Goal: Task Accomplishment & Management: Complete application form

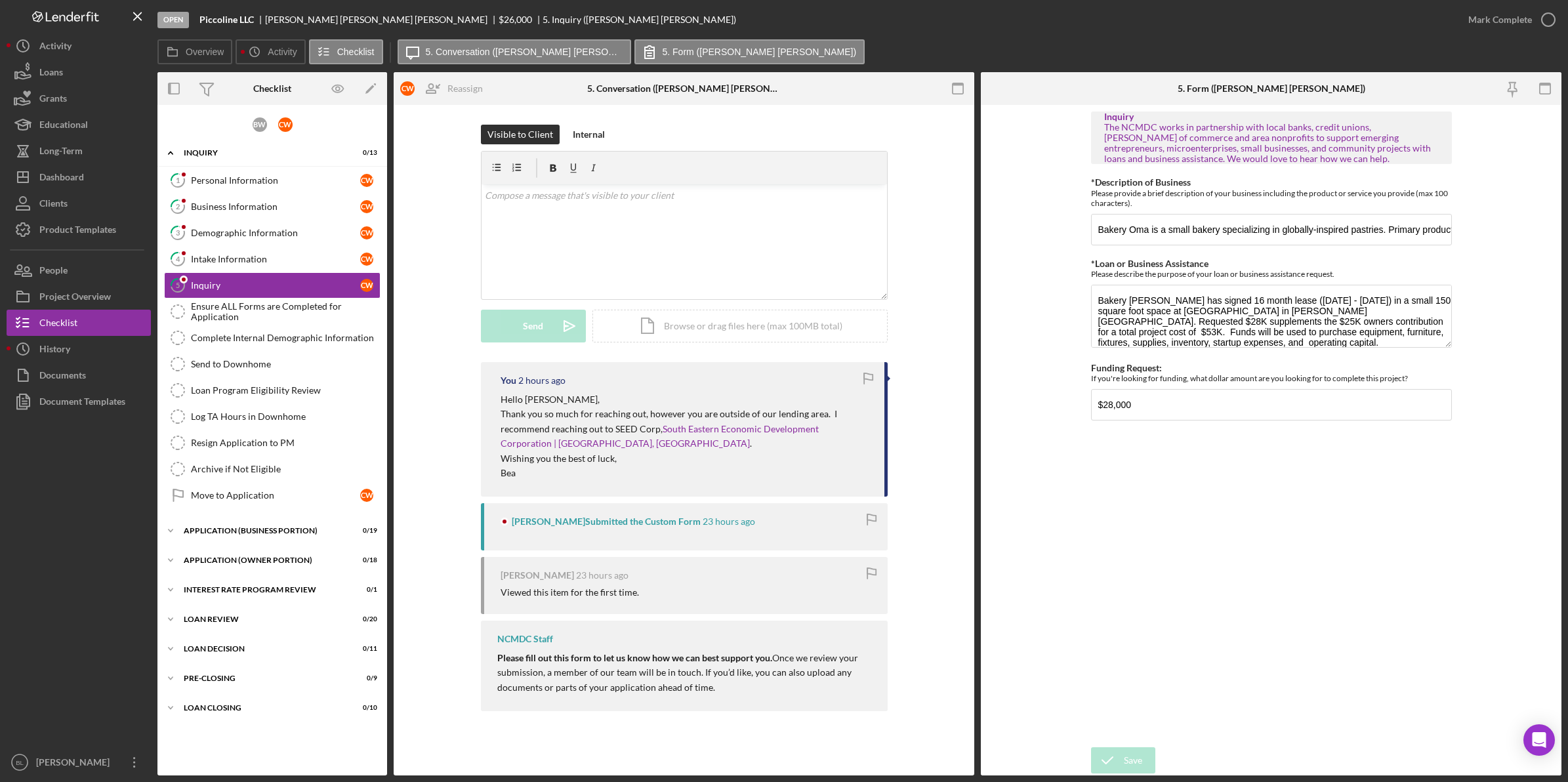
click at [733, 455] on p "Wishing you the best of luck," at bounding box center [686, 458] width 370 height 14
click at [96, 182] on button "Icon/Dashboard Dashboard" at bounding box center [79, 176] width 144 height 26
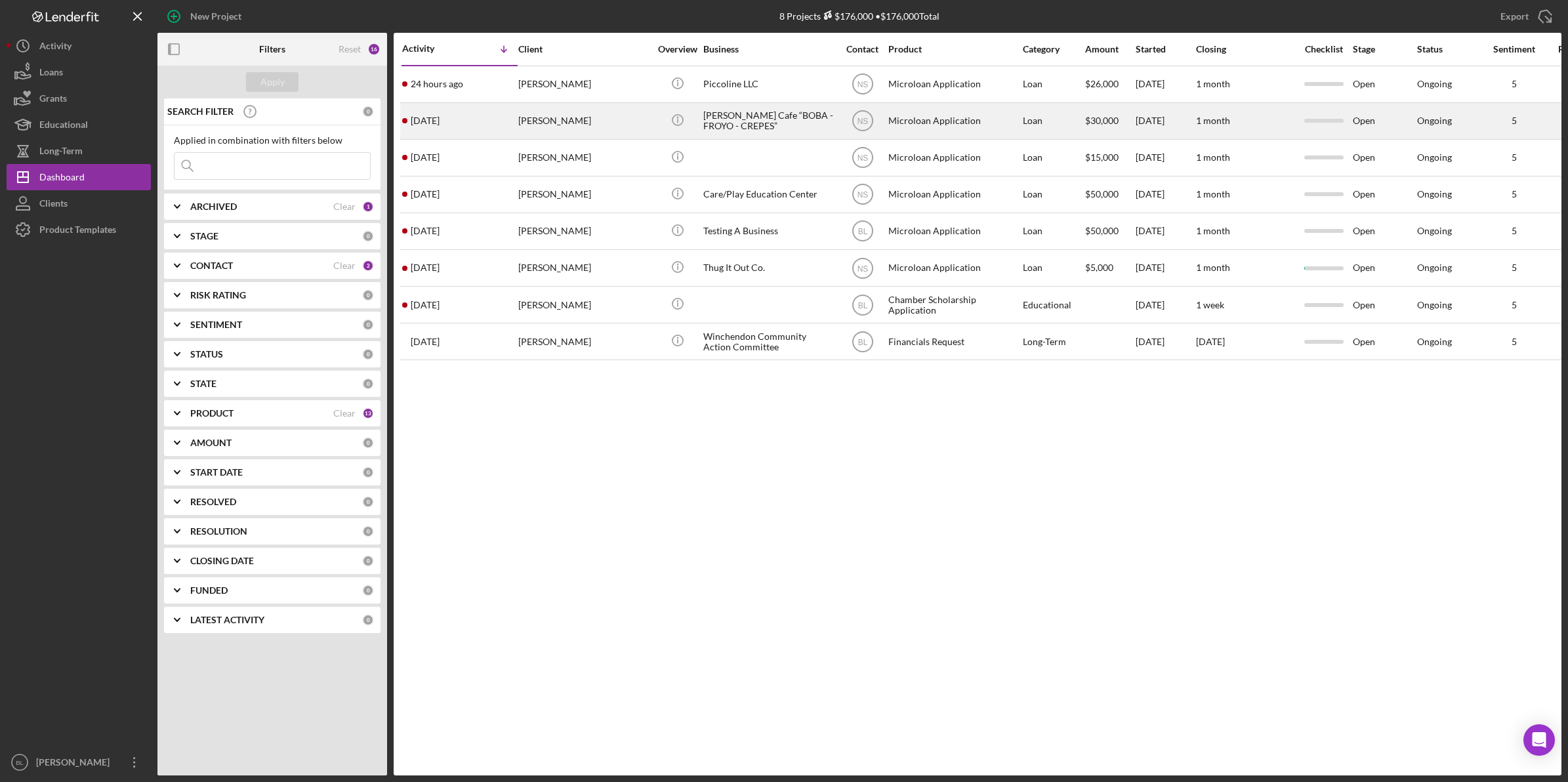
click at [577, 121] on div "[PERSON_NAME]" at bounding box center [584, 121] width 131 height 35
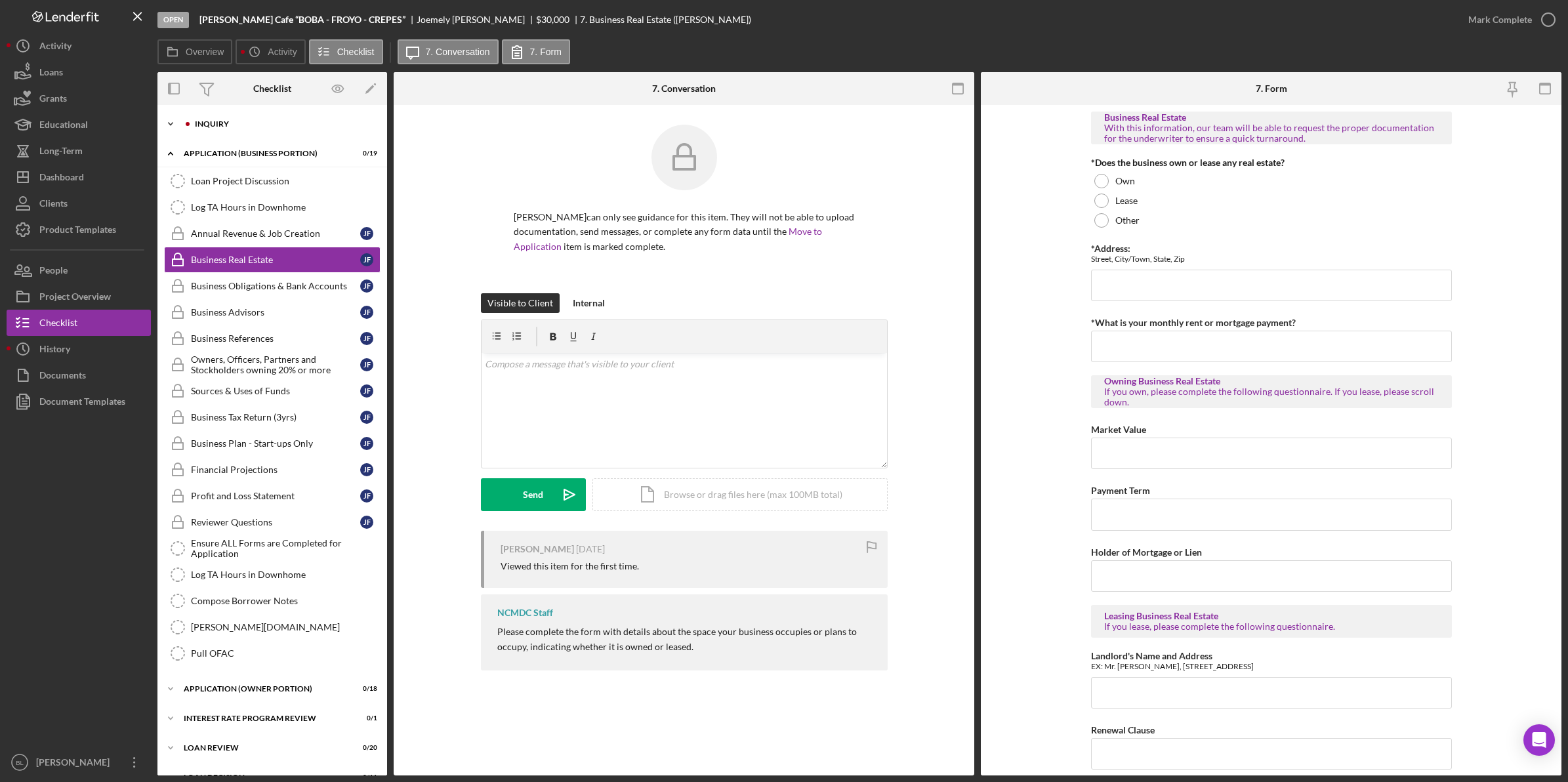
click at [211, 128] on div "Icon/Expander INQUIRY 0 / 13" at bounding box center [272, 124] width 230 height 26
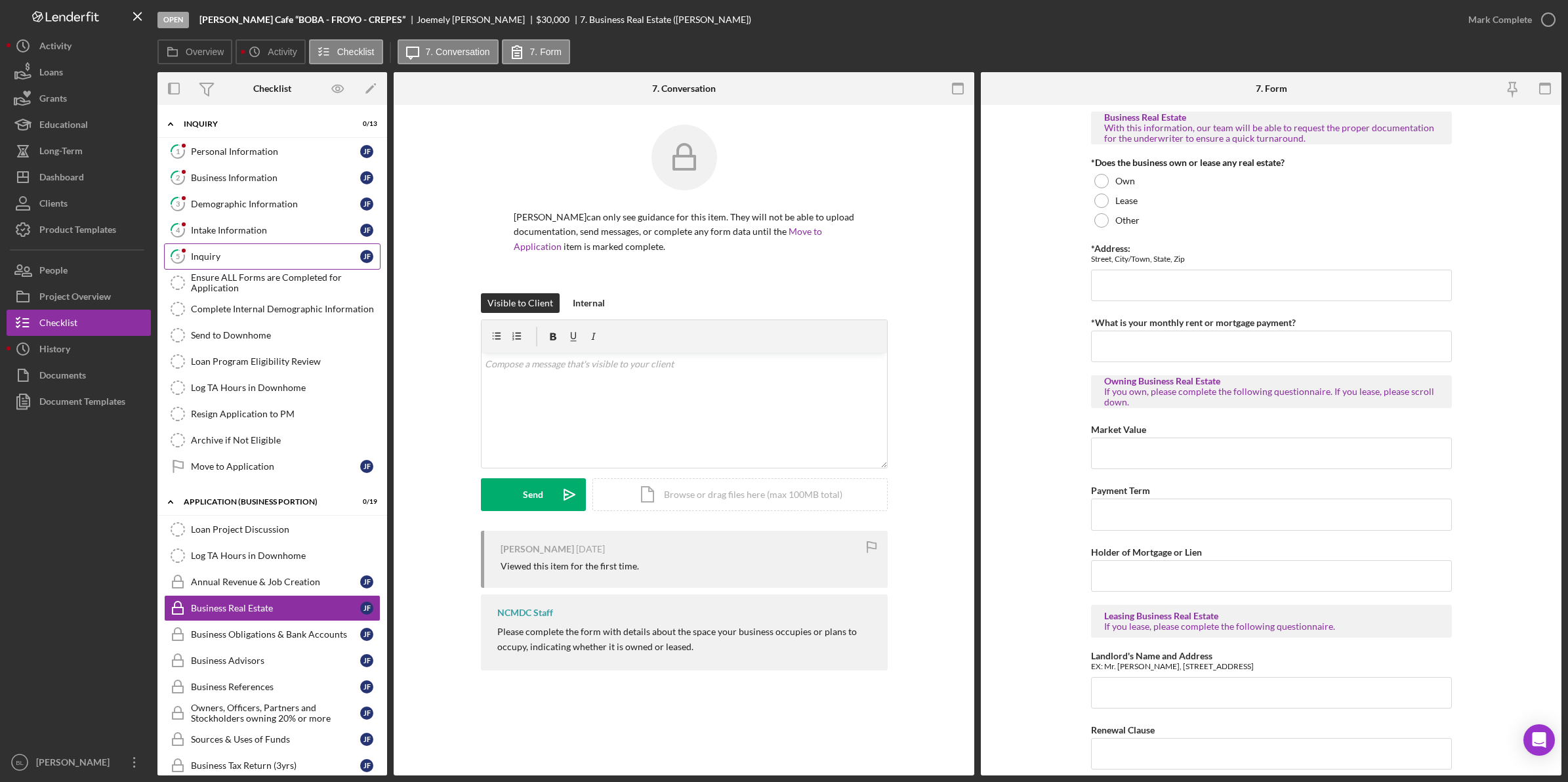
click at [231, 257] on div "Inquiry" at bounding box center [276, 257] width 170 height 10
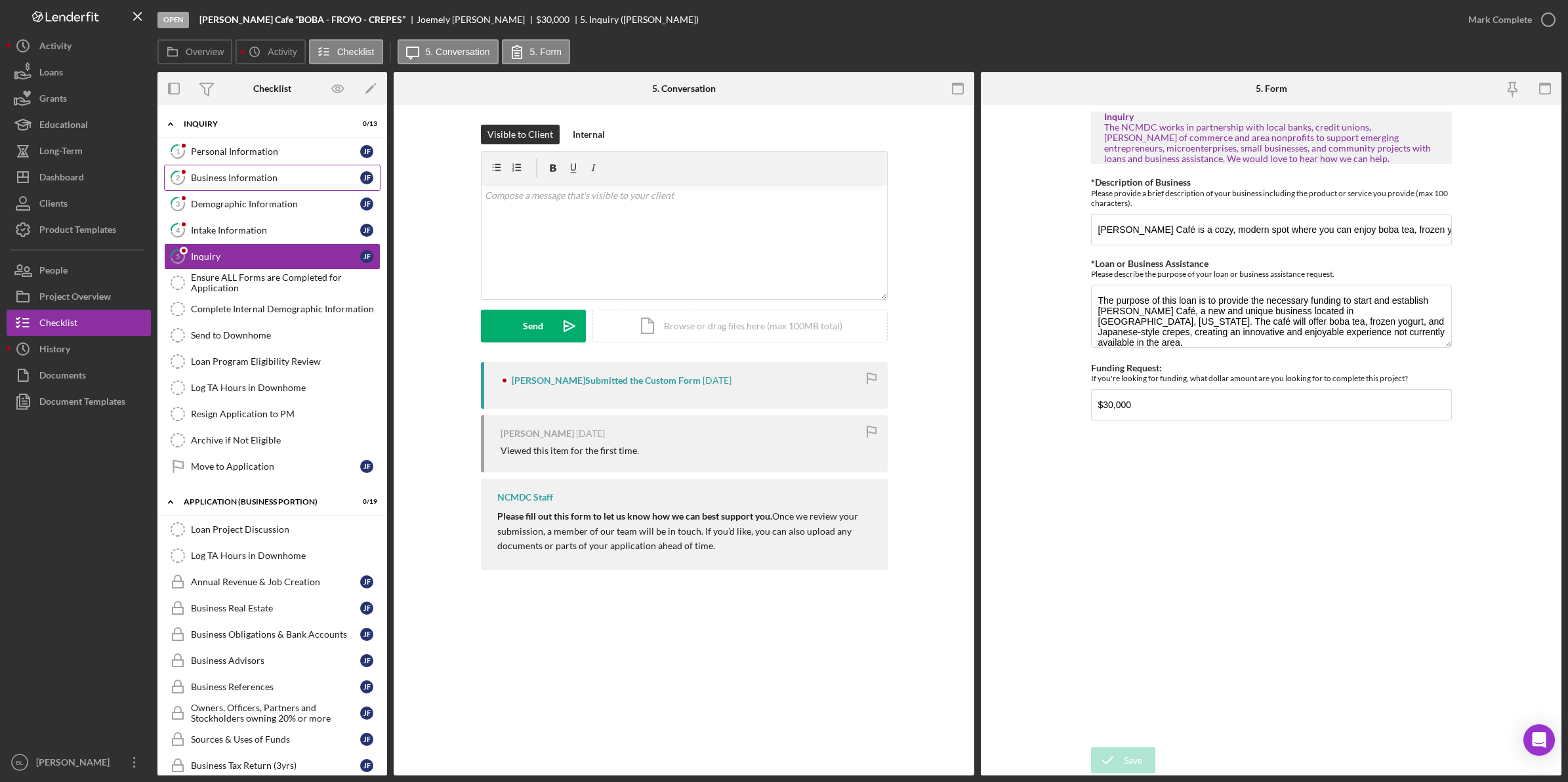
click at [234, 178] on div "Business Information" at bounding box center [276, 178] width 170 height 10
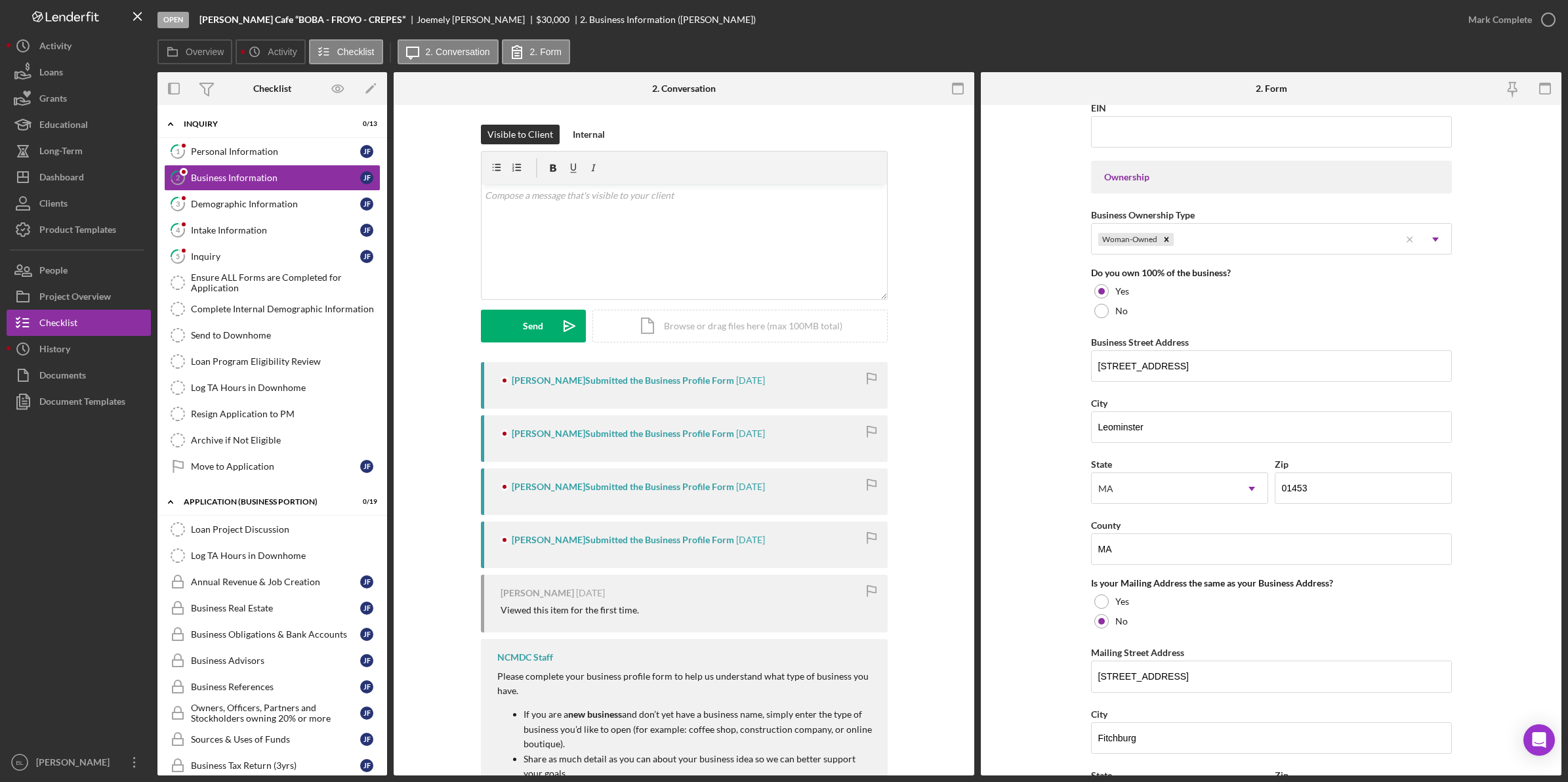
scroll to position [574, 0]
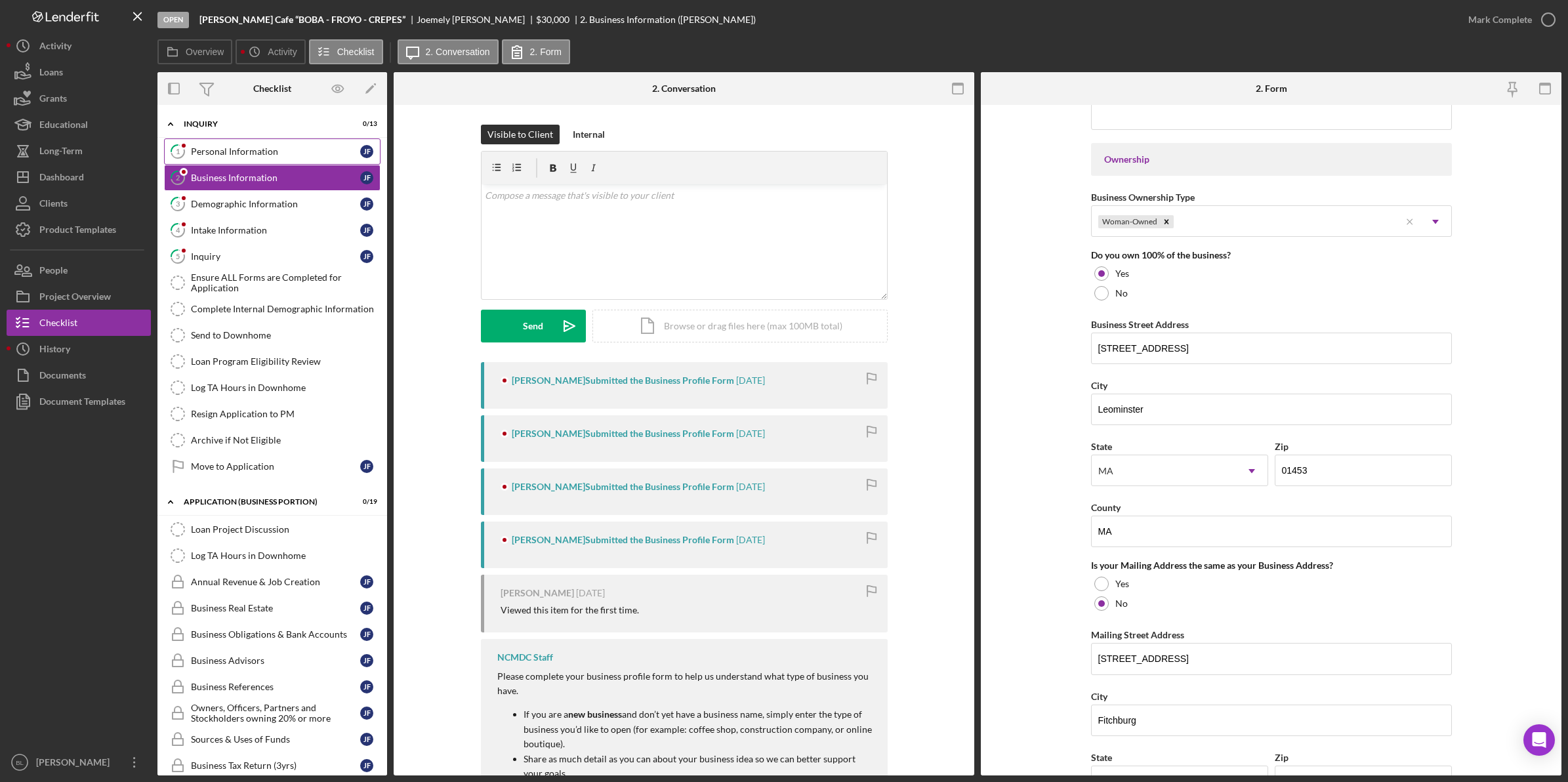
click at [264, 156] on div "Personal Information" at bounding box center [276, 152] width 170 height 10
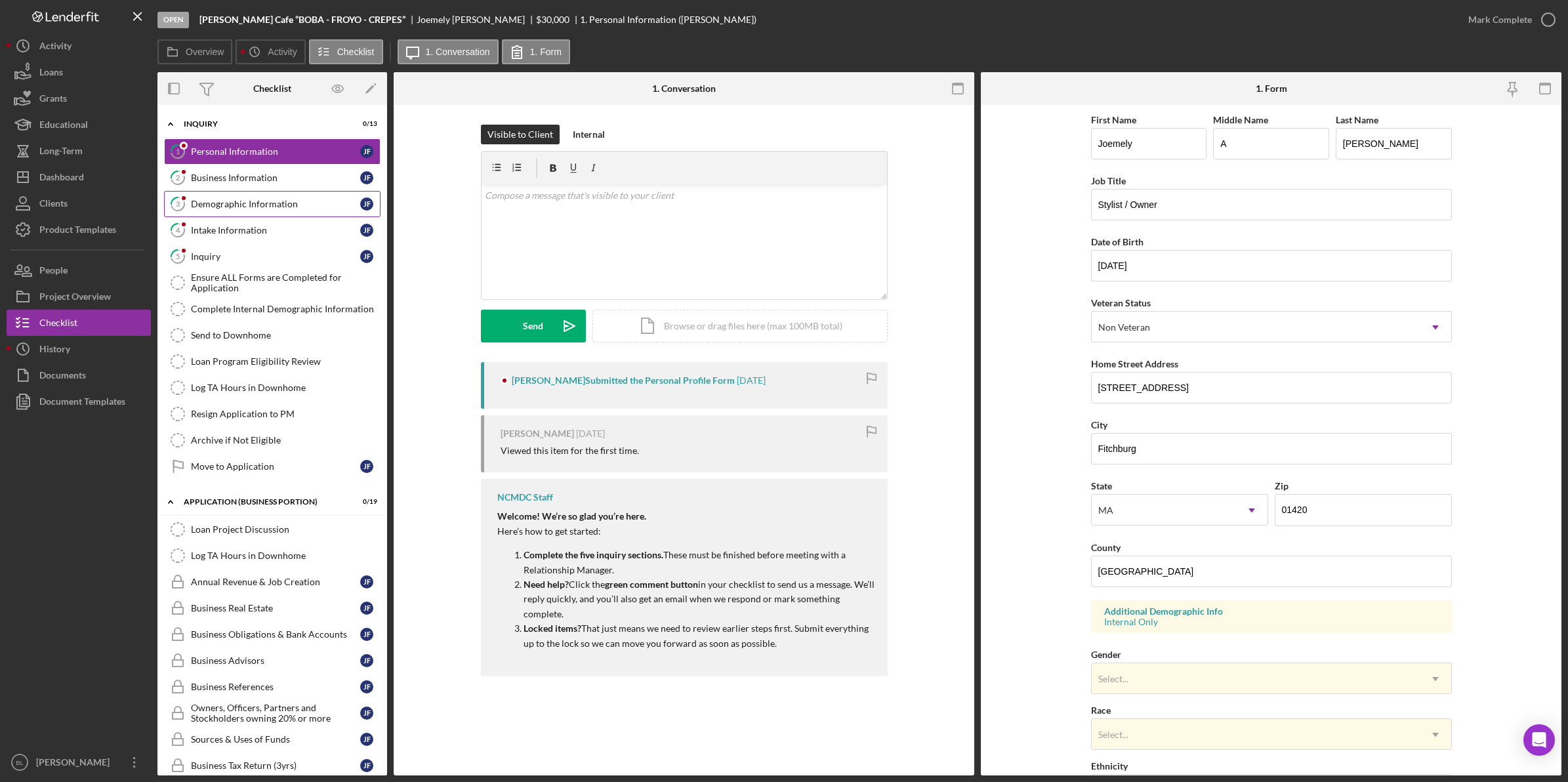
click at [231, 207] on div "Demographic Information" at bounding box center [276, 204] width 170 height 10
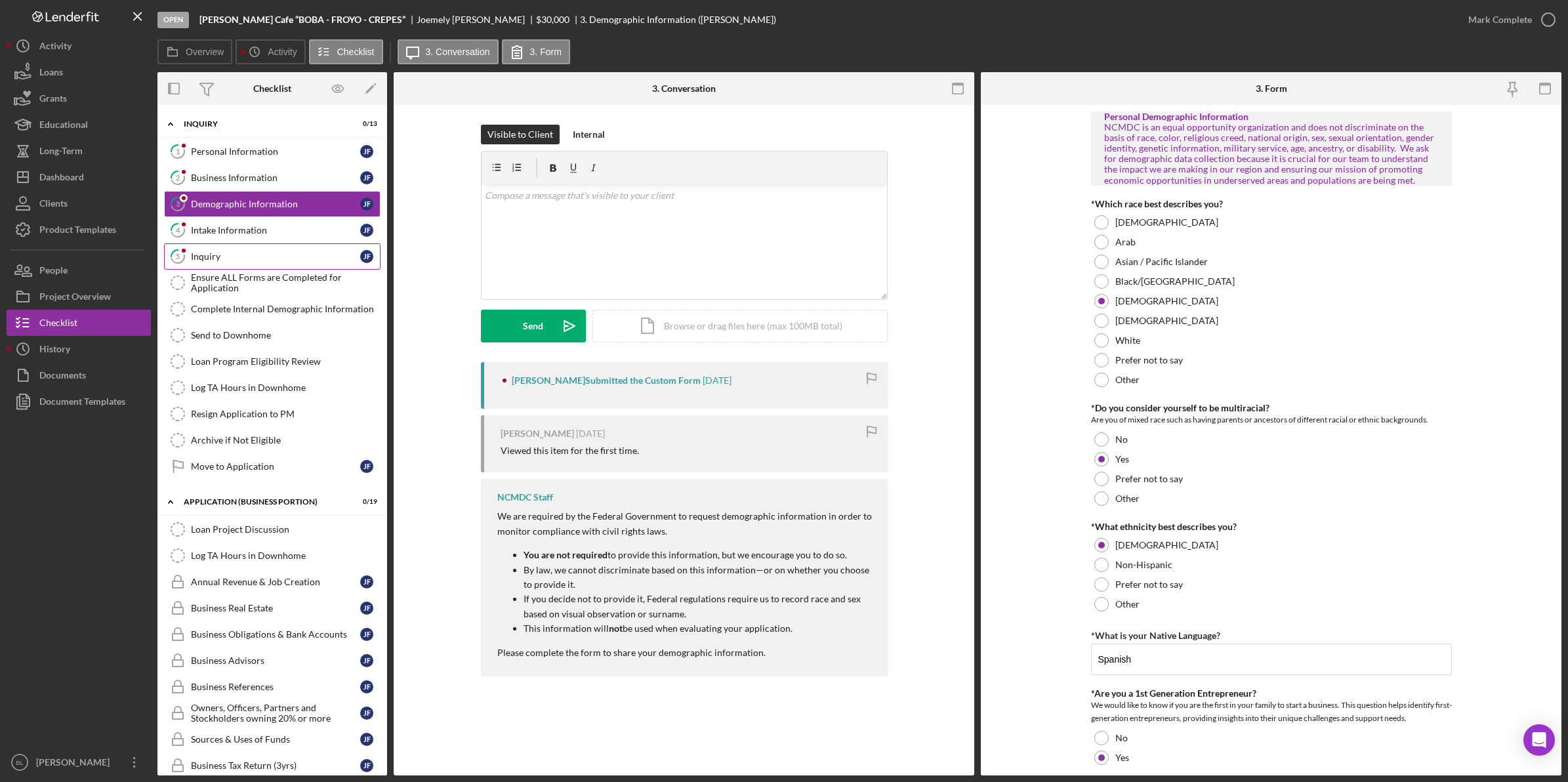
click at [246, 248] on link "5 Inquiry [PERSON_NAME]" at bounding box center [271, 256] width 216 height 26
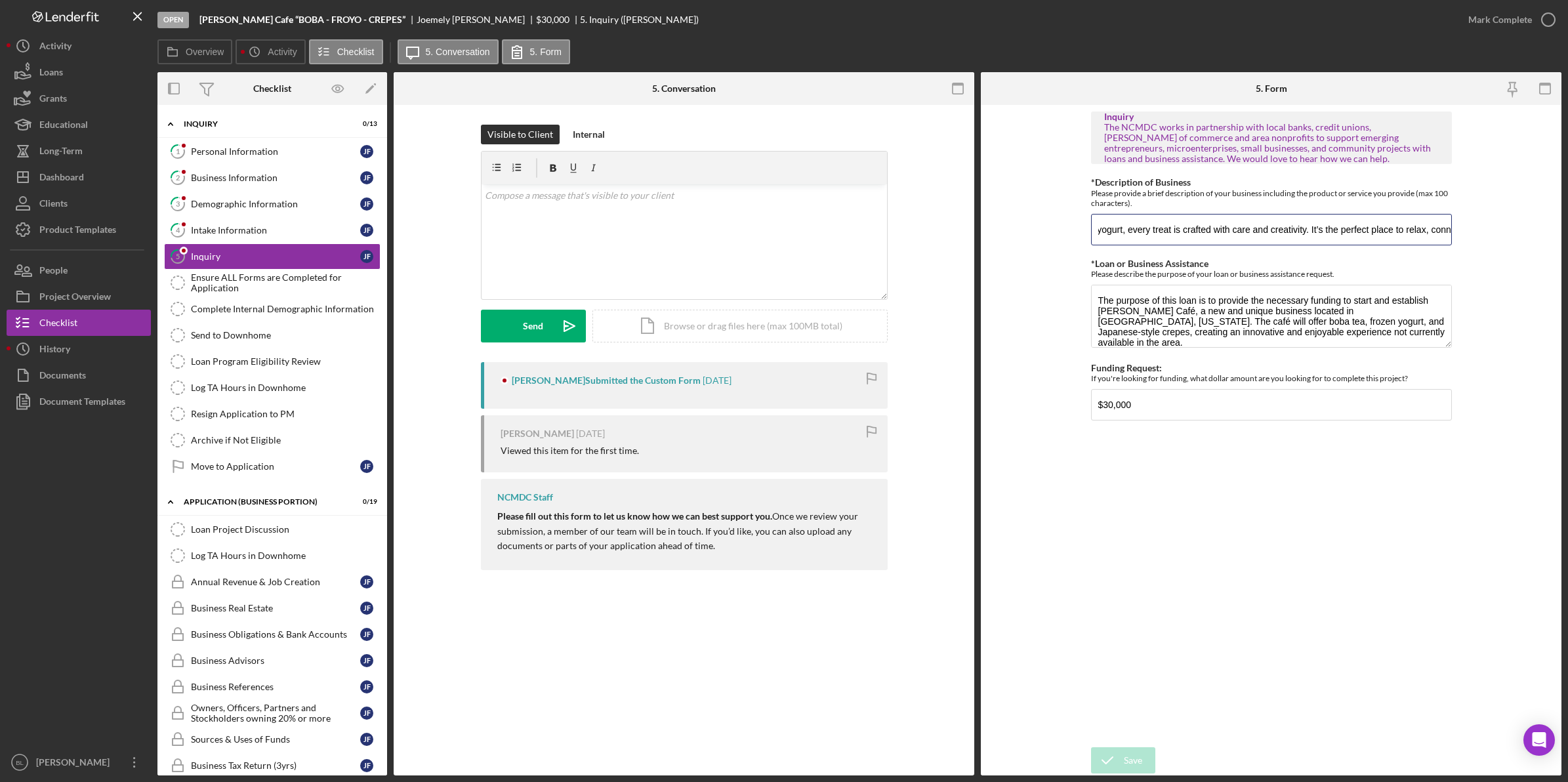
scroll to position [0, 1137]
drag, startPoint x: 1258, startPoint y: 231, endPoint x: 1490, endPoint y: 231, distance: 232.0
click at [1490, 231] on form "Inquiry The NCMDC works in partnership with local banks, credit unions, [PERSON…" at bounding box center [1270, 440] width 580 height 670
drag, startPoint x: 1119, startPoint y: 303, endPoint x: 1424, endPoint y: 320, distance: 305.5
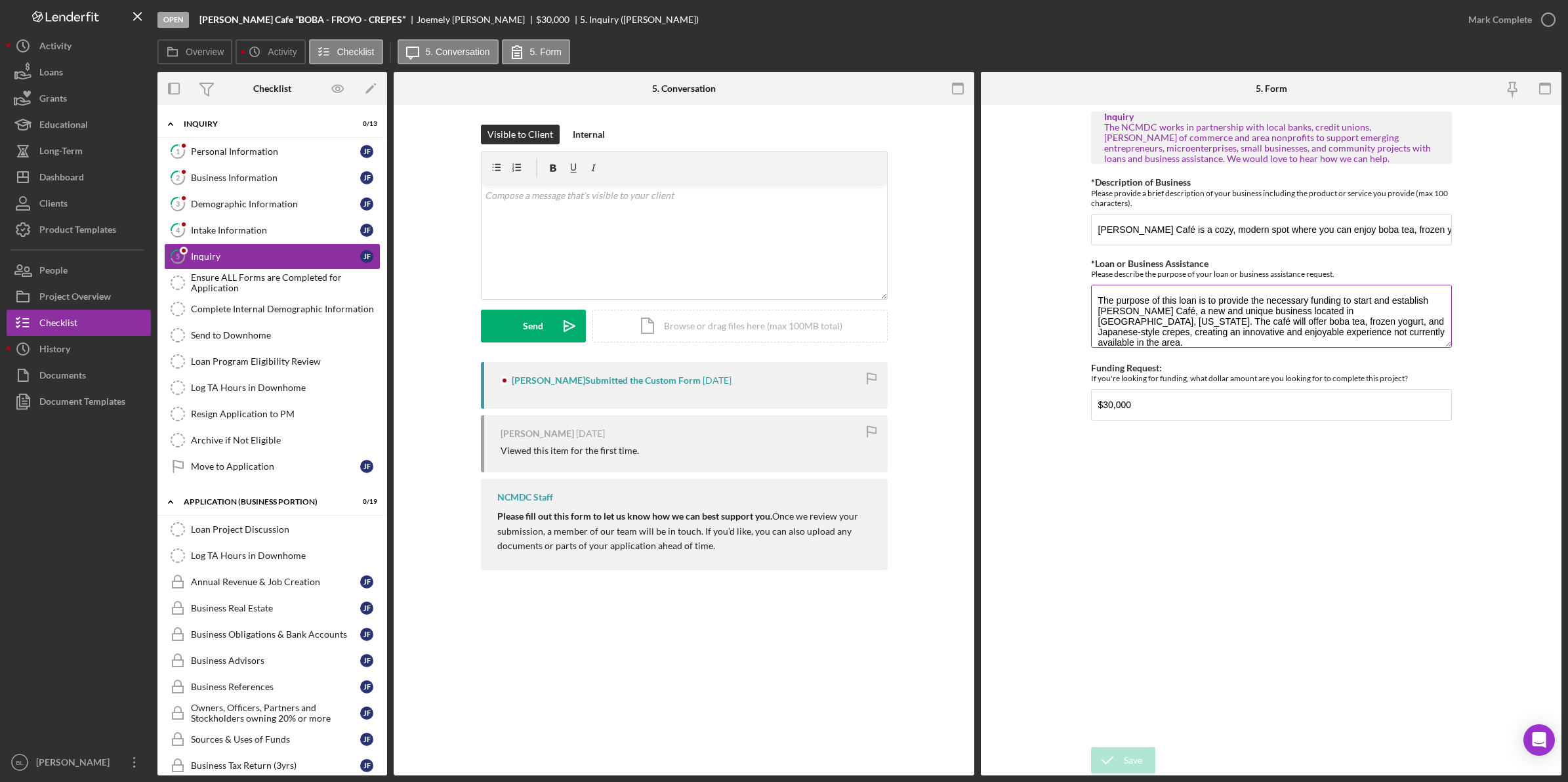
click at [1424, 320] on textarea "The purpose of this loan is to provide the necessary funding to start and estab…" at bounding box center [1271, 316] width 361 height 63
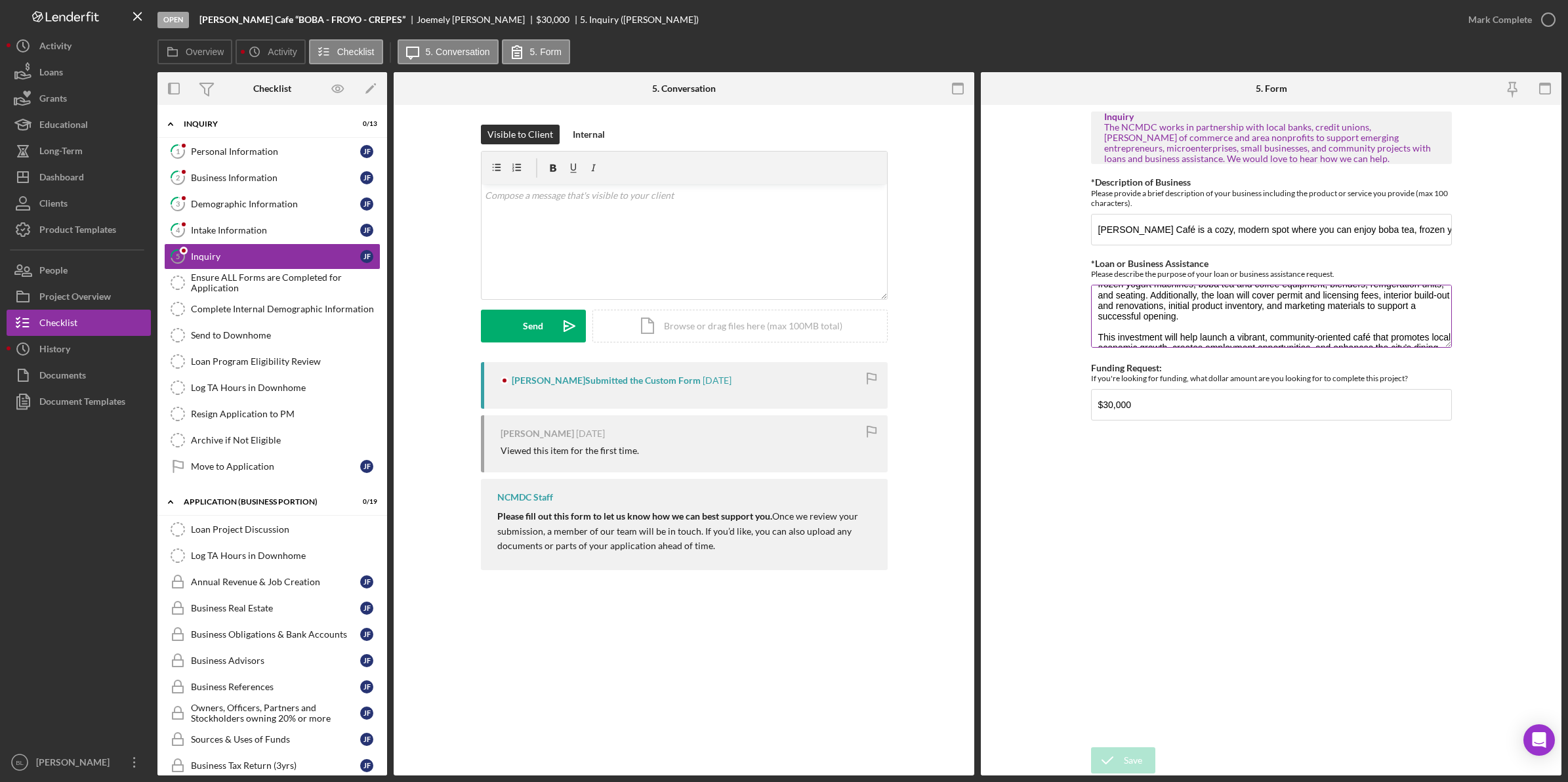
scroll to position [106, 0]
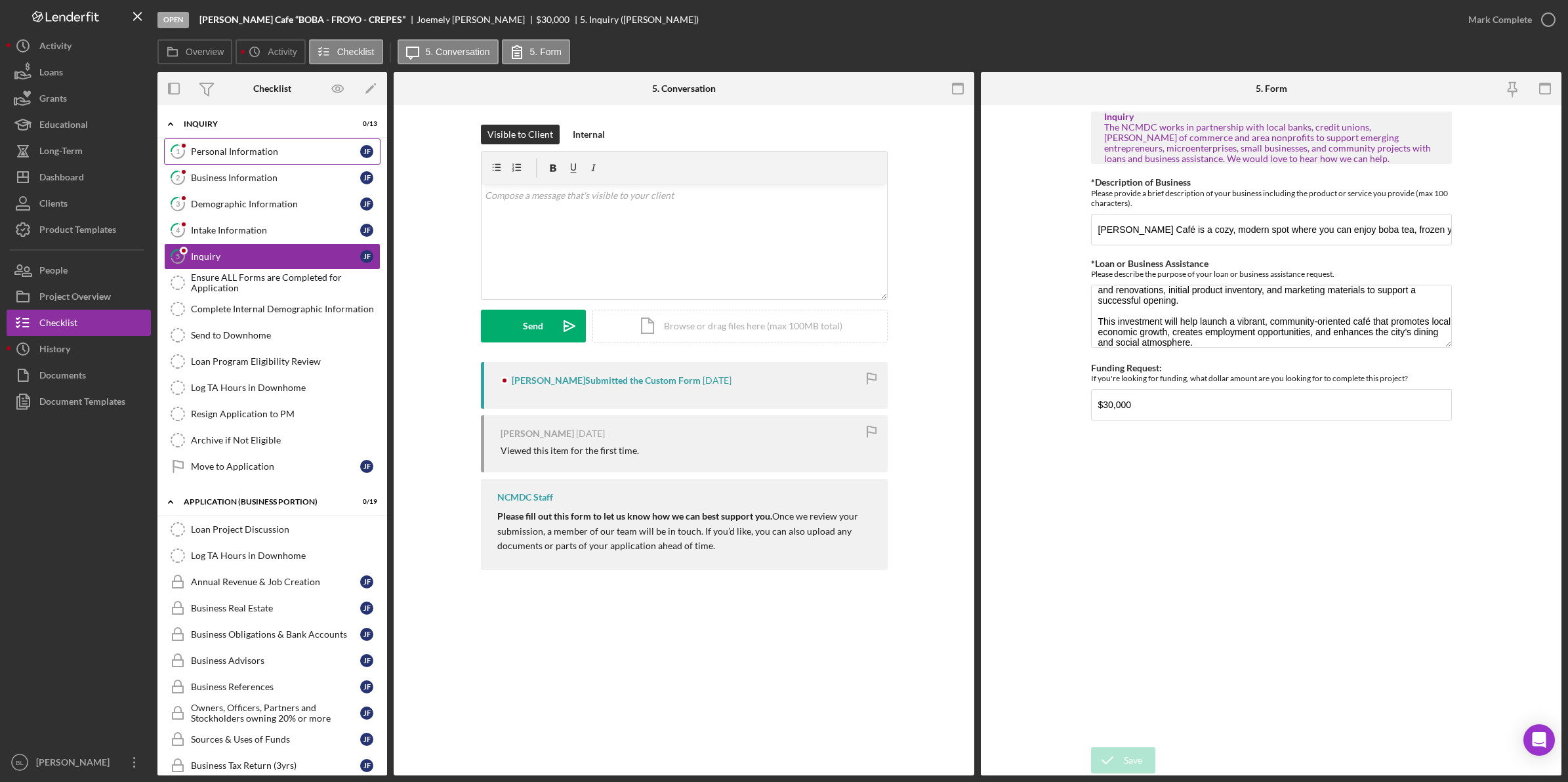
click at [275, 153] on div "Personal Information" at bounding box center [276, 152] width 170 height 10
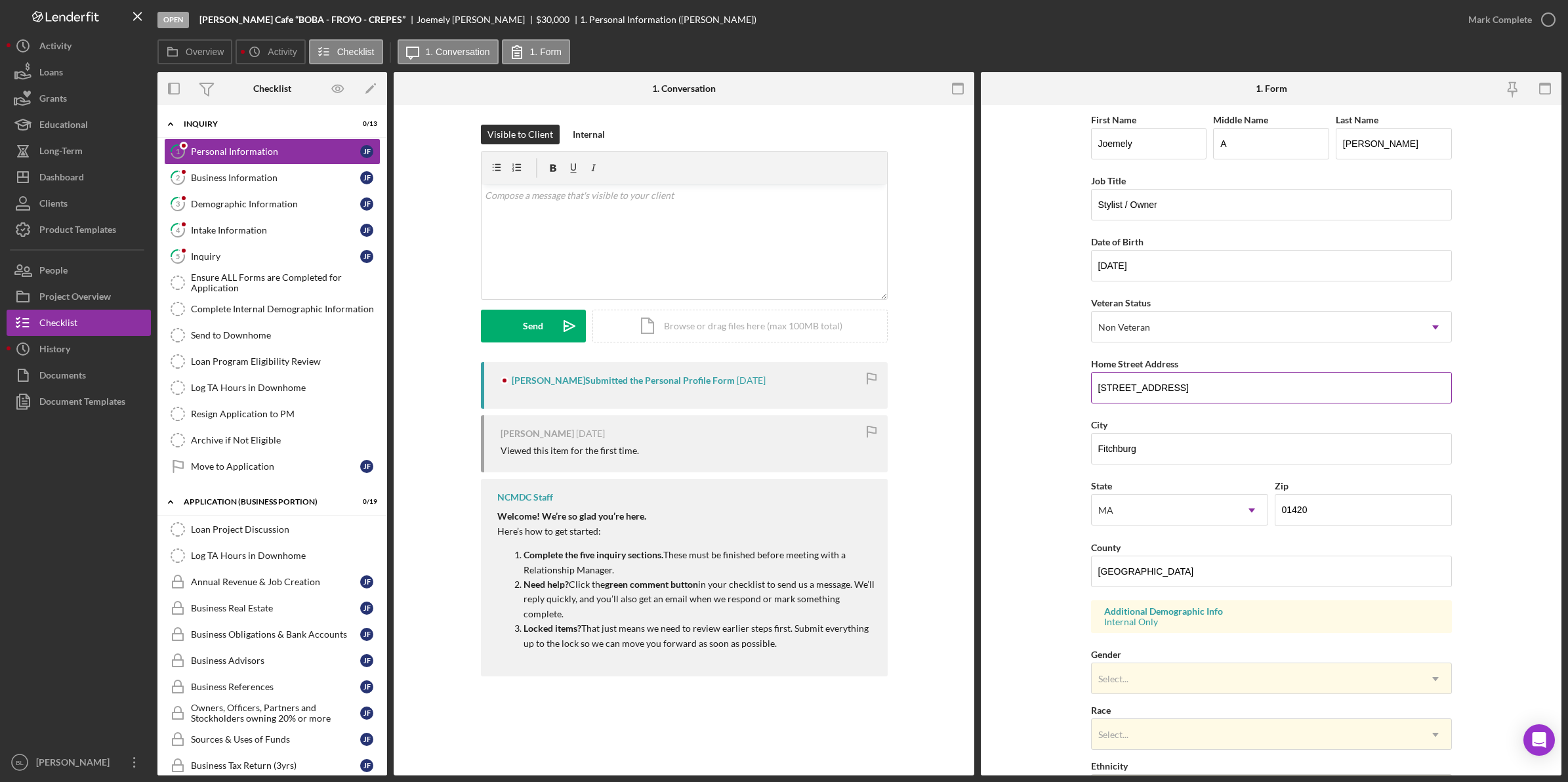
click at [1137, 388] on input "[STREET_ADDRESS]" at bounding box center [1271, 388] width 361 height 31
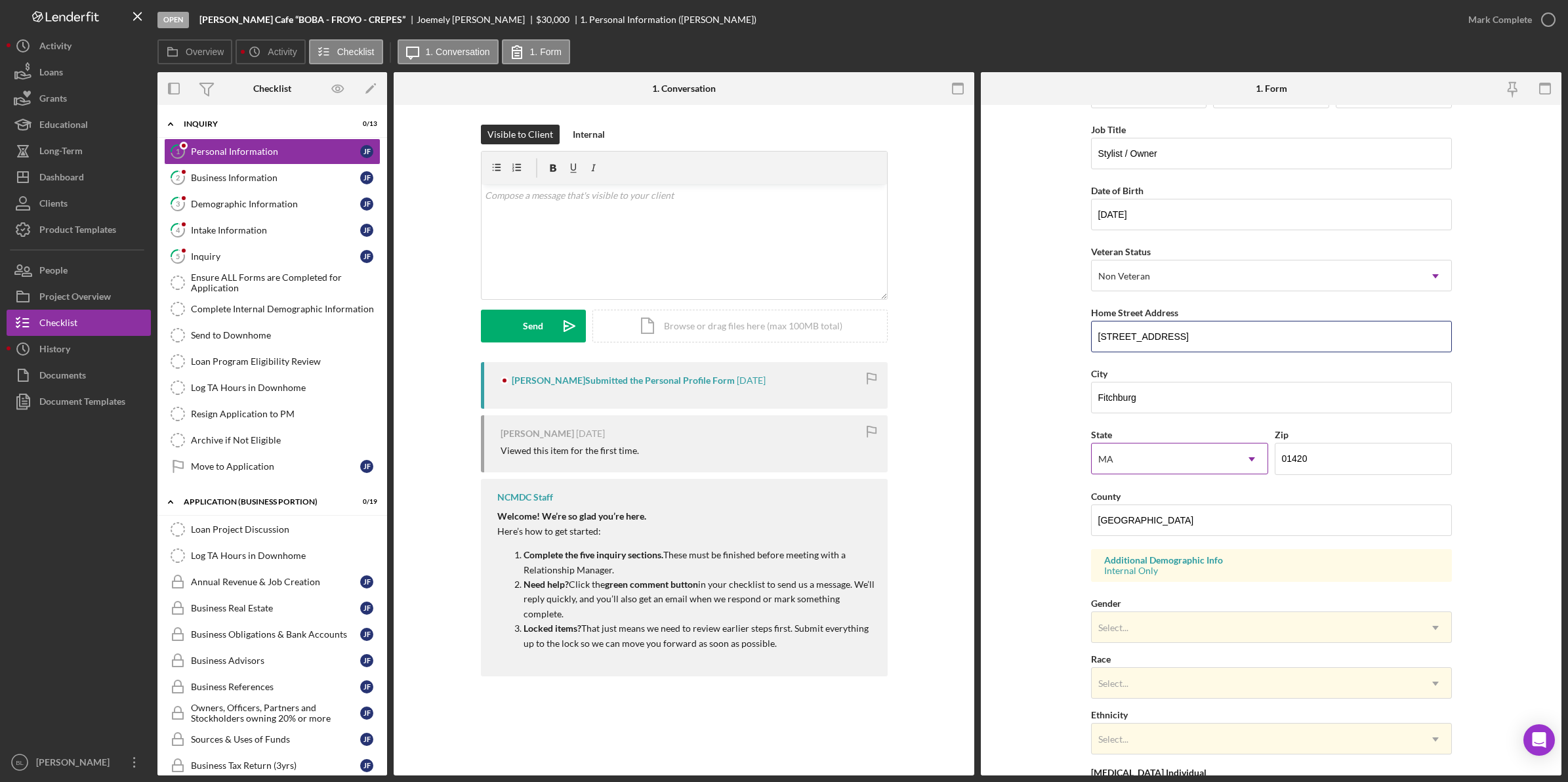
scroll to position [164, 0]
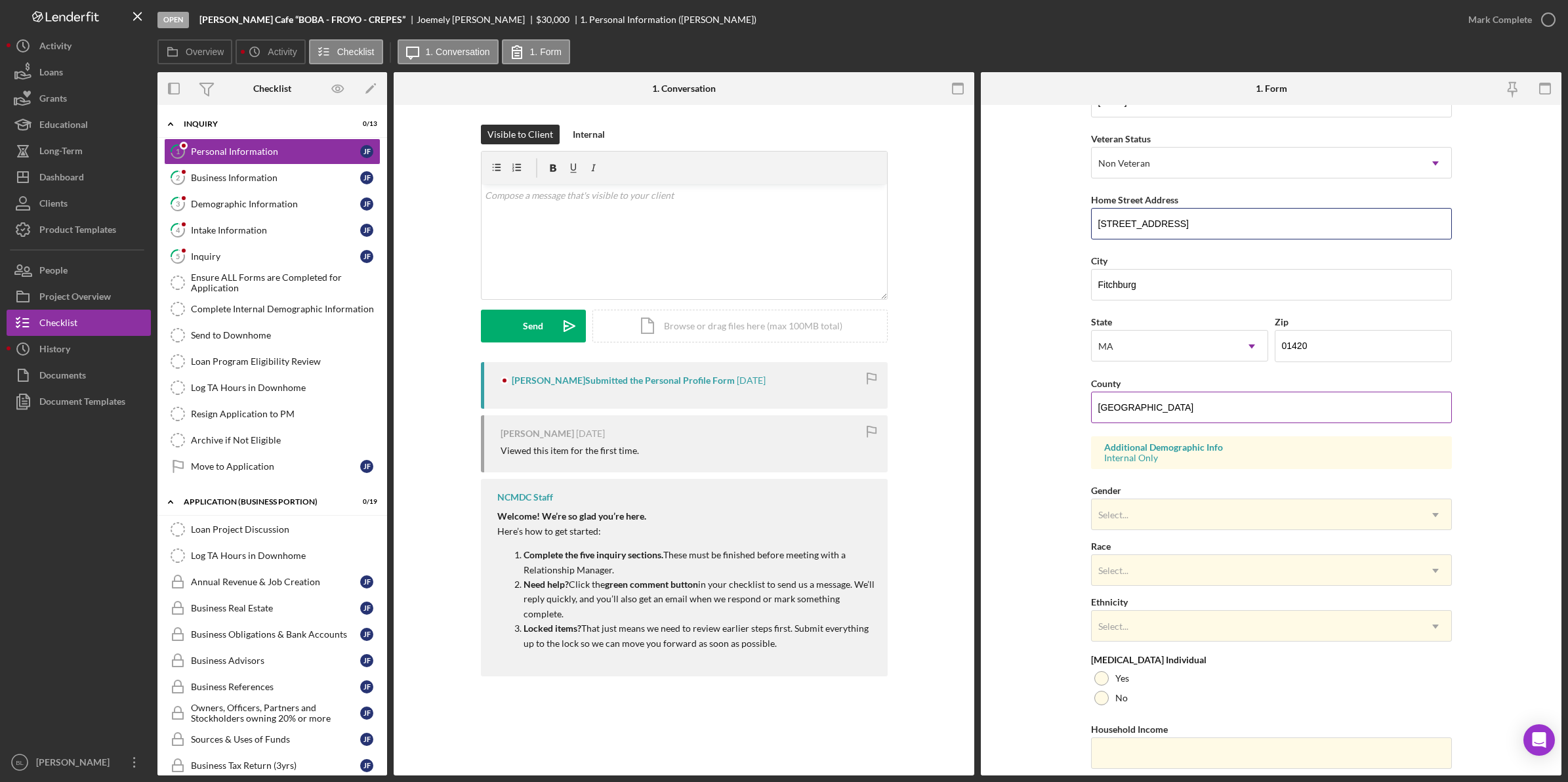
type input "[STREET_ADDRESS]"
drag, startPoint x: 1198, startPoint y: 411, endPoint x: 958, endPoint y: 403, distance: 240.1
click at [959, 402] on div "Overview Internal Workflow Stage Open Icon/Dropdown Arrow Archive (can unarchiv…" at bounding box center [859, 423] width 1404 height 703
type input "[GEOGRAPHIC_DATA]"
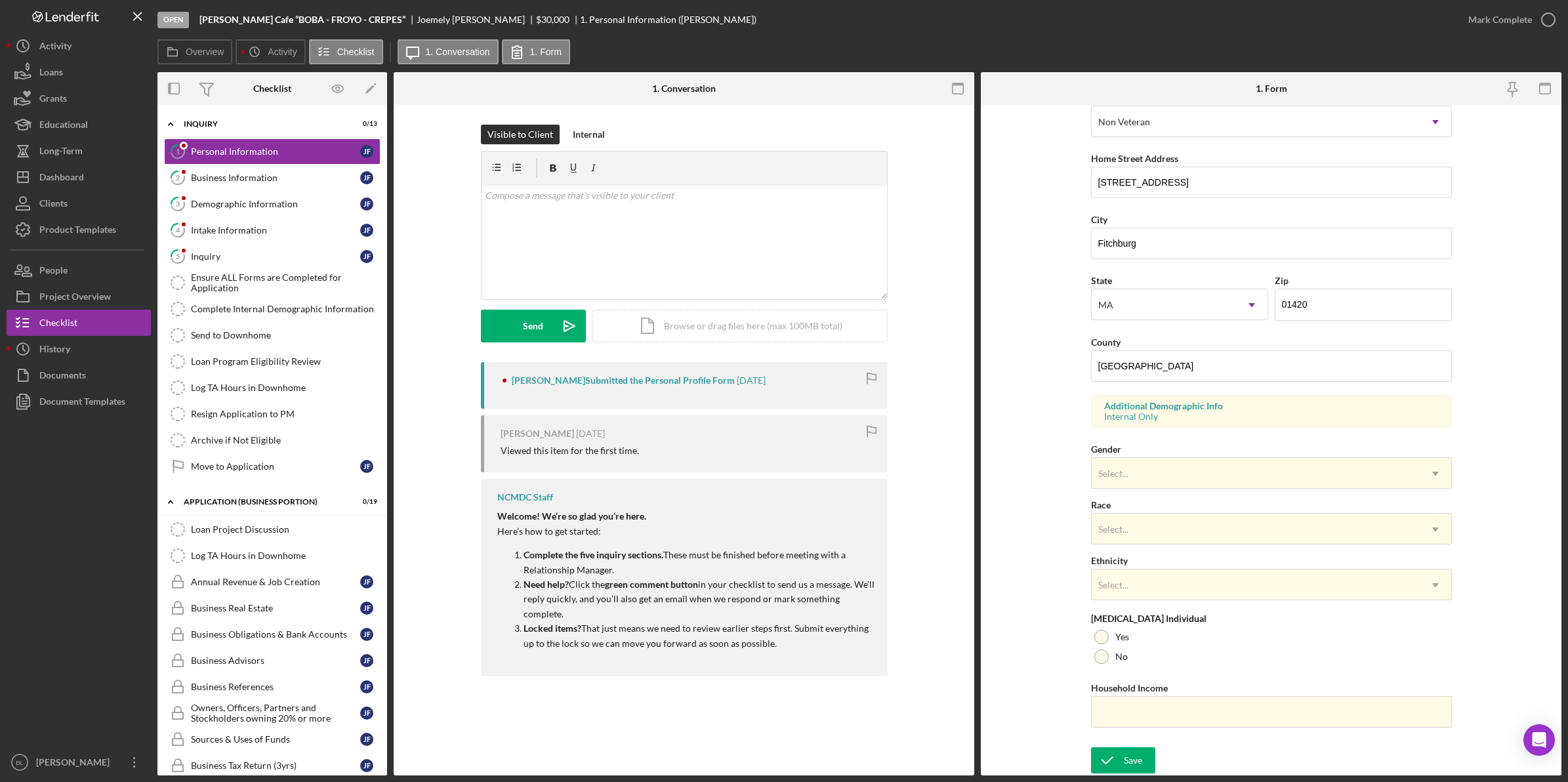
scroll to position [208, 0]
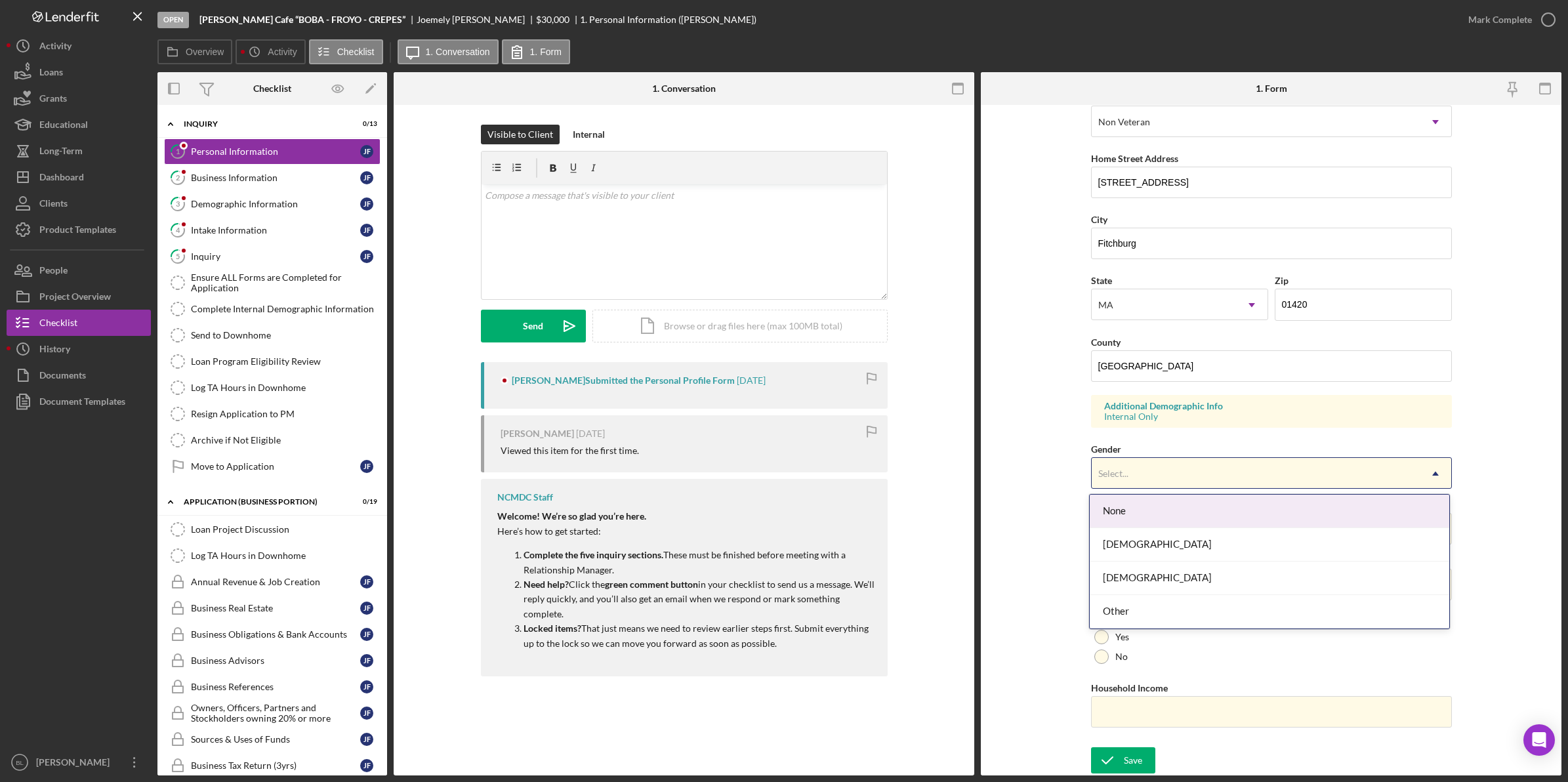
click at [1175, 479] on div "Select..." at bounding box center [1255, 473] width 328 height 31
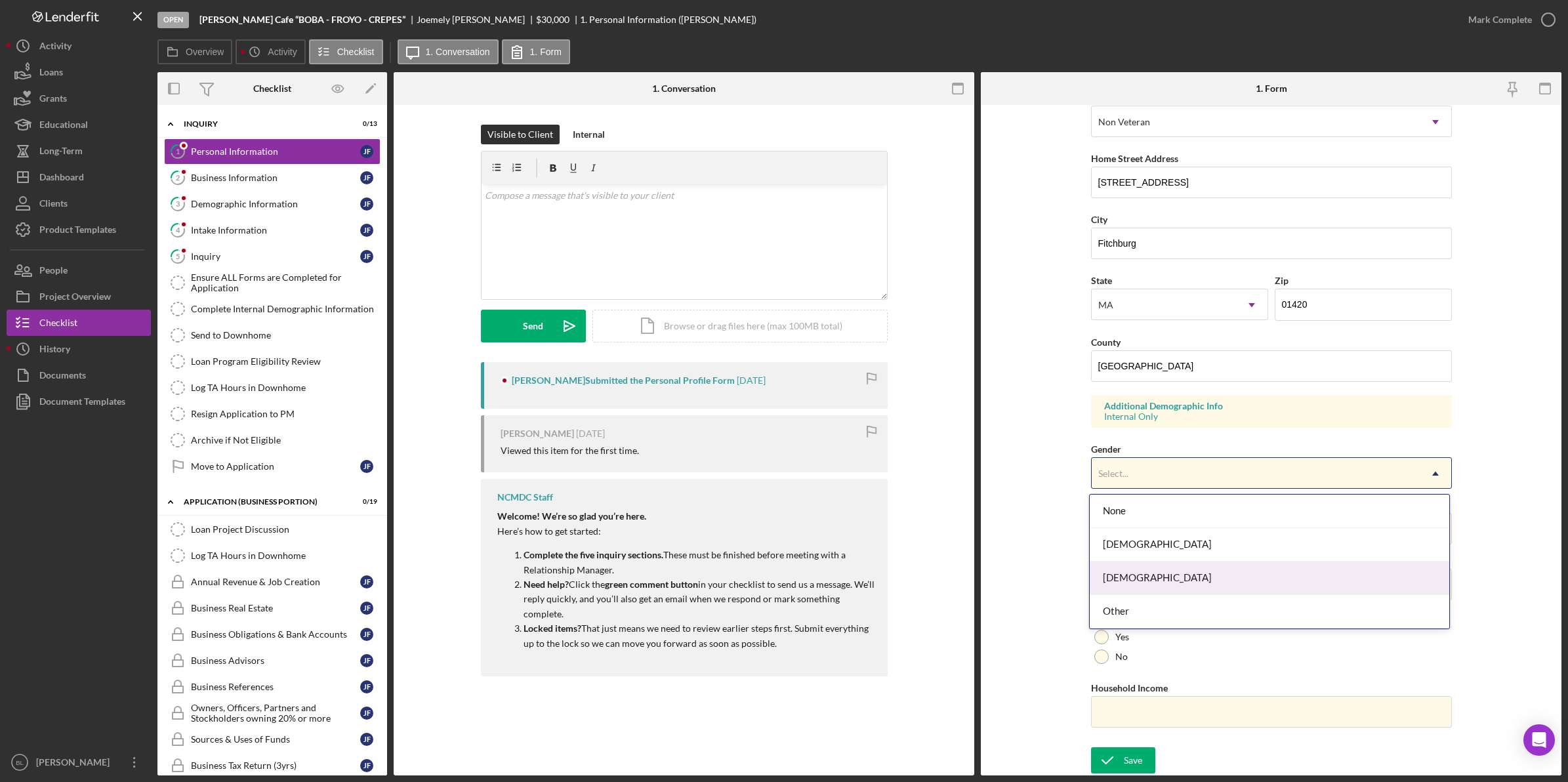
click at [1161, 568] on div "[DEMOGRAPHIC_DATA]" at bounding box center [1269, 578] width 359 height 33
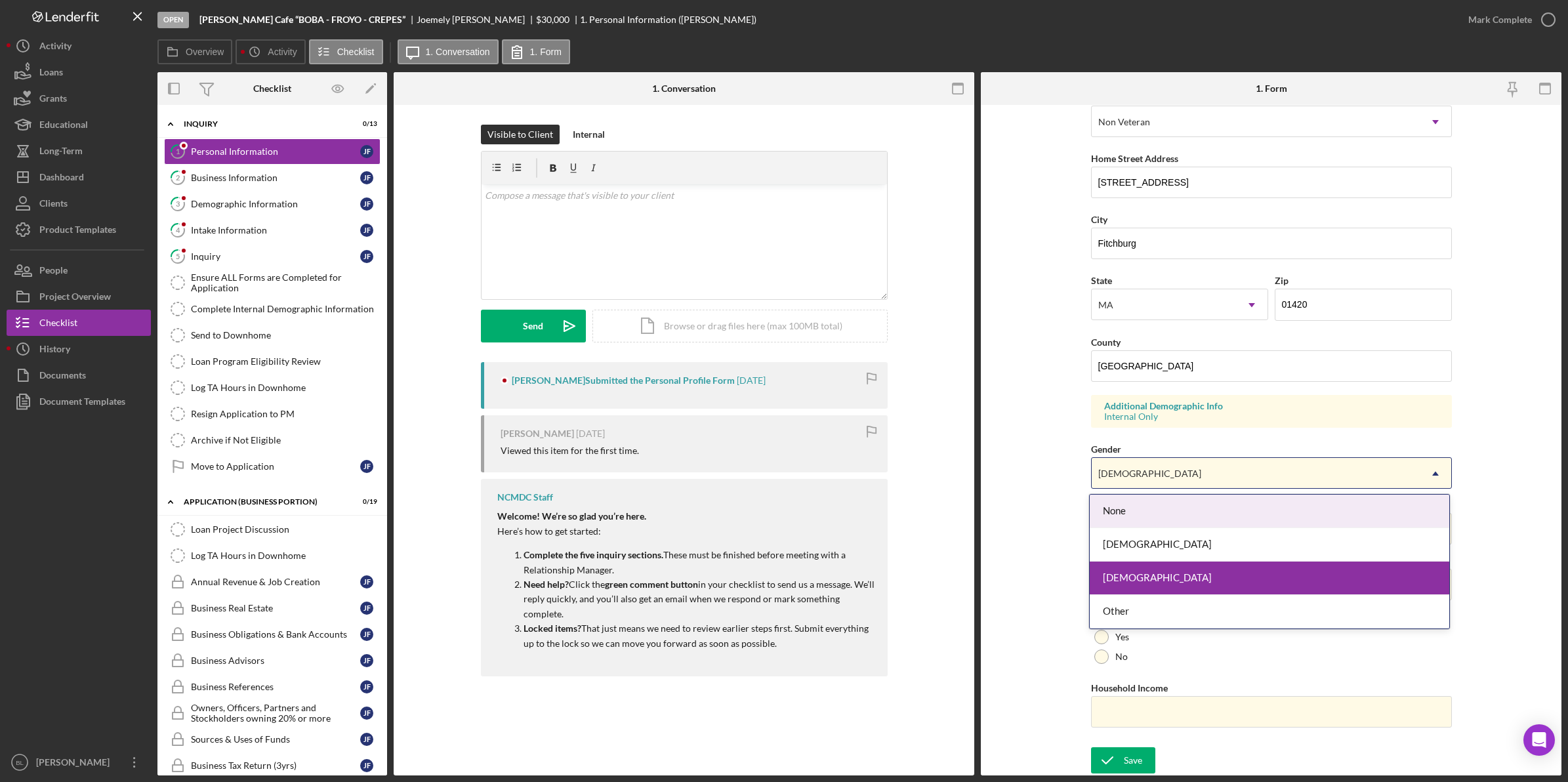
click at [1158, 464] on div "[DEMOGRAPHIC_DATA]" at bounding box center [1255, 473] width 328 height 31
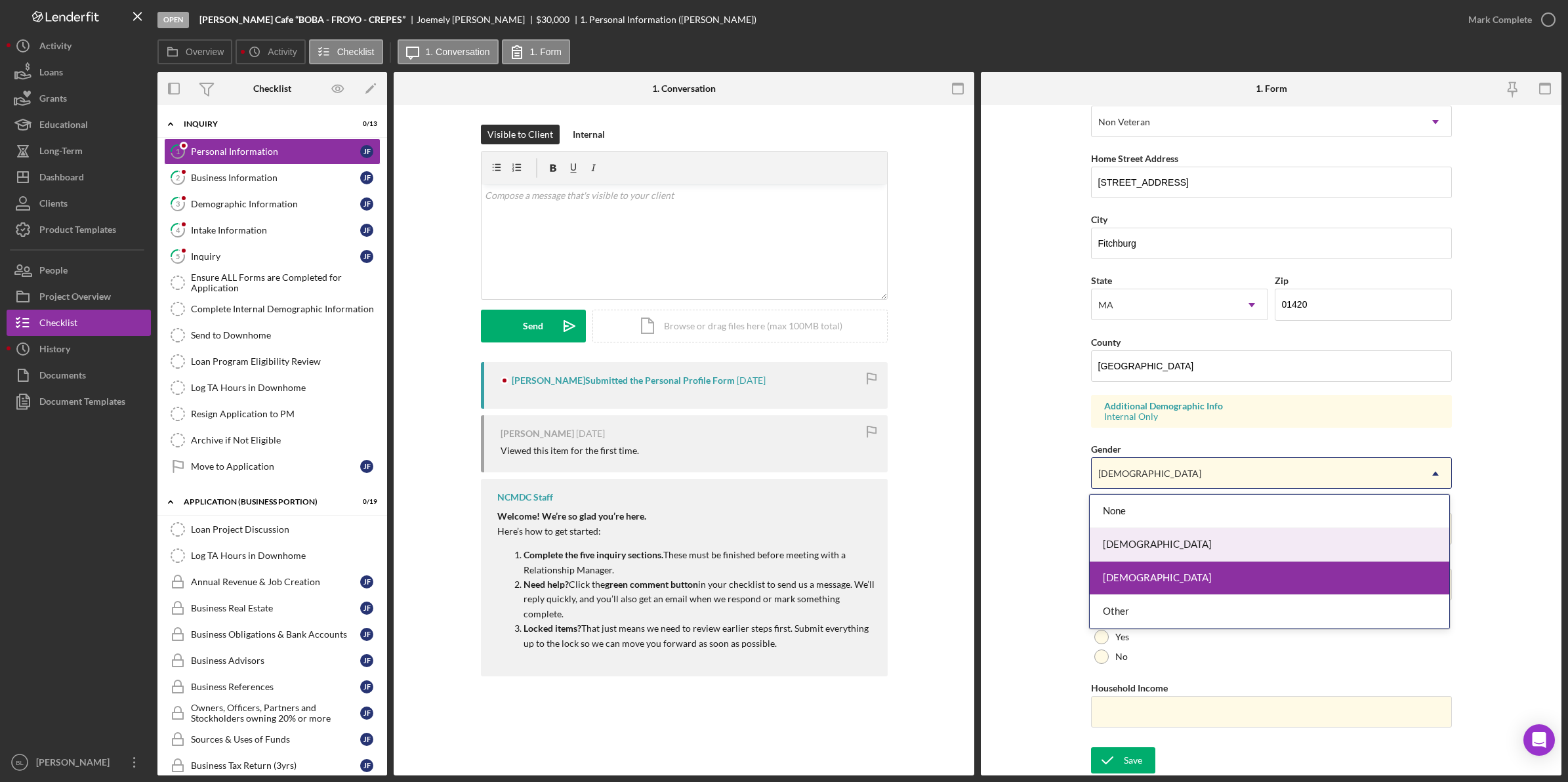
click at [1115, 548] on div "[DEMOGRAPHIC_DATA]" at bounding box center [1269, 545] width 359 height 33
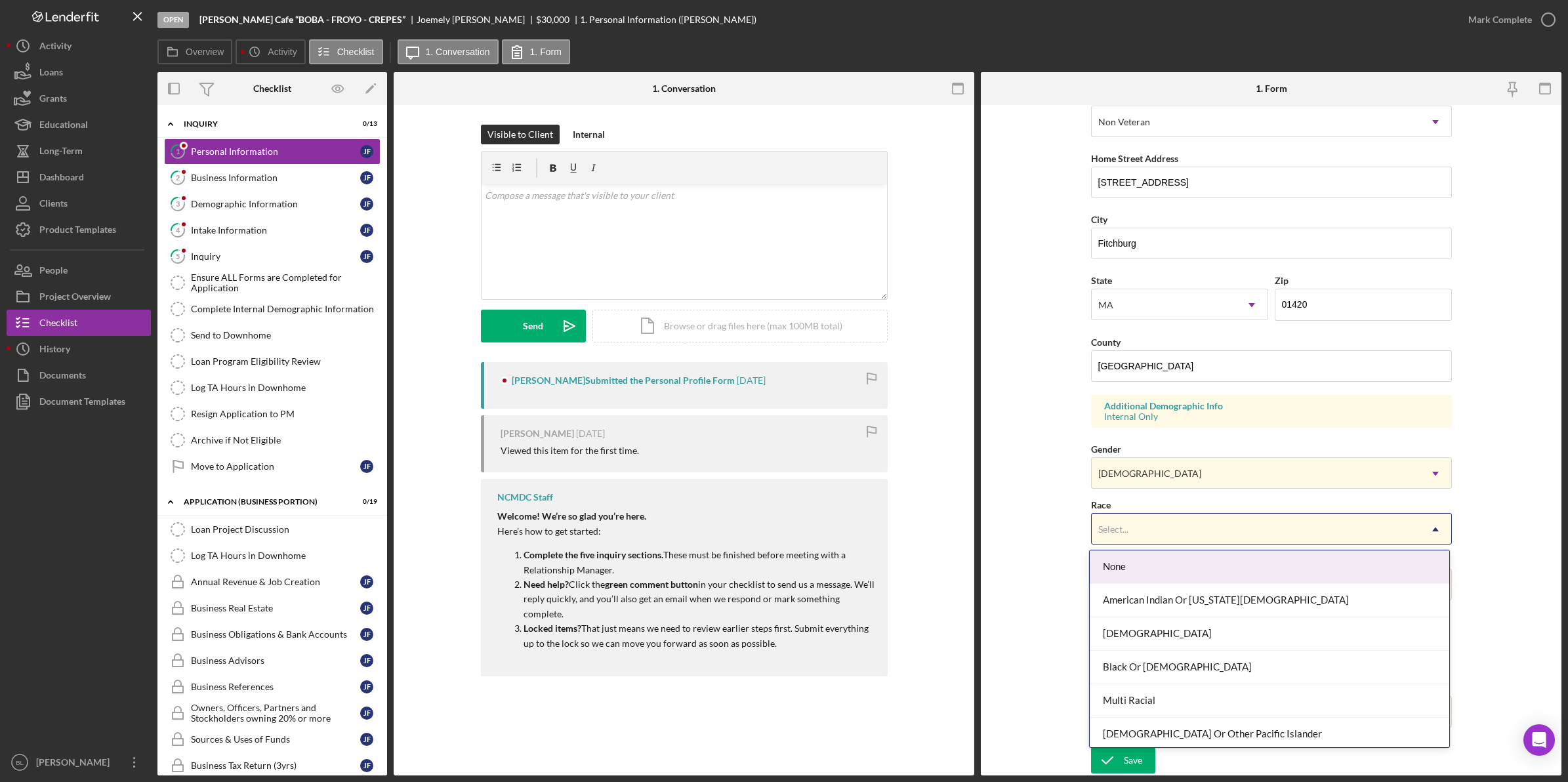
click at [1135, 526] on div "Select..." at bounding box center [1255, 529] width 328 height 31
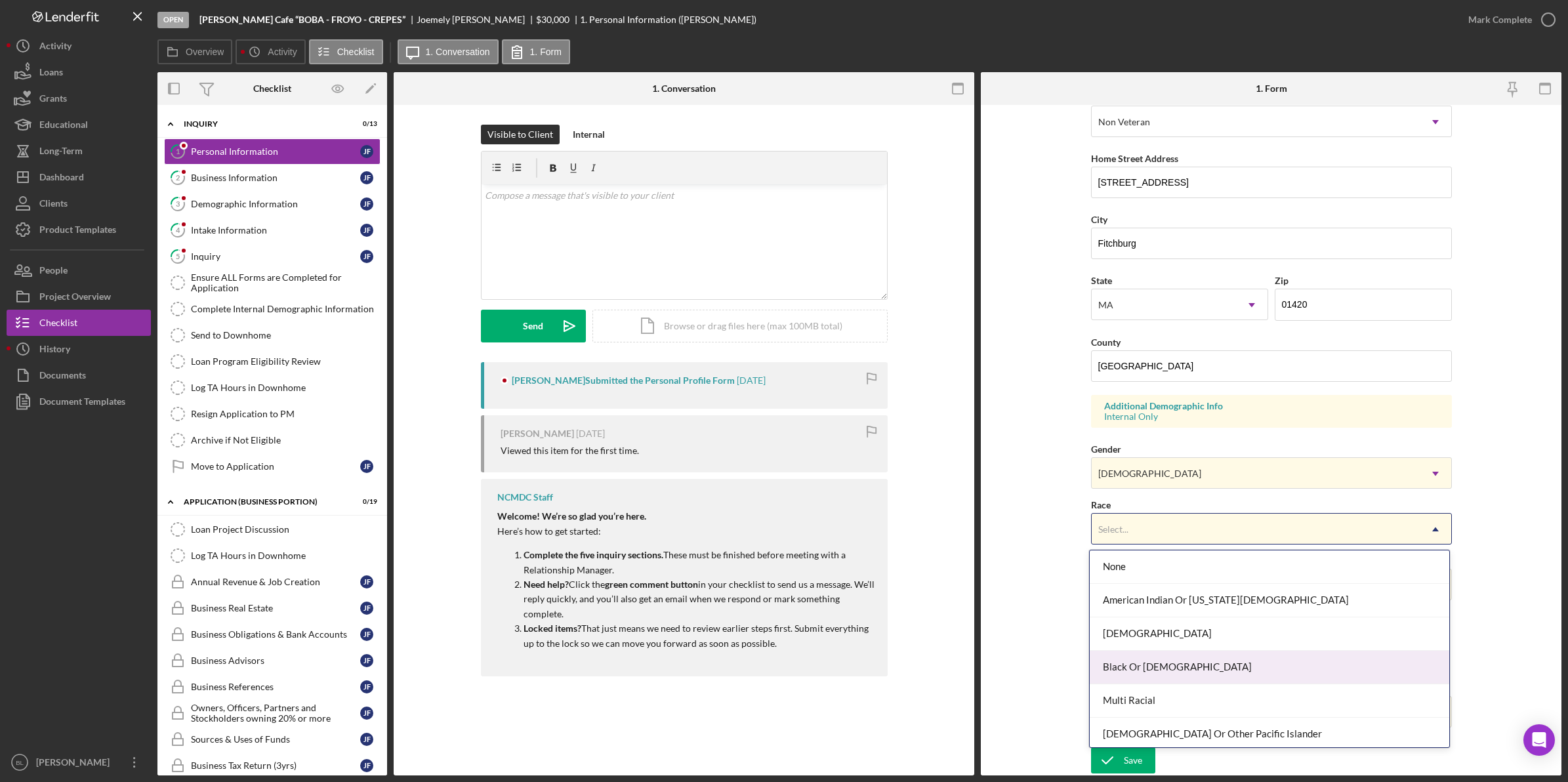
scroll to position [72, 0]
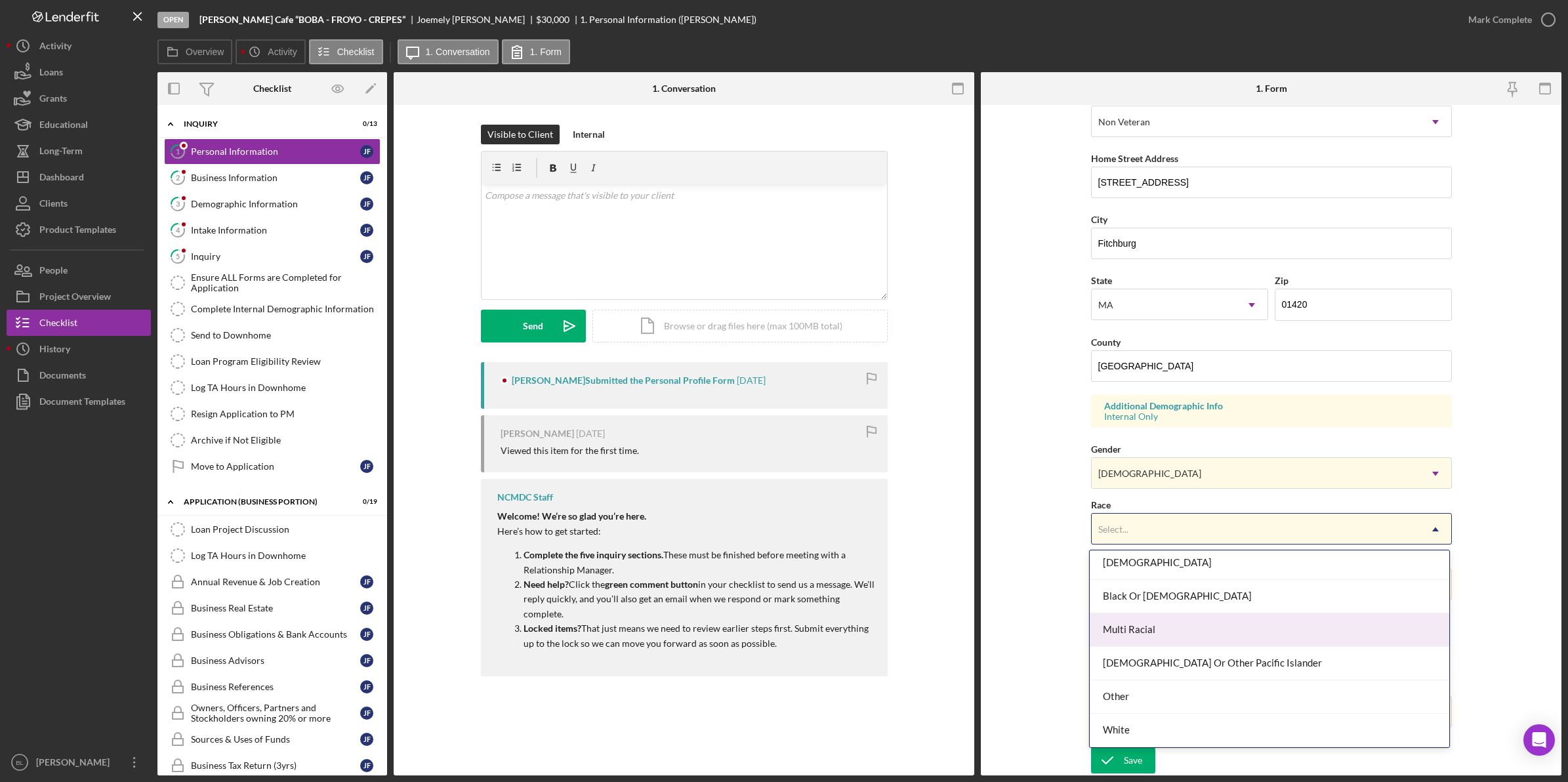
click at [1159, 617] on div "Multi Racial" at bounding box center [1269, 630] width 359 height 33
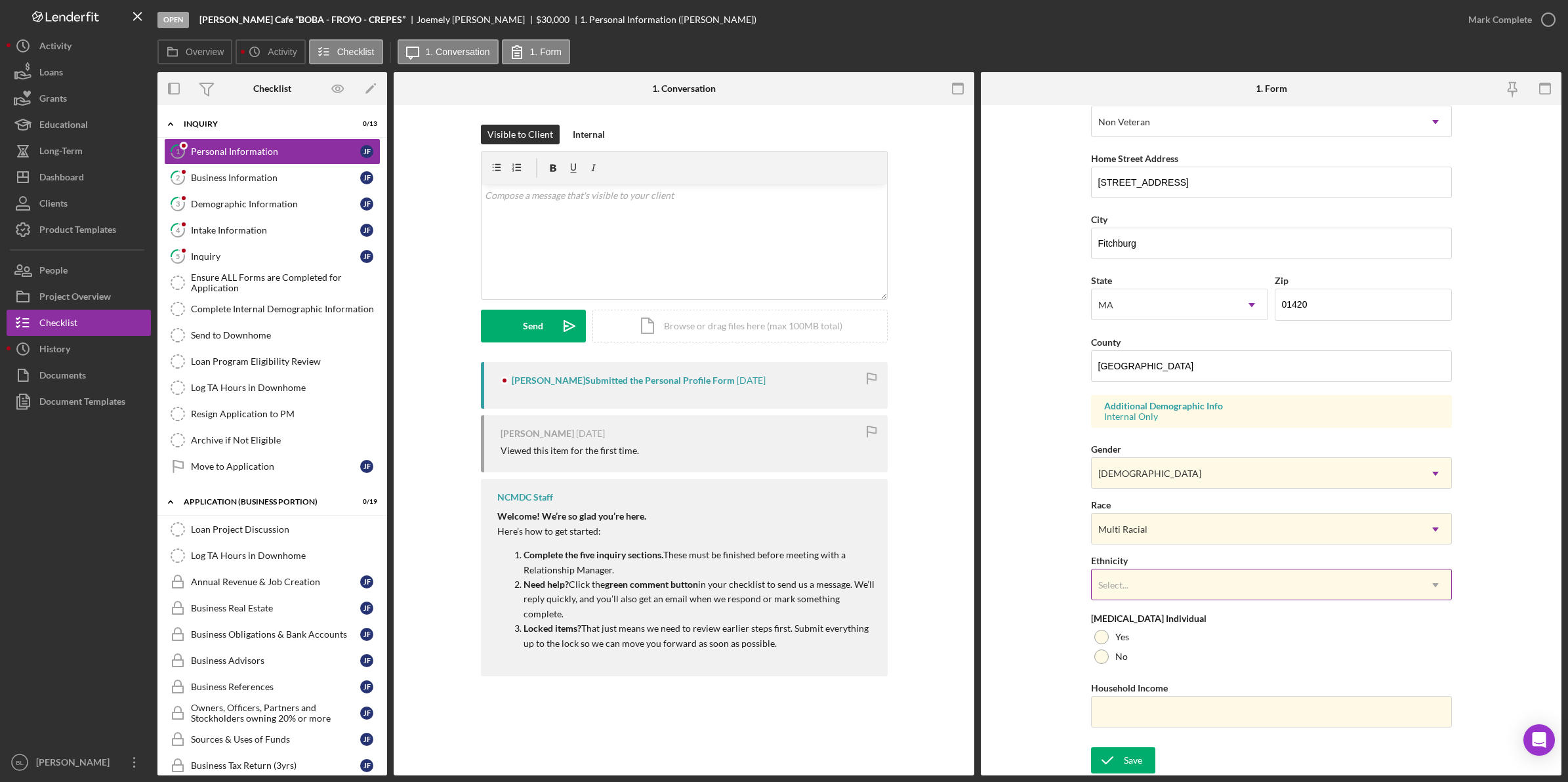
click at [1146, 585] on div "Select..." at bounding box center [1255, 585] width 328 height 31
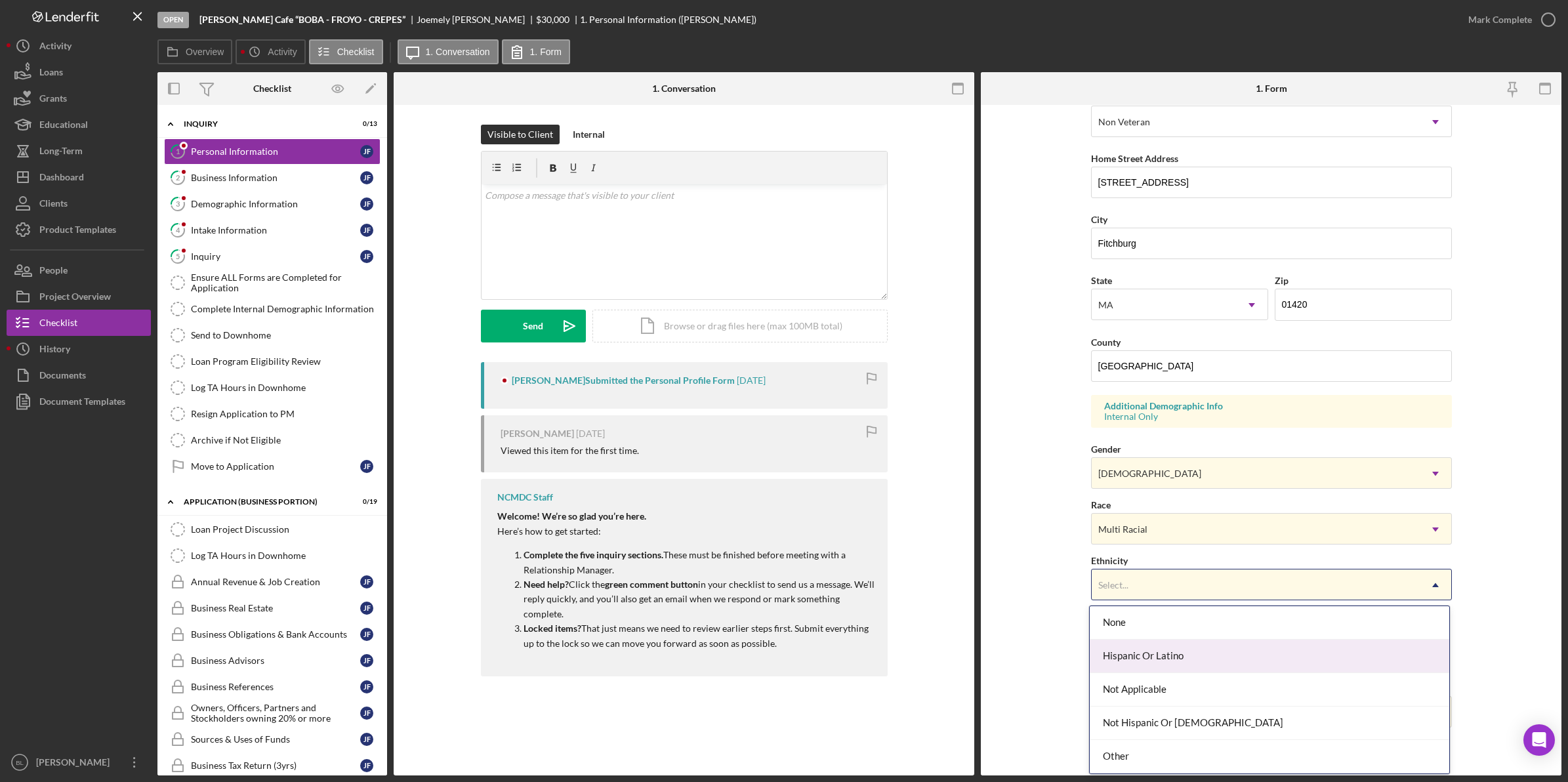
click at [1166, 652] on div "Hispanic Or Latino" at bounding box center [1269, 656] width 359 height 33
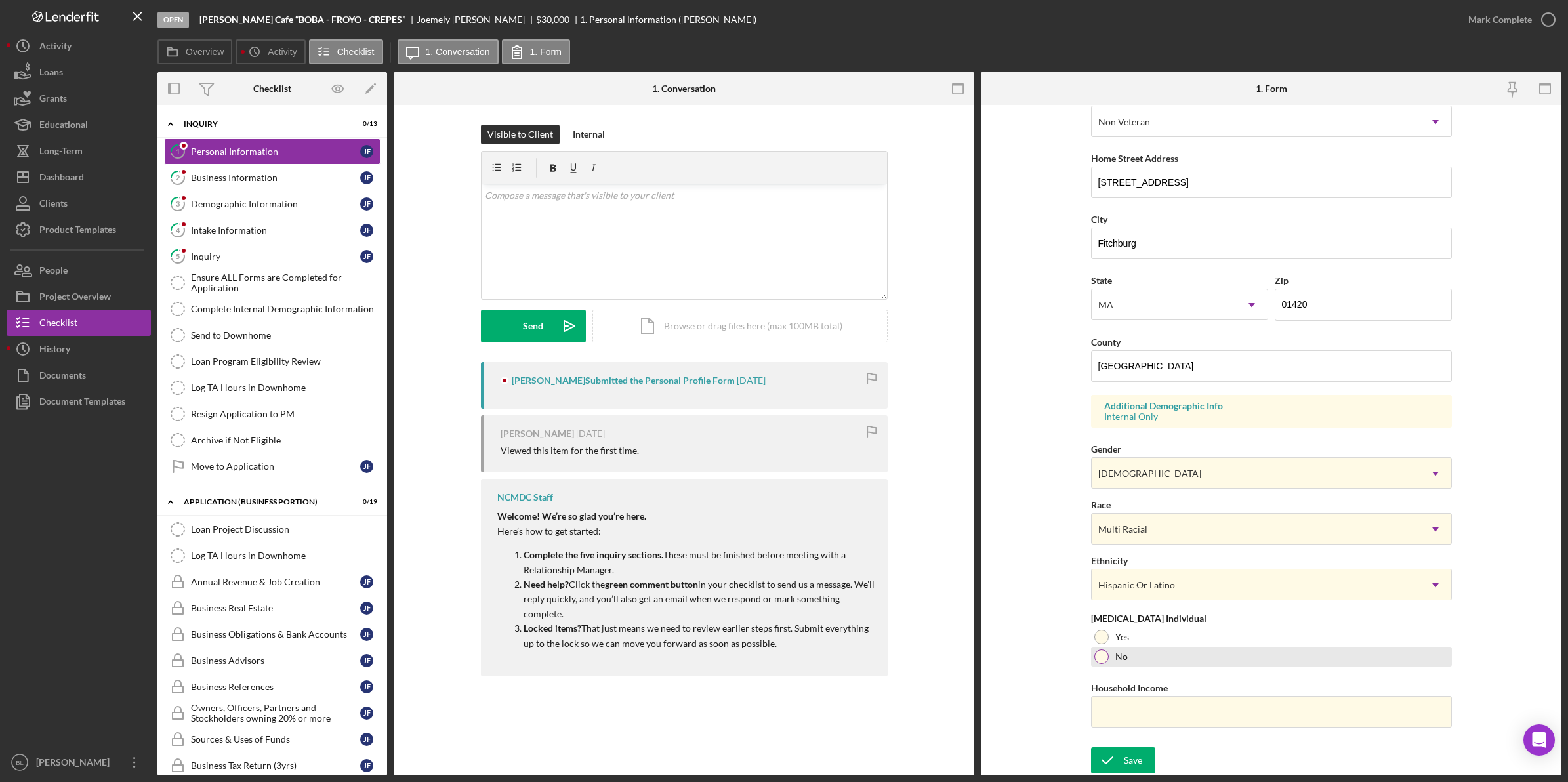
click at [1114, 663] on div "No" at bounding box center [1271, 657] width 361 height 19
click at [1162, 711] on input "Household Income" at bounding box center [1271, 712] width 361 height 31
type input "$100,000"
click at [1130, 758] on div "Save" at bounding box center [1133, 760] width 19 height 26
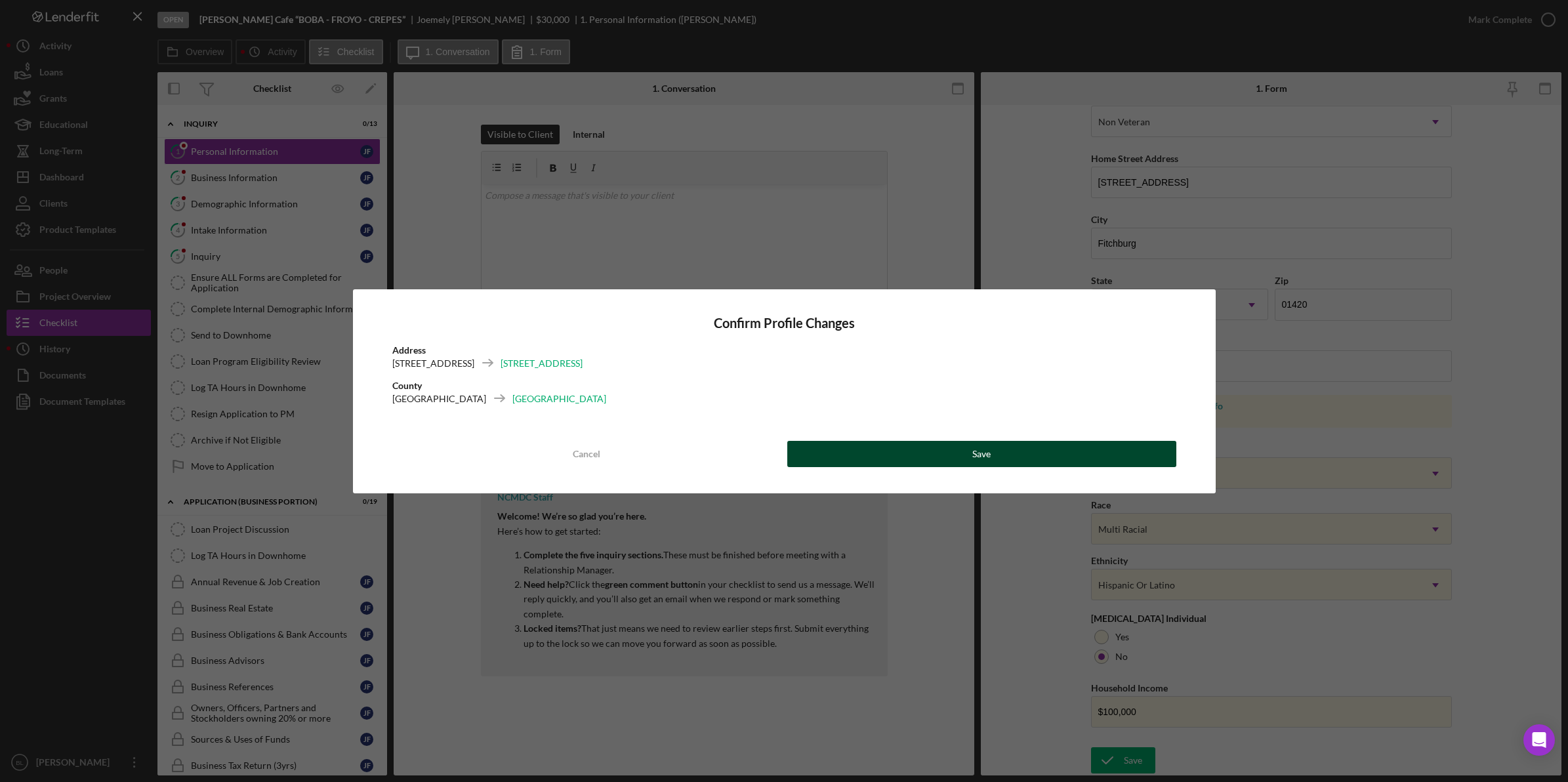
click at [1063, 450] on button "Save" at bounding box center [981, 454] width 389 height 26
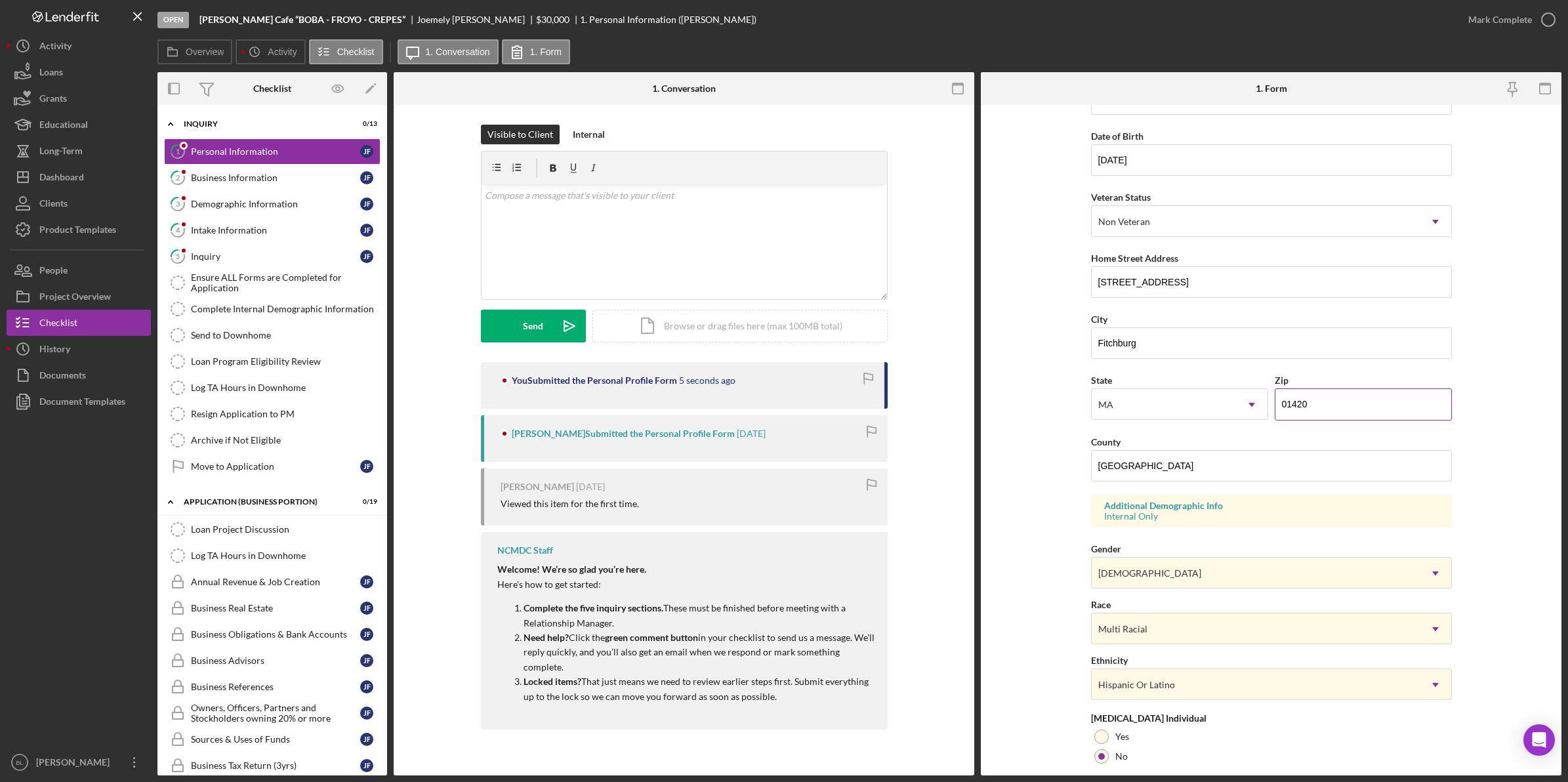
scroll to position [0, 0]
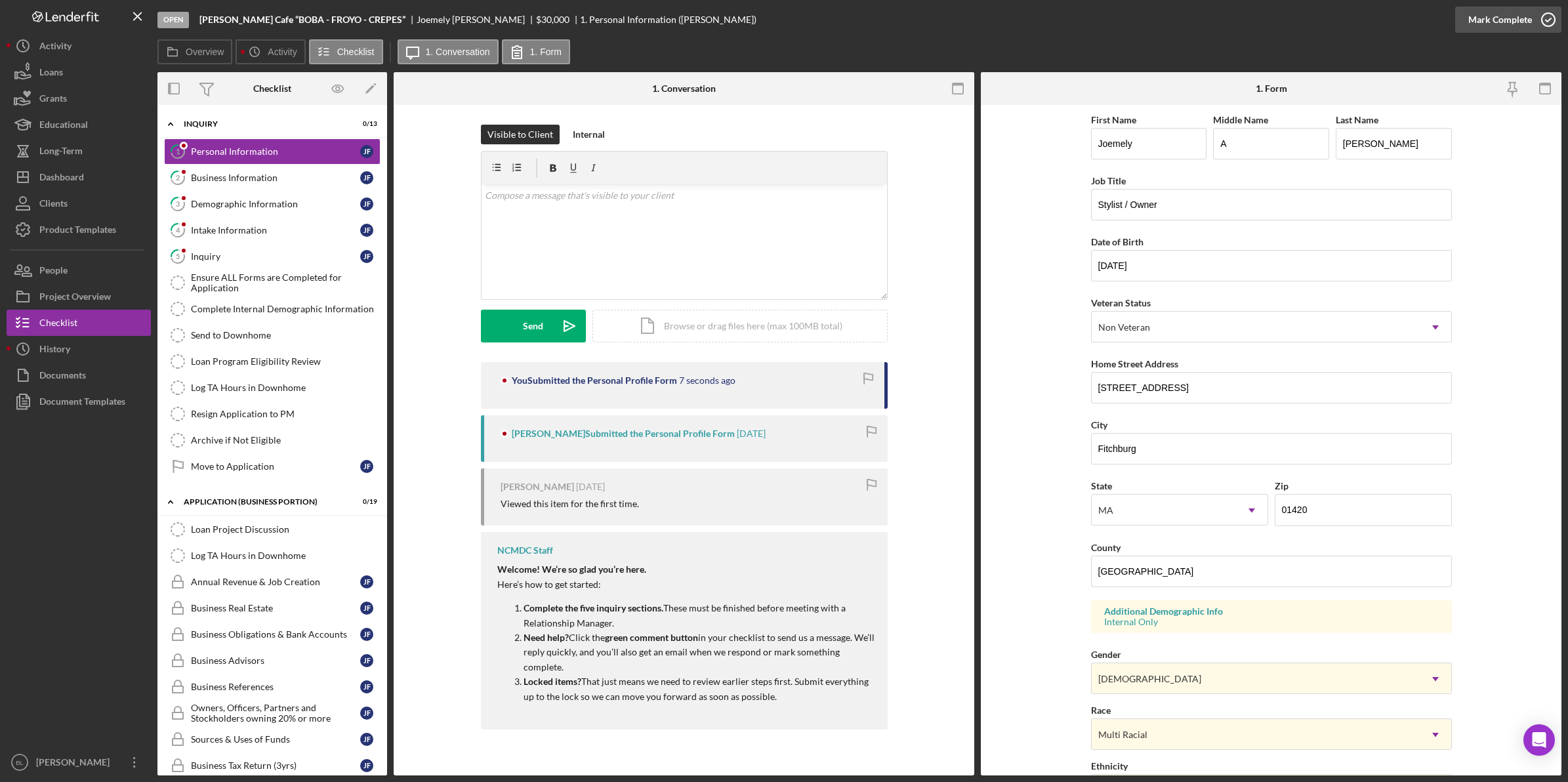
click at [1542, 11] on icon "button" at bounding box center [1548, 19] width 33 height 33
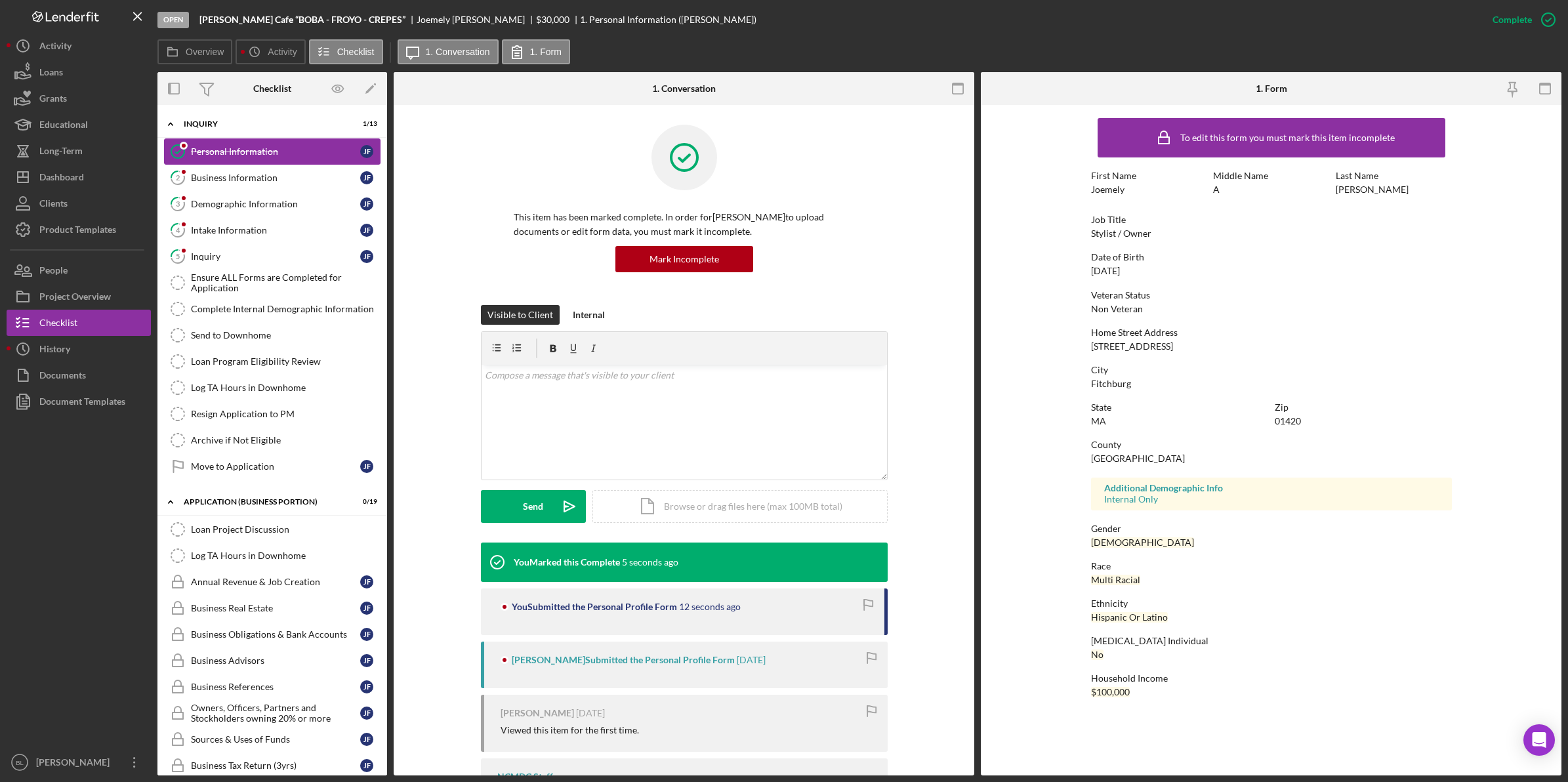
click at [242, 162] on link "Personal Information Personal Information [PERSON_NAME]" at bounding box center [271, 151] width 216 height 26
click at [231, 174] on div "Business Information" at bounding box center [276, 178] width 170 height 10
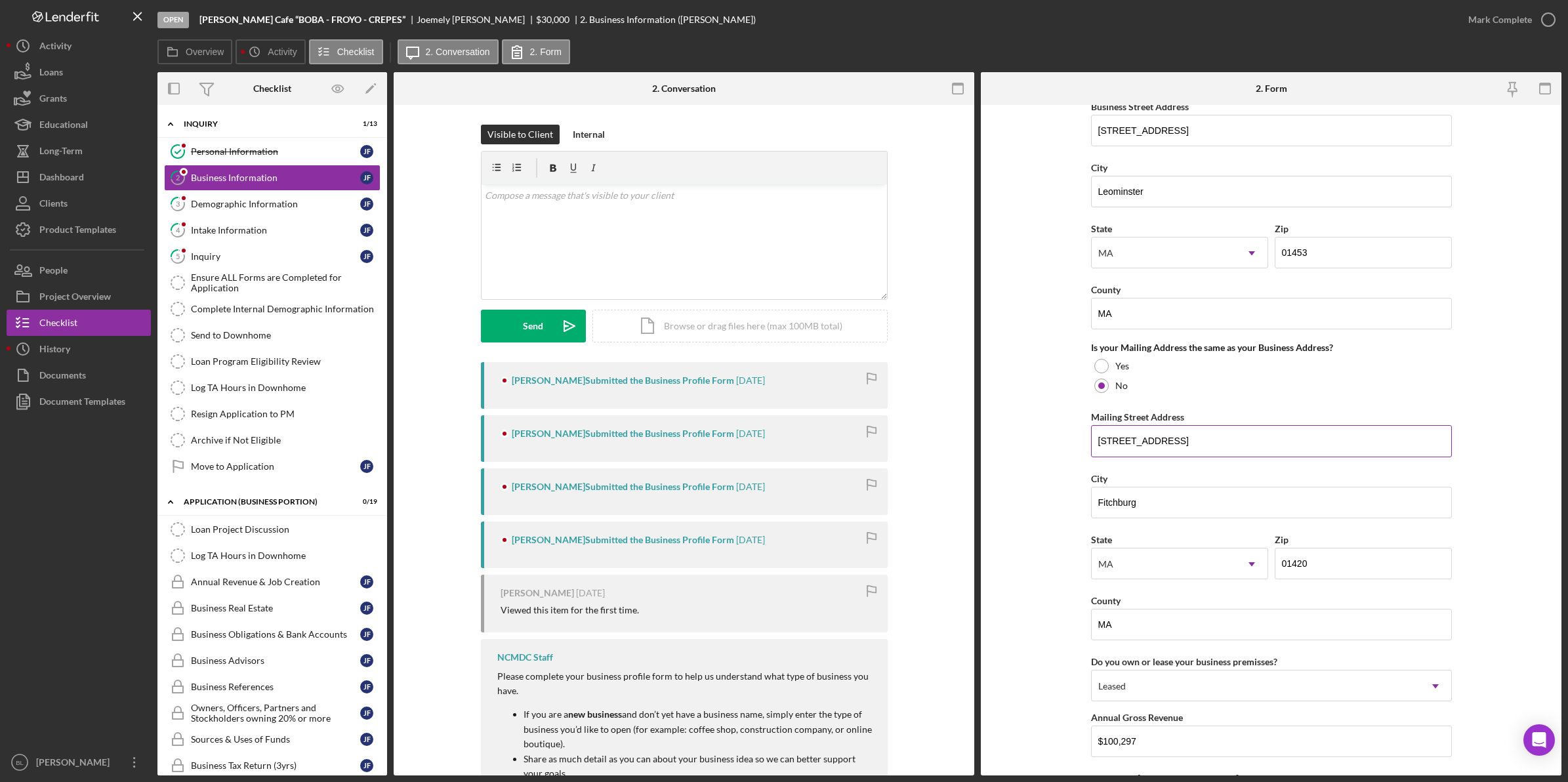
scroll to position [820, 0]
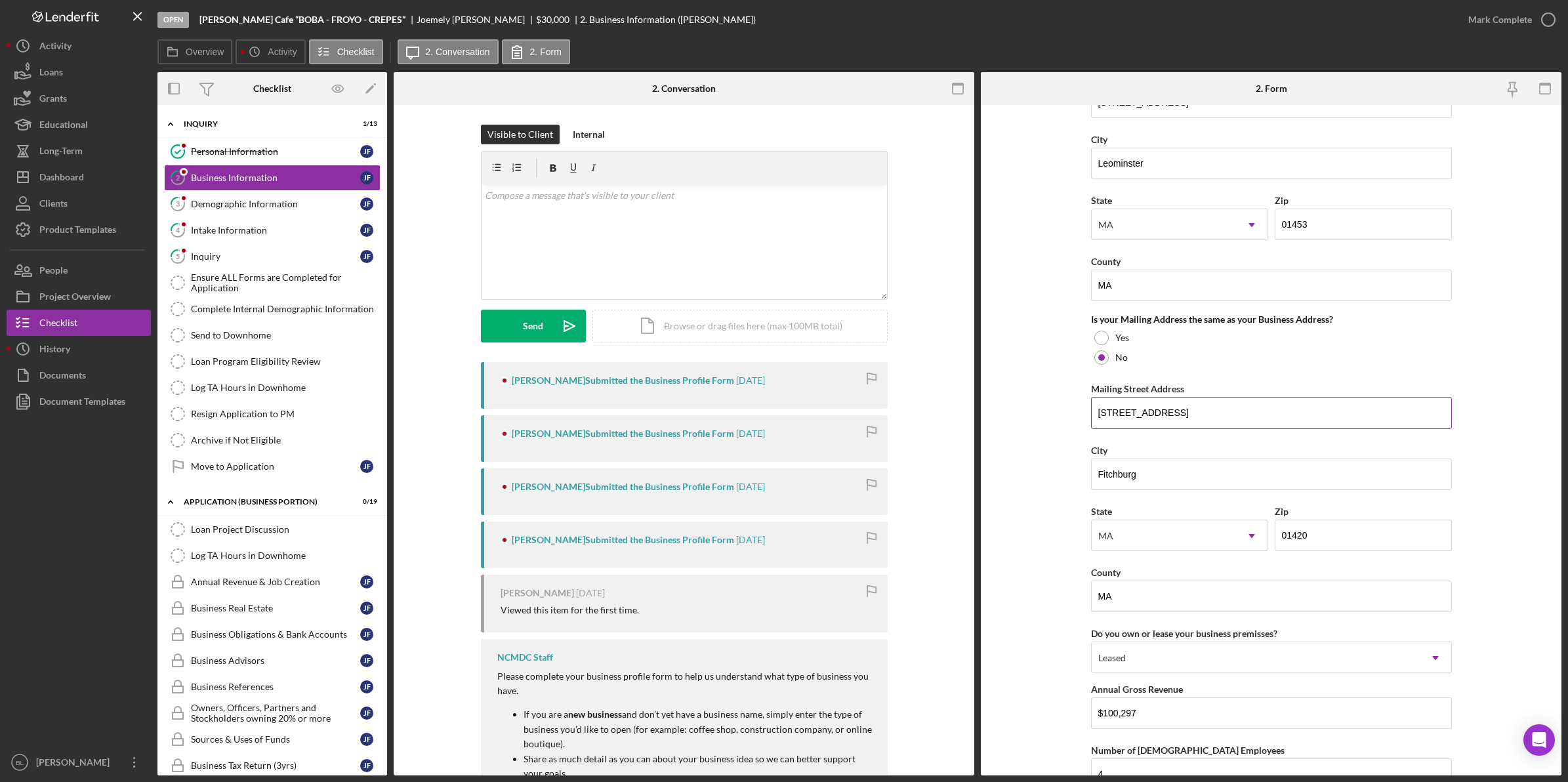
click at [1143, 414] on input "[STREET_ADDRESS]" at bounding box center [1271, 413] width 361 height 31
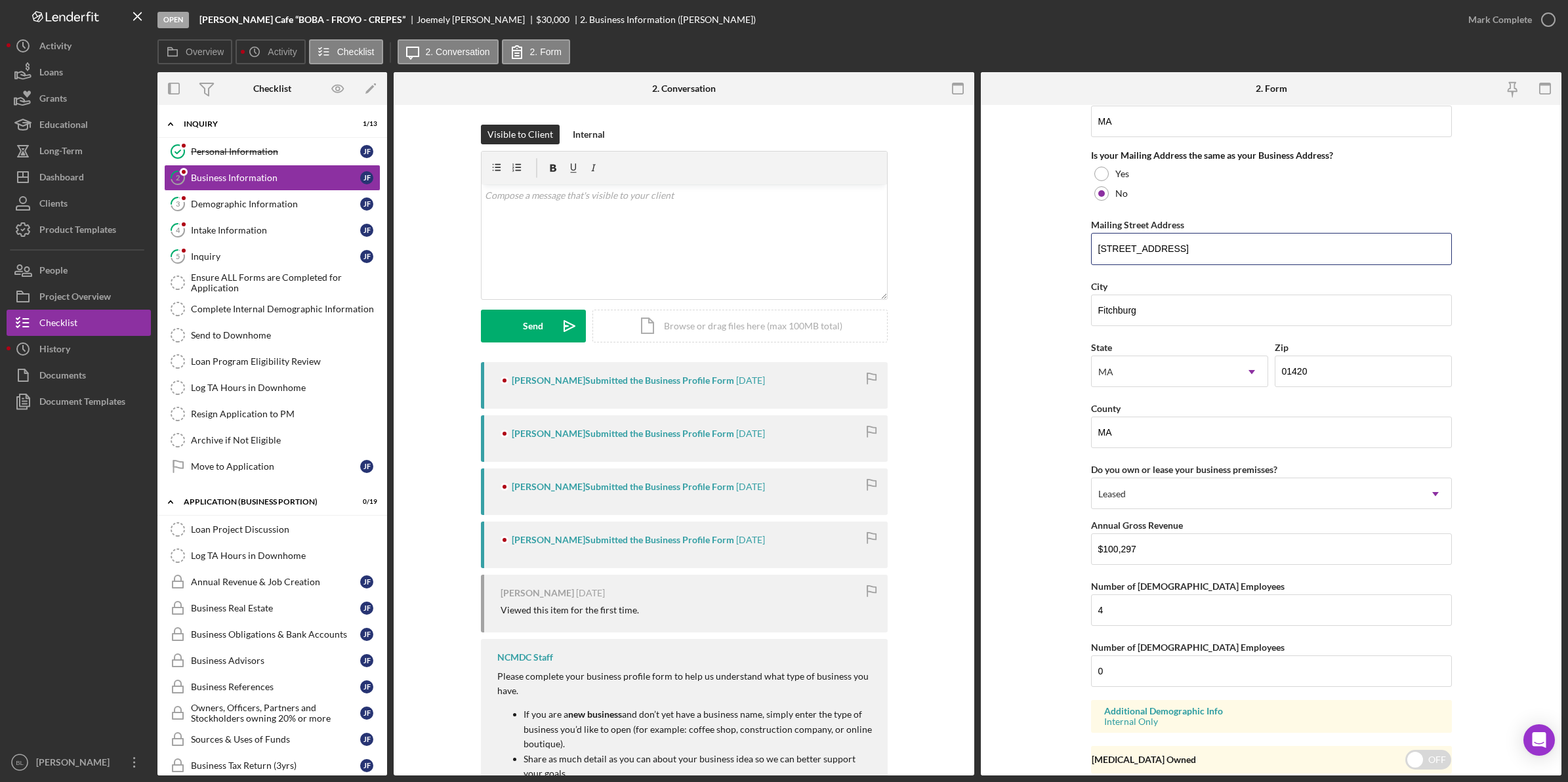
scroll to position [1036, 0]
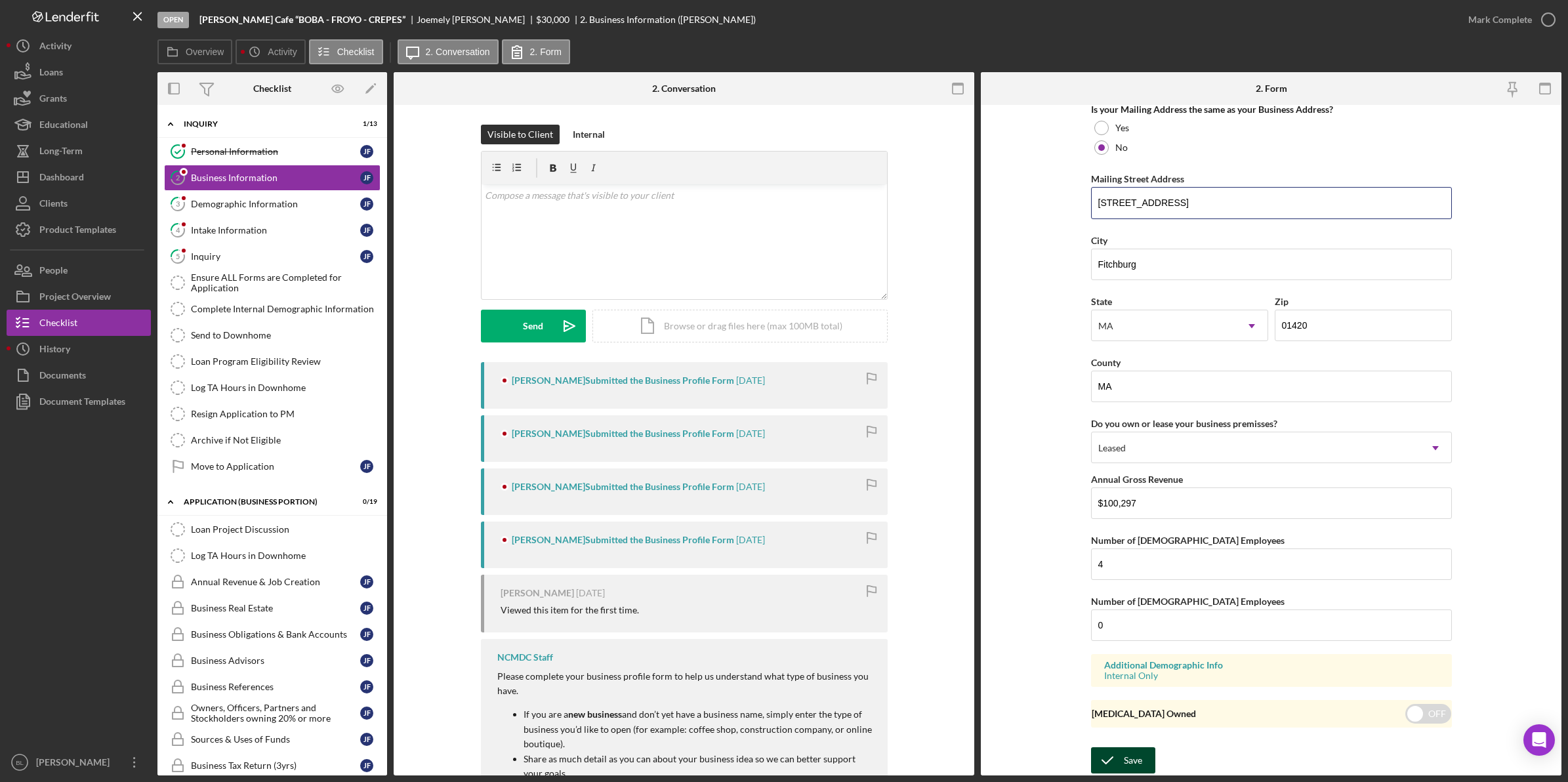
type input "[STREET_ADDRESS]"
click at [1110, 751] on icon "submit" at bounding box center [1108, 760] width 33 height 33
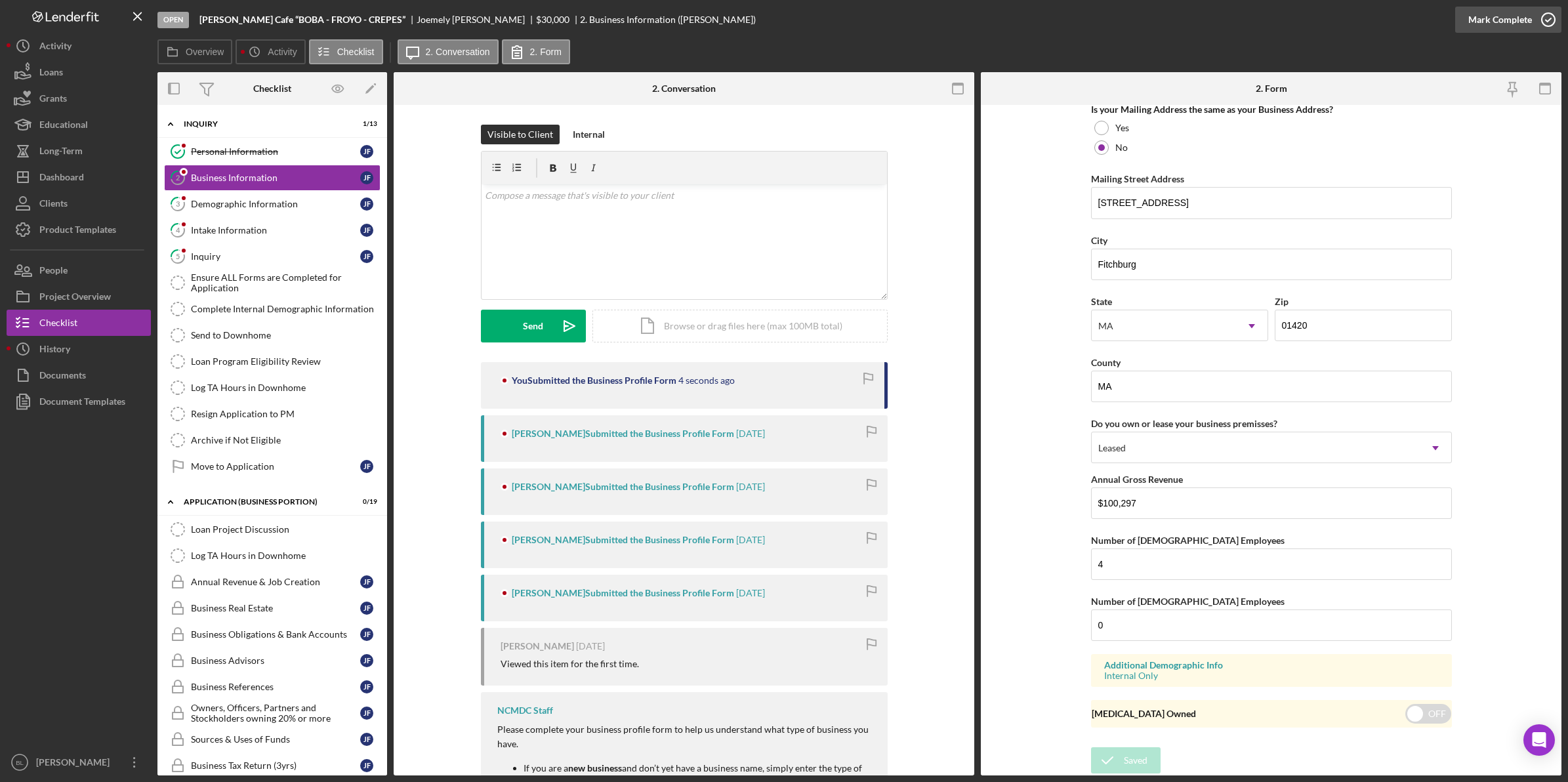
click at [1530, 21] on button "Mark Complete" at bounding box center [1508, 19] width 106 height 26
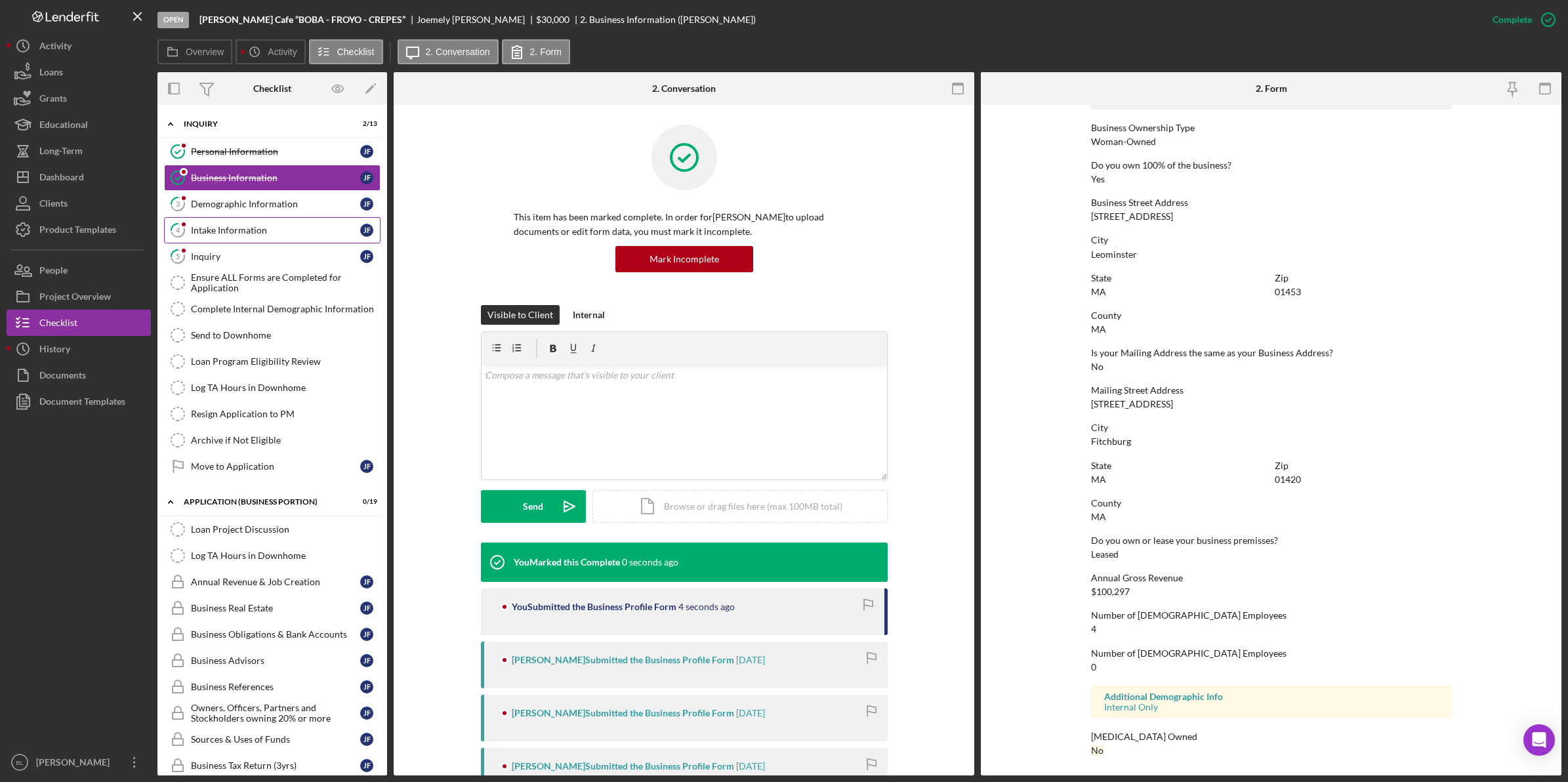
scroll to position [469, 0]
click at [283, 214] on link "3 Demographic Information [PERSON_NAME]" at bounding box center [271, 204] width 216 height 26
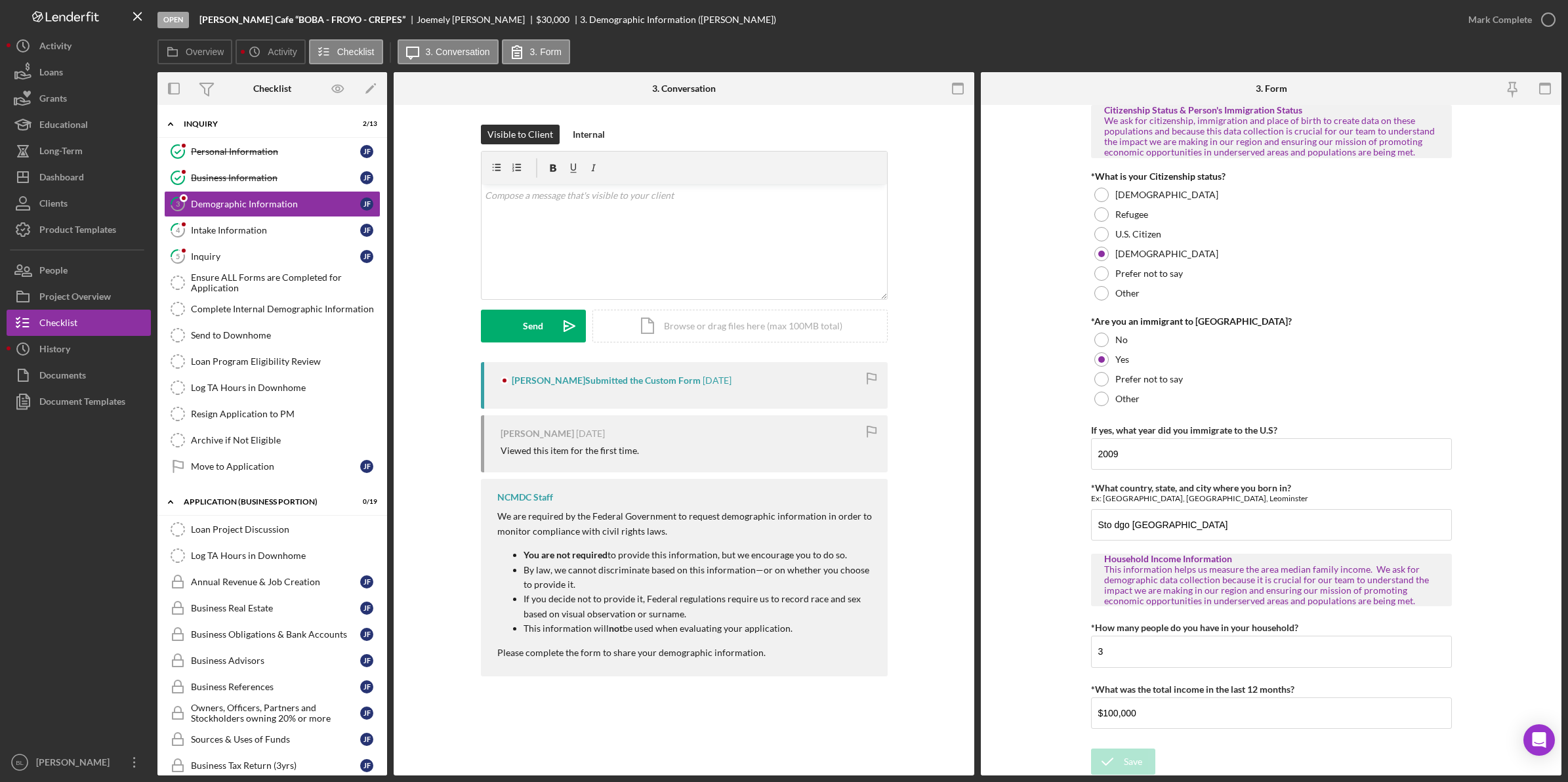
scroll to position [1109, 0]
click at [1538, 15] on icon "button" at bounding box center [1548, 19] width 33 height 33
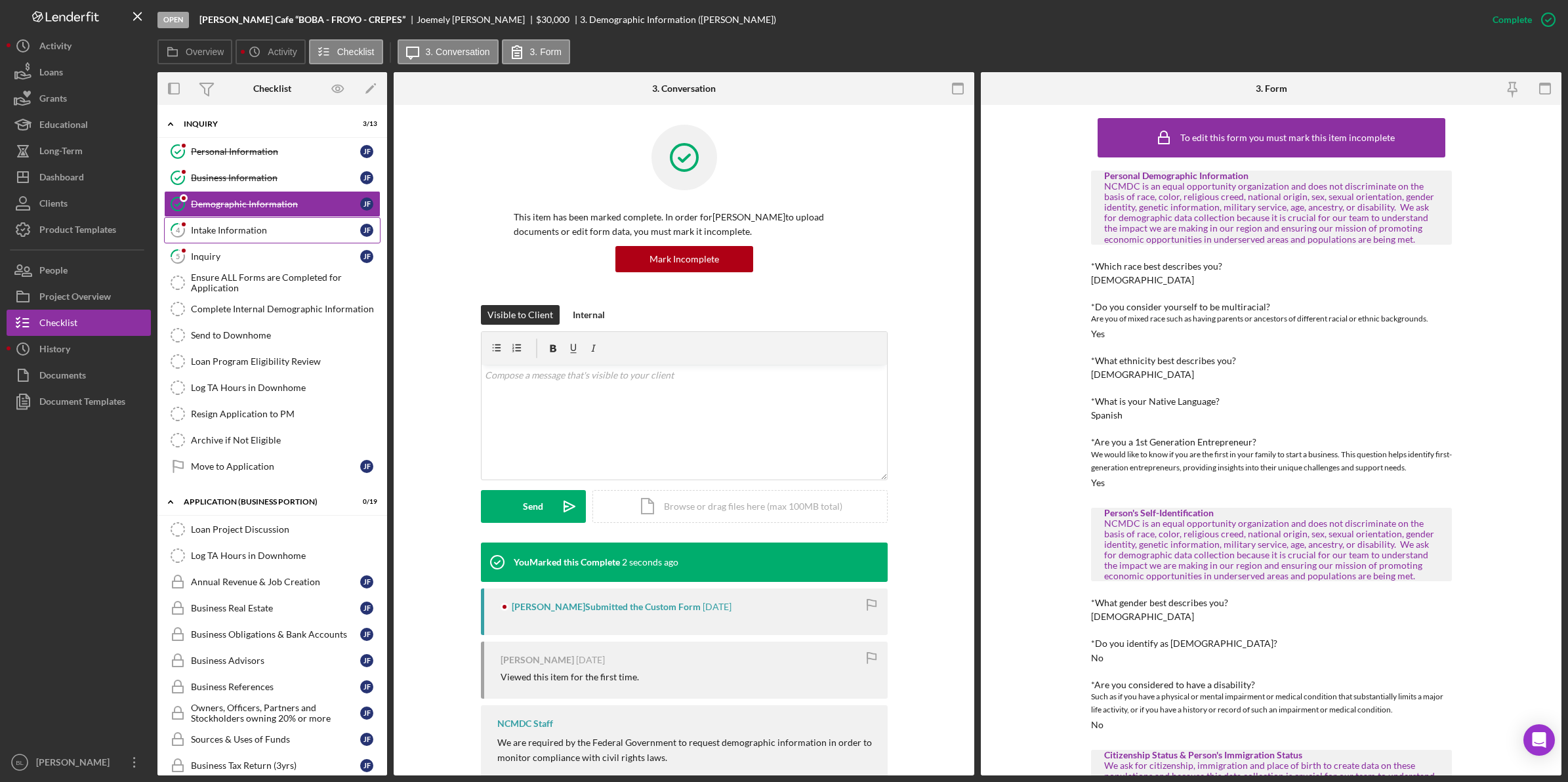
click at [302, 231] on div "Intake Information" at bounding box center [276, 230] width 170 height 10
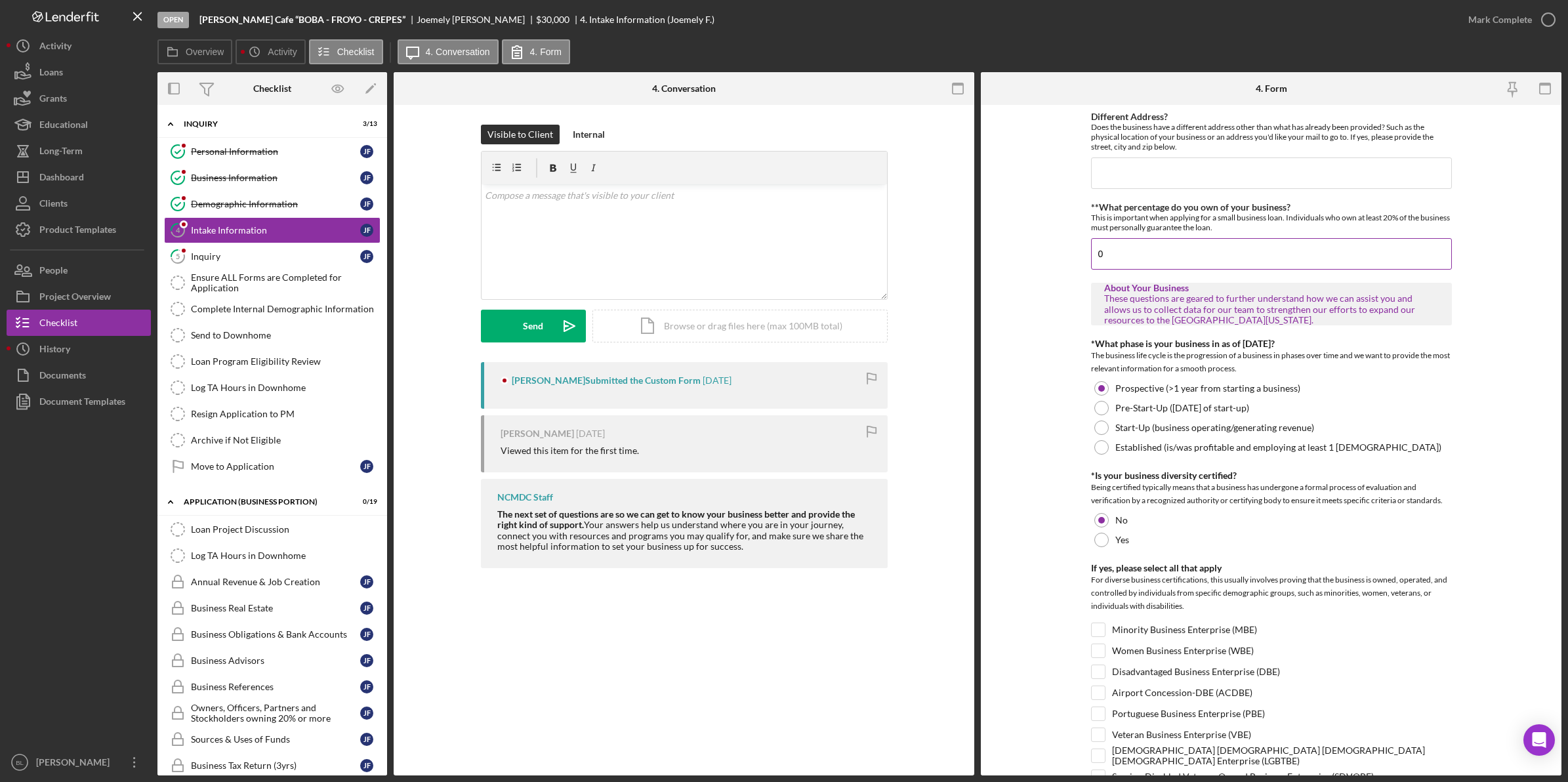
click at [1181, 259] on input "0" at bounding box center [1271, 254] width 361 height 31
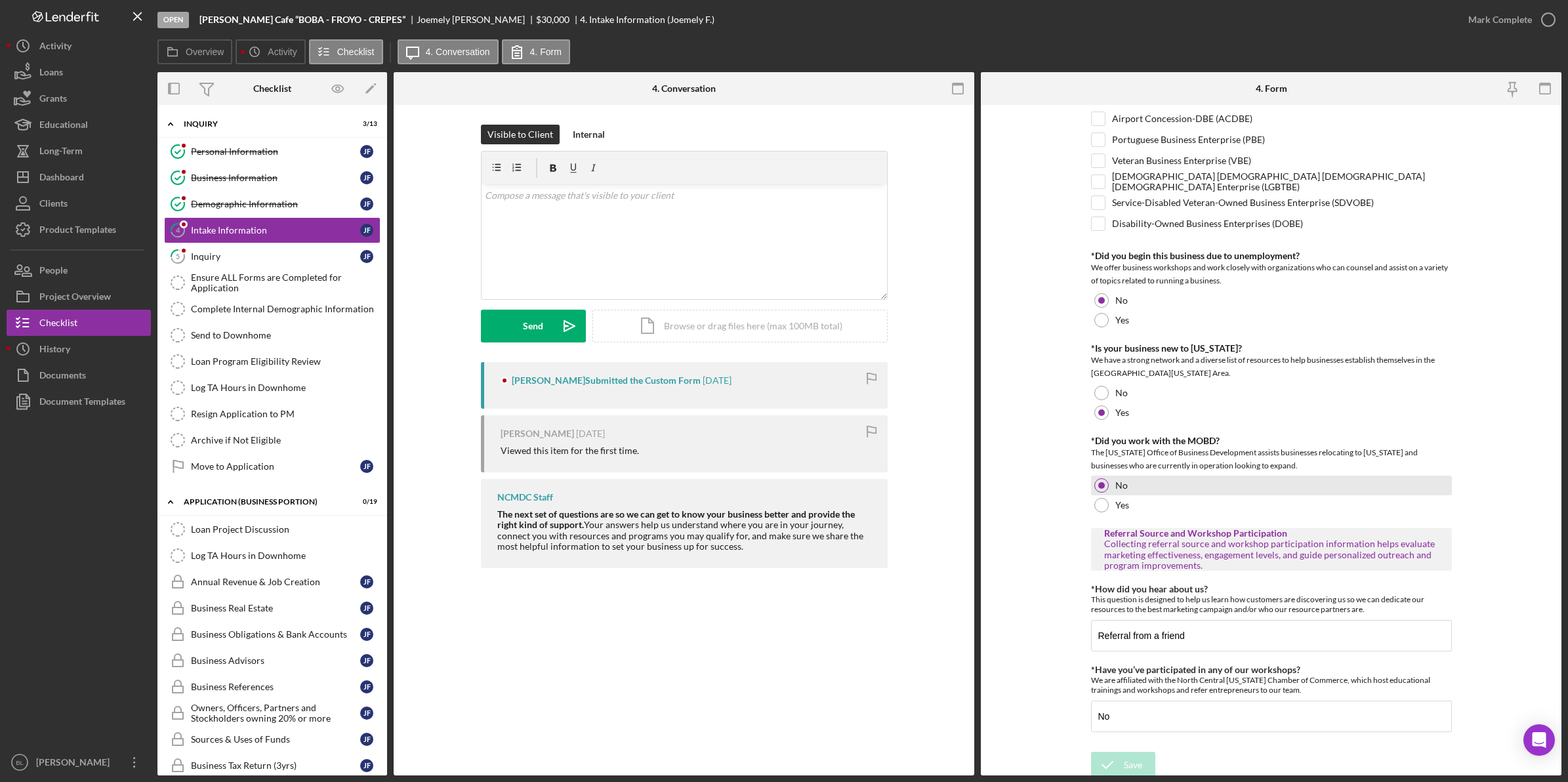
scroll to position [583, 0]
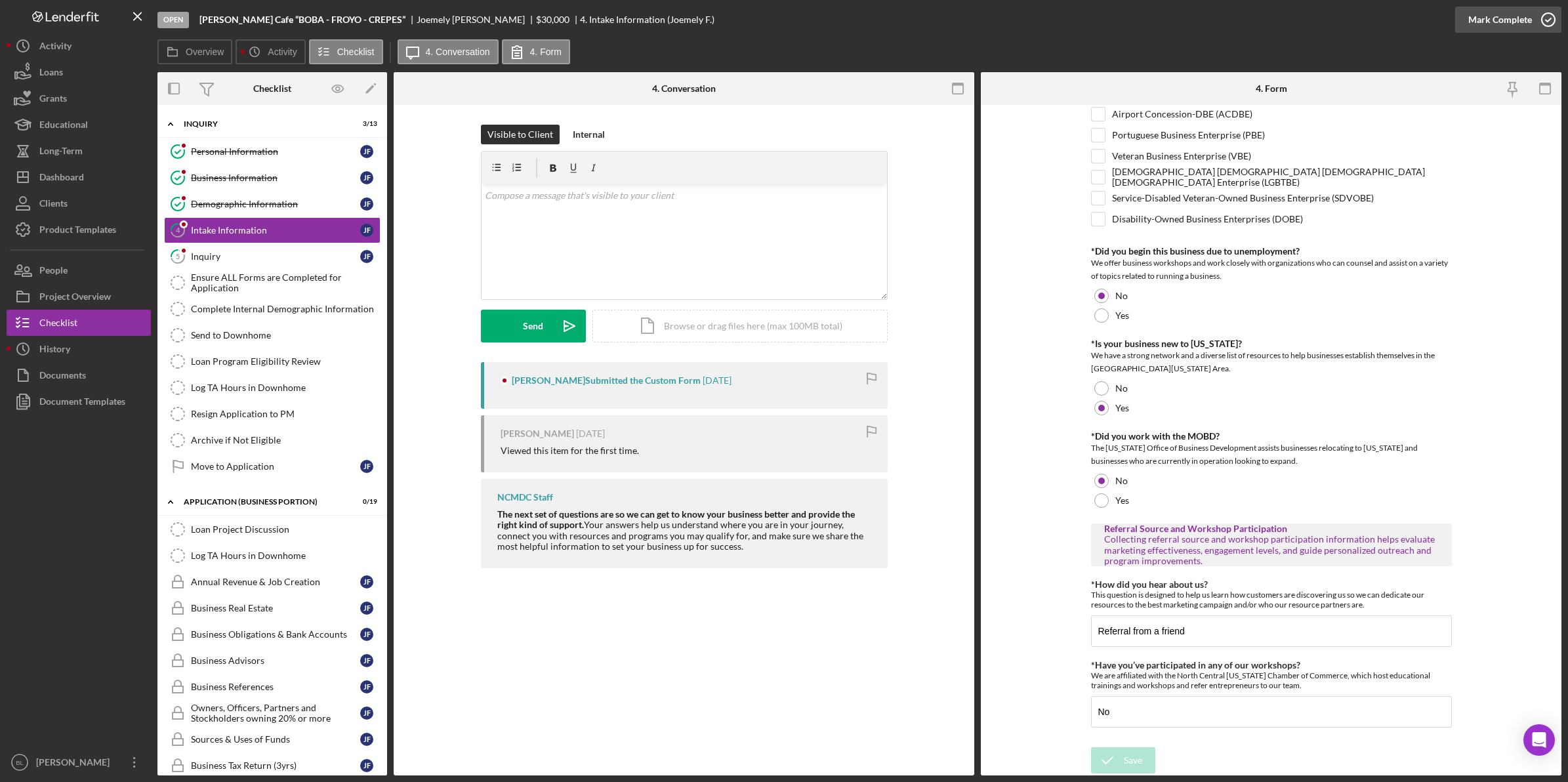
click at [1530, 20] on button "Mark Complete" at bounding box center [1508, 19] width 106 height 26
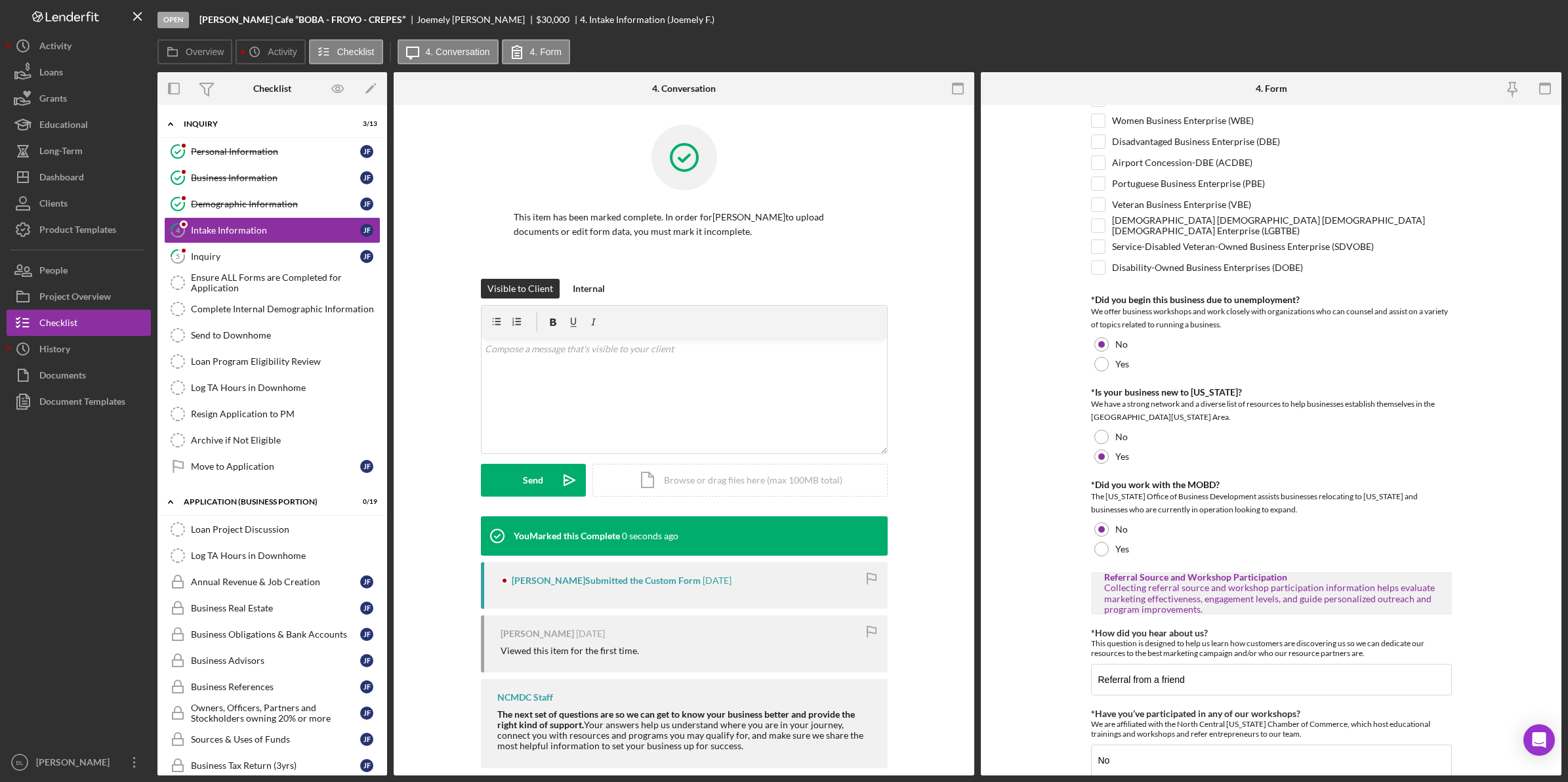
scroll to position [635, 0]
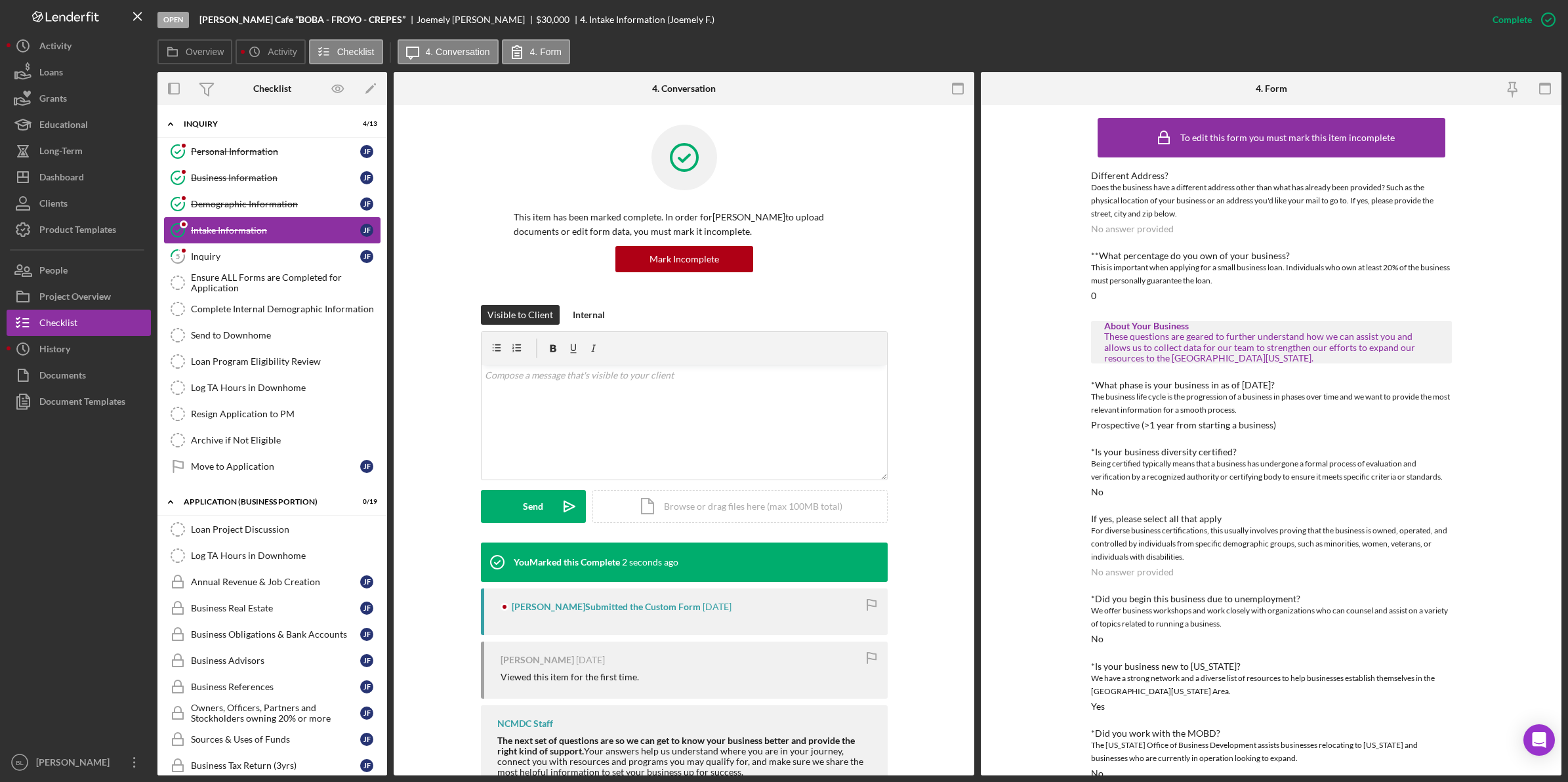
click at [221, 237] on link "Intake Information Intake Information [PERSON_NAME]" at bounding box center [271, 230] width 216 height 26
click at [218, 254] on div "Inquiry" at bounding box center [276, 257] width 170 height 10
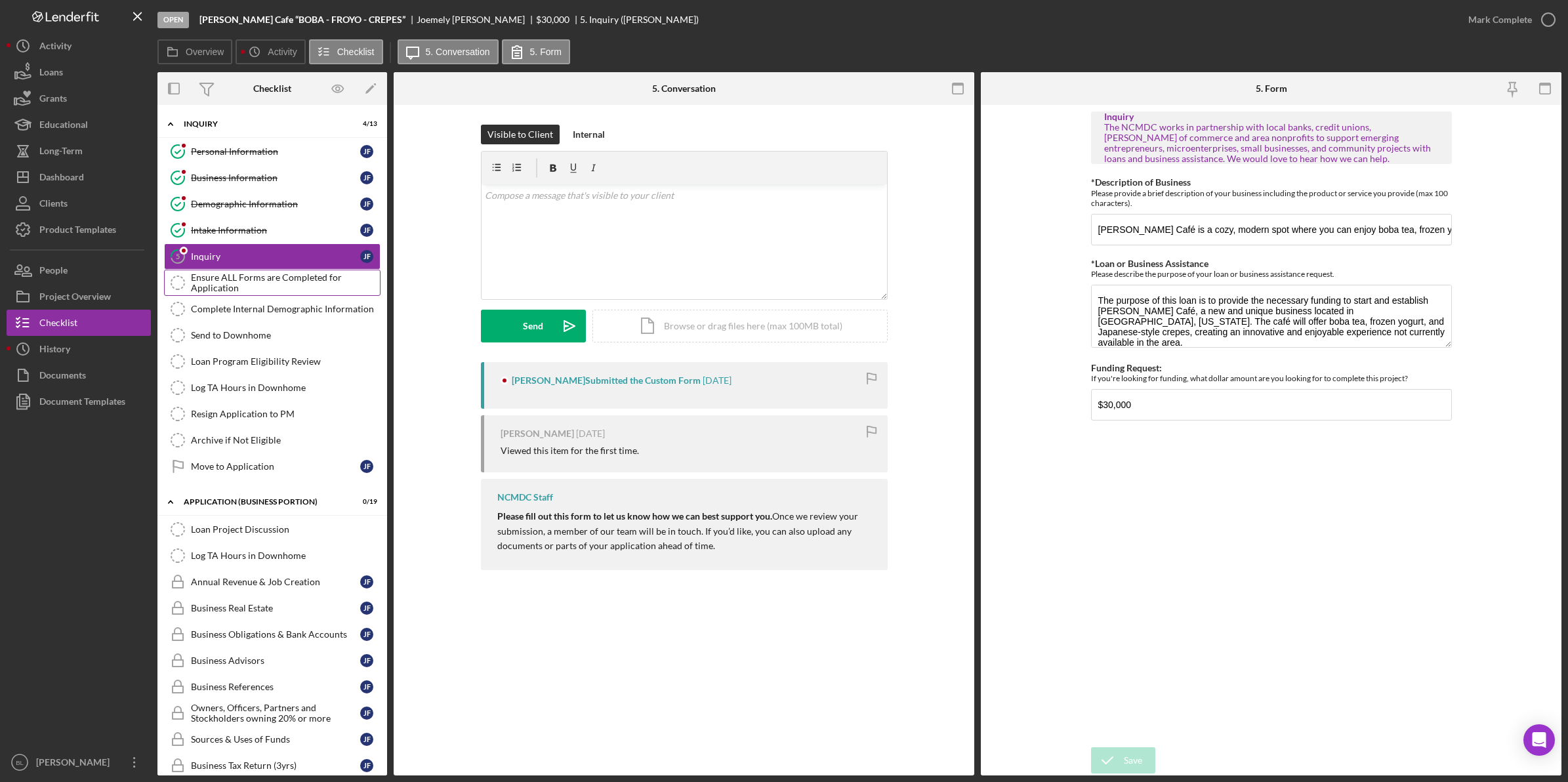
click at [319, 283] on div "Ensure ALL Forms are Completed for Application" at bounding box center [286, 283] width 189 height 21
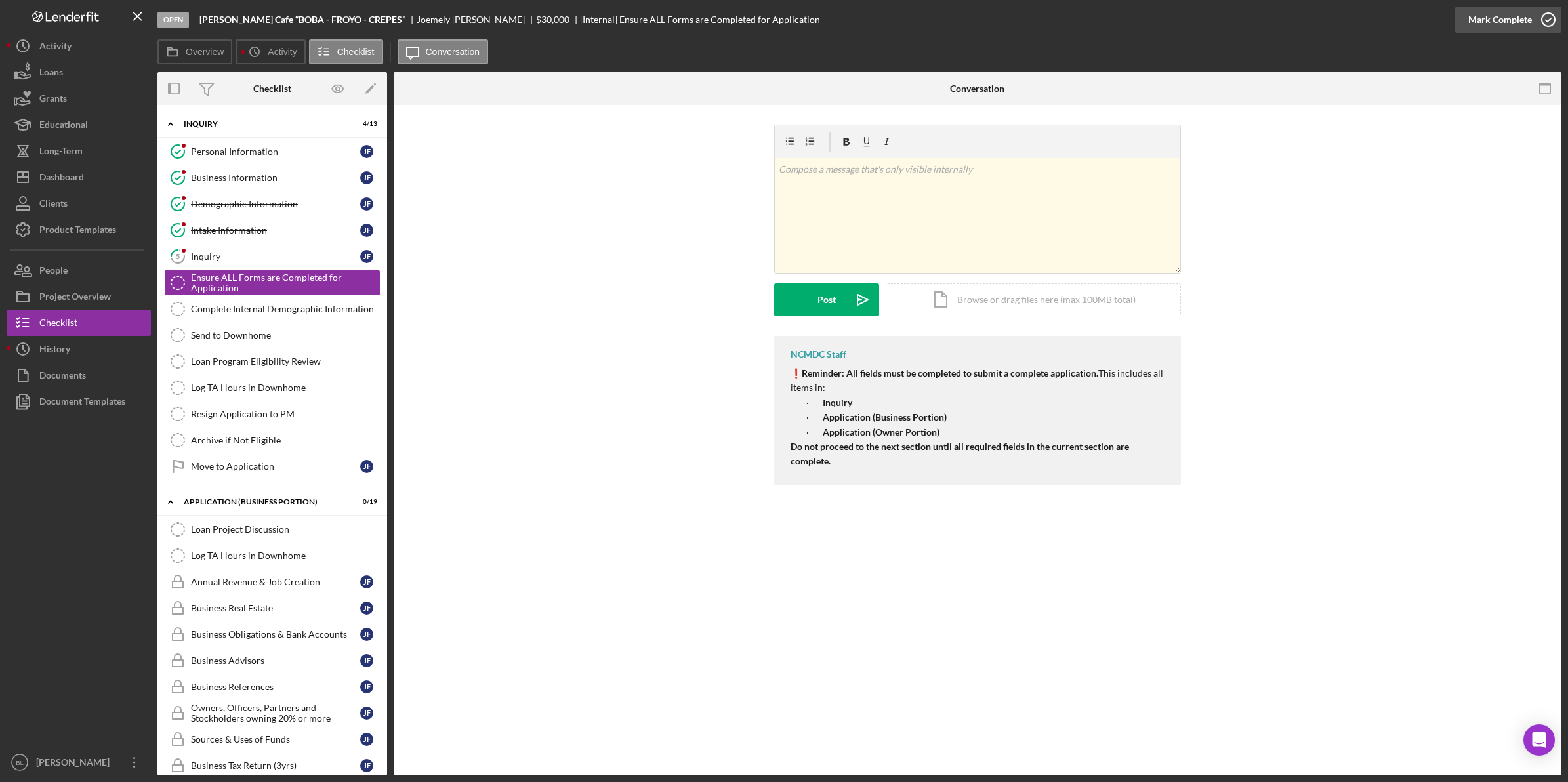
click at [1552, 24] on icon "button" at bounding box center [1548, 19] width 33 height 33
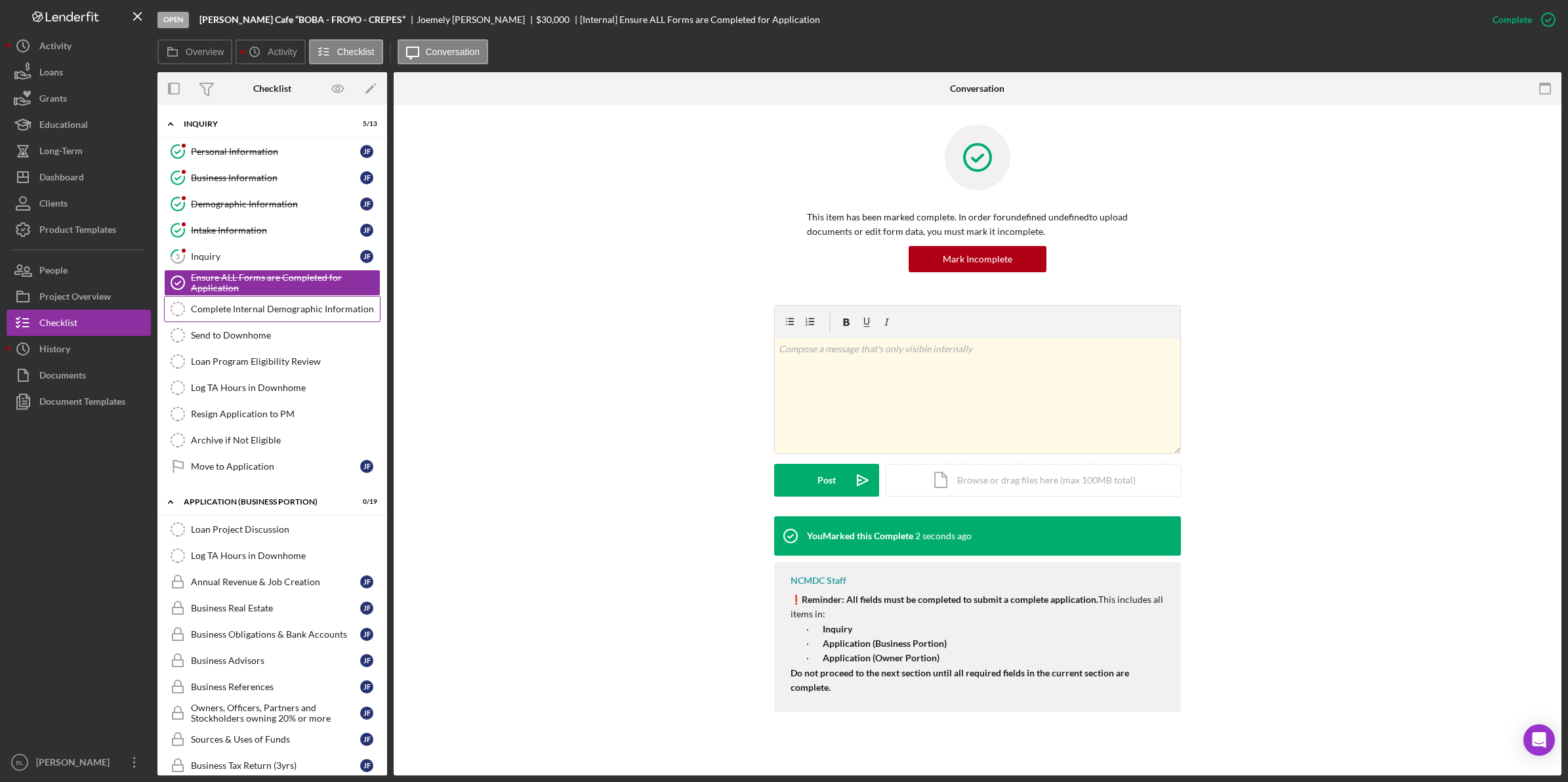
click at [295, 307] on div "Complete Internal Demographic Information" at bounding box center [286, 309] width 189 height 10
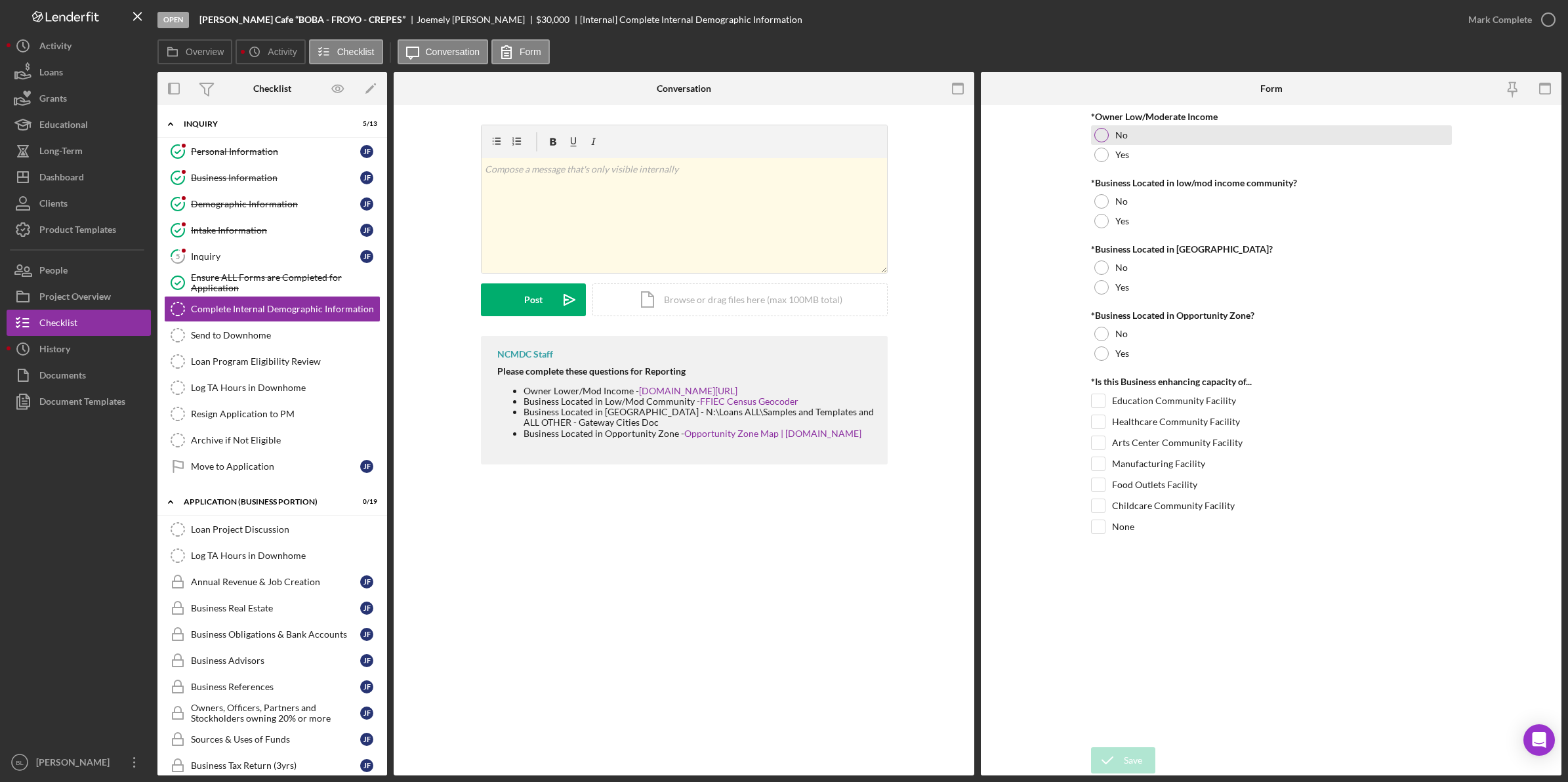
click at [1120, 136] on label "No" at bounding box center [1121, 135] width 13 height 10
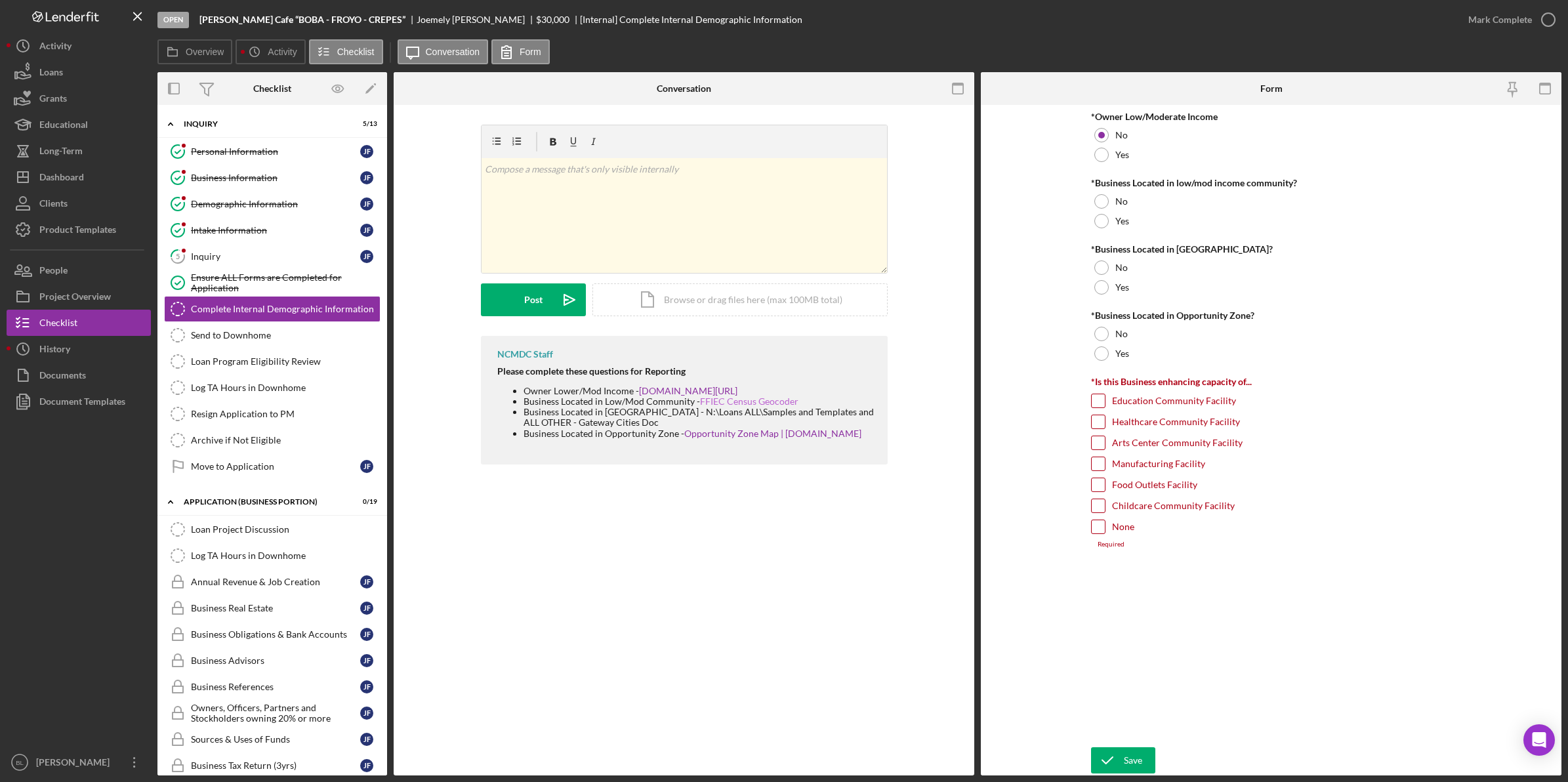
click at [743, 407] on link "FFIEC Census Geocoder" at bounding box center [749, 401] width 98 height 11
click at [286, 185] on link "Business Information Business Information [PERSON_NAME]" at bounding box center [271, 177] width 216 height 26
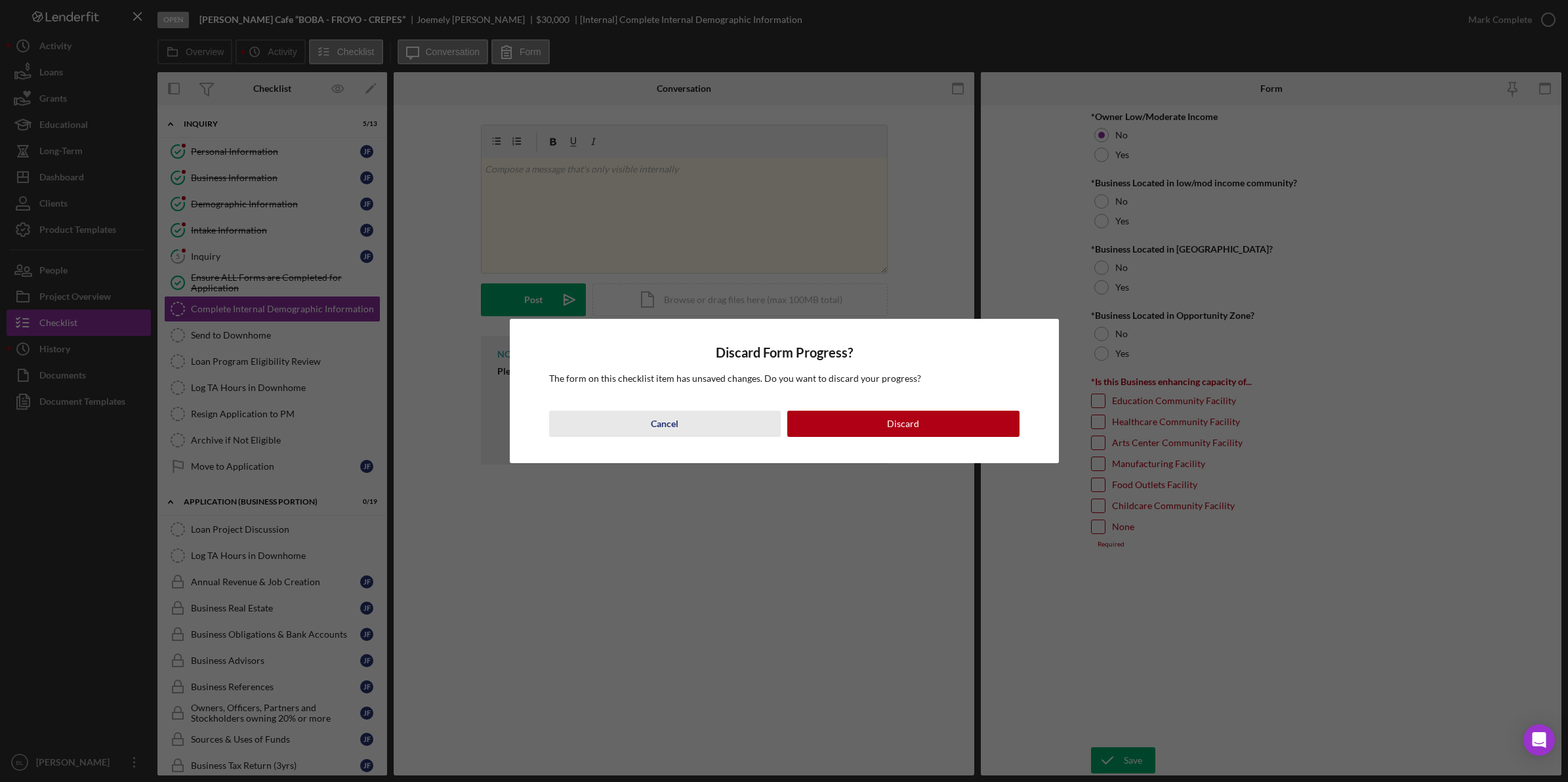
click at [674, 425] on div "Cancel" at bounding box center [664, 423] width 28 height 26
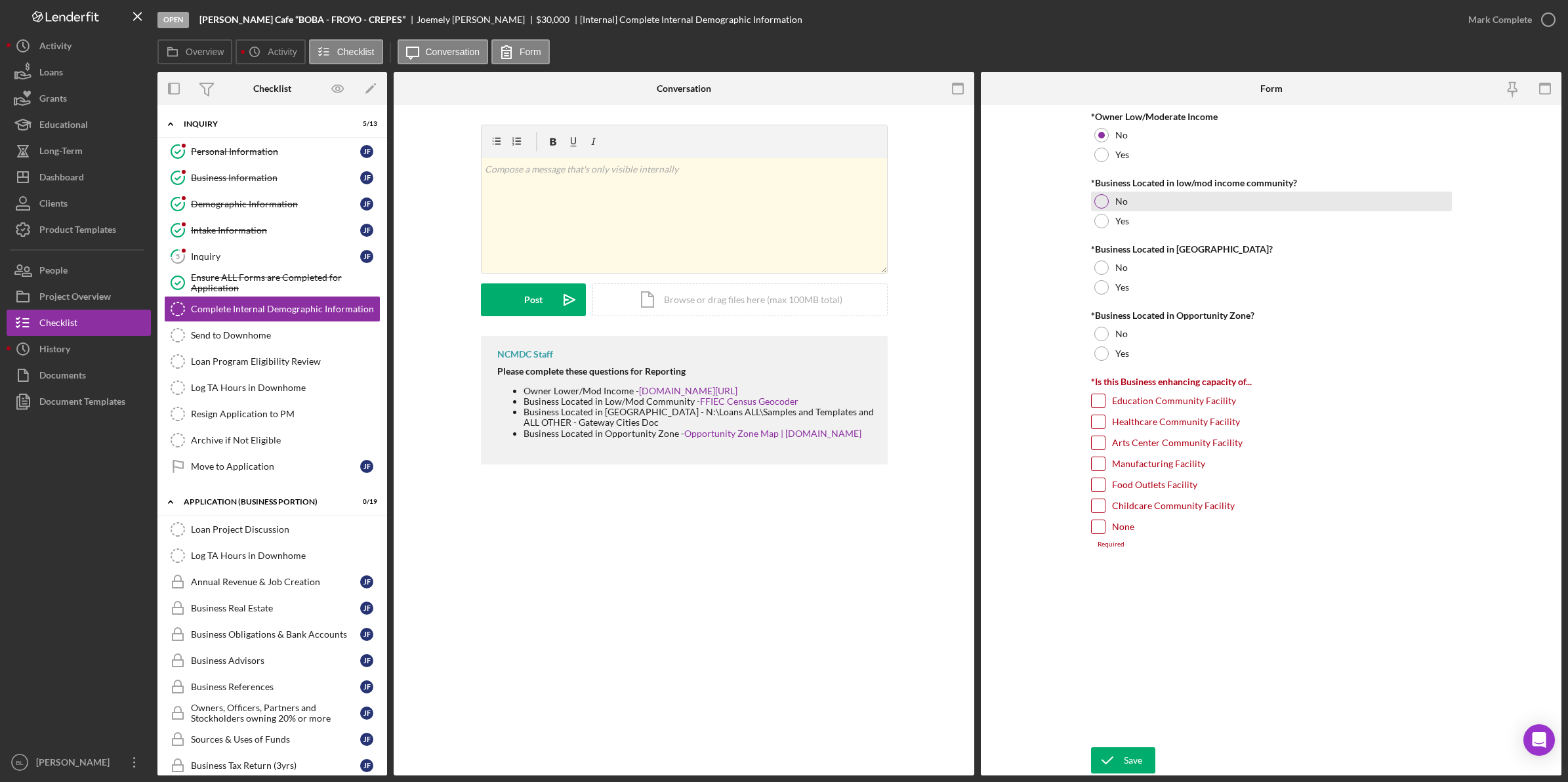
click at [1135, 207] on div "No" at bounding box center [1271, 202] width 361 height 19
click at [1149, 293] on div "Yes" at bounding box center [1271, 287] width 361 height 19
click at [1162, 333] on div "No" at bounding box center [1271, 334] width 361 height 19
click at [1156, 280] on div "Yes" at bounding box center [1271, 287] width 361 height 19
click at [1153, 268] on div "No" at bounding box center [1271, 268] width 361 height 19
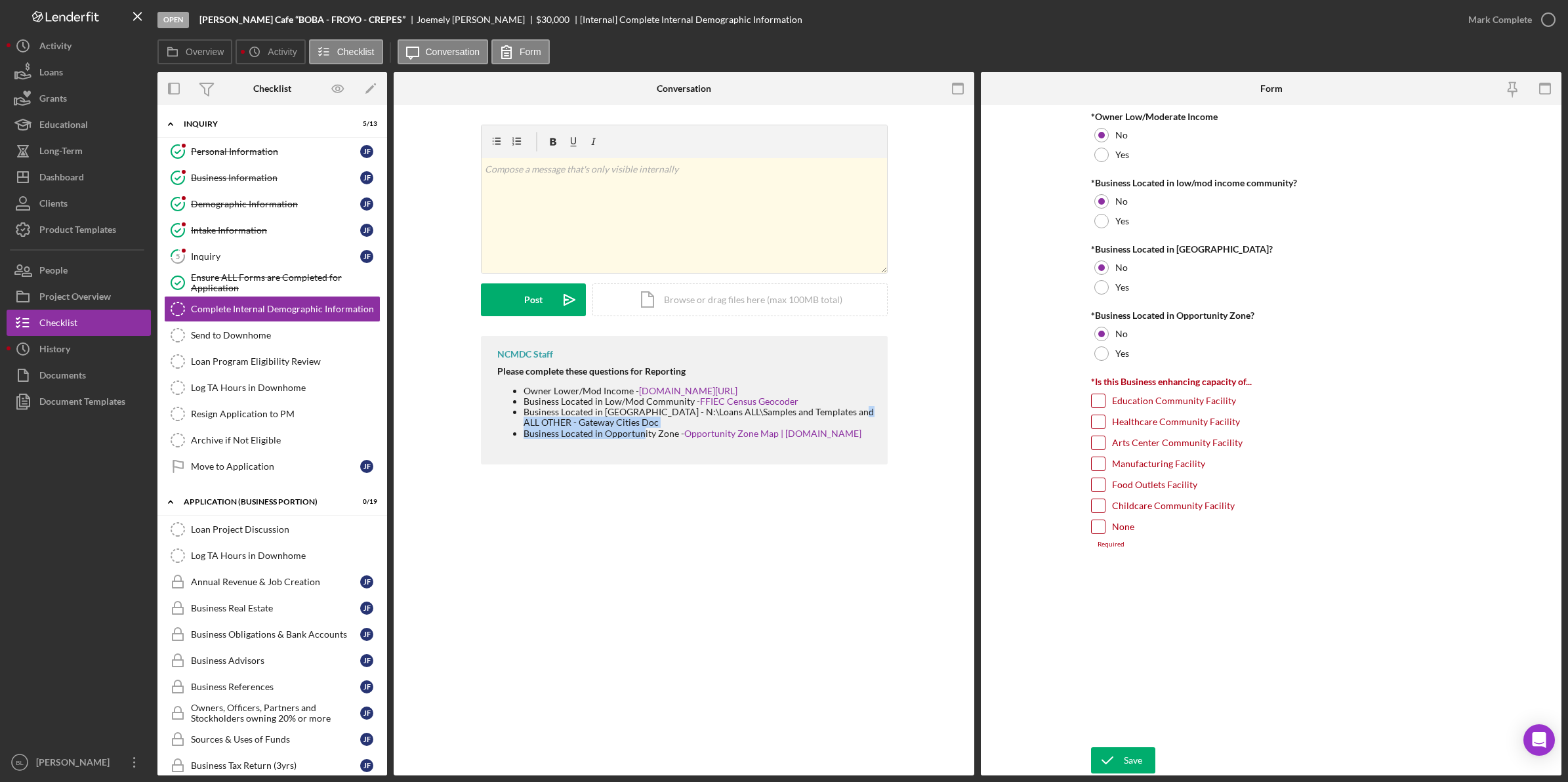
drag, startPoint x: 854, startPoint y: 425, endPoint x: 643, endPoint y: 440, distance: 211.5
click at [643, 438] on ul "Owner Lower/Mod Income - [DOMAIN_NAME][URL] Business Located in Low/Mod Communi…" at bounding box center [685, 412] width 377 height 53
drag, startPoint x: 643, startPoint y: 440, endPoint x: 762, endPoint y: 428, distance: 119.6
click at [762, 428] on li "Business Located in [GEOGRAPHIC_DATA] - N:\Loans ALL\Samples and Templates and …" at bounding box center [699, 417] width 351 height 21
click at [1143, 484] on label "Food Outlets Facility" at bounding box center [1154, 485] width 86 height 13
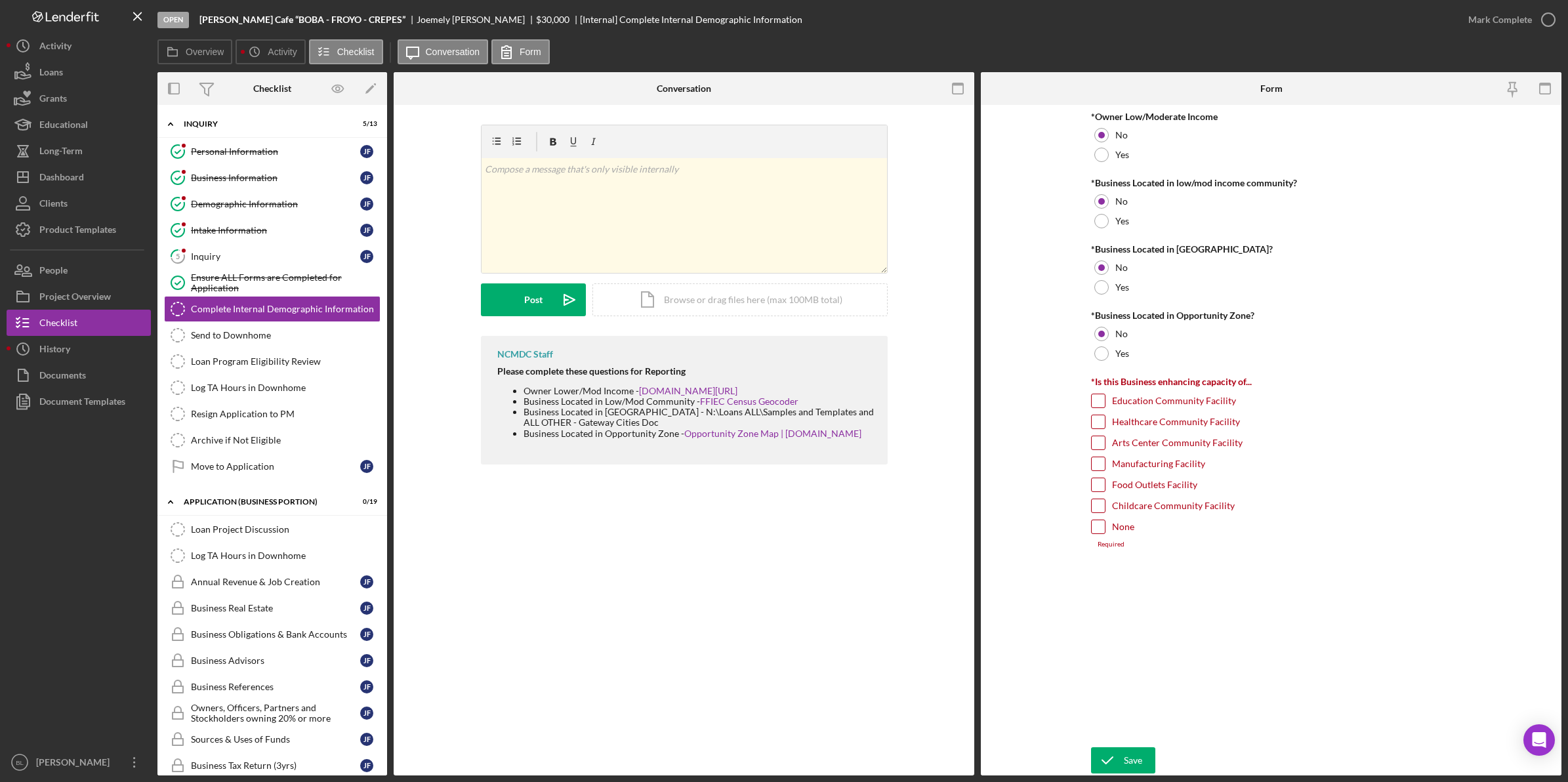
click at [1105, 484] on input "Food Outlets Facility" at bounding box center [1098, 485] width 13 height 13
checkbox input "true"
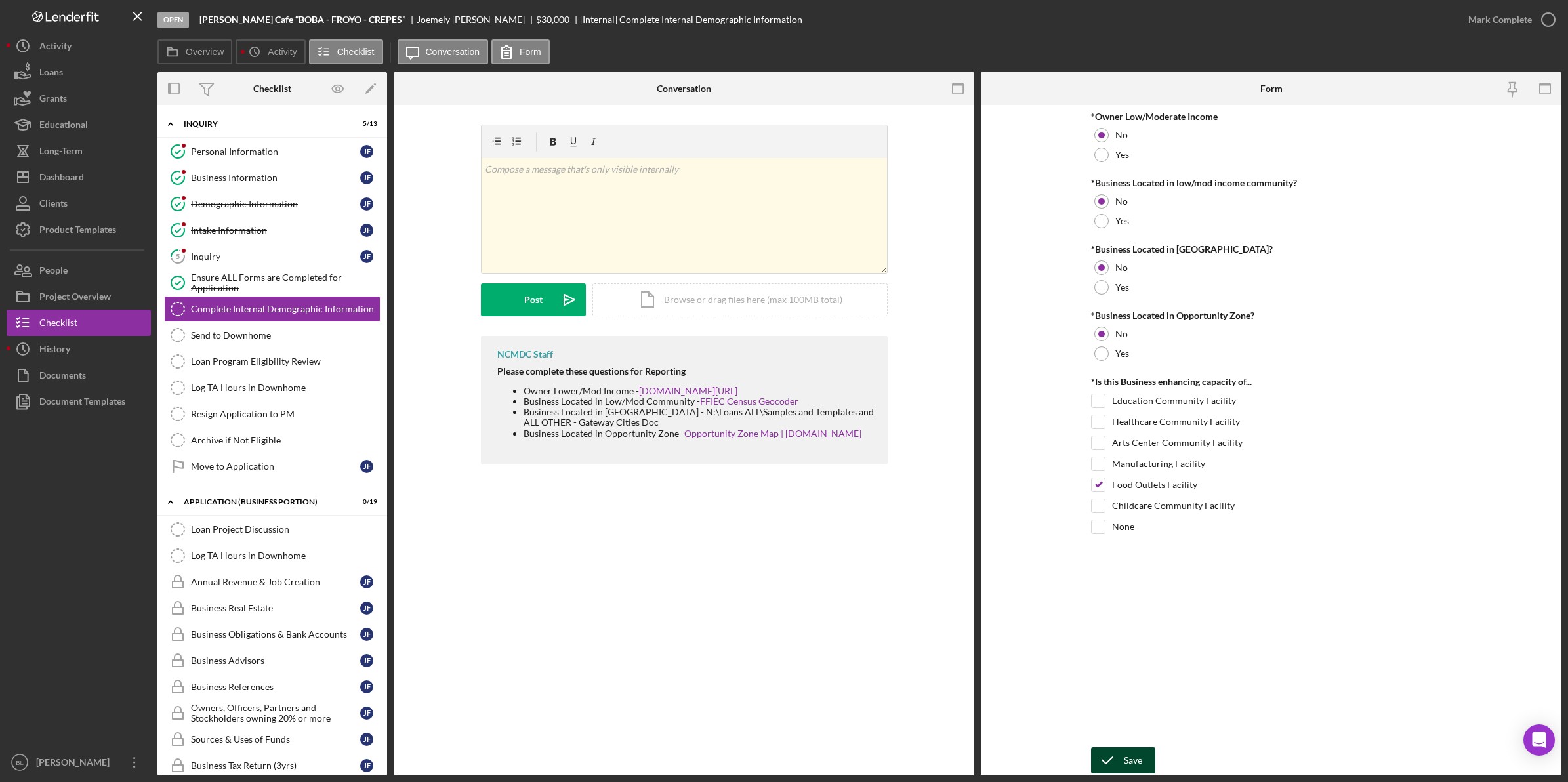
drag, startPoint x: 1107, startPoint y: 751, endPoint x: 1104, endPoint y: 758, distance: 7.6
click at [1105, 758] on icon "submit" at bounding box center [1108, 760] width 33 height 33
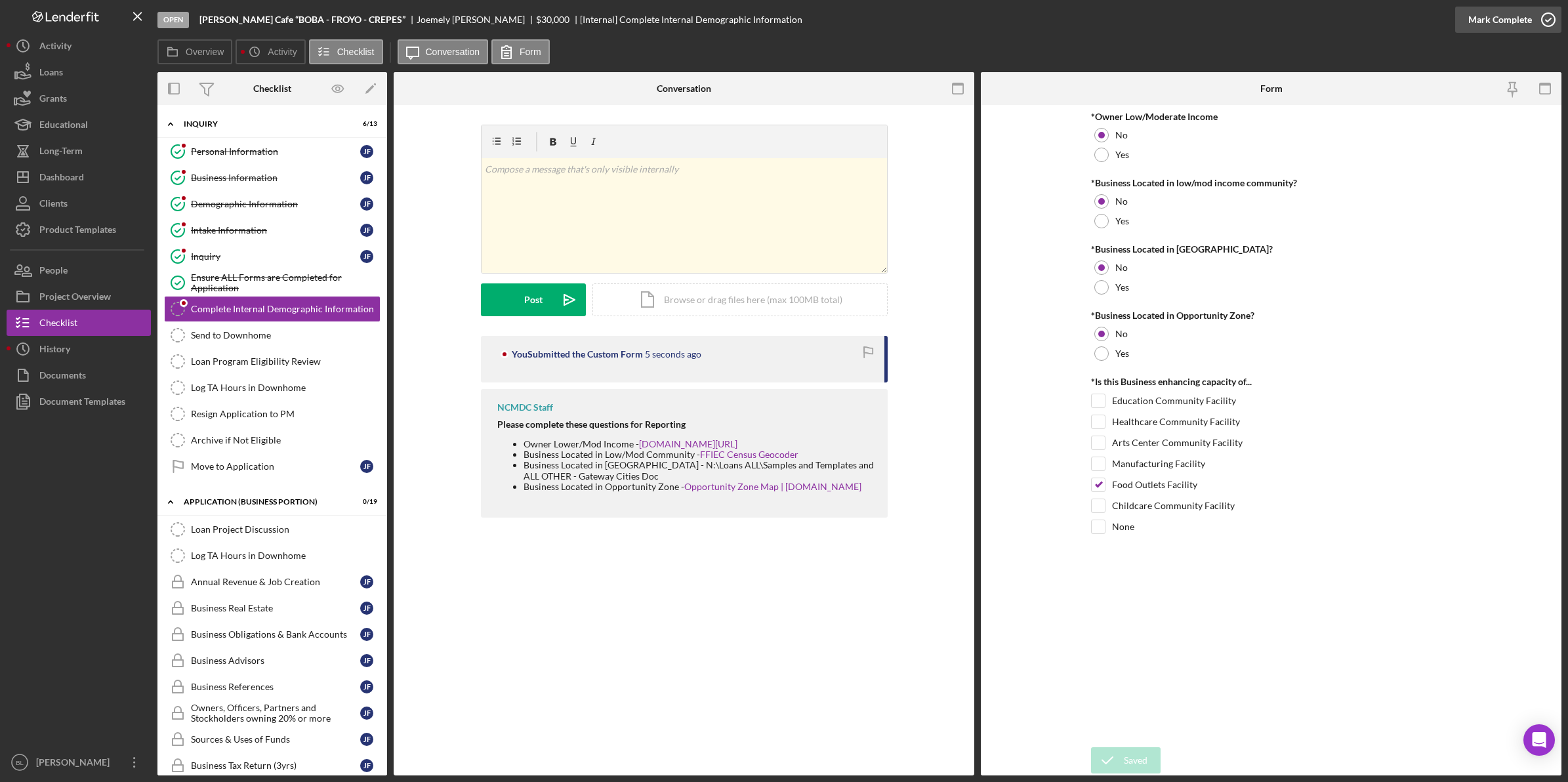
click at [1489, 16] on div "Mark Complete" at bounding box center [1500, 19] width 64 height 26
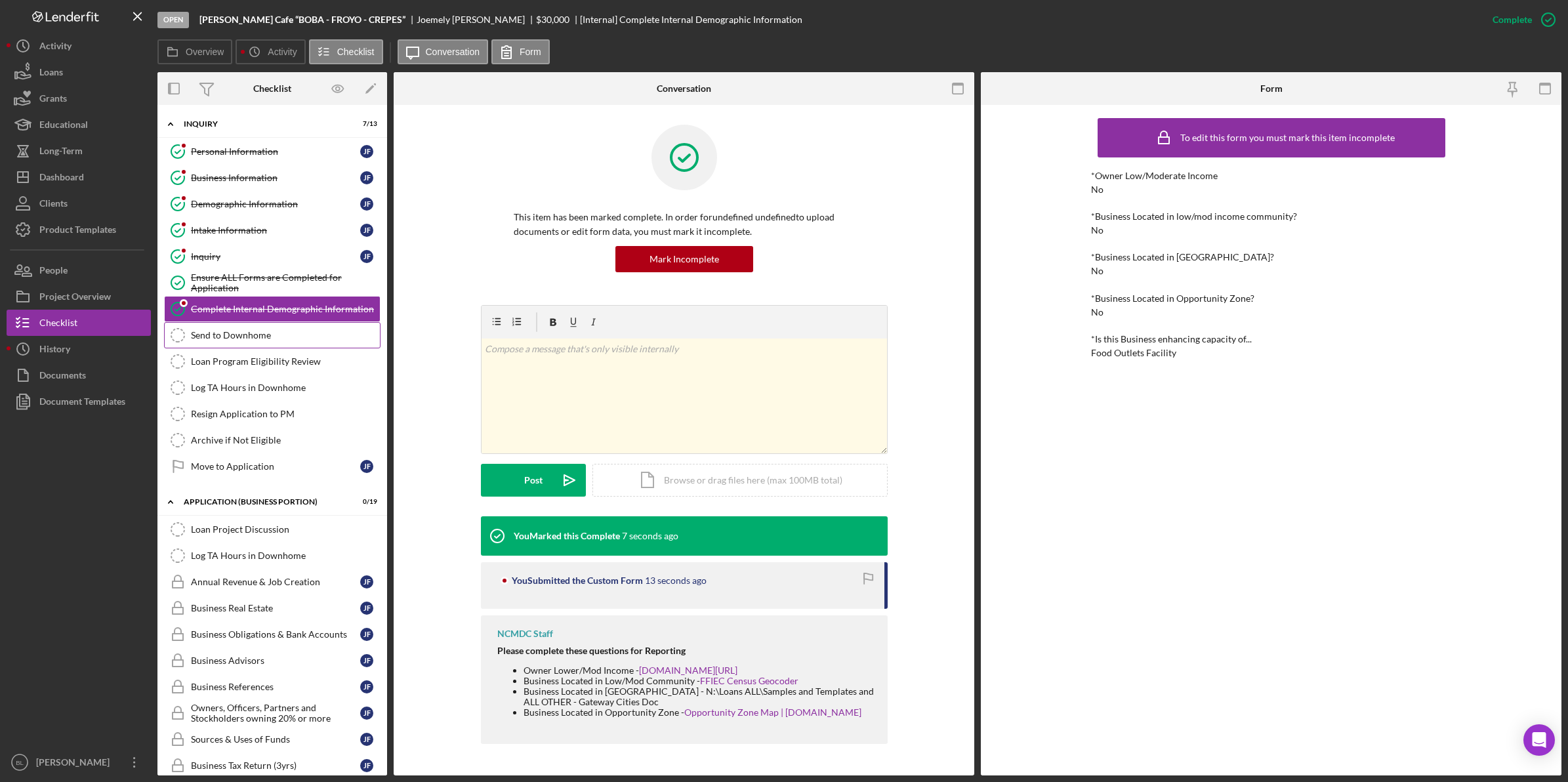
click at [306, 341] on div "Send to Downhome" at bounding box center [286, 336] width 189 height 10
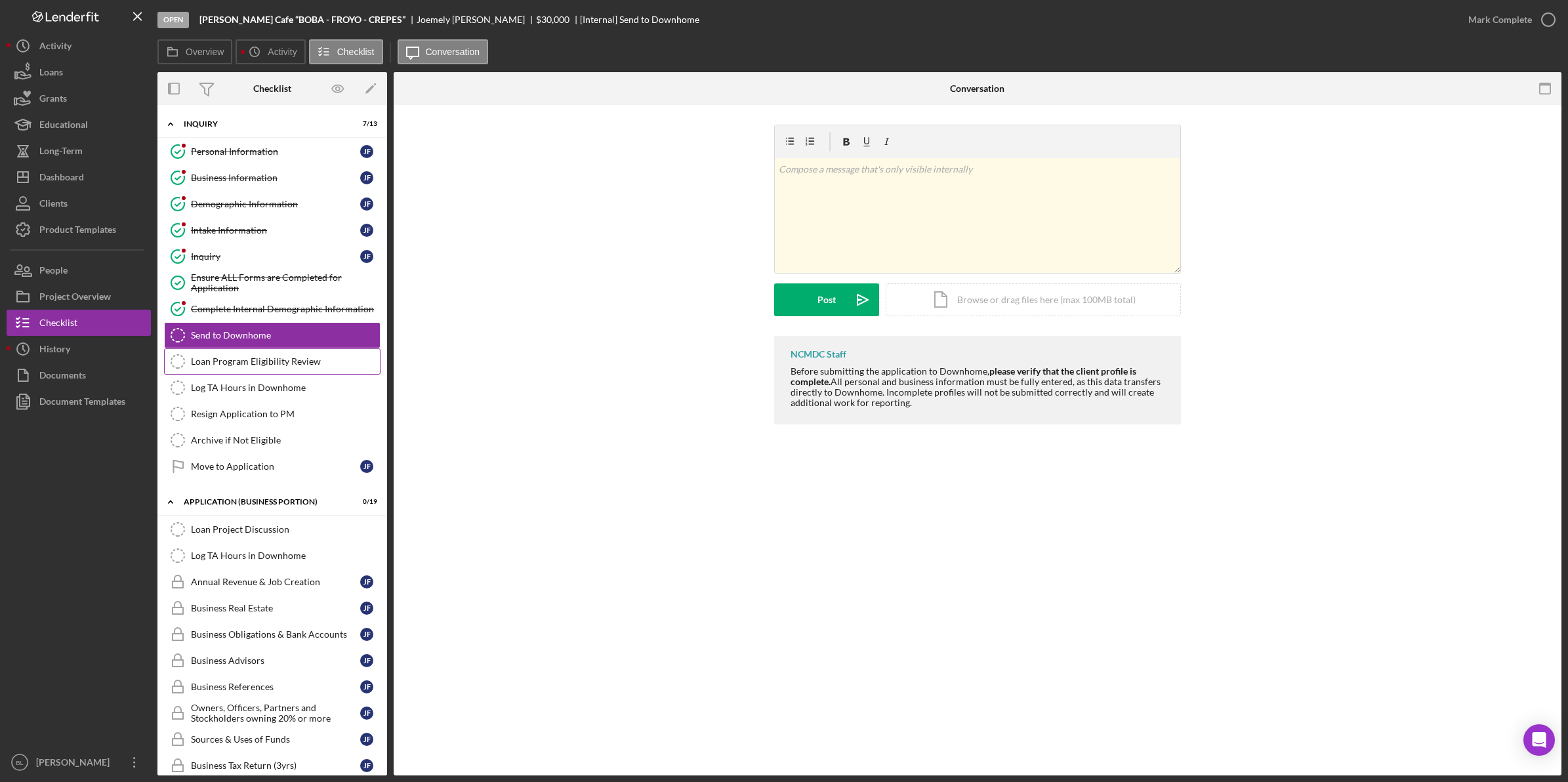
click at [238, 361] on div "Loan Program Eligibility Review" at bounding box center [286, 362] width 189 height 10
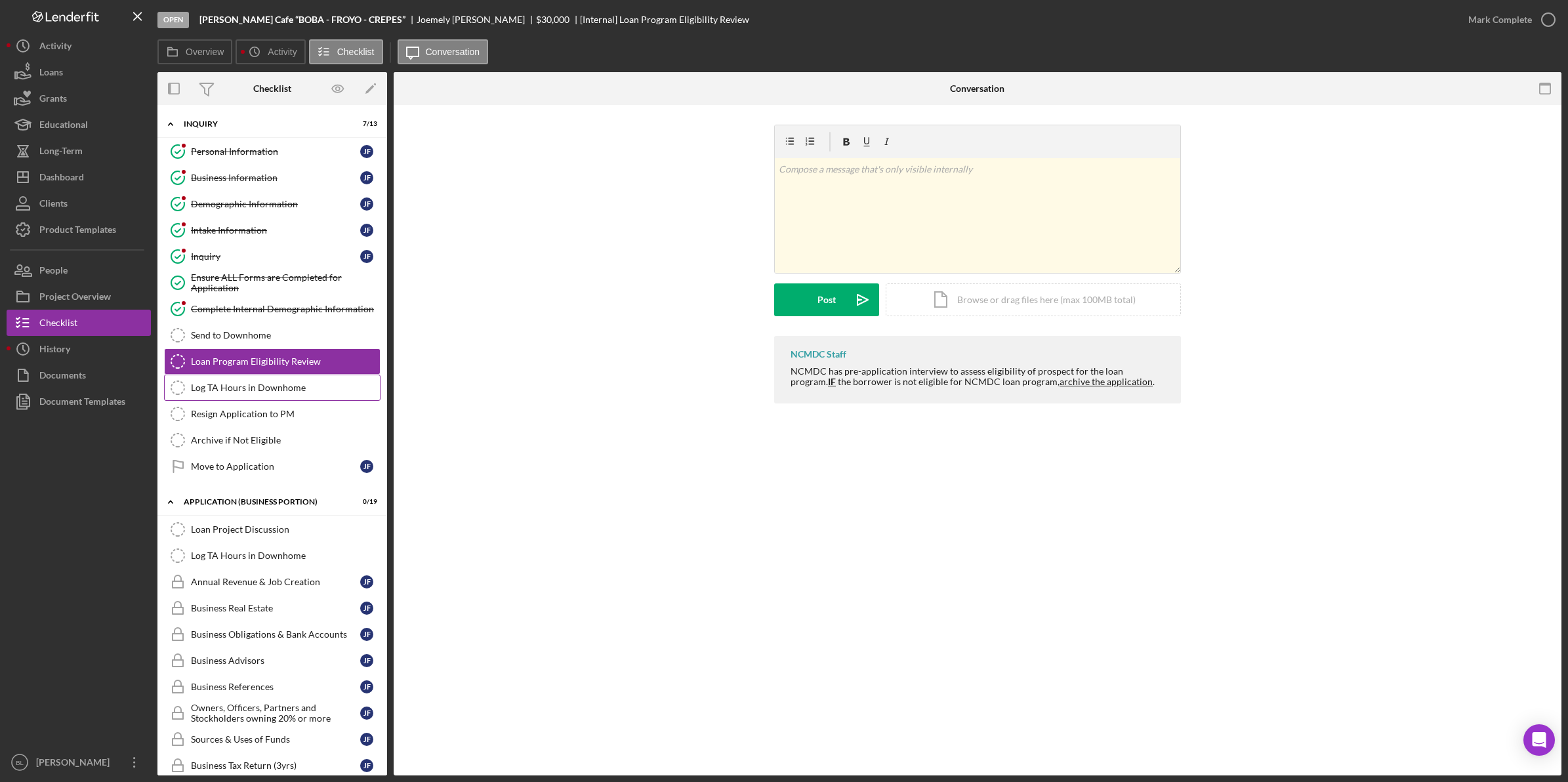
click at [279, 391] on div "Log TA Hours in Downhome" at bounding box center [286, 388] width 189 height 10
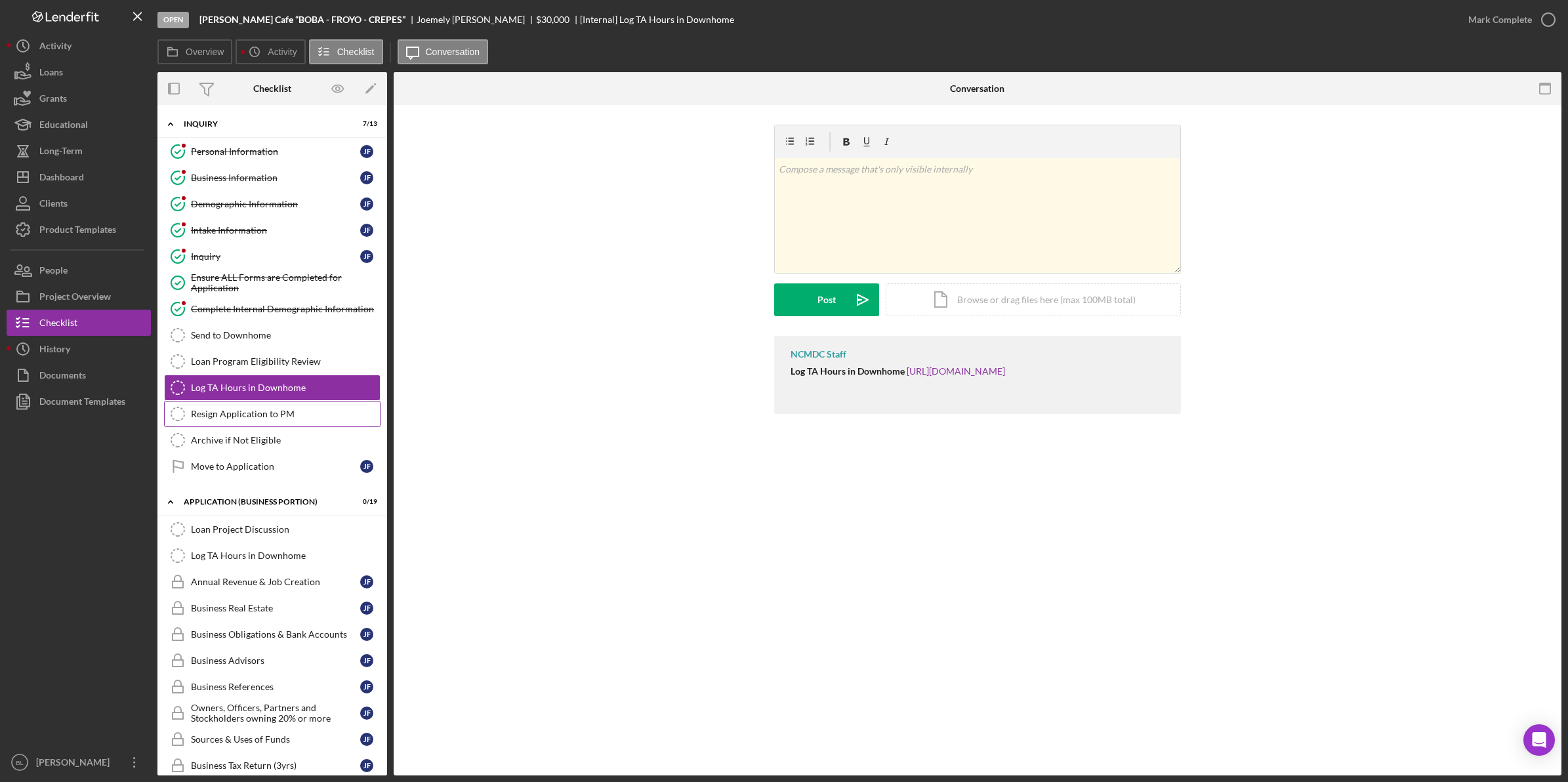
click at [295, 408] on link "Resign Application to PM Resign Application to PM" at bounding box center [271, 414] width 216 height 26
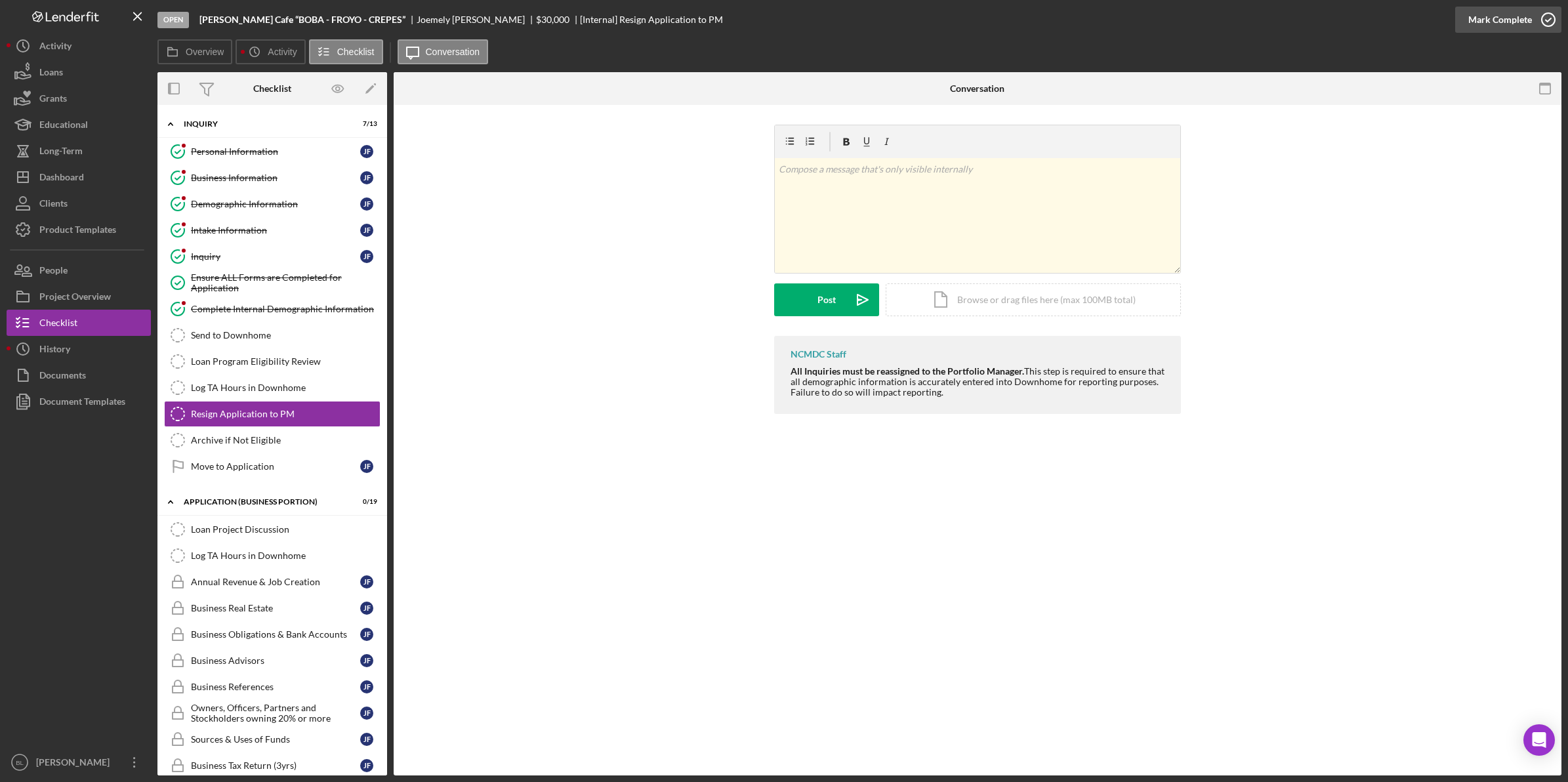
click at [1504, 19] on div "Mark Complete" at bounding box center [1500, 19] width 64 height 26
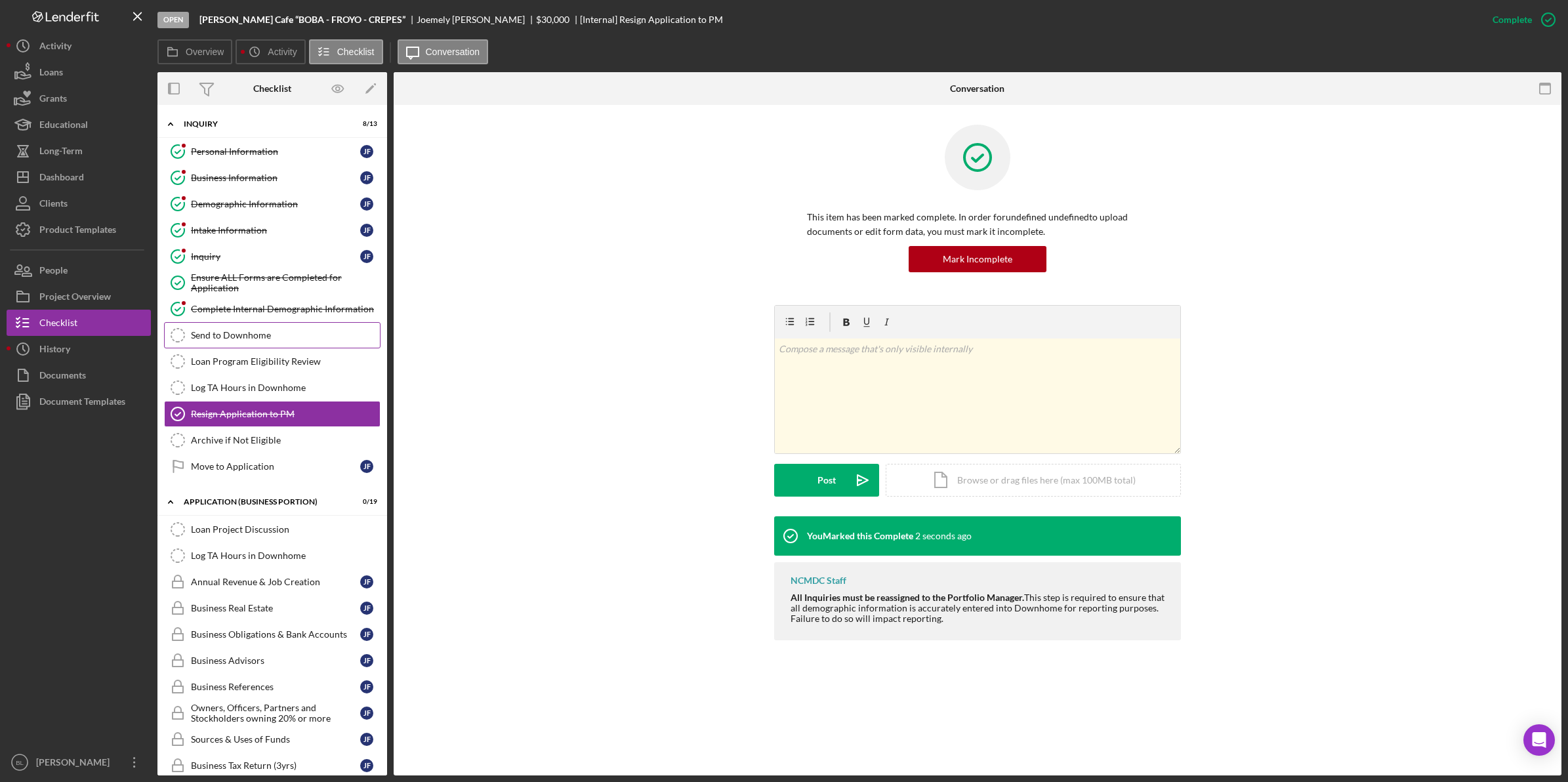
click at [266, 325] on link "Send to Downhome Send to Downhome" at bounding box center [271, 335] width 216 height 26
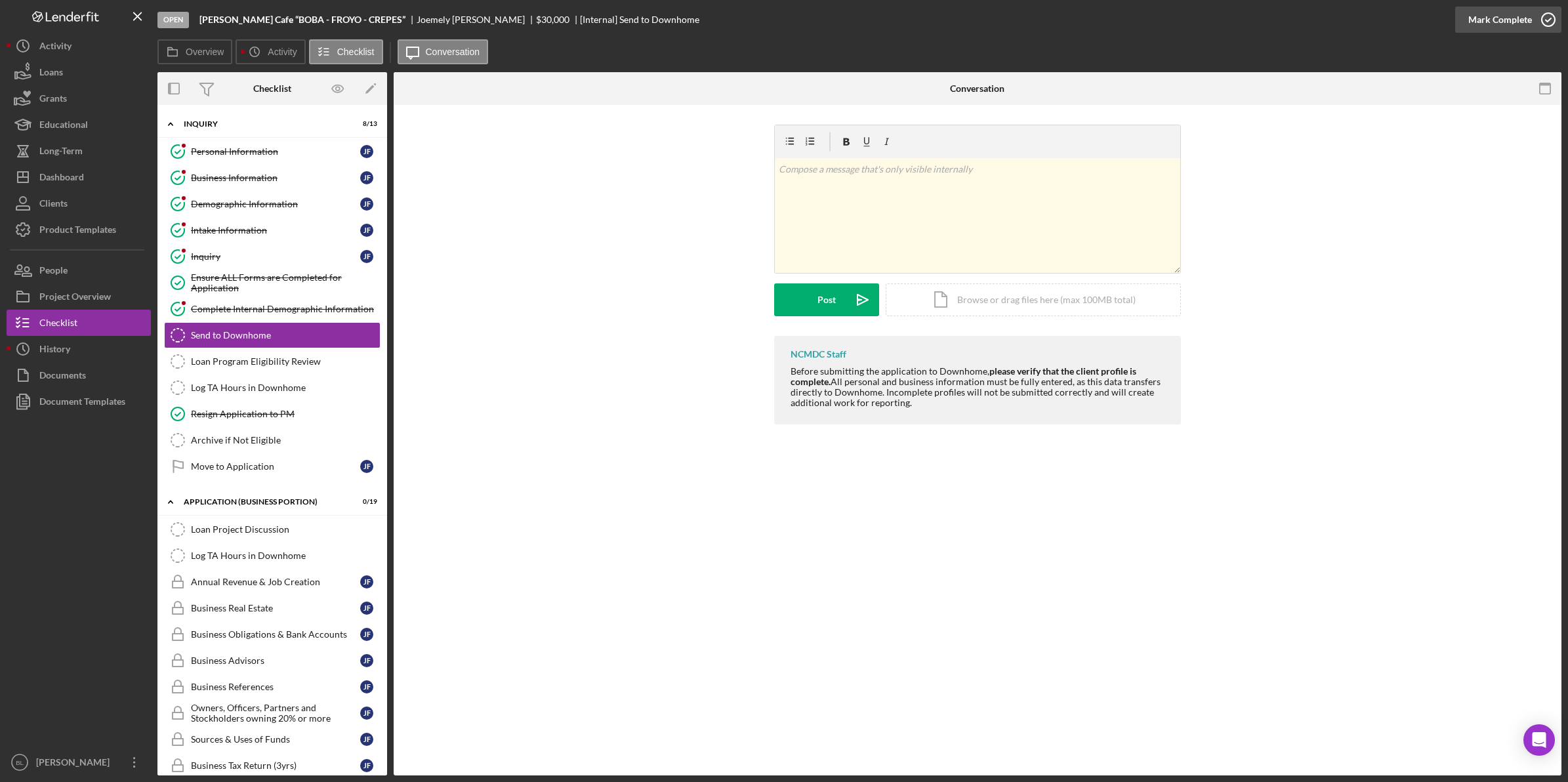
click at [1529, 14] on div "Mark Complete" at bounding box center [1500, 19] width 64 height 26
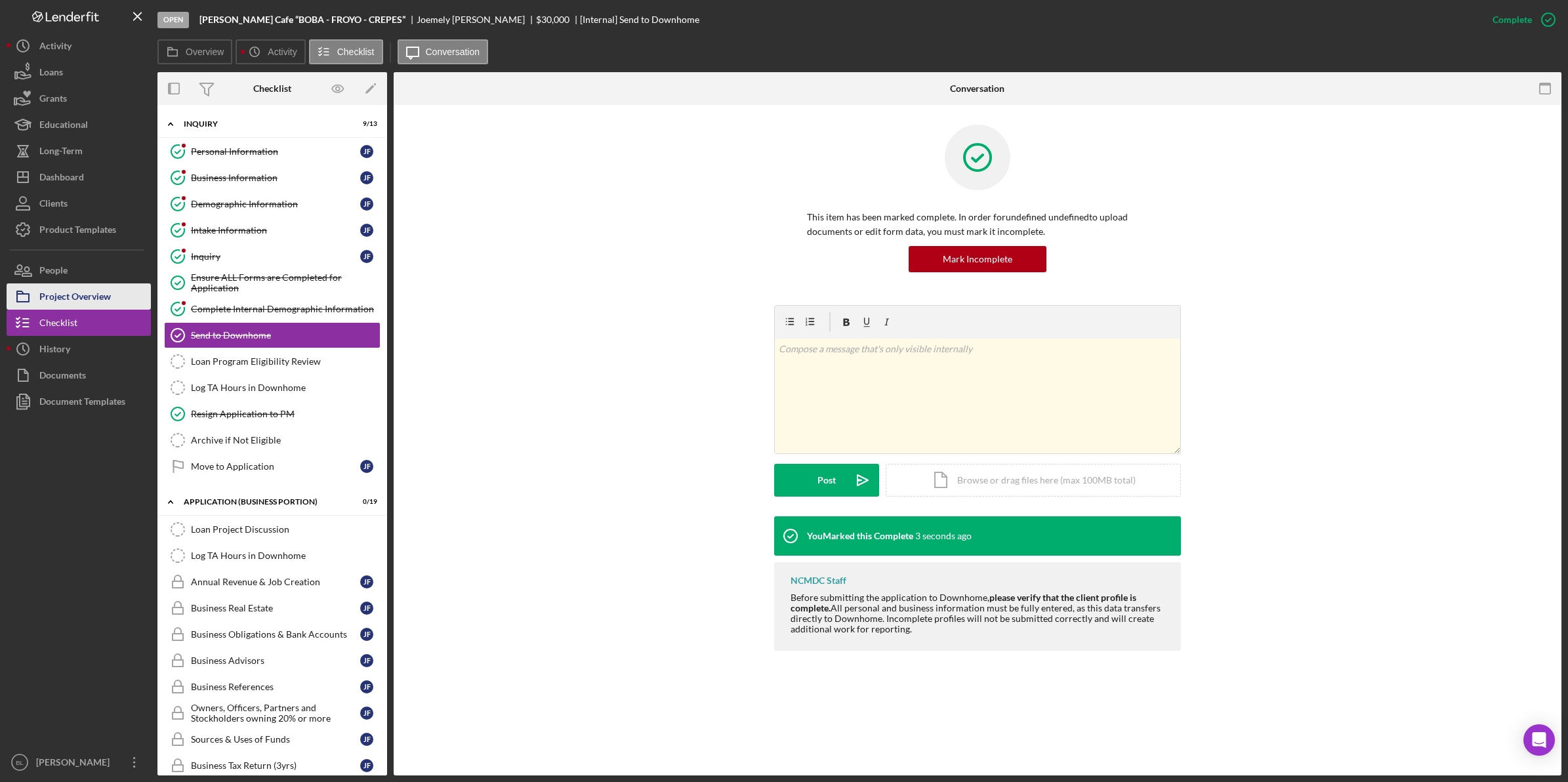
click at [107, 295] on div "Project Overview" at bounding box center [75, 298] width 71 height 30
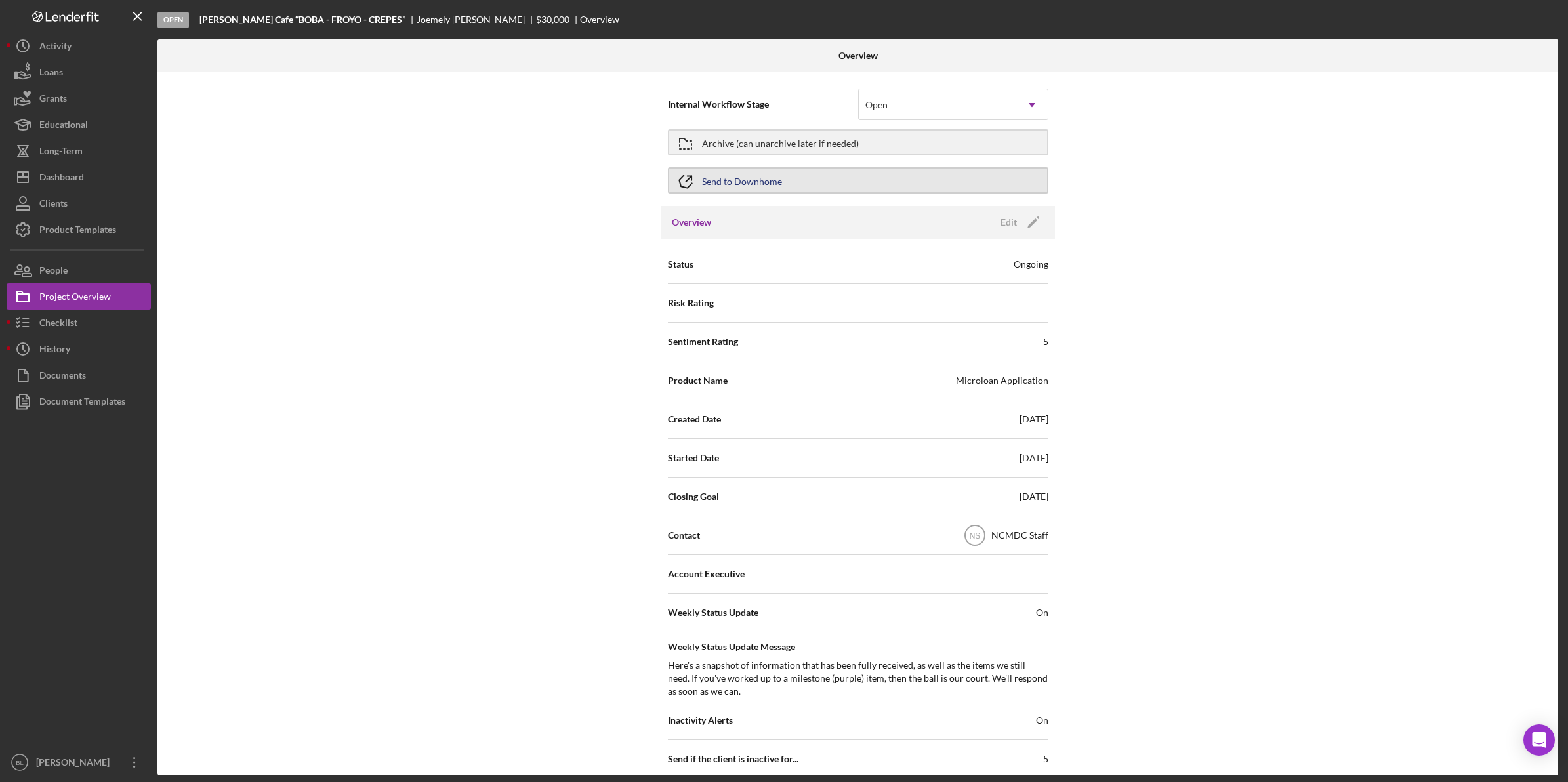
click at [739, 186] on div "Send to Downhome" at bounding box center [742, 181] width 80 height 24
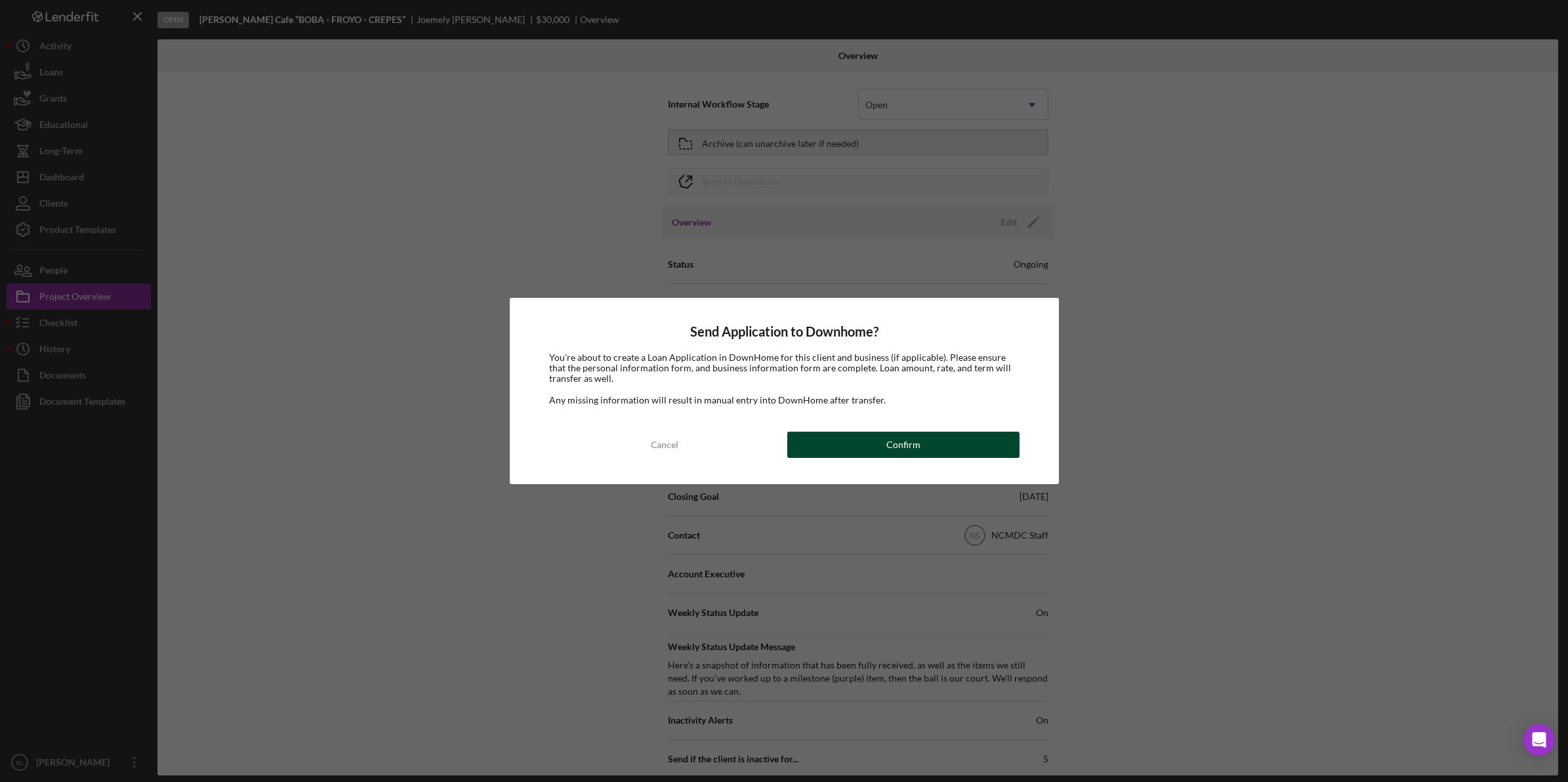
click at [852, 443] on button "Confirm" at bounding box center [903, 444] width 232 height 26
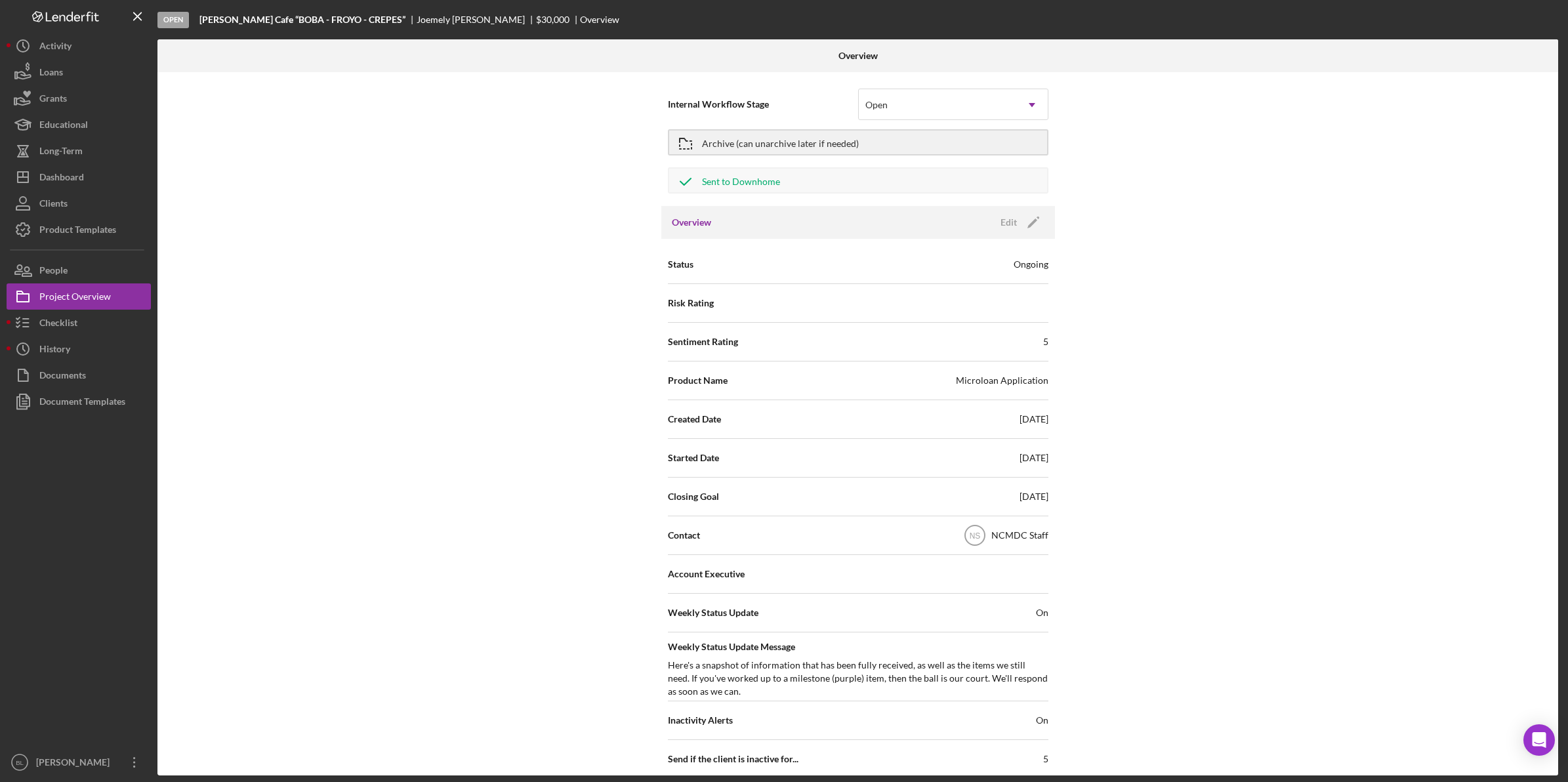
click at [538, 186] on div "Internal Workflow Stage Open Icon/Dropdown Arrow Archive (can unarchive later i…" at bounding box center [858, 423] width 1401 height 703
click at [254, 21] on b "[PERSON_NAME] Cafe “BOBA - FROYO - CREPES”" at bounding box center [302, 19] width 206 height 10
click at [89, 331] on button "Checklist" at bounding box center [79, 322] width 144 height 26
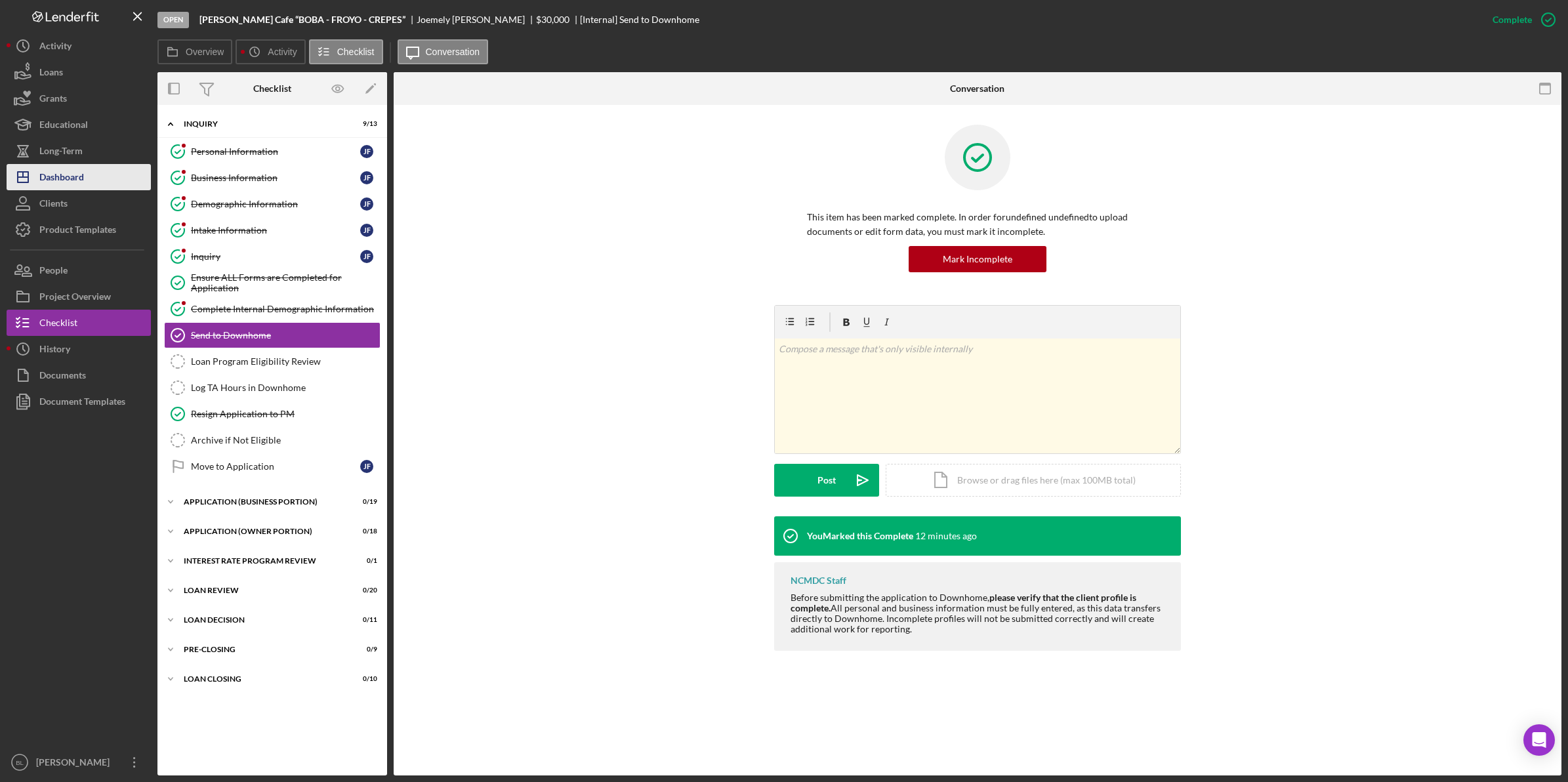
click at [107, 173] on button "Icon/Dashboard Dashboard" at bounding box center [79, 176] width 144 height 26
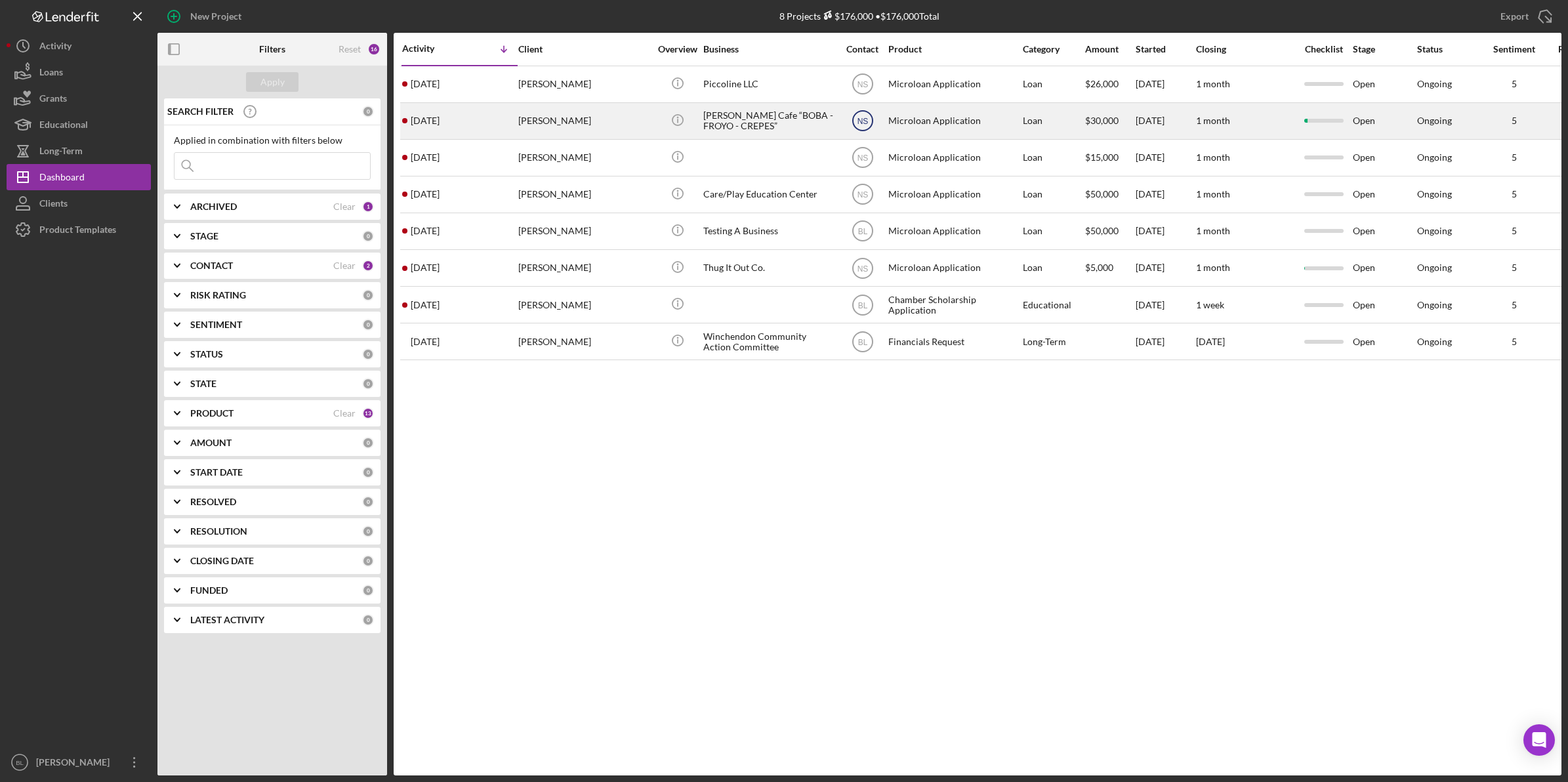
click at [870, 119] on icon "NS" at bounding box center [863, 121] width 33 height 33
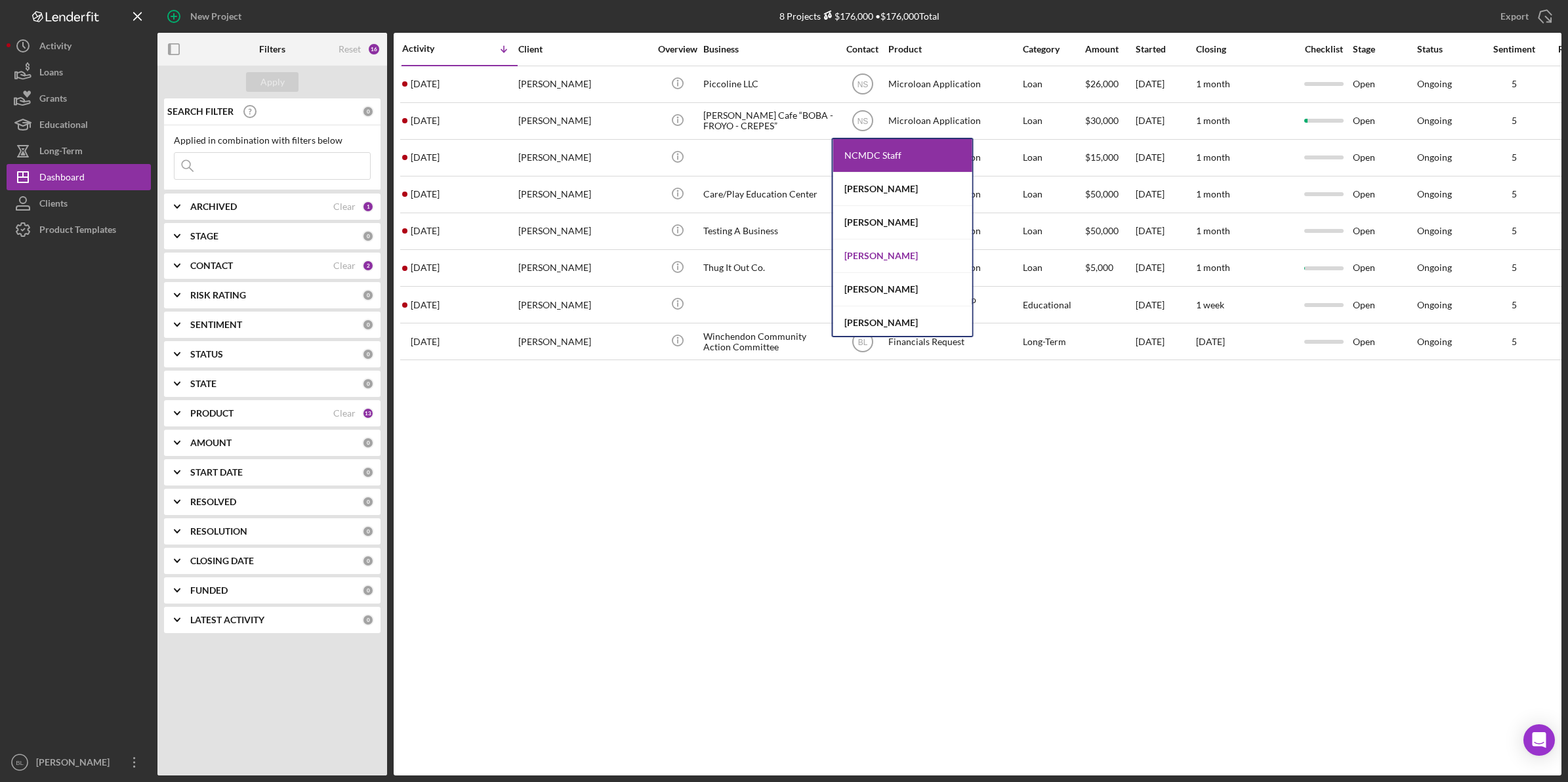
click at [925, 258] on div "[PERSON_NAME]" at bounding box center [902, 256] width 139 height 33
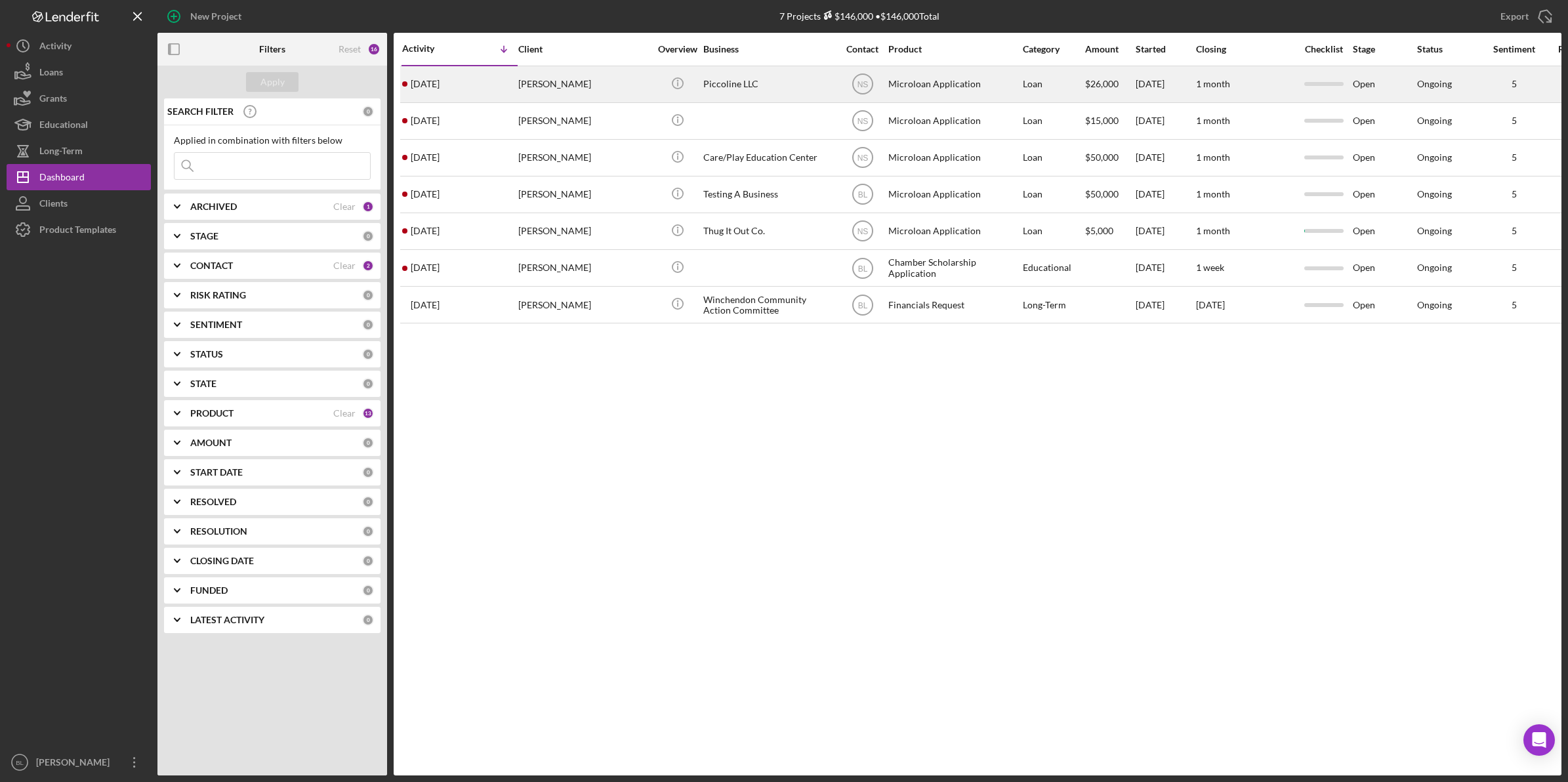
click at [559, 90] on div "[PERSON_NAME]" at bounding box center [584, 84] width 131 height 35
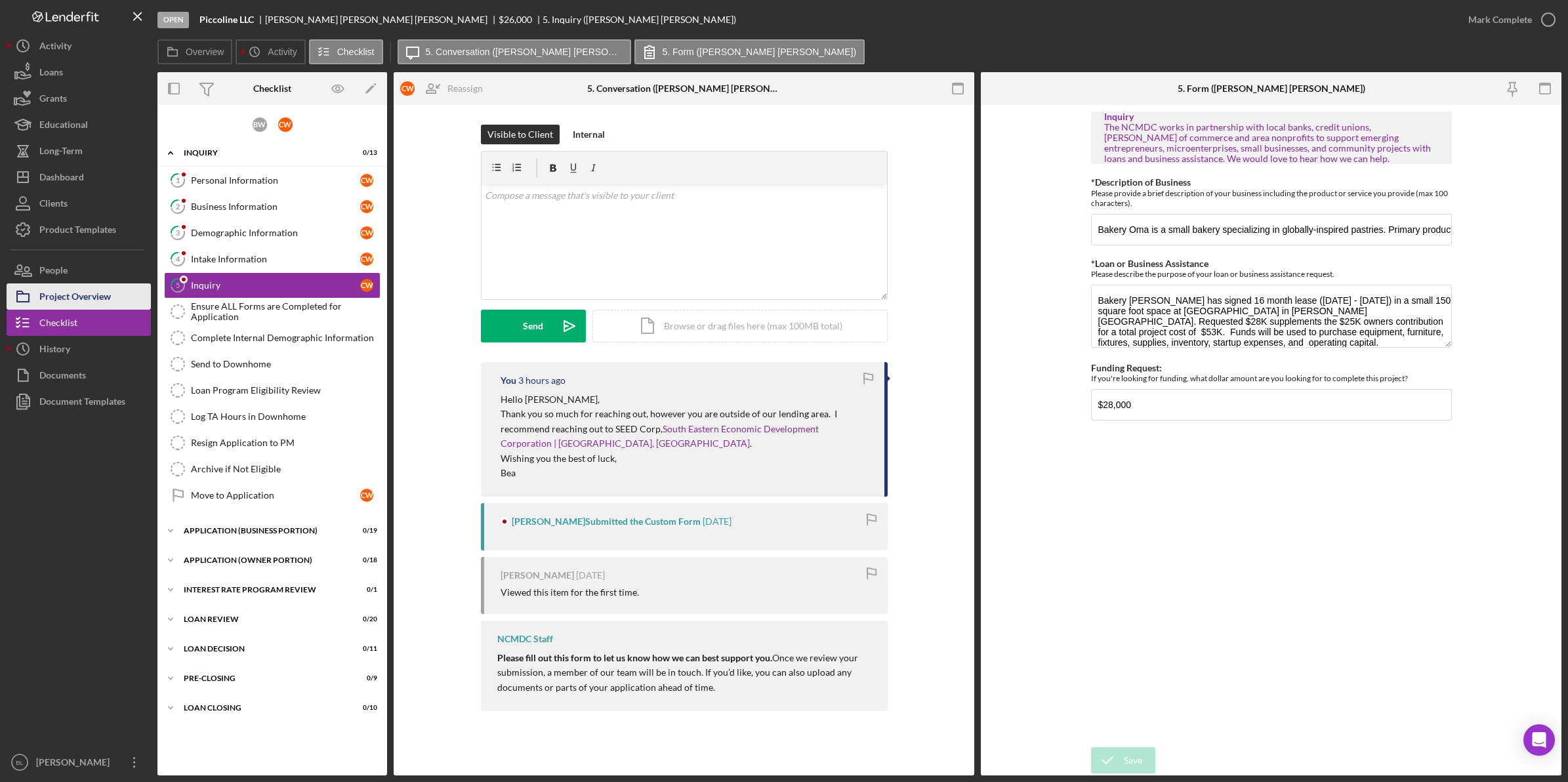
click at [129, 298] on button "Project Overview" at bounding box center [79, 296] width 144 height 26
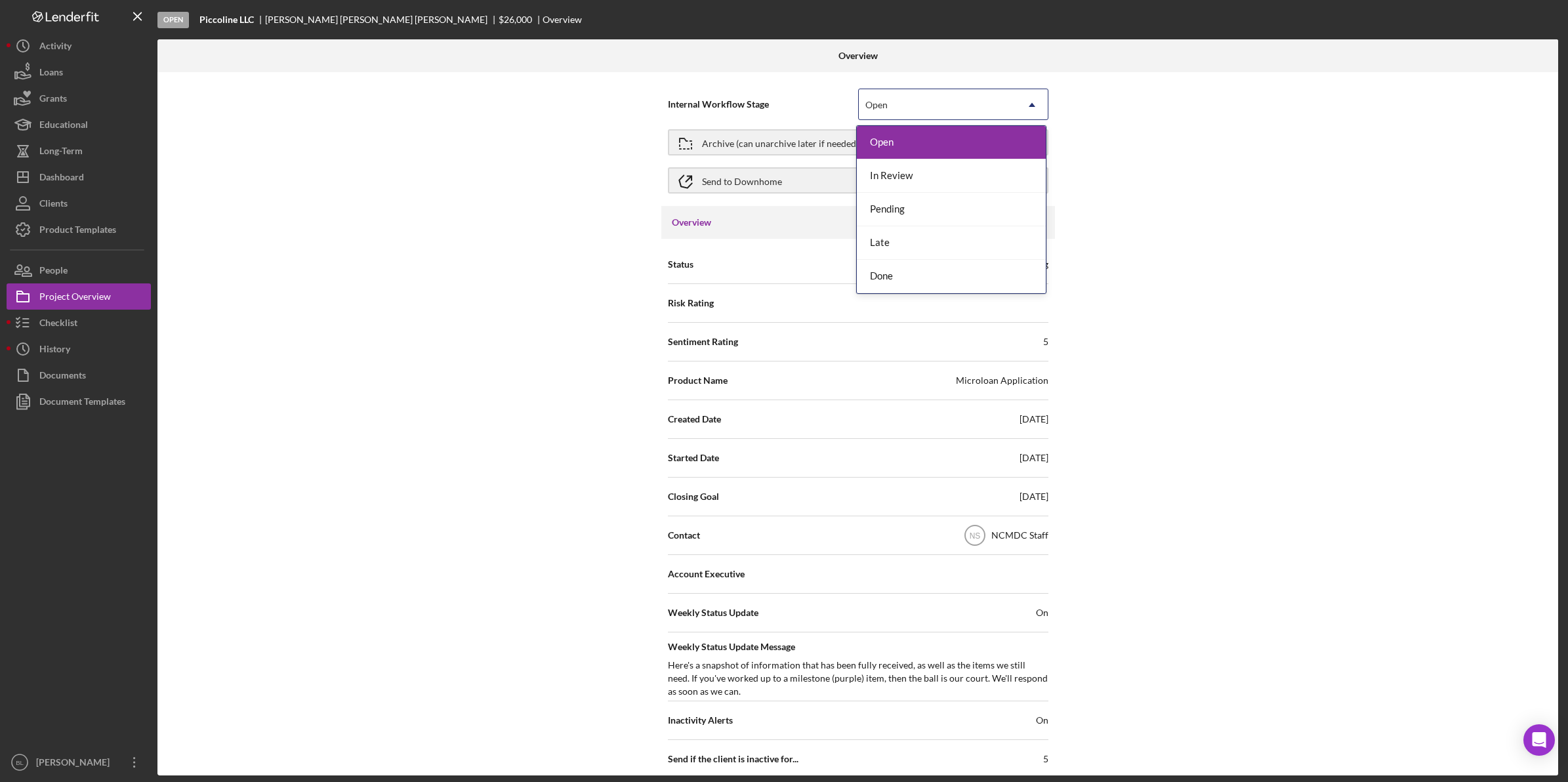
click at [952, 117] on div "Open" at bounding box center [937, 105] width 158 height 31
click at [748, 144] on div "Archive (can unarchive later if needed)" at bounding box center [780, 142] width 157 height 24
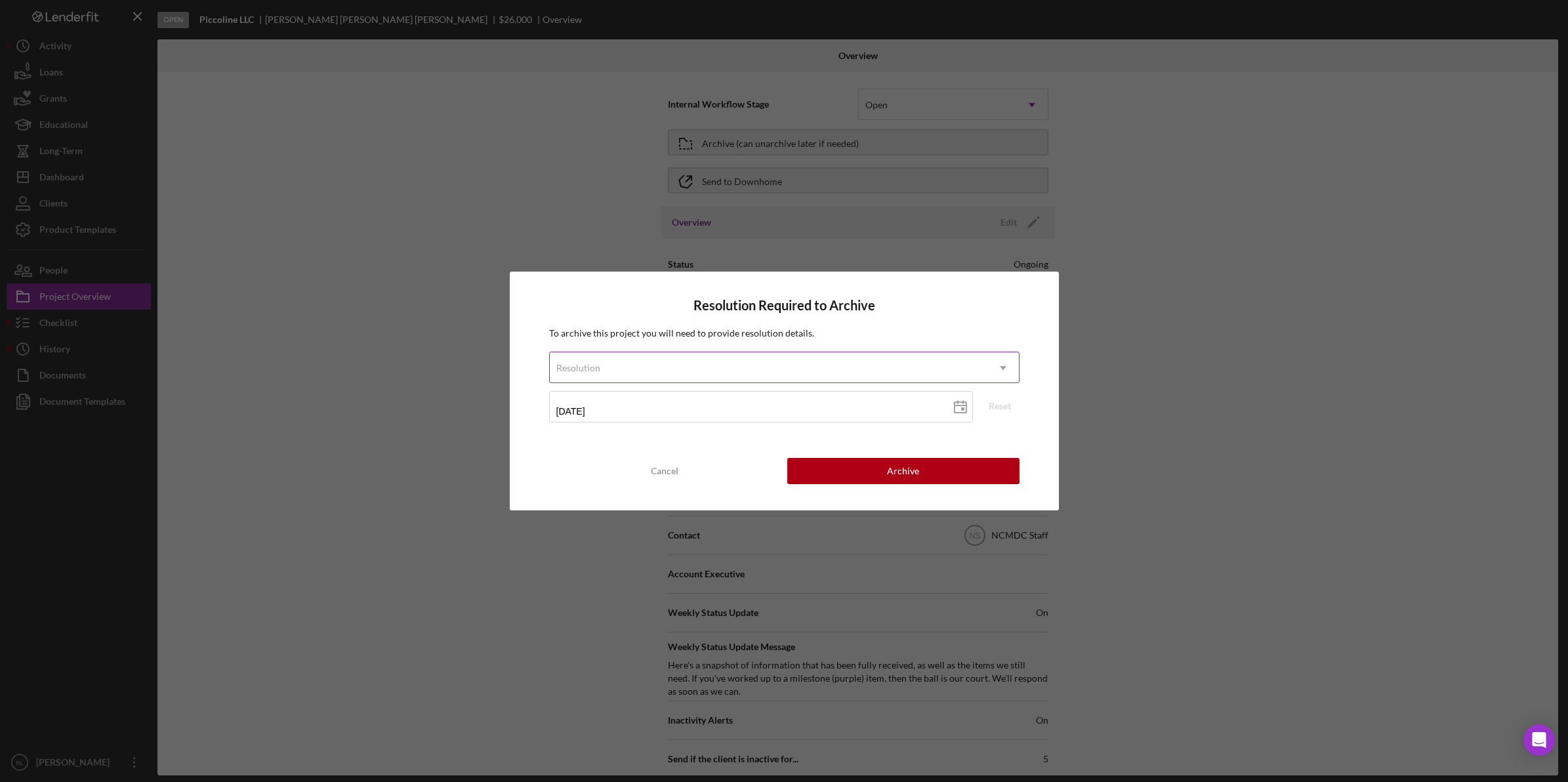
click at [762, 363] on div "Resolution" at bounding box center [768, 368] width 437 height 31
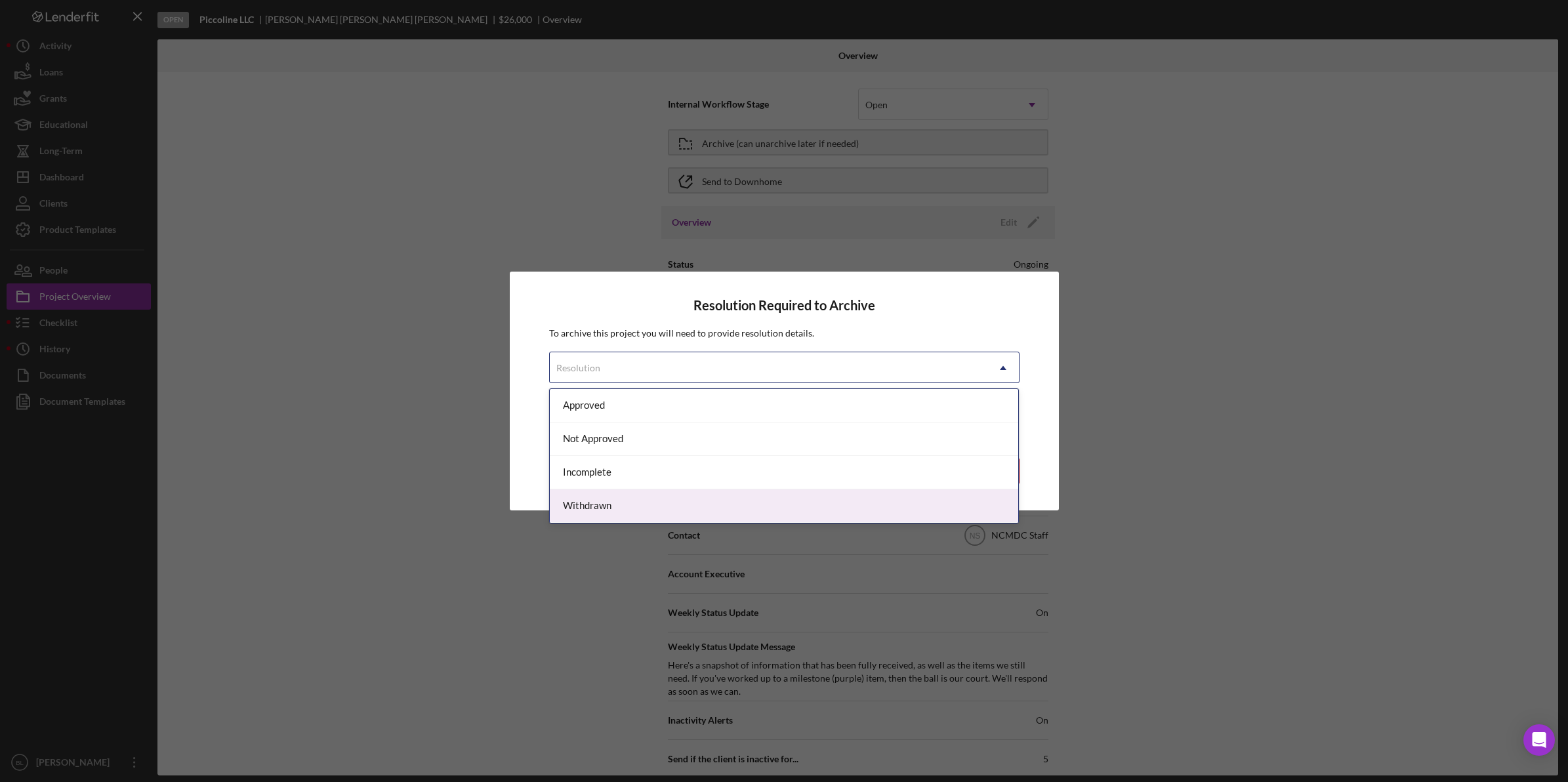
click at [637, 507] on div "Withdrawn" at bounding box center [784, 506] width 469 height 33
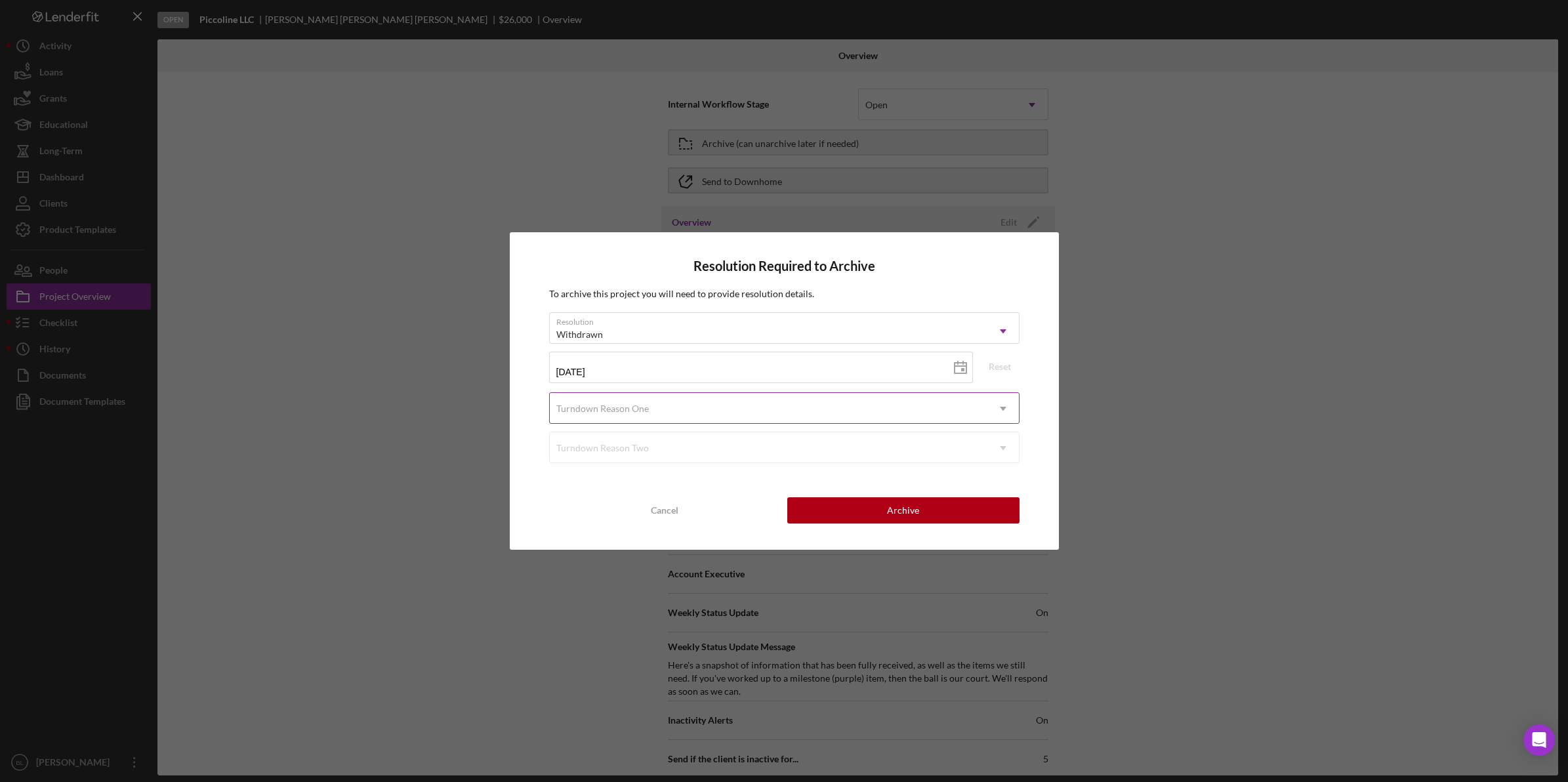
click at [659, 410] on div "Turndown Reason One" at bounding box center [768, 408] width 437 height 31
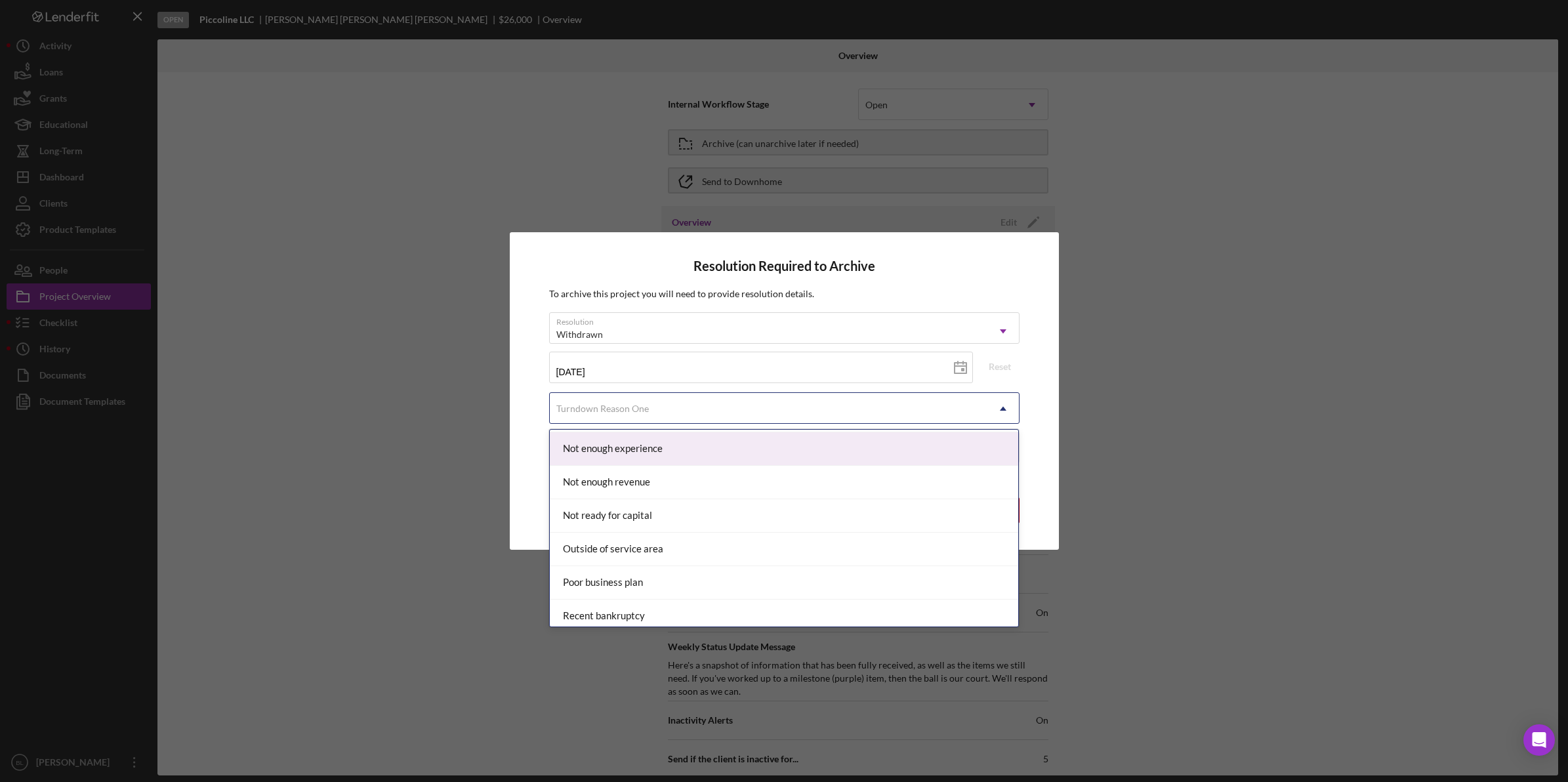
scroll to position [1066, 0]
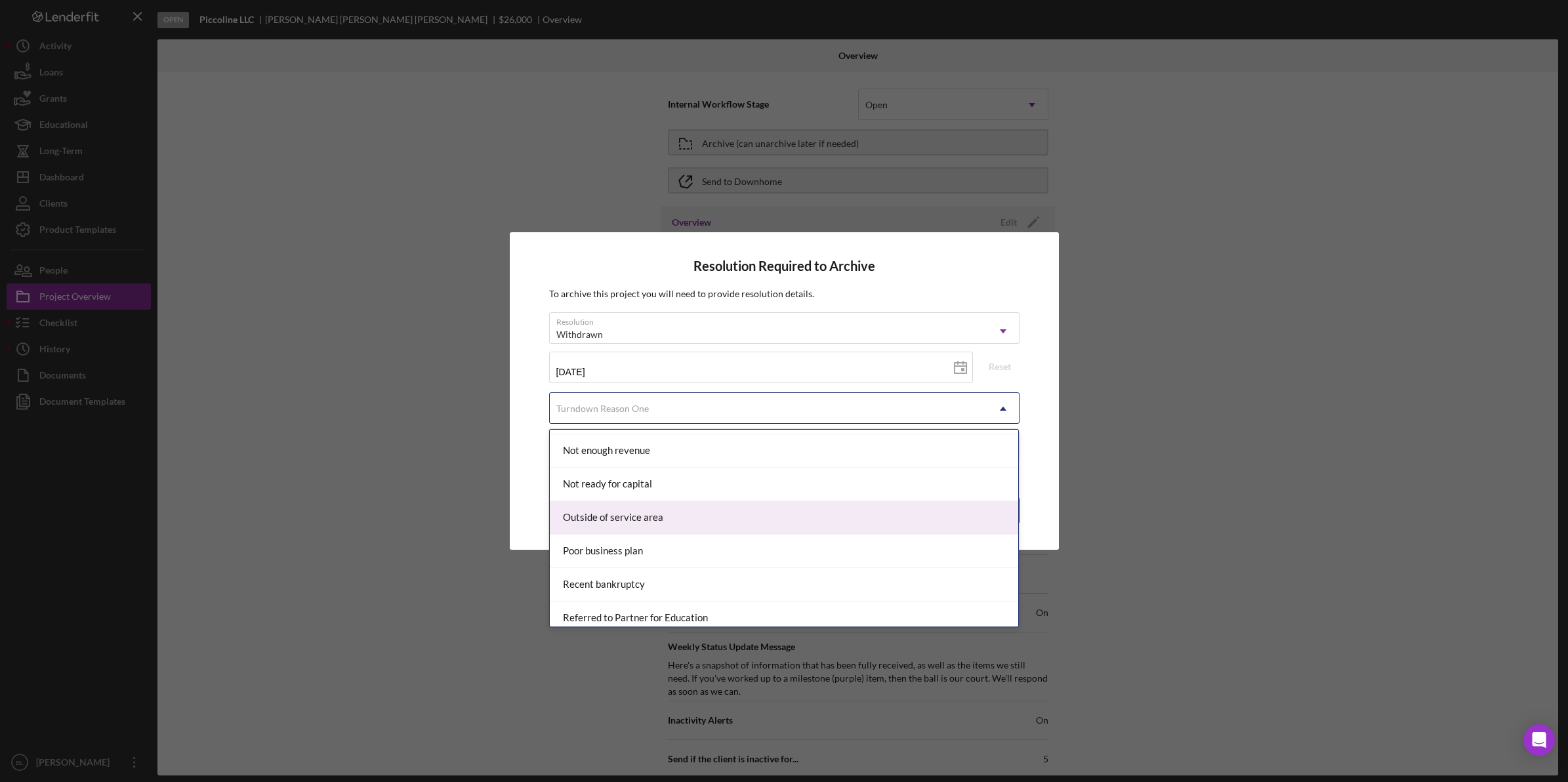
click at [702, 529] on div "Outside of service area" at bounding box center [784, 518] width 469 height 33
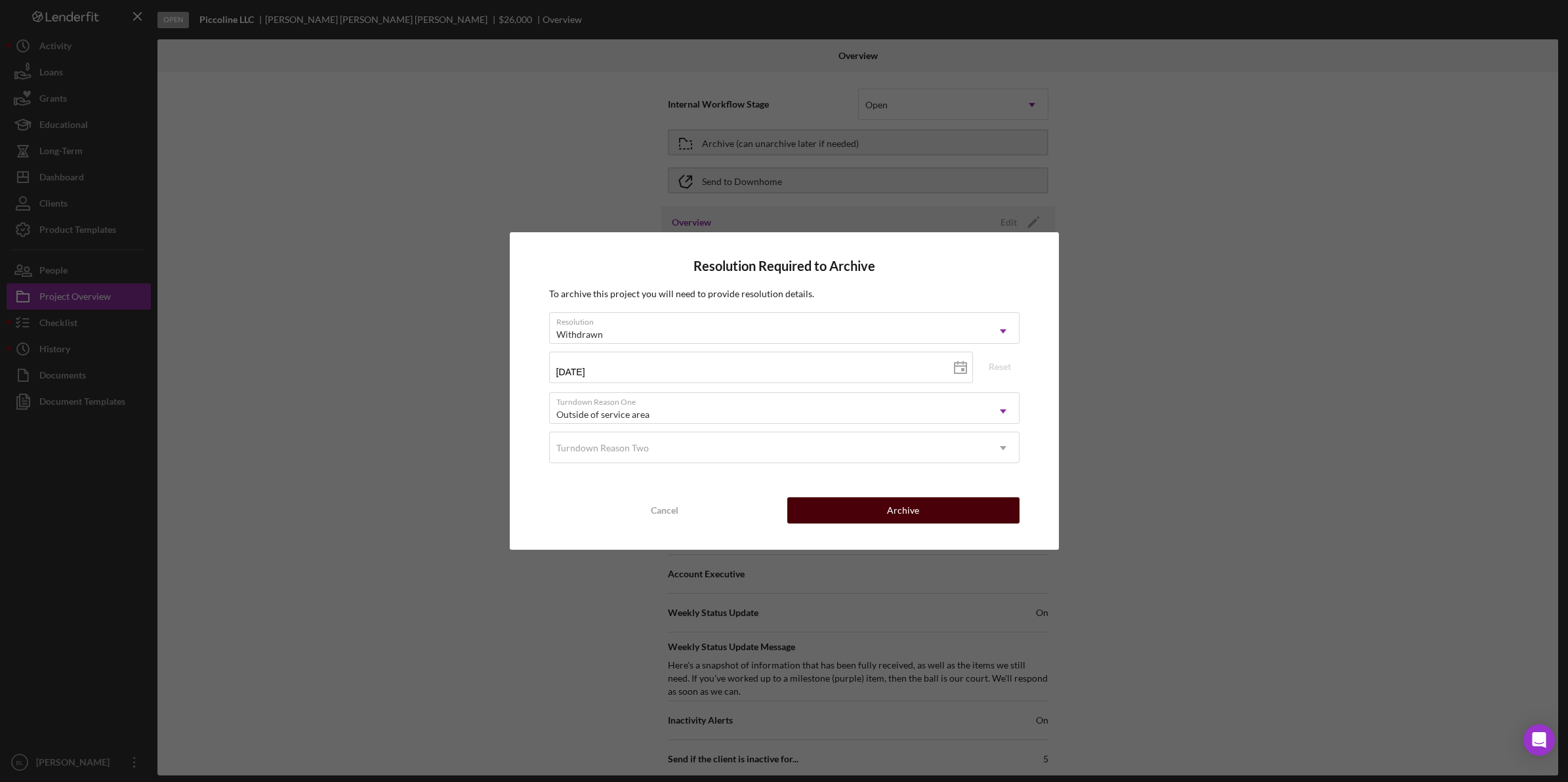
click at [854, 507] on button "Archive" at bounding box center [903, 510] width 232 height 26
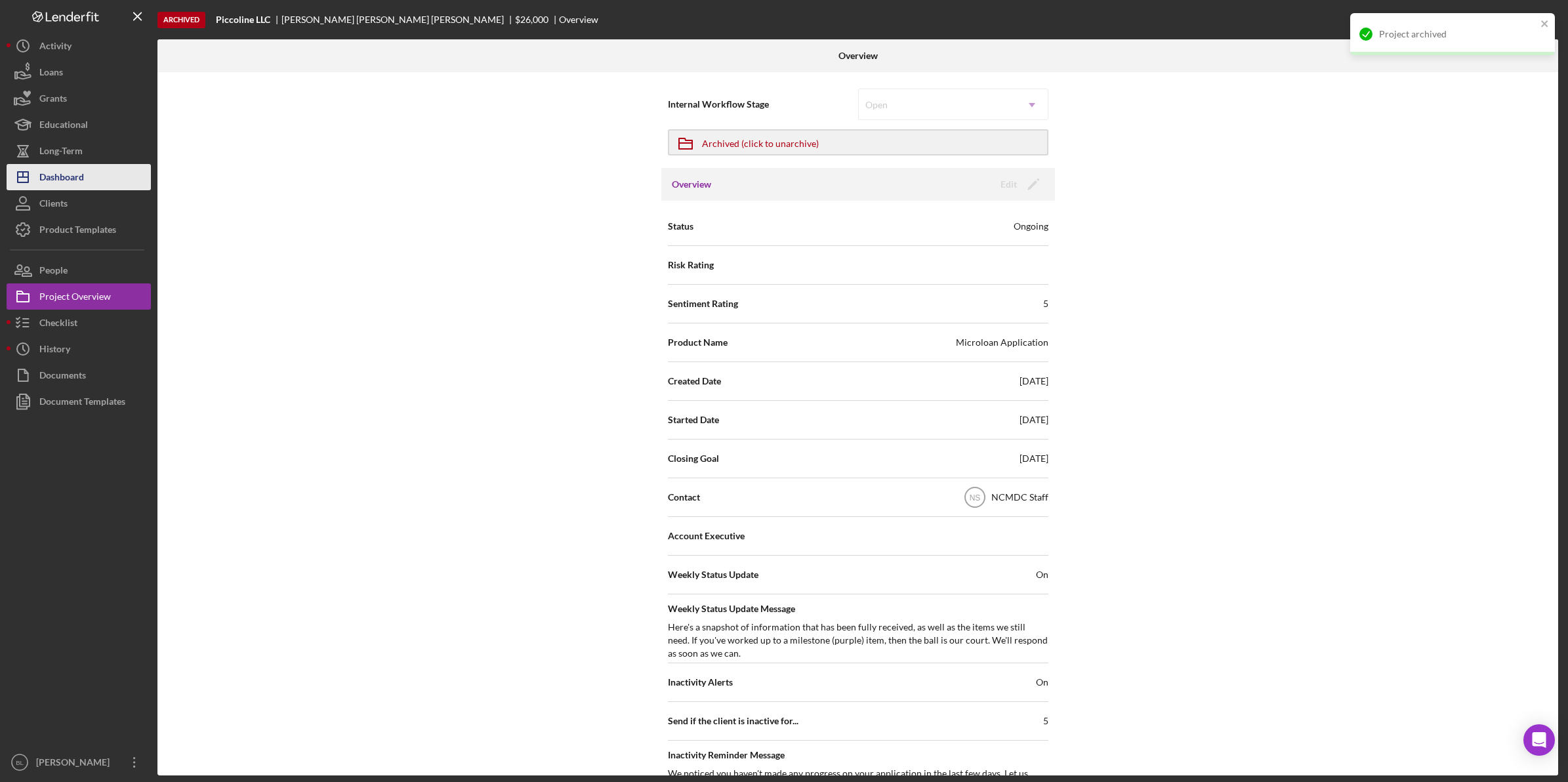
click at [109, 184] on button "Icon/Dashboard Dashboard" at bounding box center [79, 176] width 144 height 26
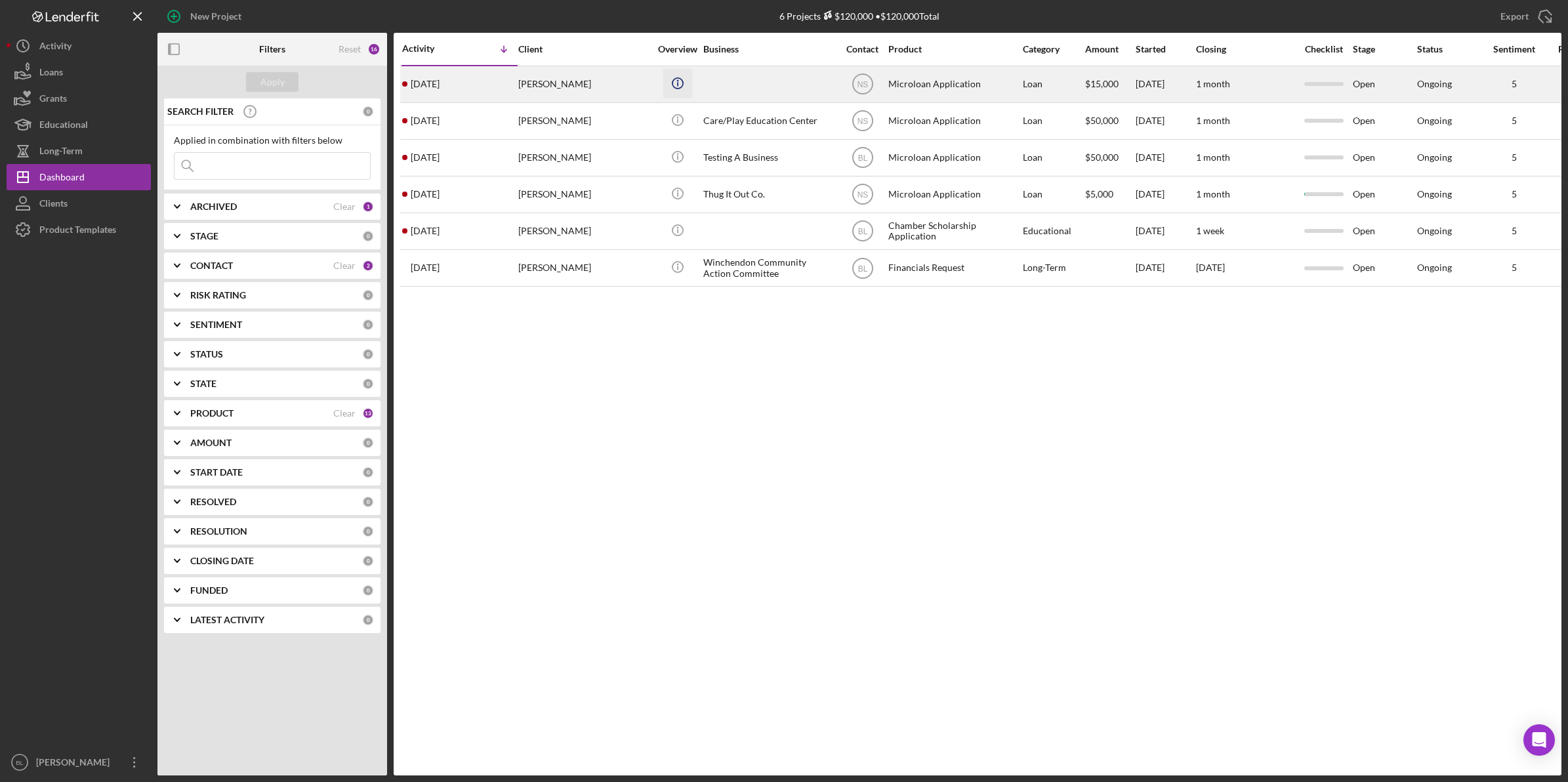
click at [691, 92] on icon "Icon/Info" at bounding box center [678, 83] width 30 height 30
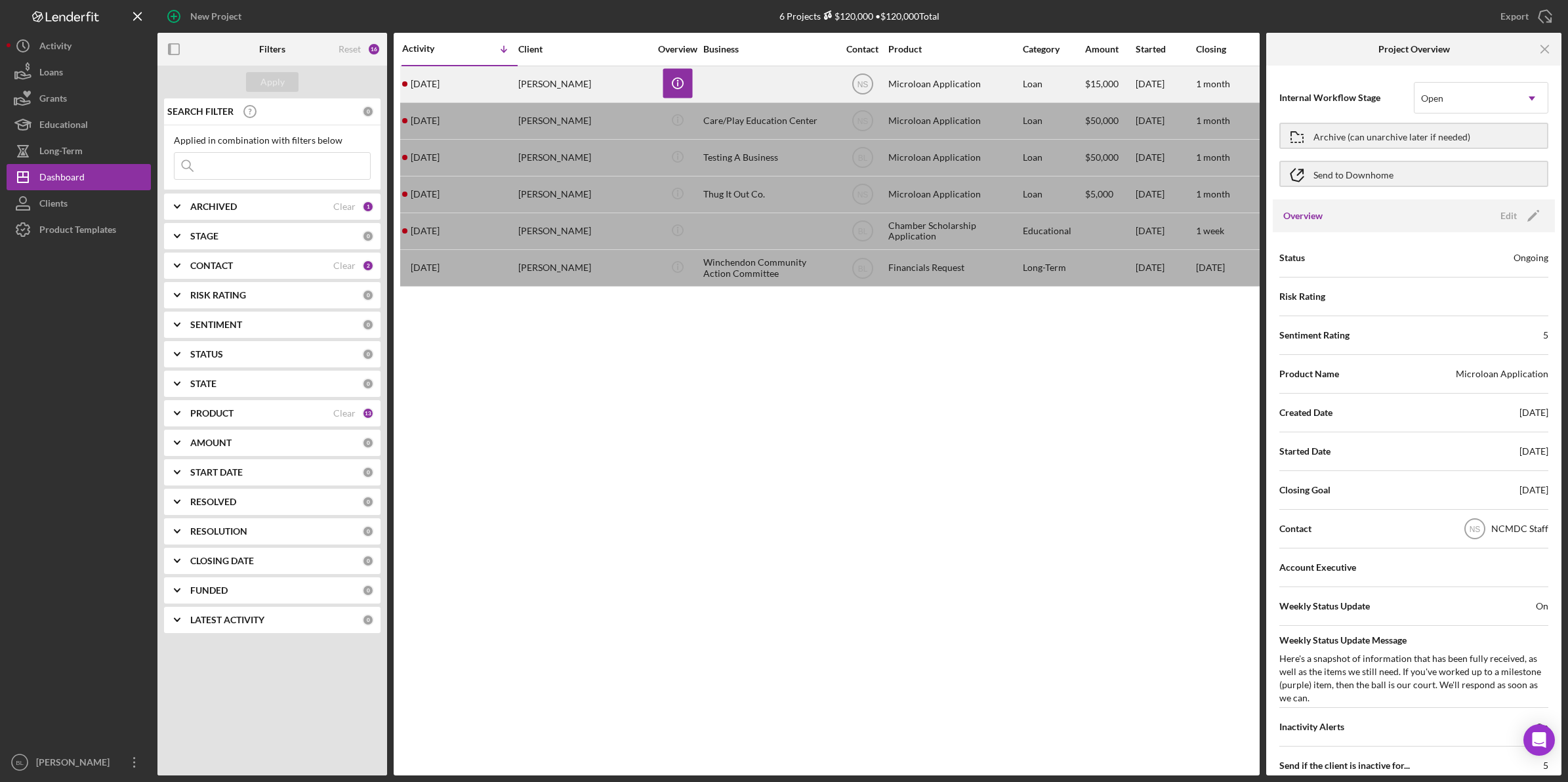
click at [558, 83] on div "[PERSON_NAME]" at bounding box center [584, 84] width 131 height 35
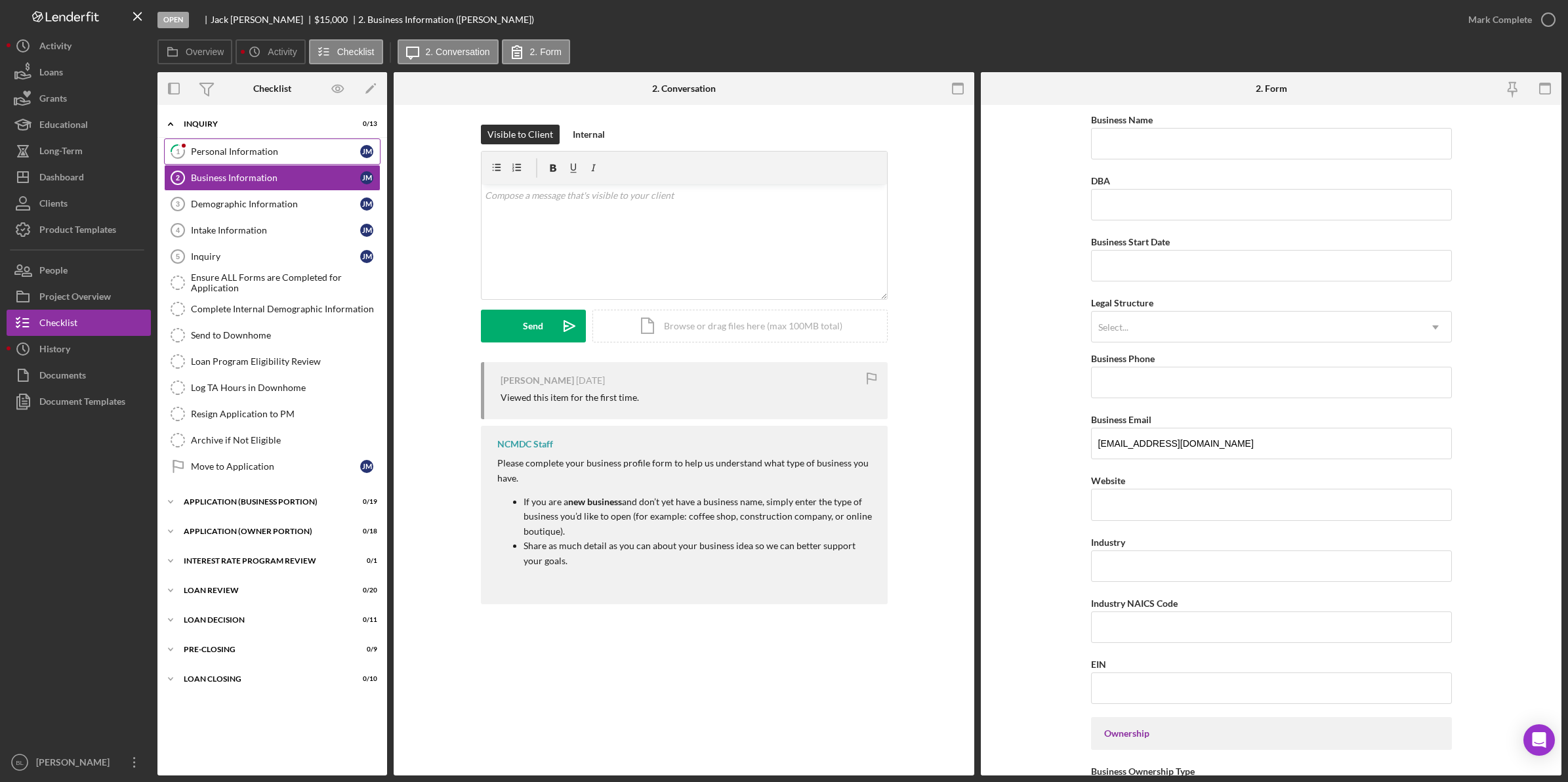
click at [246, 150] on div "Personal Information" at bounding box center [276, 152] width 170 height 10
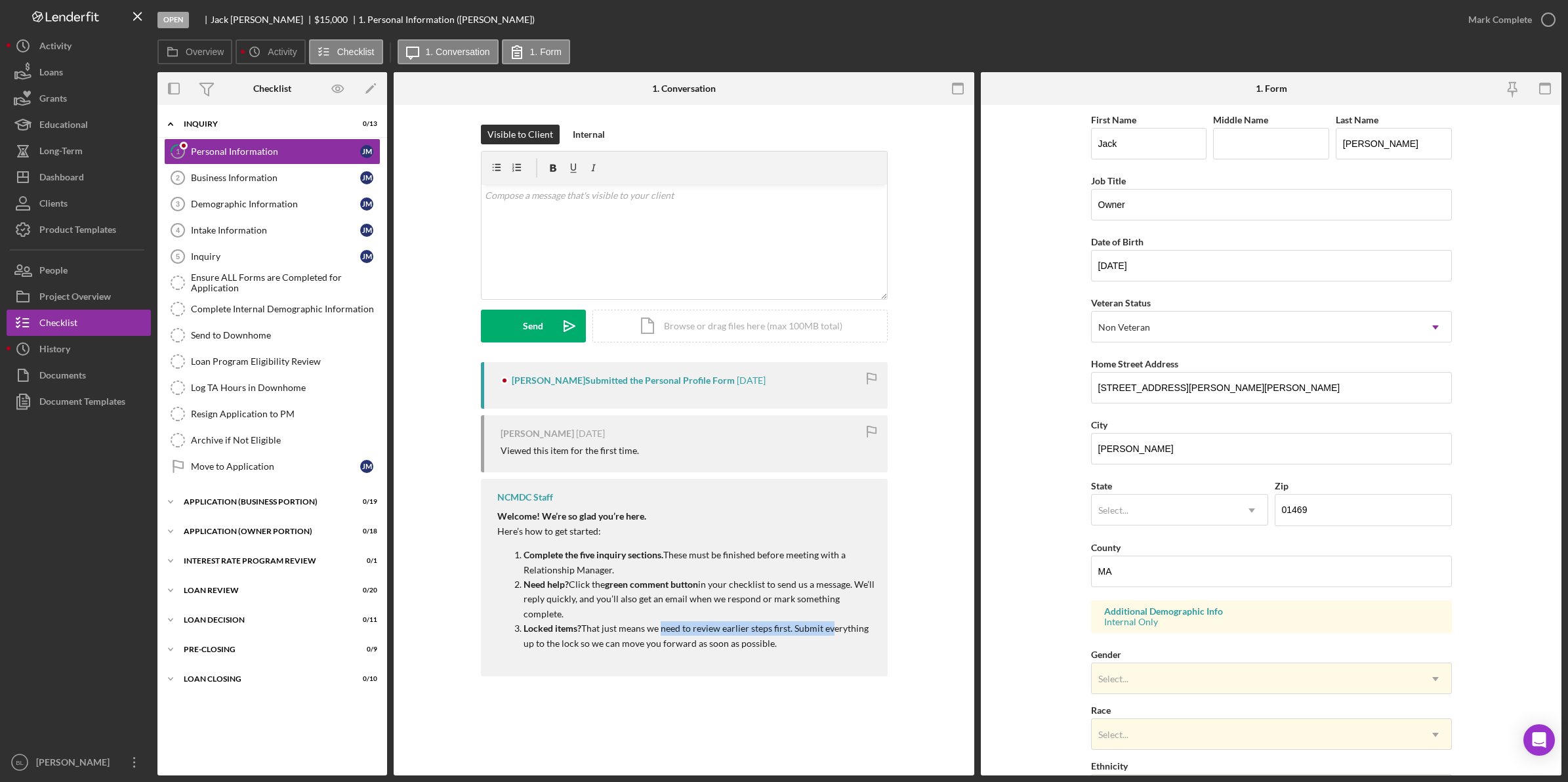
drag, startPoint x: 658, startPoint y: 634, endPoint x: 829, endPoint y: 631, distance: 171.0
click at [829, 631] on p "Locked items? That just means we need to review earlier steps first. Submit eve…" at bounding box center [699, 636] width 351 height 30
drag, startPoint x: 829, startPoint y: 631, endPoint x: 828, endPoint y: 650, distance: 19.0
click at [828, 650] on p "Locked items? That just means we need to review earlier steps first. Submit eve…" at bounding box center [699, 636] width 351 height 30
drag, startPoint x: 828, startPoint y: 645, endPoint x: 542, endPoint y: 608, distance: 288.4
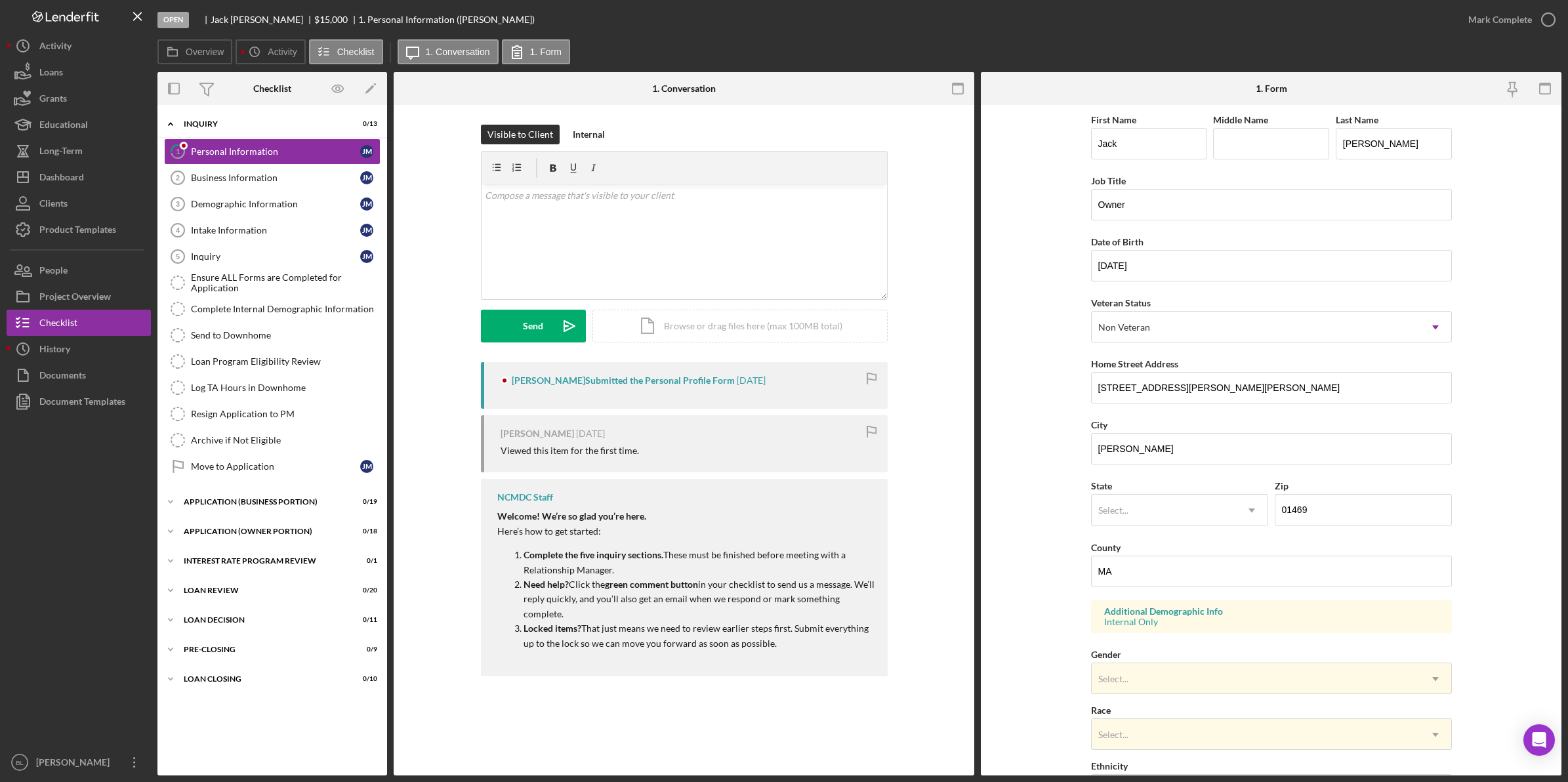
click at [542, 608] on ol "Complete the five inquiry sections. These must be finished before meeting with …" at bounding box center [685, 599] width 377 height 103
drag, startPoint x: 542, startPoint y: 608, endPoint x: 693, endPoint y: 608, distance: 151.0
click at [693, 608] on p "Need help? Click the green comment button in your checklist to send us a messag…" at bounding box center [699, 599] width 351 height 44
click at [284, 181] on div "Business Information" at bounding box center [276, 178] width 170 height 10
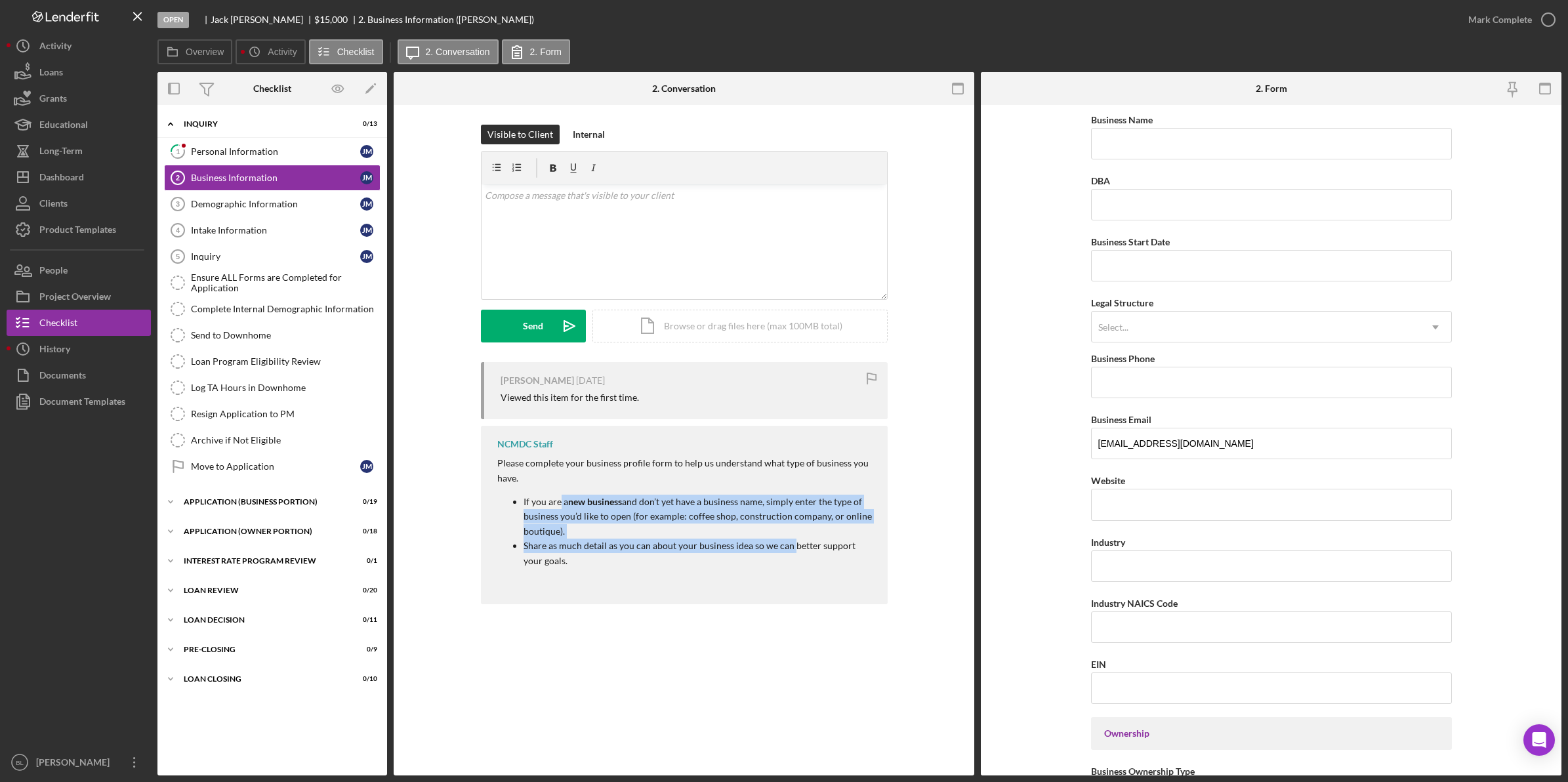
drag, startPoint x: 558, startPoint y: 499, endPoint x: 787, endPoint y: 553, distance: 235.3
click at [787, 553] on ul "If you are a new business and don’t yet have a business name, simply enter the …" at bounding box center [685, 531] width 377 height 74
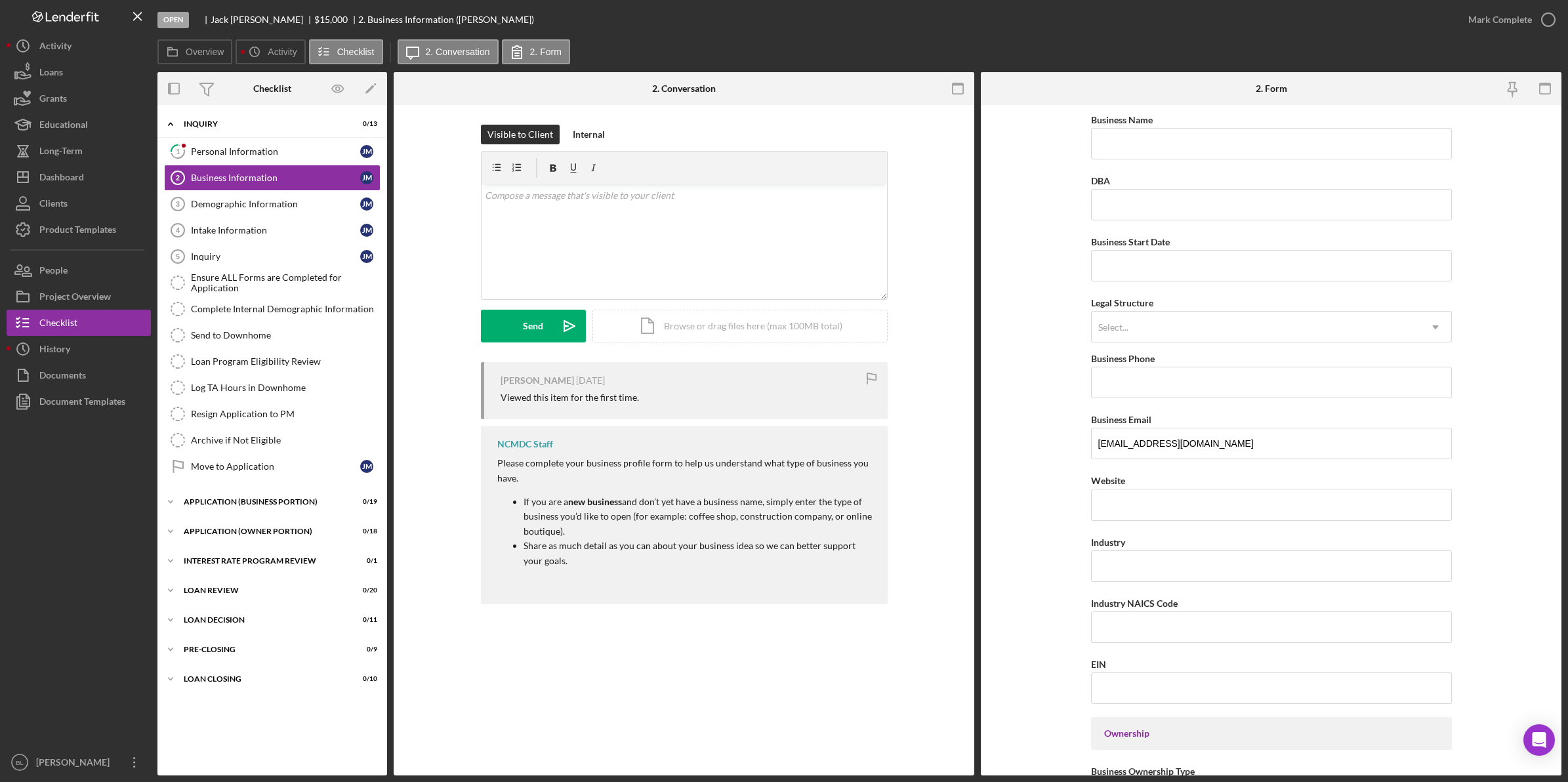
drag, startPoint x: 787, startPoint y: 553, endPoint x: 659, endPoint y: 542, distance: 128.5
click at [694, 580] on div at bounding box center [685, 583] width 377 height 10
drag, startPoint x: 263, startPoint y: 196, endPoint x: 286, endPoint y: 207, distance: 25.5
click at [263, 196] on link "Demographic Information 3 Demographic Information [PERSON_NAME]" at bounding box center [271, 204] width 216 height 26
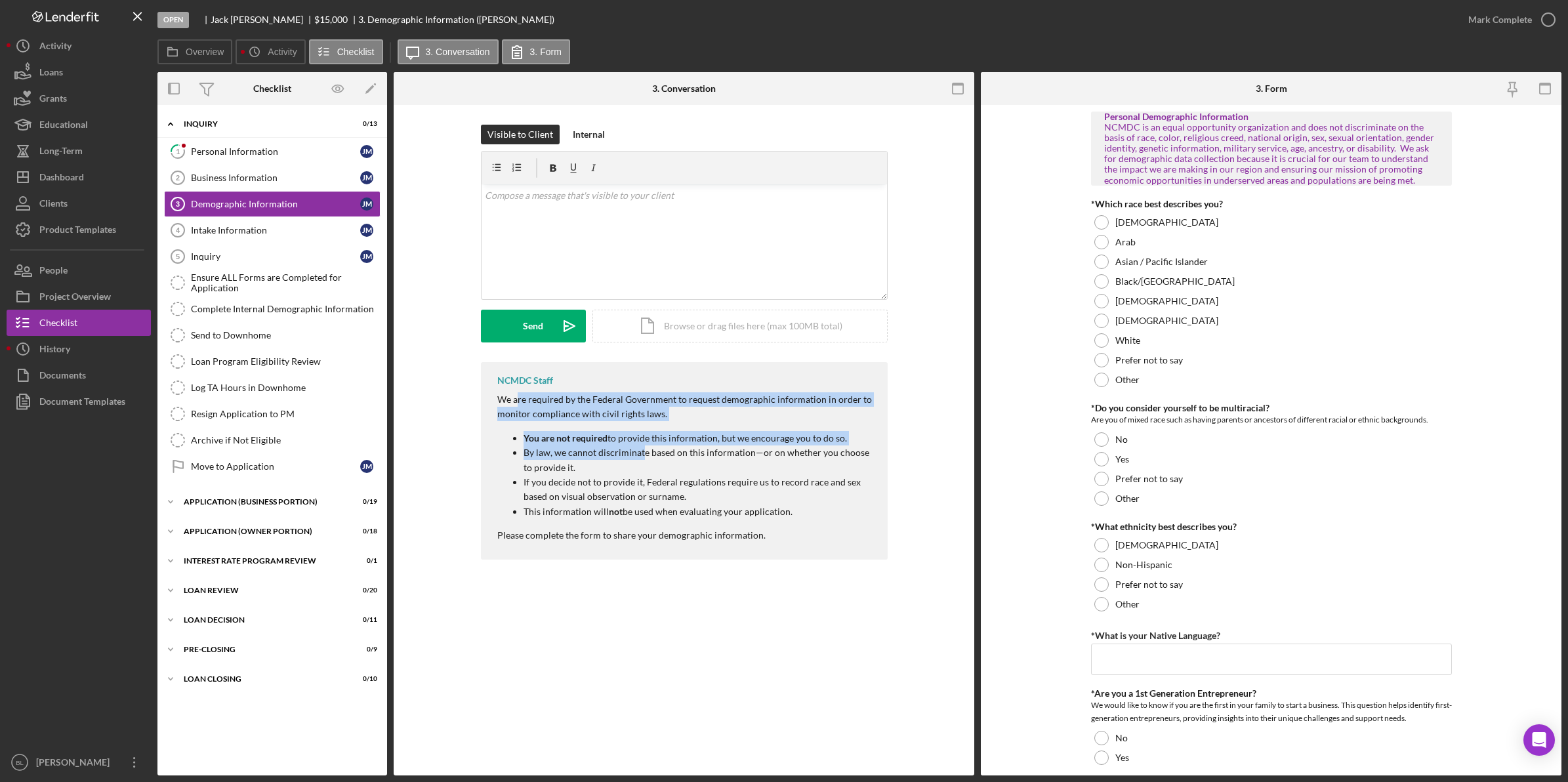
drag, startPoint x: 518, startPoint y: 406, endPoint x: 641, endPoint y: 448, distance: 130.0
click at [641, 448] on div "We are required by the Federal Government to request demographic information in…" at bounding box center [685, 467] width 377 height 151
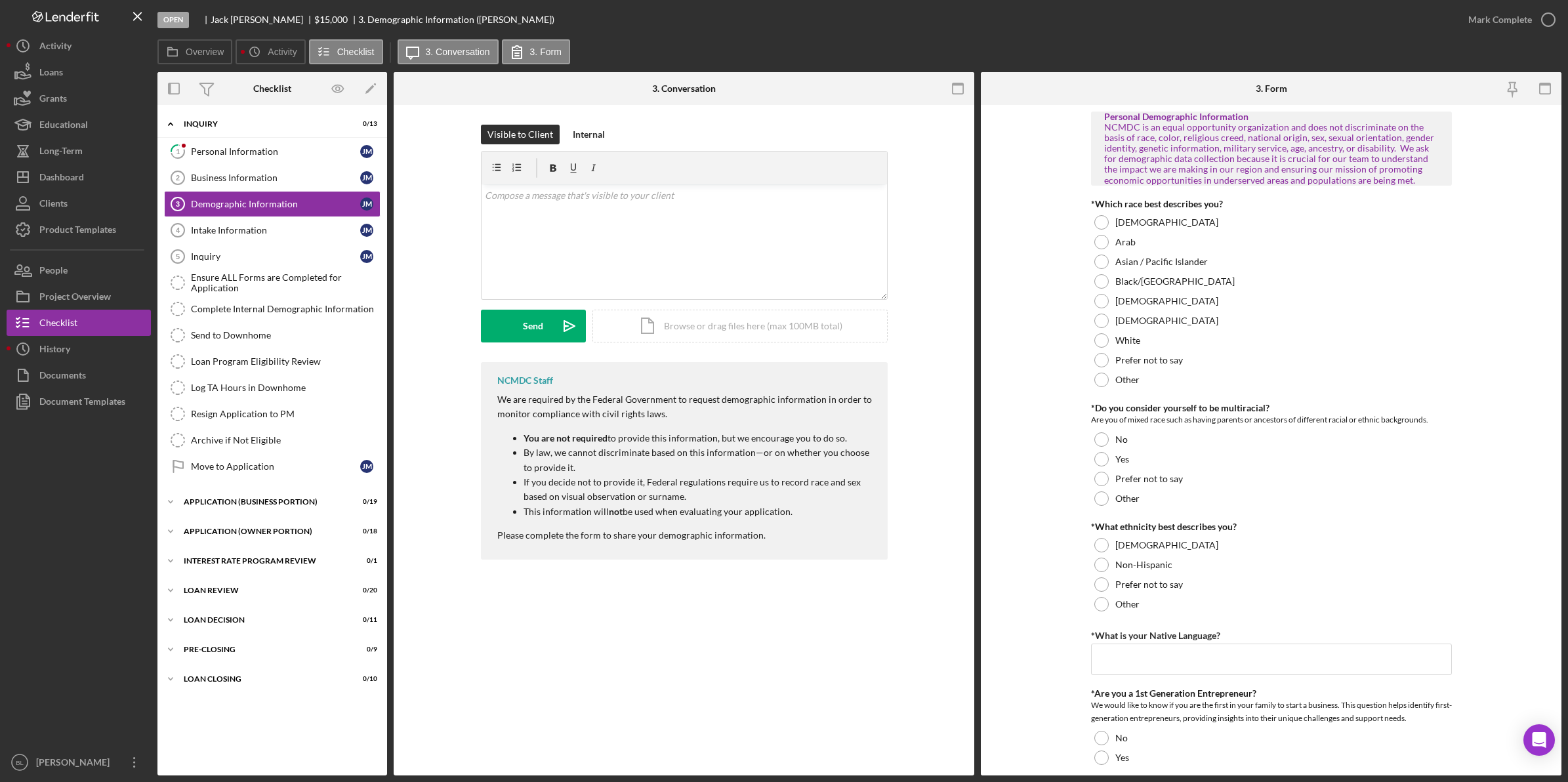
drag, startPoint x: 641, startPoint y: 448, endPoint x: 649, endPoint y: 492, distance: 44.7
click at [649, 492] on p "If you decide not to provide it, Federal regulations require us to record race …" at bounding box center [699, 490] width 351 height 30
click at [201, 233] on div "Intake Information" at bounding box center [276, 230] width 170 height 10
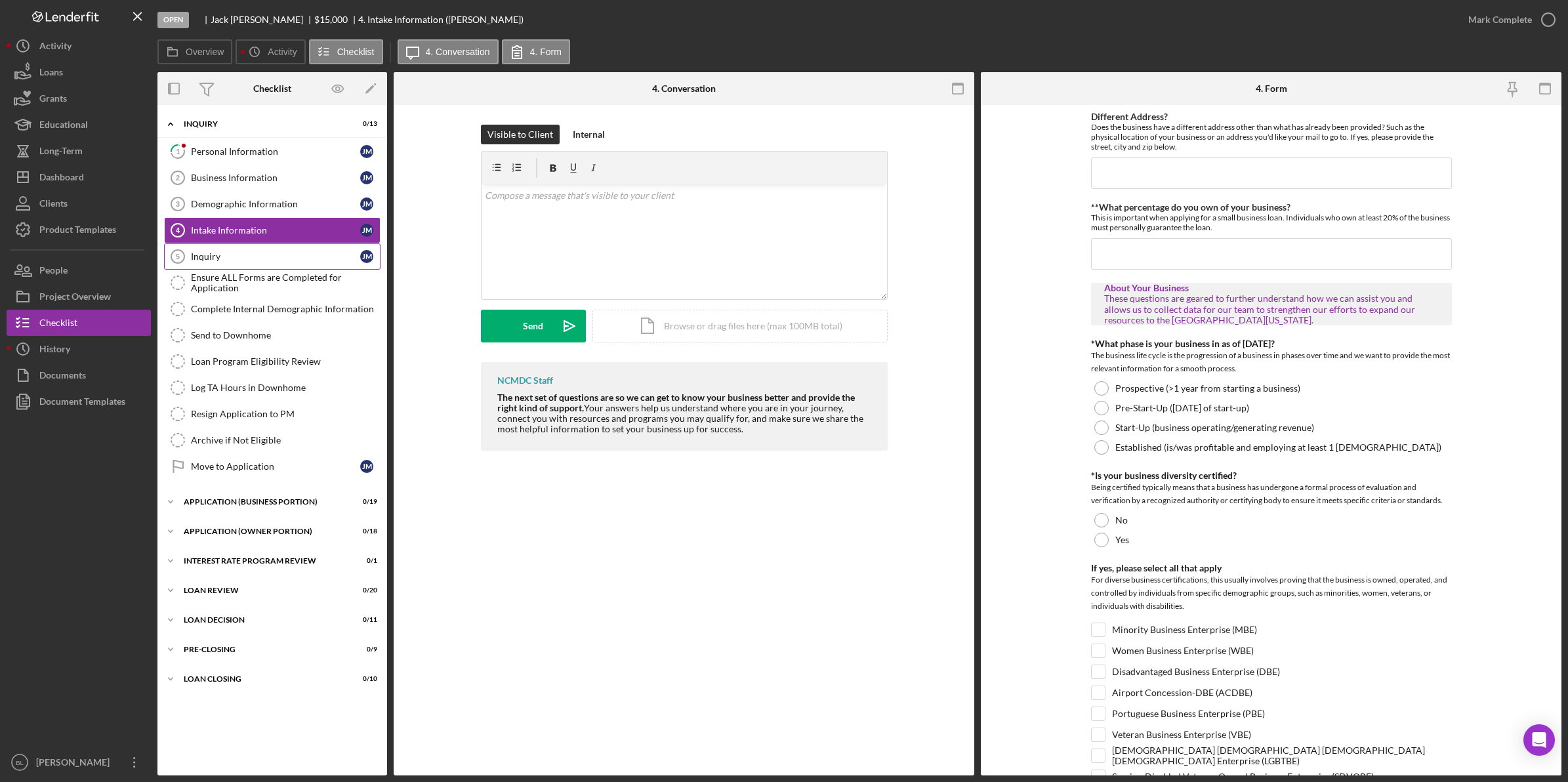
click at [225, 253] on div "Inquiry" at bounding box center [276, 257] width 170 height 10
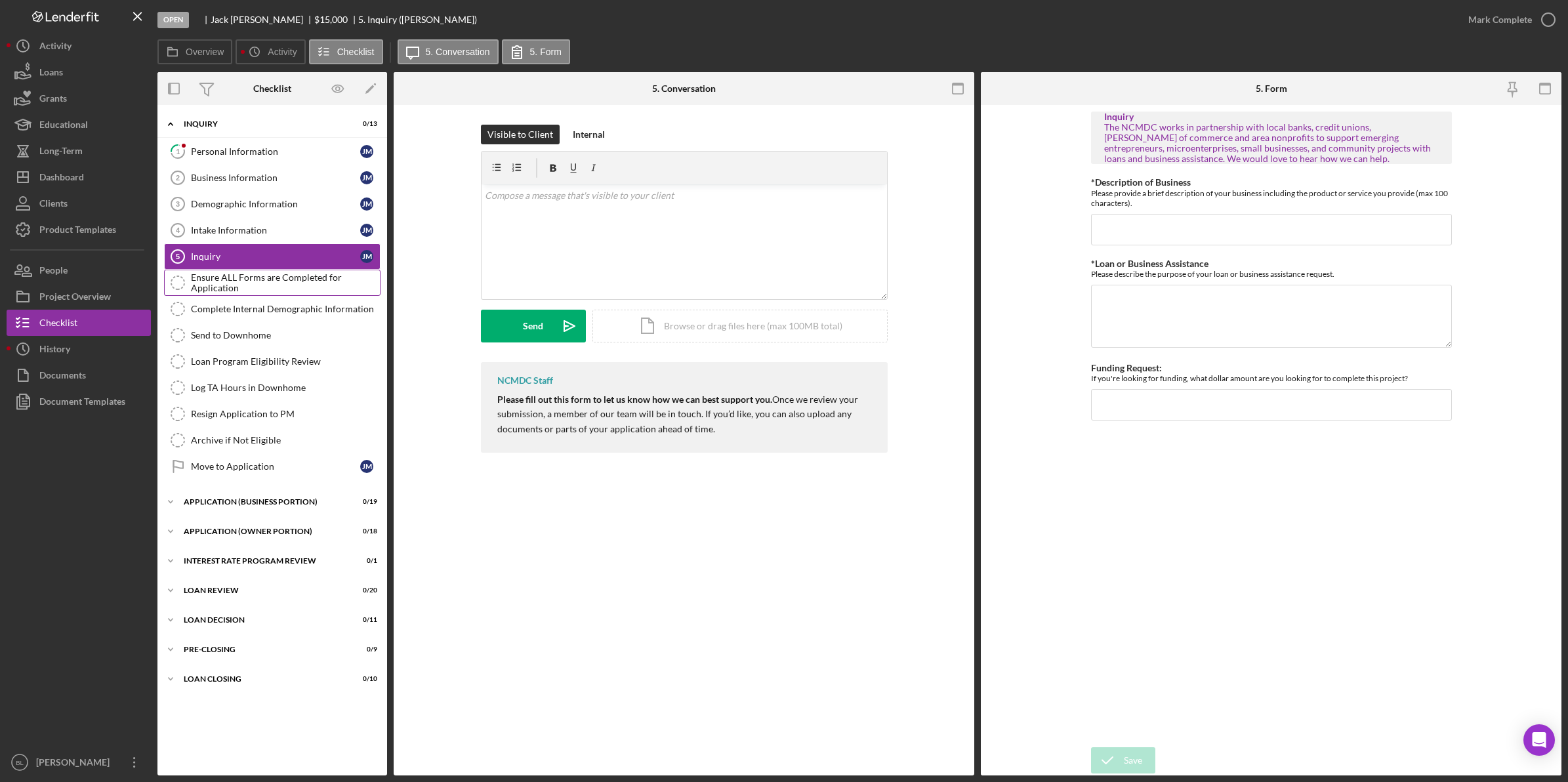
click at [283, 272] on link "Ensure ALL Forms are Completed for Application Ensure ALL Forms are Completed f…" at bounding box center [271, 282] width 216 height 26
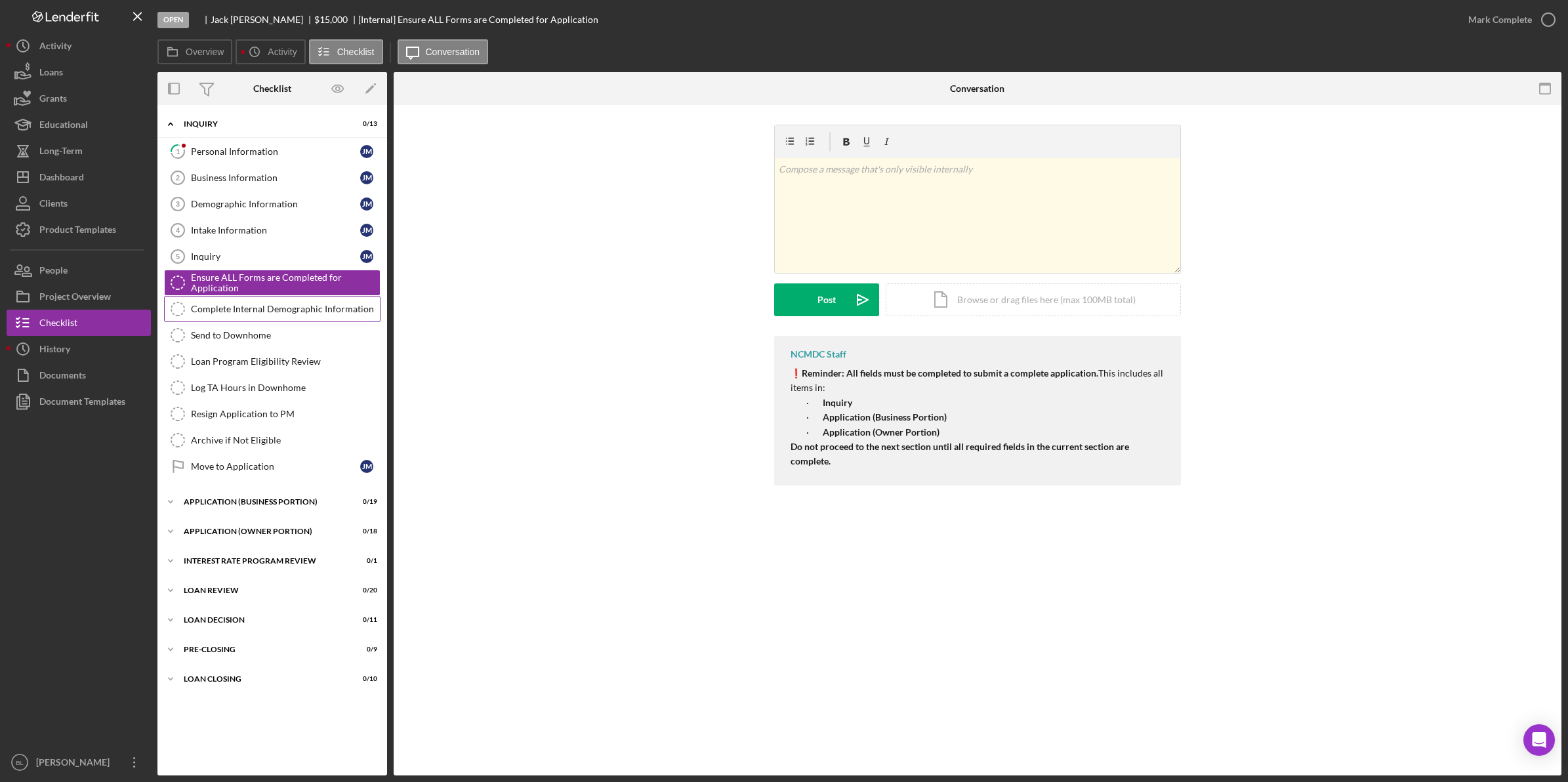
click at [274, 313] on div "Complete Internal Demographic Information" at bounding box center [286, 309] width 189 height 10
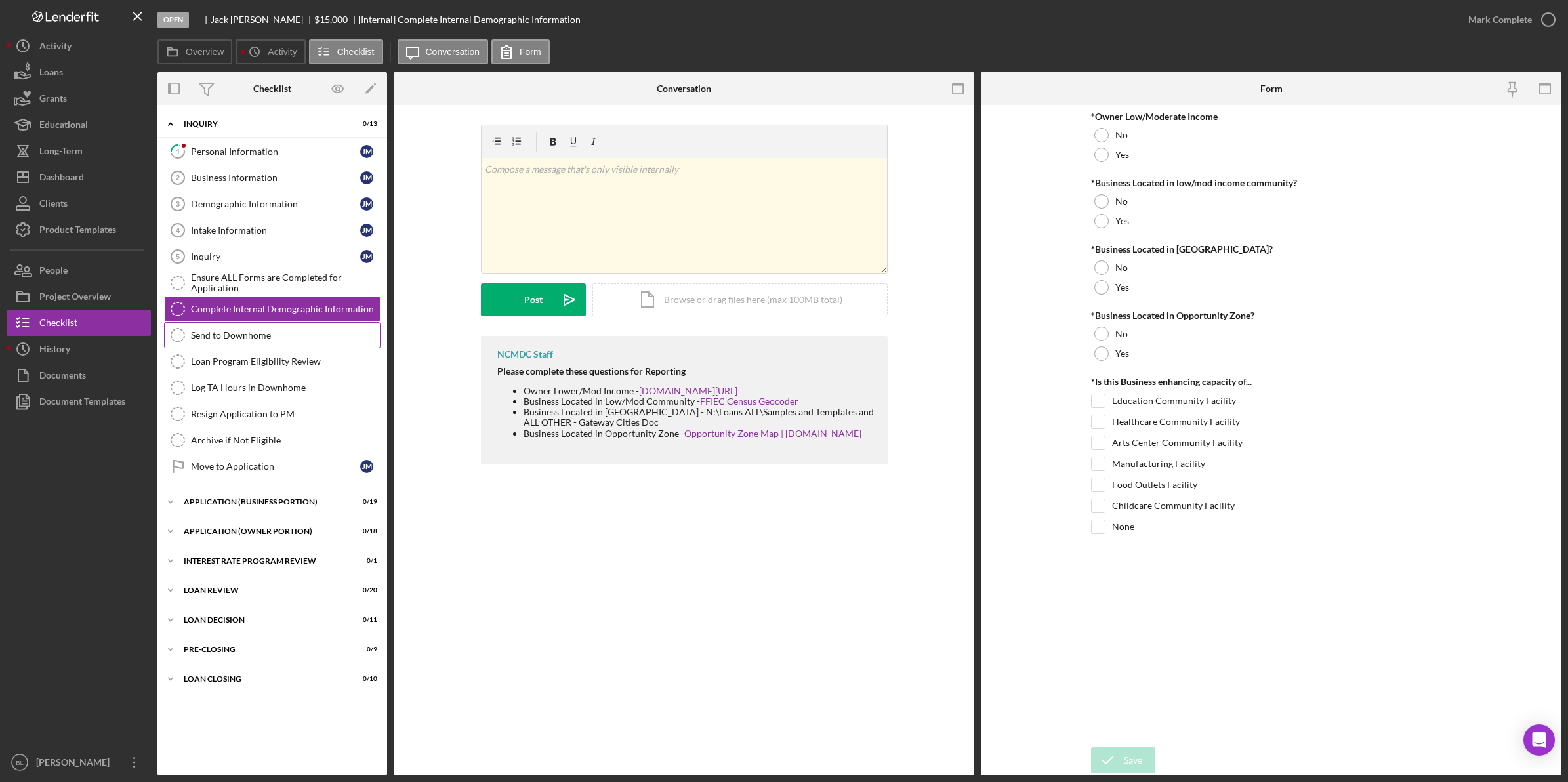
click at [273, 333] on div "Send to Downhome" at bounding box center [286, 336] width 189 height 10
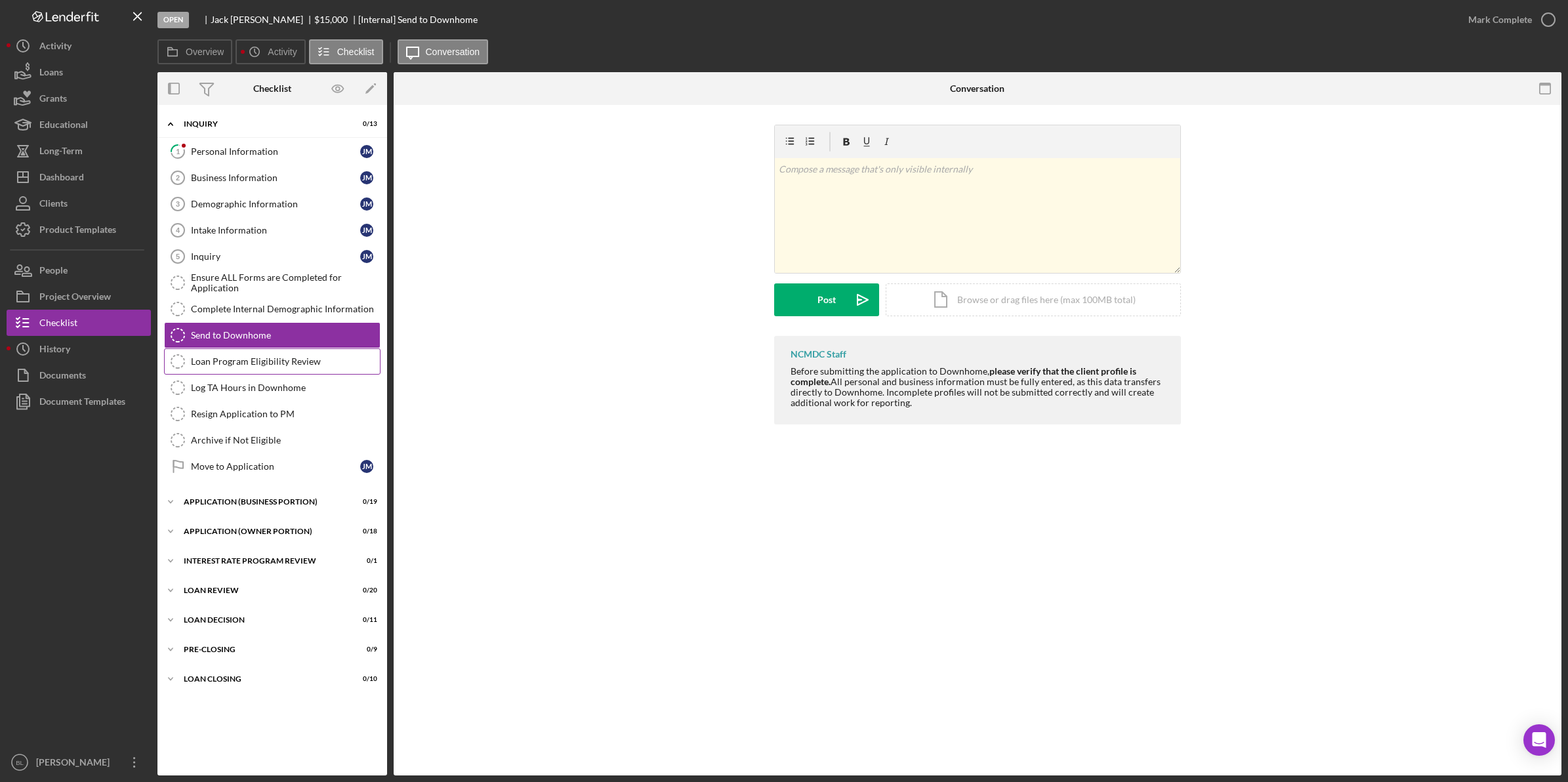
click at [274, 355] on link "Loan Program Eligibility Review Loan Program Eligibility Review" at bounding box center [271, 361] width 216 height 26
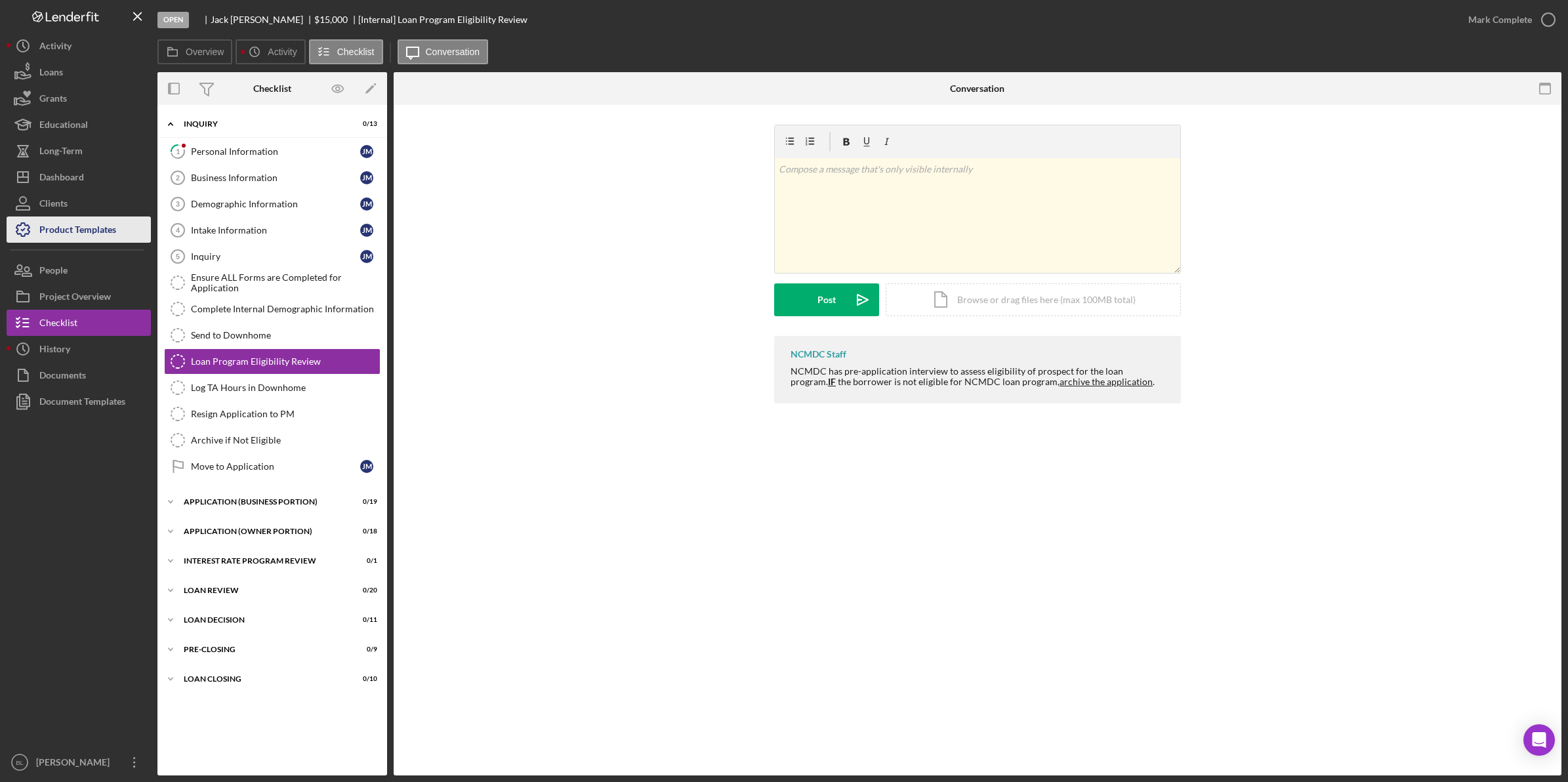
click at [83, 234] on div "Product Templates" at bounding box center [77, 231] width 77 height 30
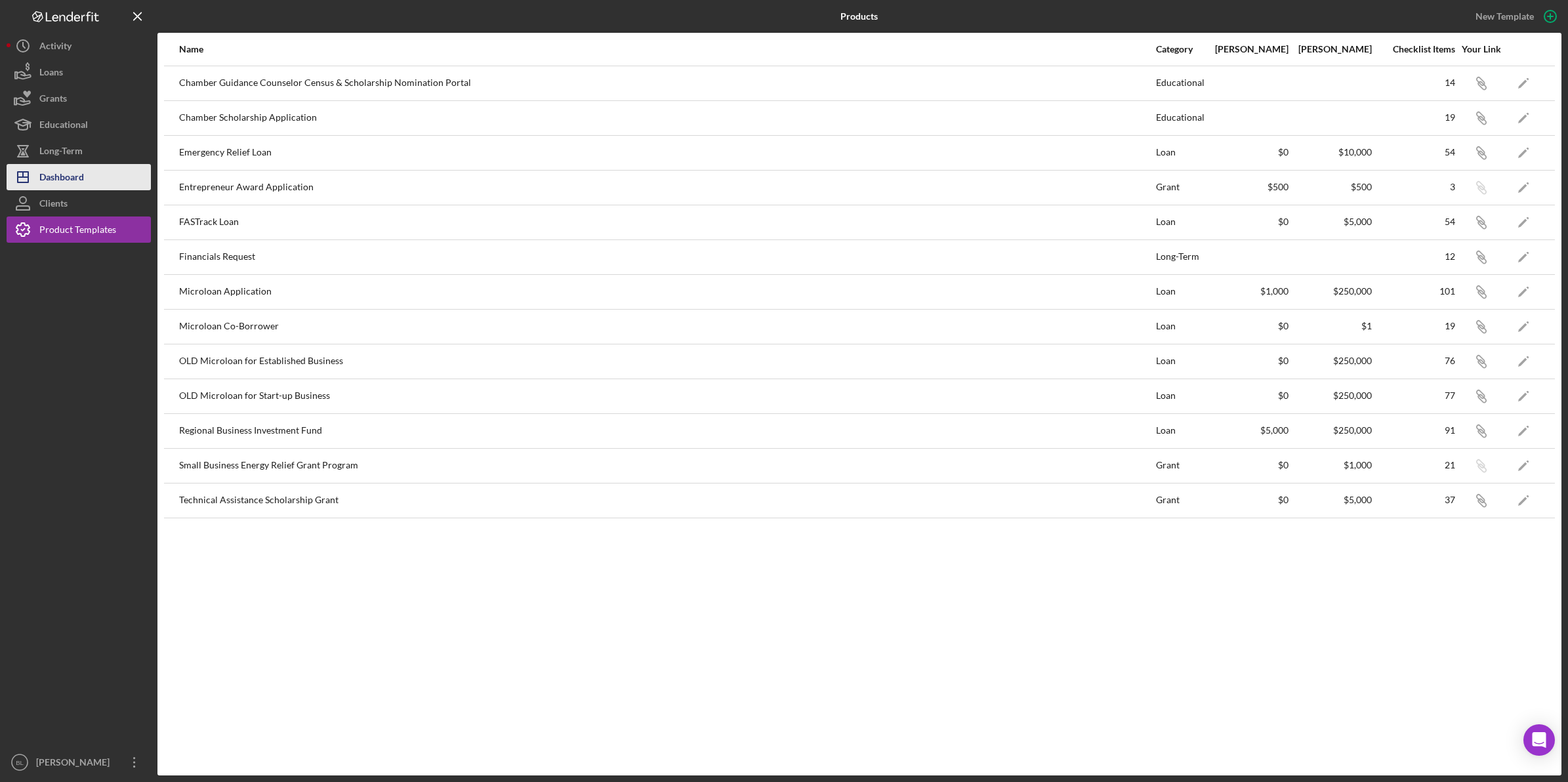
click at [77, 188] on div "Dashboard" at bounding box center [62, 179] width 45 height 30
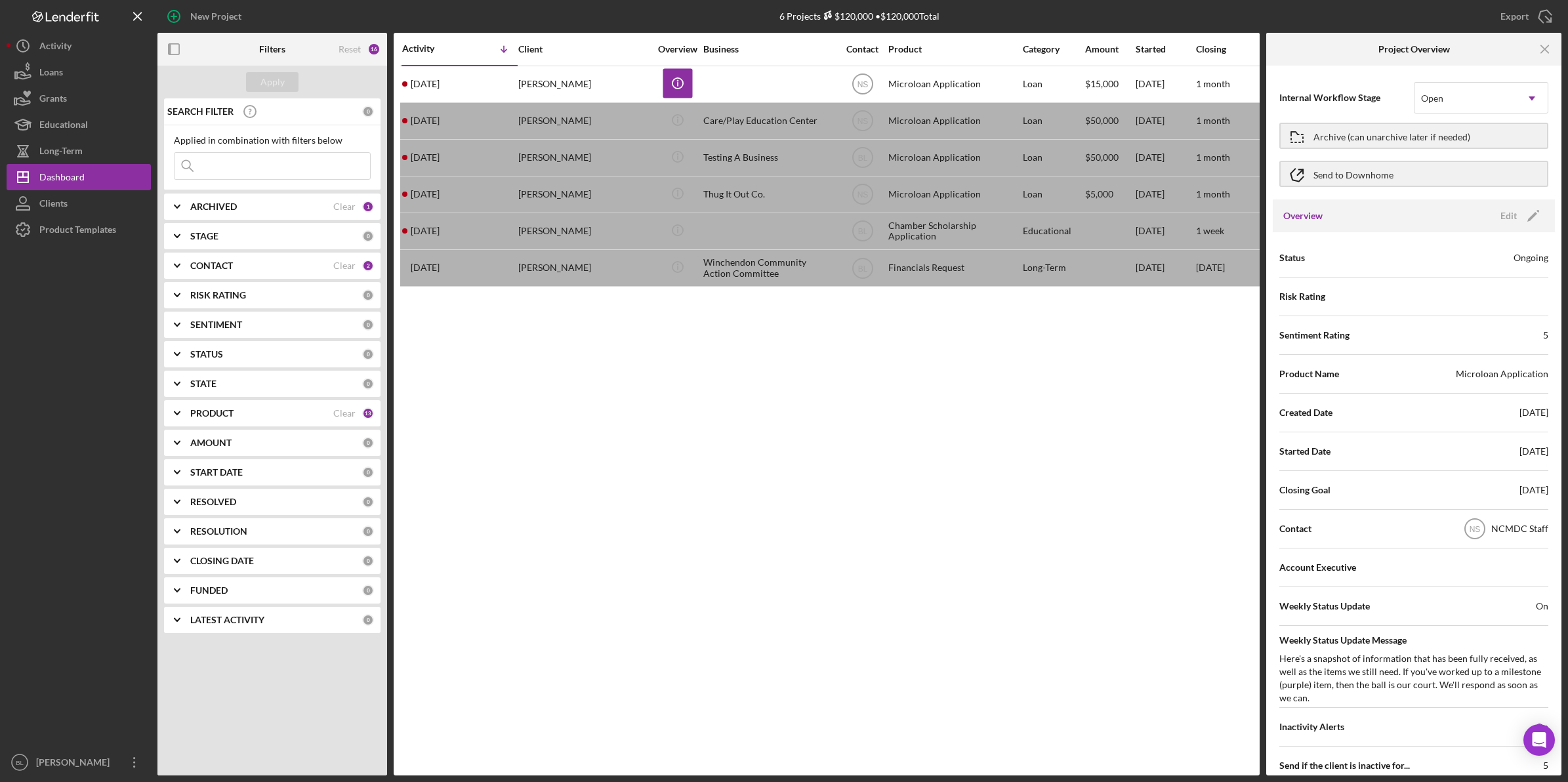
click at [1014, 586] on div "Activity Icon/Table Sort Arrow Client Overview Business Contact Product Categor…" at bounding box center [826, 404] width 866 height 743
click at [904, 496] on div "Activity Icon/Table Sort Arrow Client Overview Business Contact Product Categor…" at bounding box center [826, 404] width 866 height 743
click at [1545, 44] on icon "Icon/Menu Close" at bounding box center [1545, 50] width 30 height 30
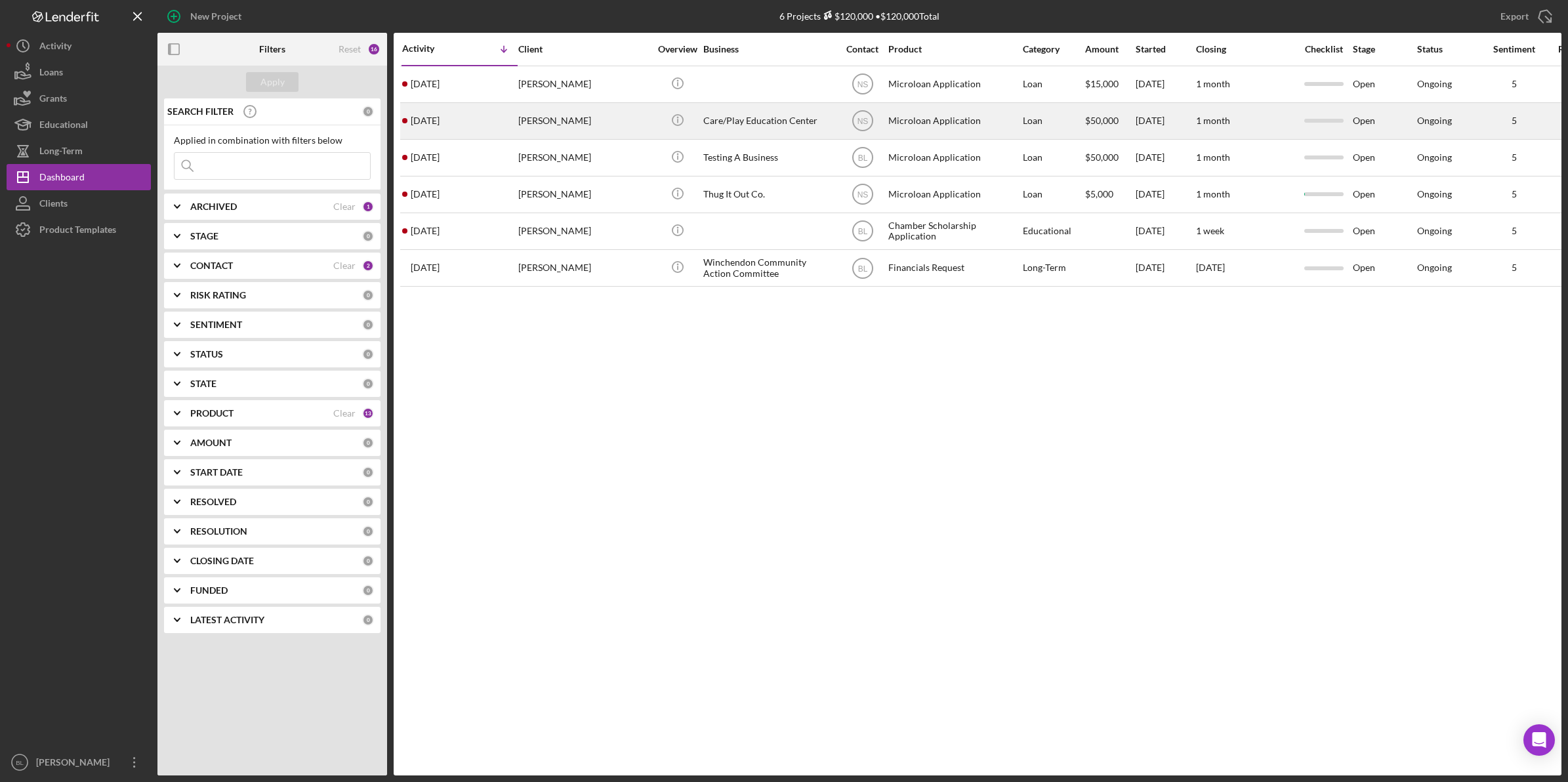
click at [628, 133] on div "[PERSON_NAME]" at bounding box center [584, 121] width 131 height 35
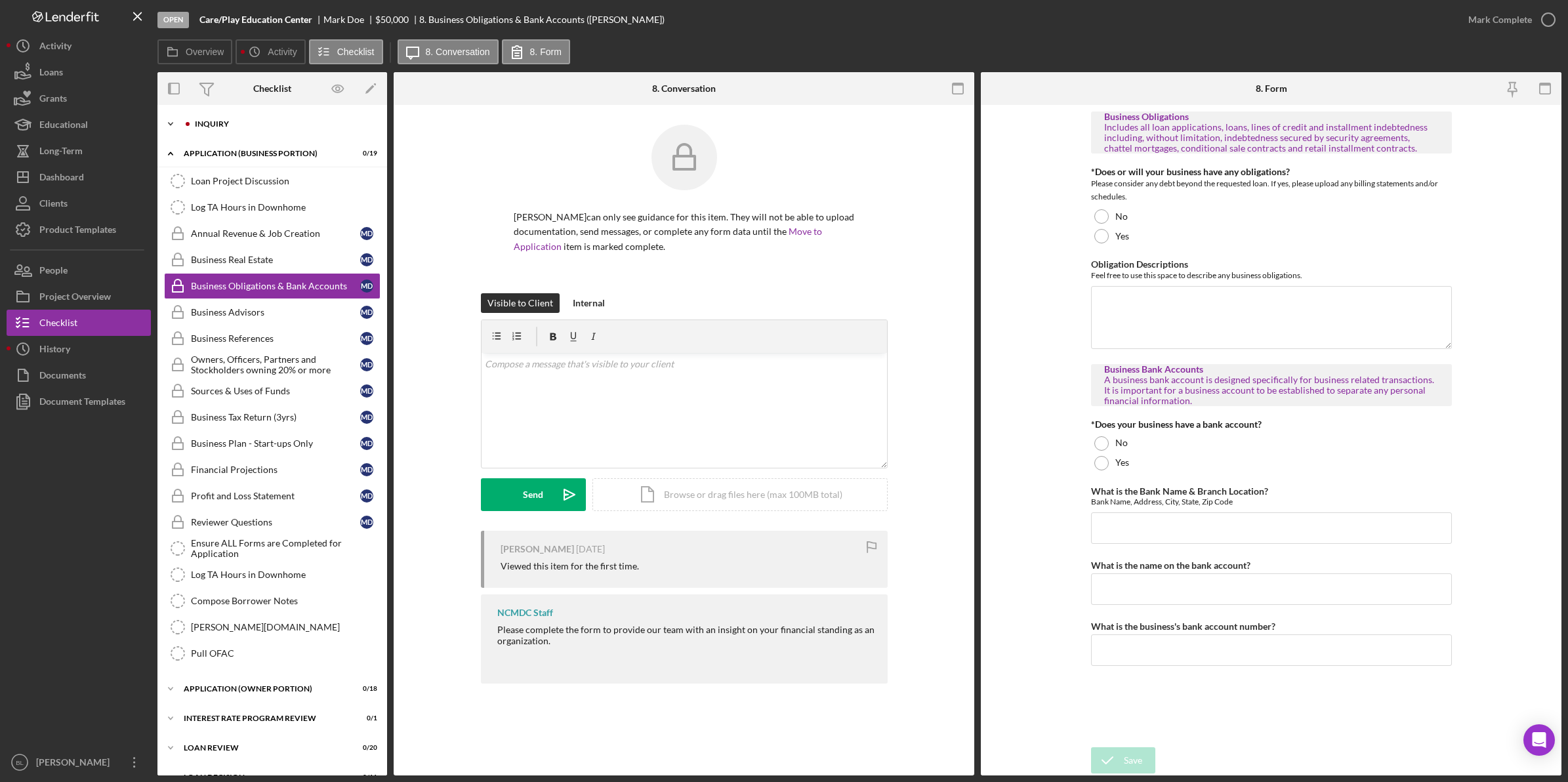
click at [230, 122] on div "INQUIRY" at bounding box center [283, 124] width 176 height 8
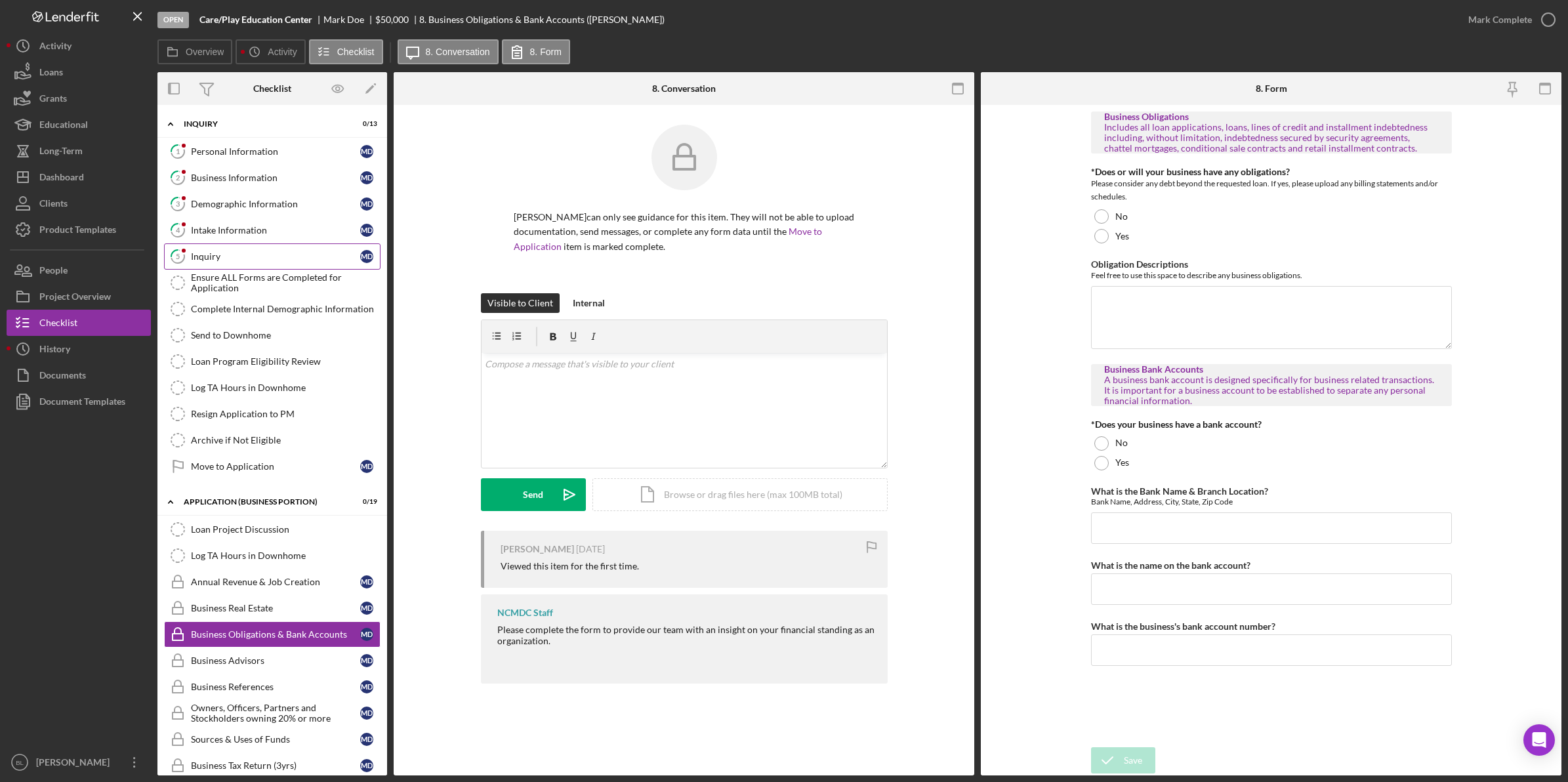
click at [215, 260] on div "Inquiry" at bounding box center [276, 257] width 170 height 10
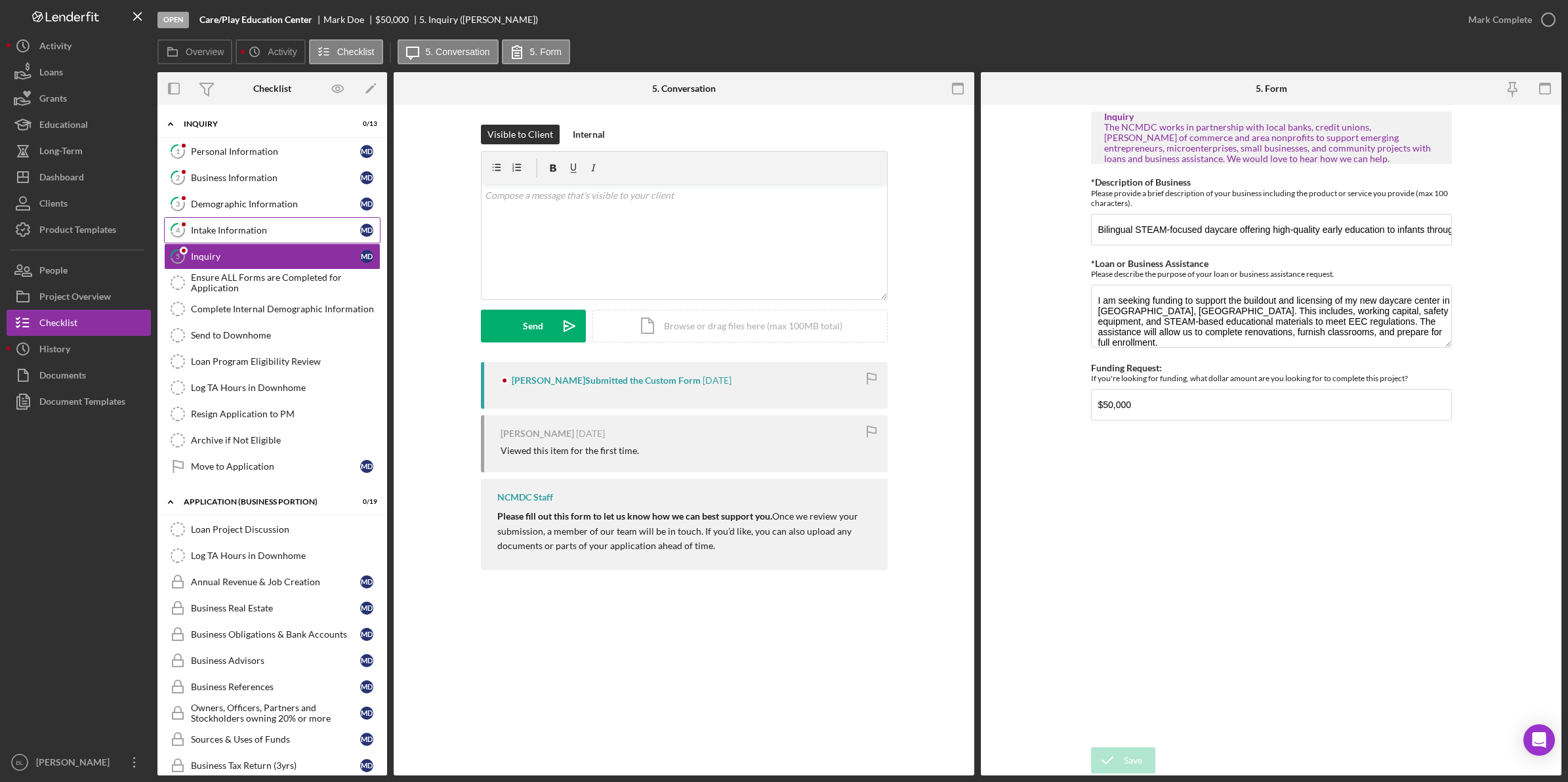
click at [254, 233] on div "Intake Information" at bounding box center [276, 230] width 170 height 10
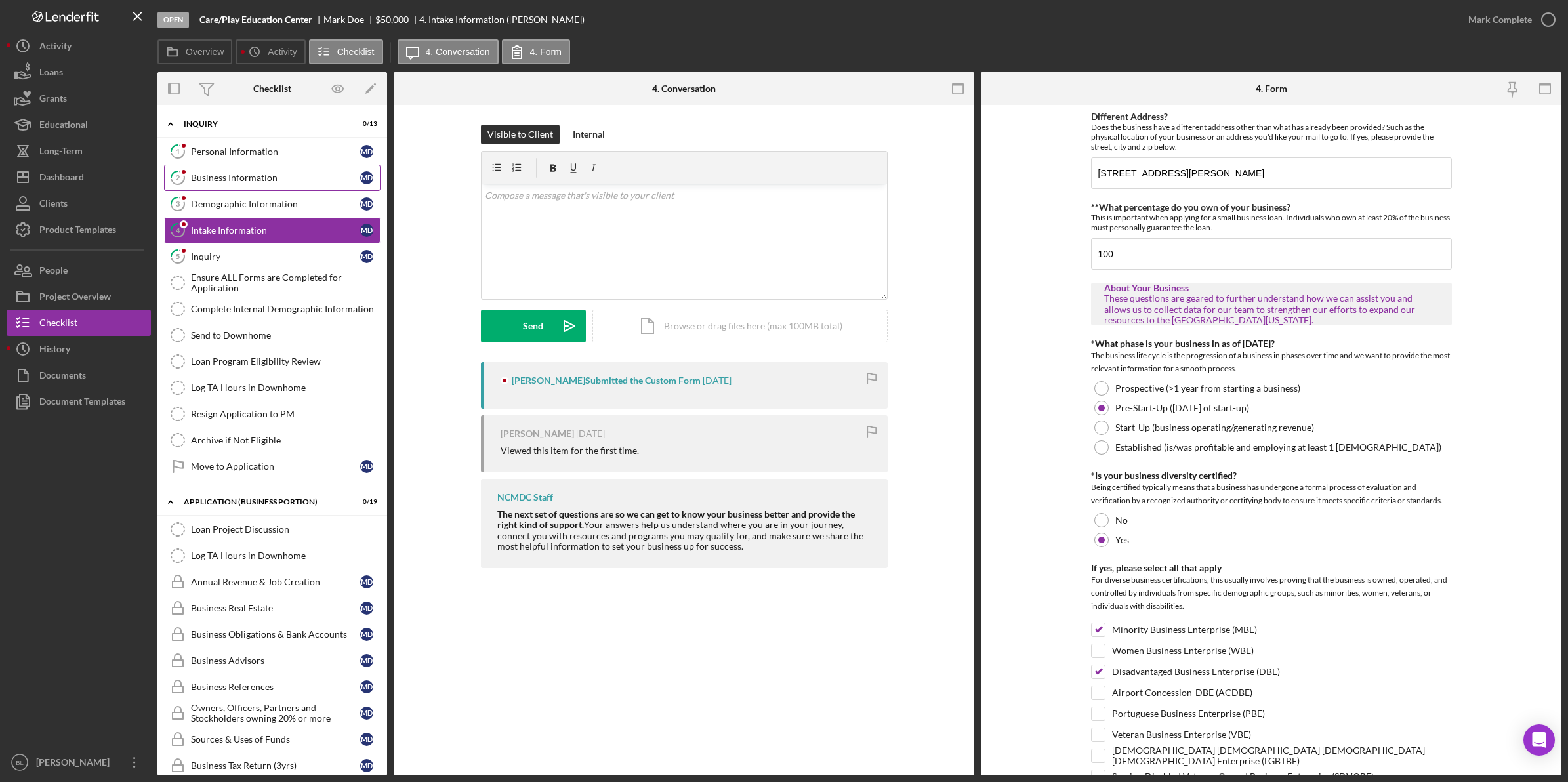
click at [211, 172] on link "2 Business Information M D" at bounding box center [271, 177] width 216 height 26
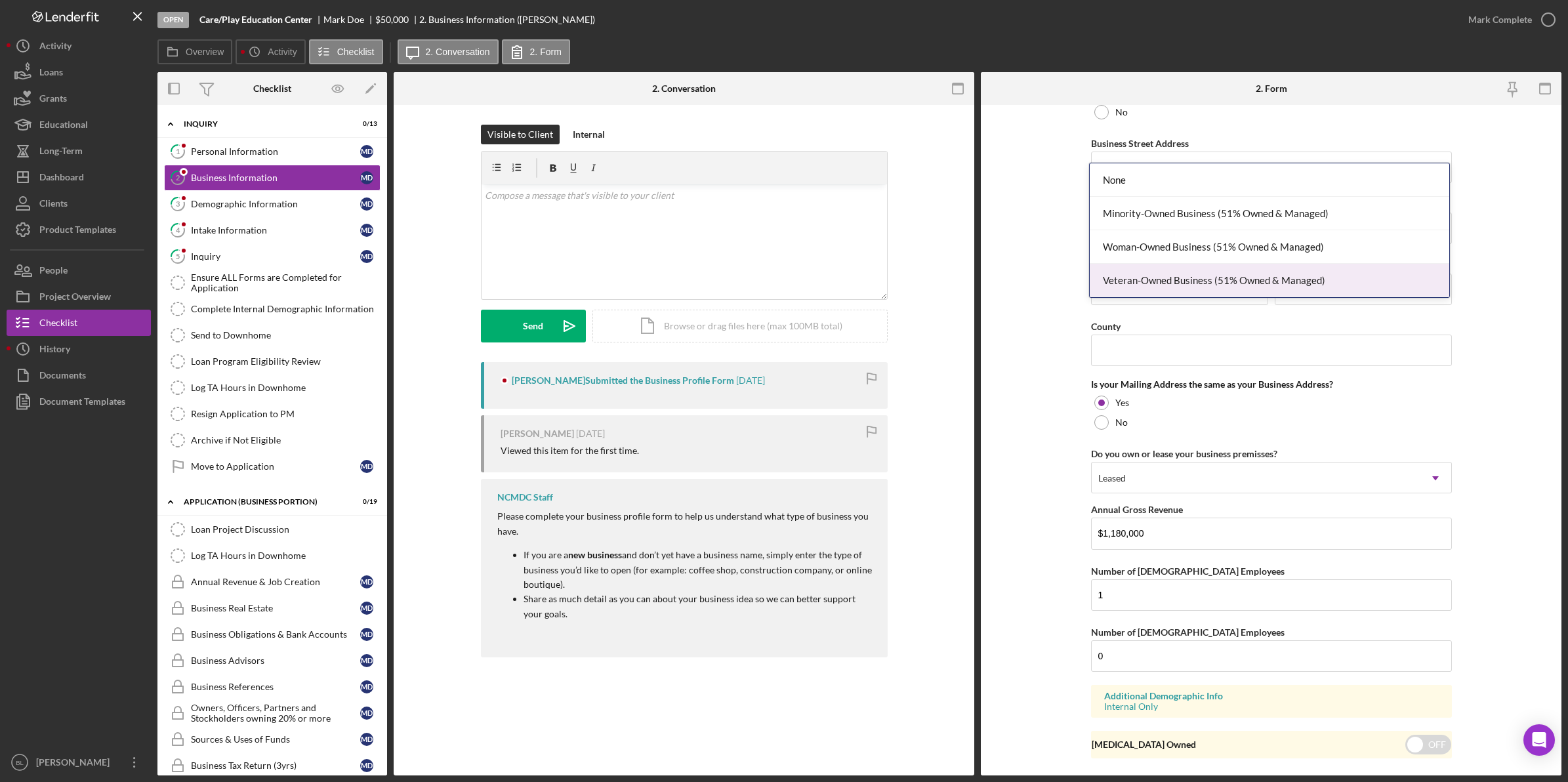
scroll to position [792, 0]
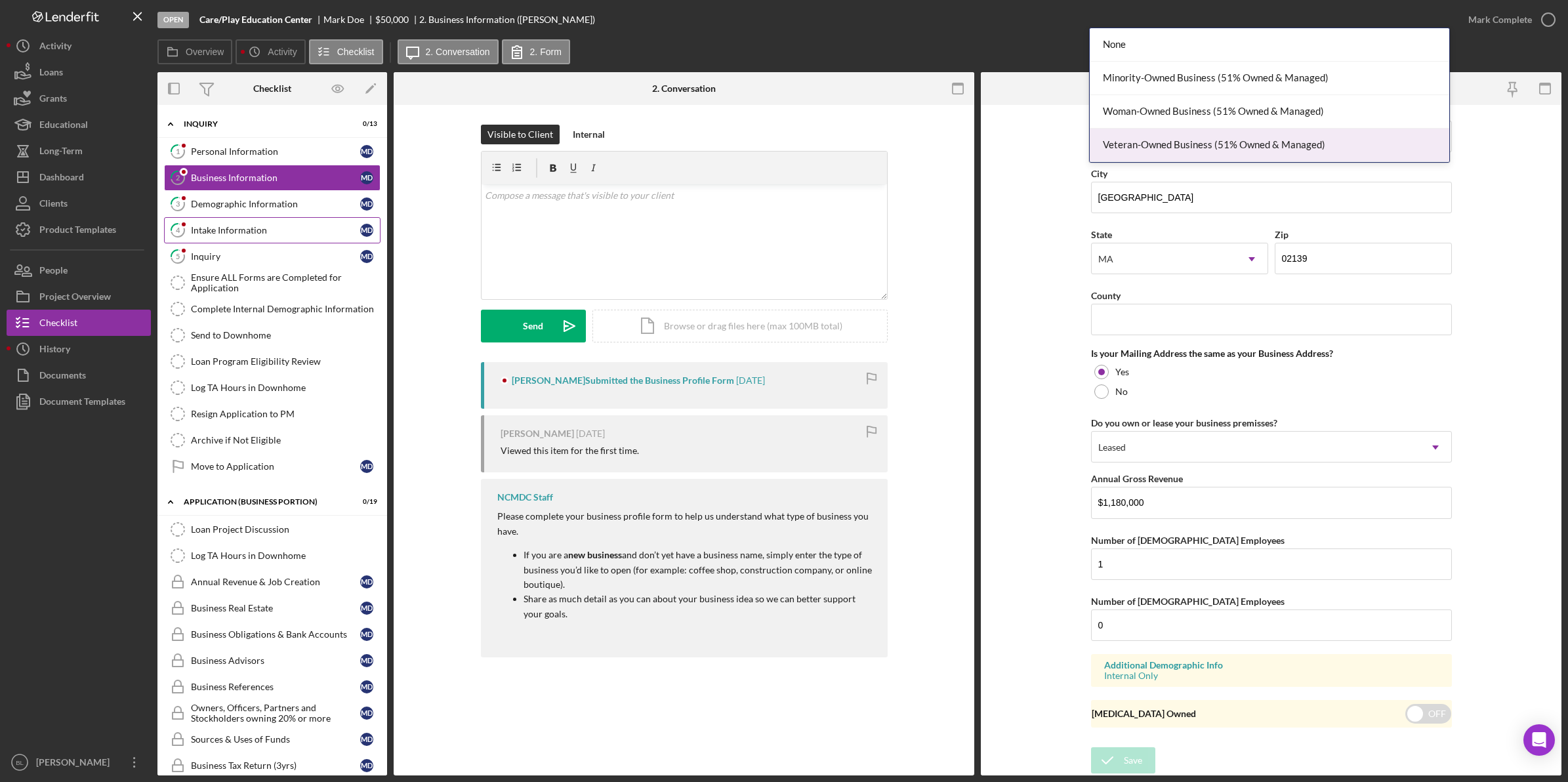
drag, startPoint x: 258, startPoint y: 205, endPoint x: 266, endPoint y: 218, distance: 15.3
click at [258, 205] on div "Demographic Information" at bounding box center [276, 204] width 170 height 10
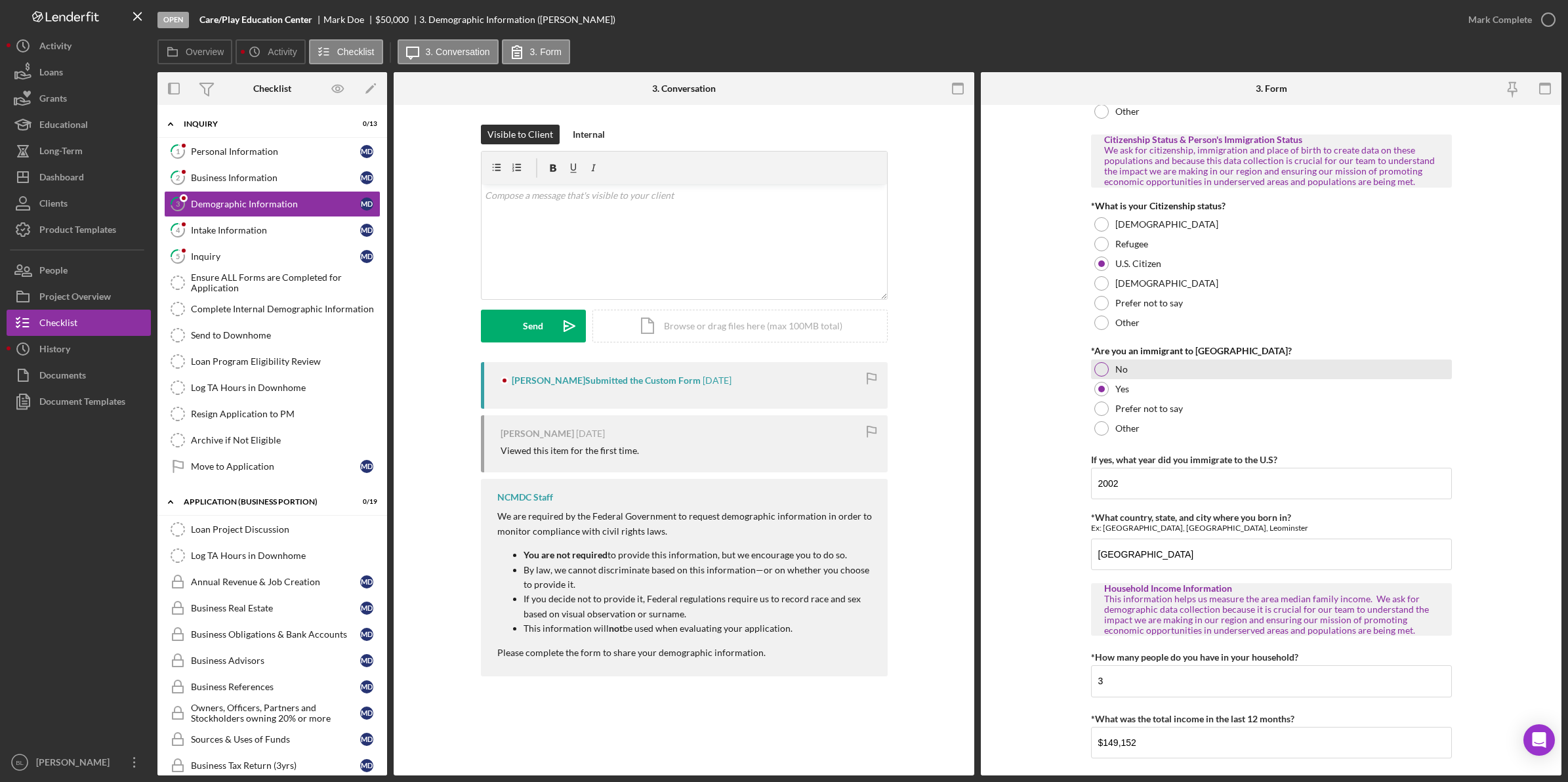
scroll to position [1109, 0]
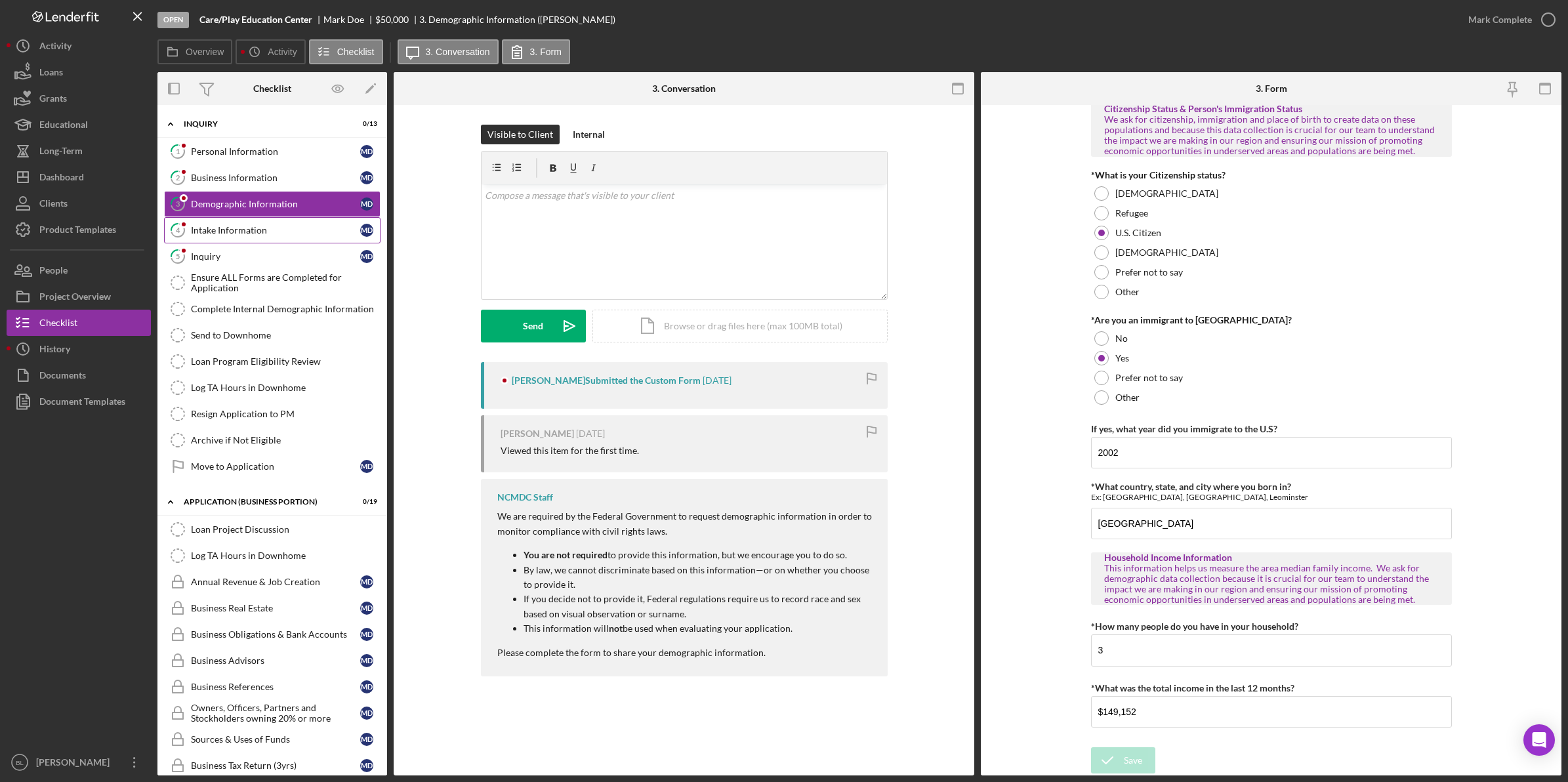
click at [240, 234] on div "Intake Information" at bounding box center [276, 230] width 170 height 10
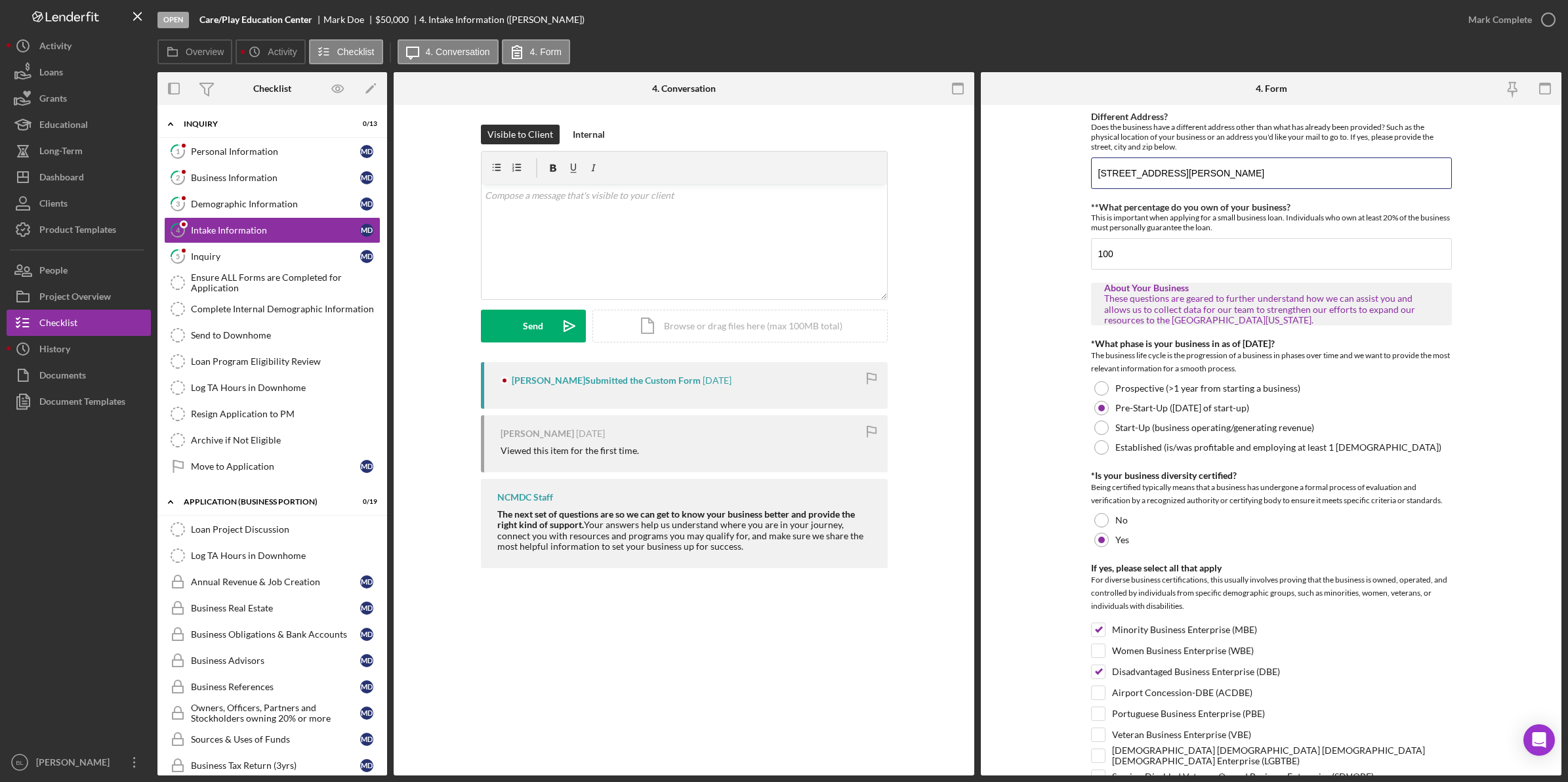
drag, startPoint x: 1313, startPoint y: 172, endPoint x: 1041, endPoint y: 175, distance: 272.0
click at [1041, 175] on form "Different Address? Does the business have a different address other than what h…" at bounding box center [1270, 440] width 580 height 670
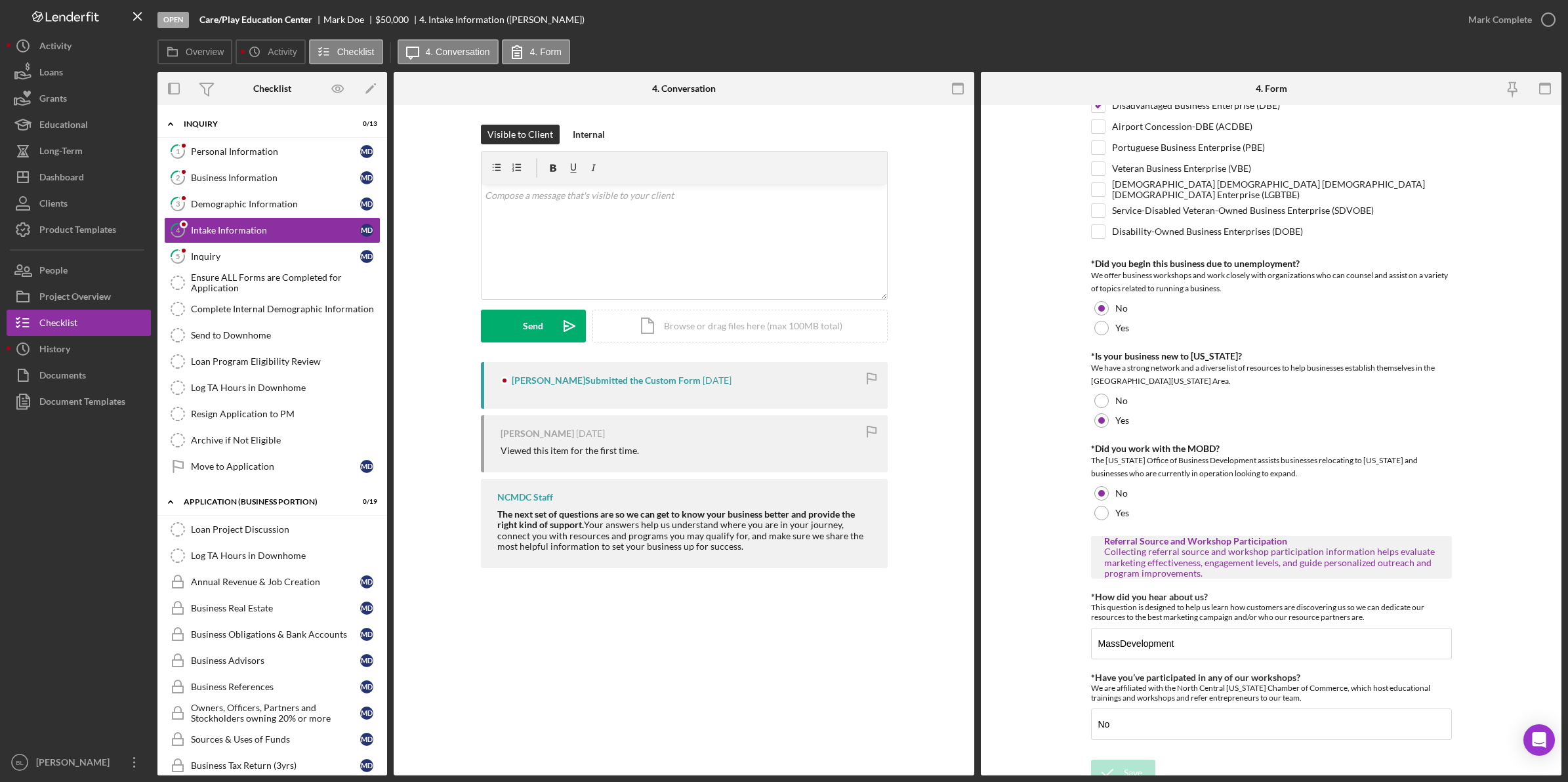
scroll to position [583, 0]
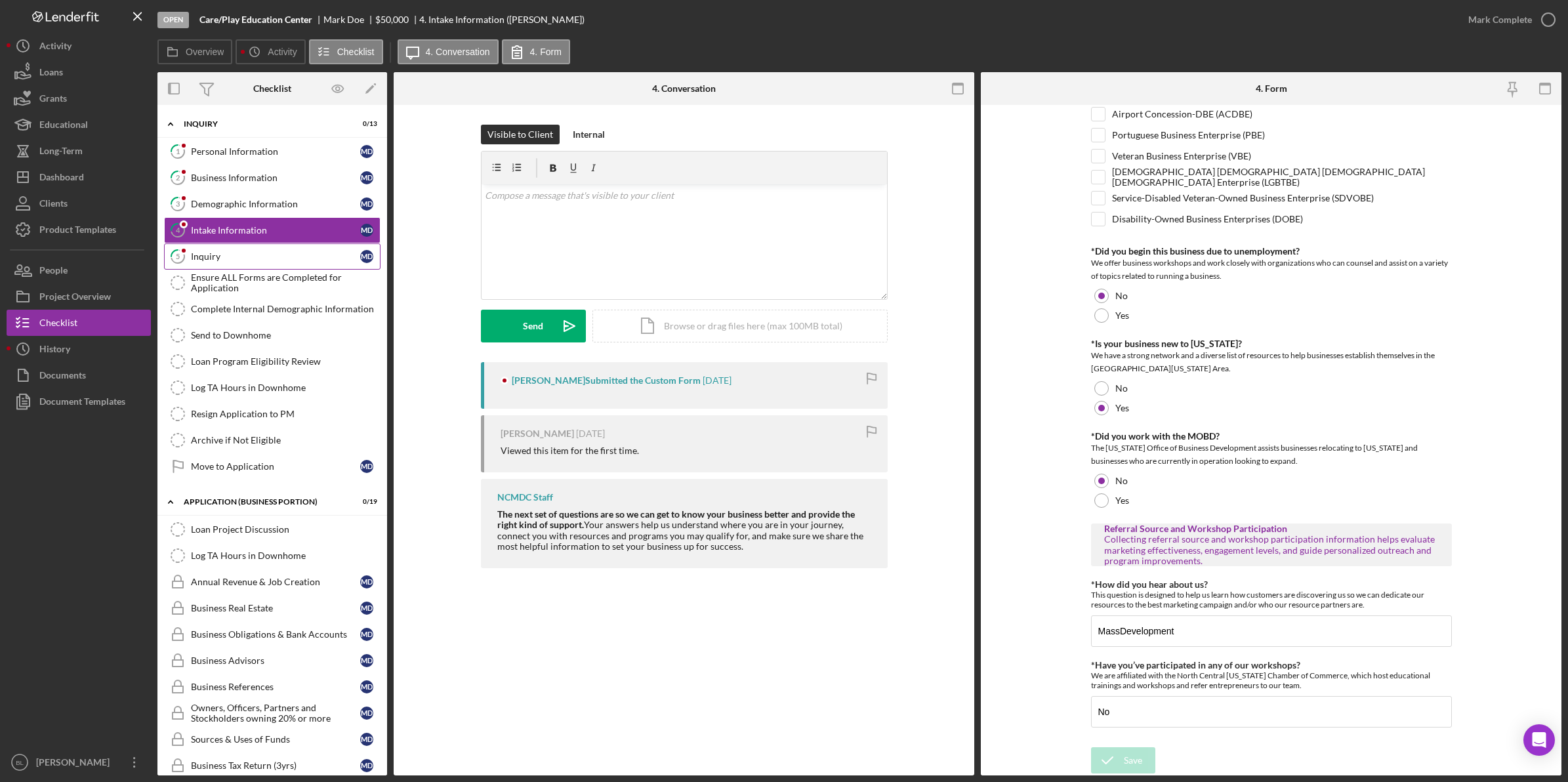
click at [196, 253] on div "Inquiry" at bounding box center [276, 257] width 170 height 10
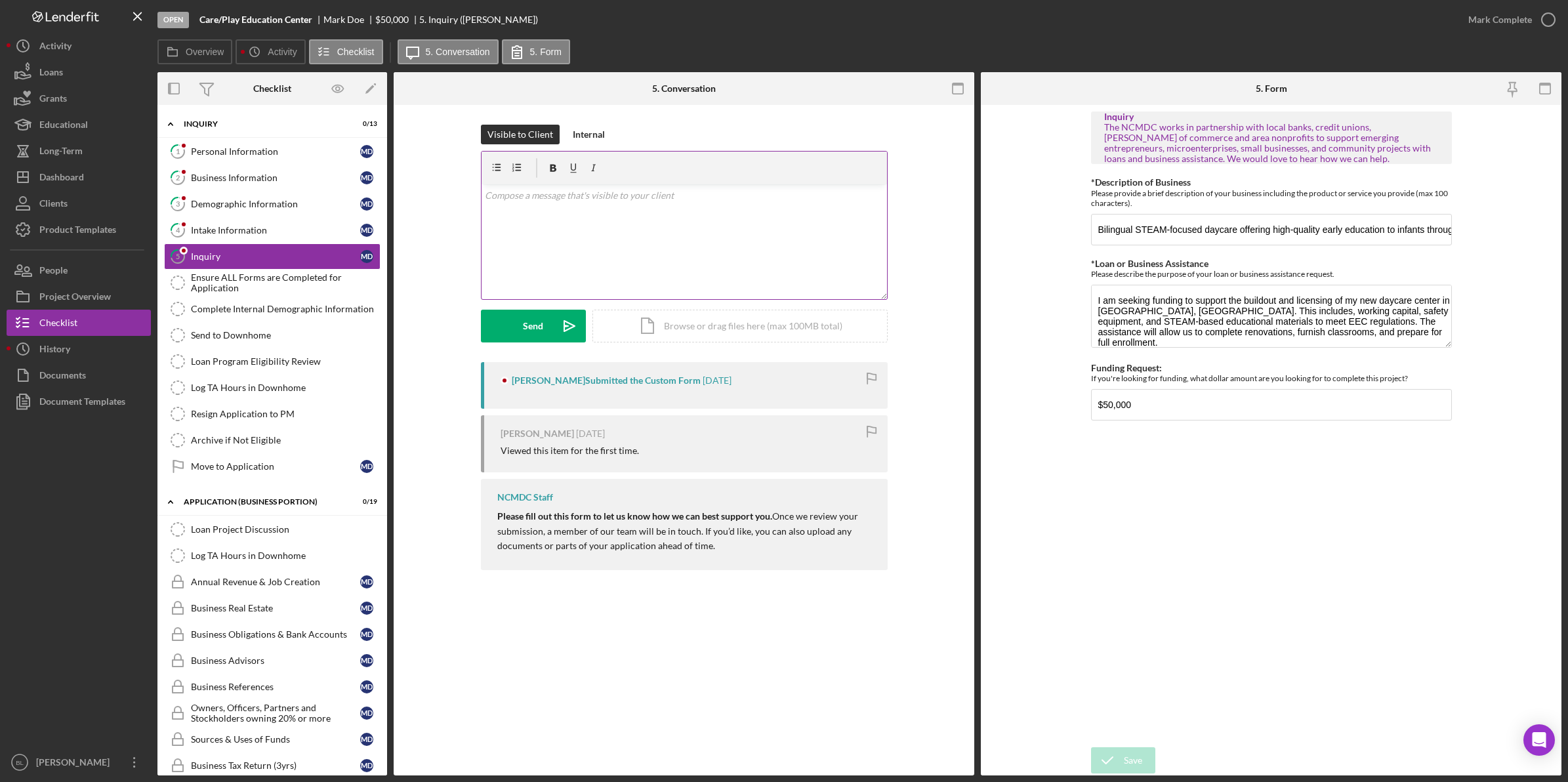
click at [620, 220] on div "v Color teal Color pink Remove color Add row above Add row below Add column bef…" at bounding box center [684, 242] width 405 height 115
click at [682, 240] on div "v Color teal Color pink Remove color Add row above Add row below Add column bef…" at bounding box center [684, 242] width 405 height 115
click at [691, 211] on p "Thank you for reaching out, unfortunately you" at bounding box center [684, 214] width 398 height 14
drag, startPoint x: 722, startPoint y: 228, endPoint x: 730, endPoint y: 237, distance: 12.0
click at [723, 227] on p "Thank you for reaching out, unfortunately your business is out of our service a…" at bounding box center [684, 222] width 398 height 30
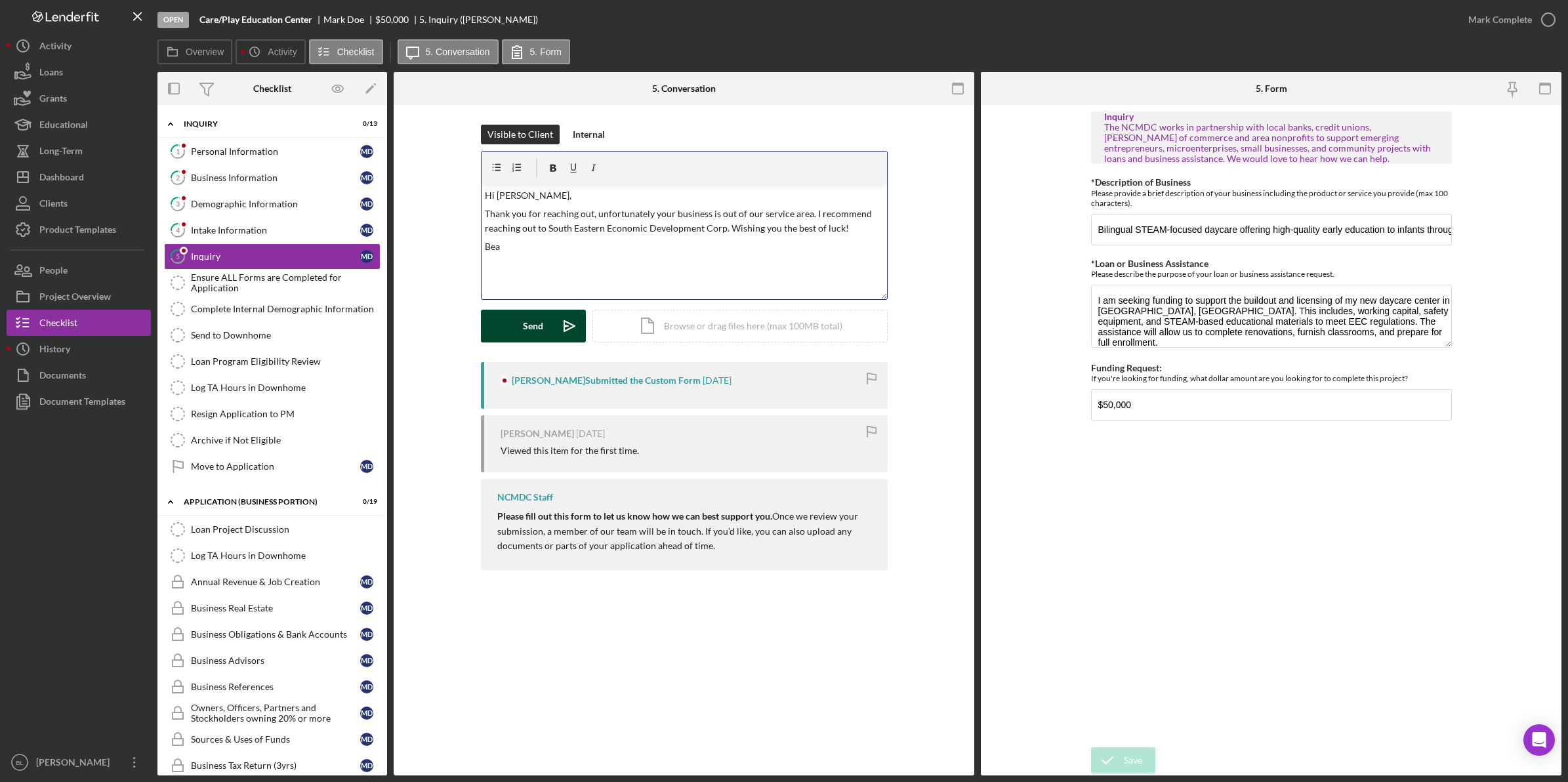
click at [505, 315] on button "Send Icon/icon-invite-send" at bounding box center [533, 326] width 105 height 33
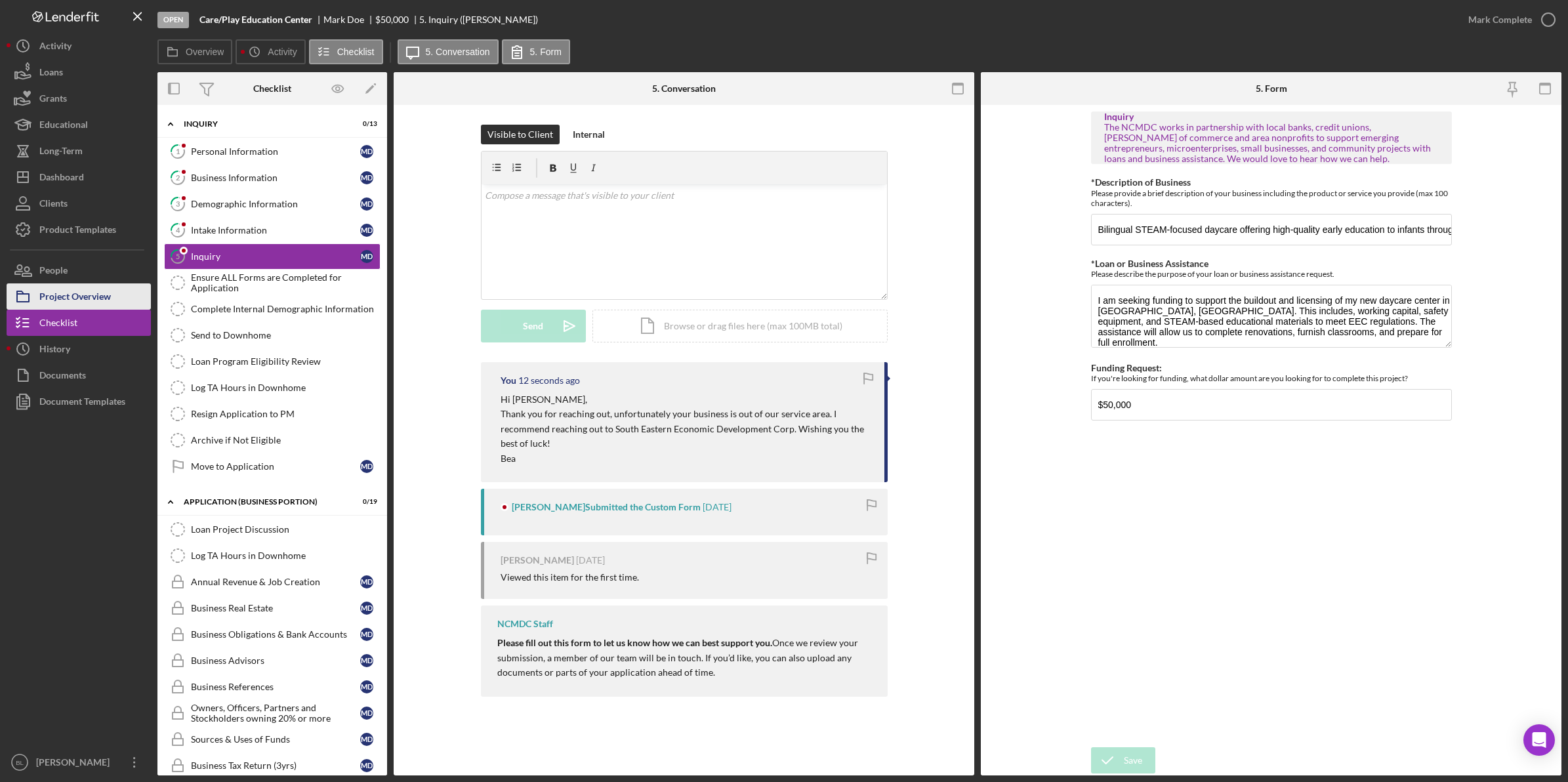
click at [105, 289] on div "Project Overview" at bounding box center [75, 298] width 71 height 30
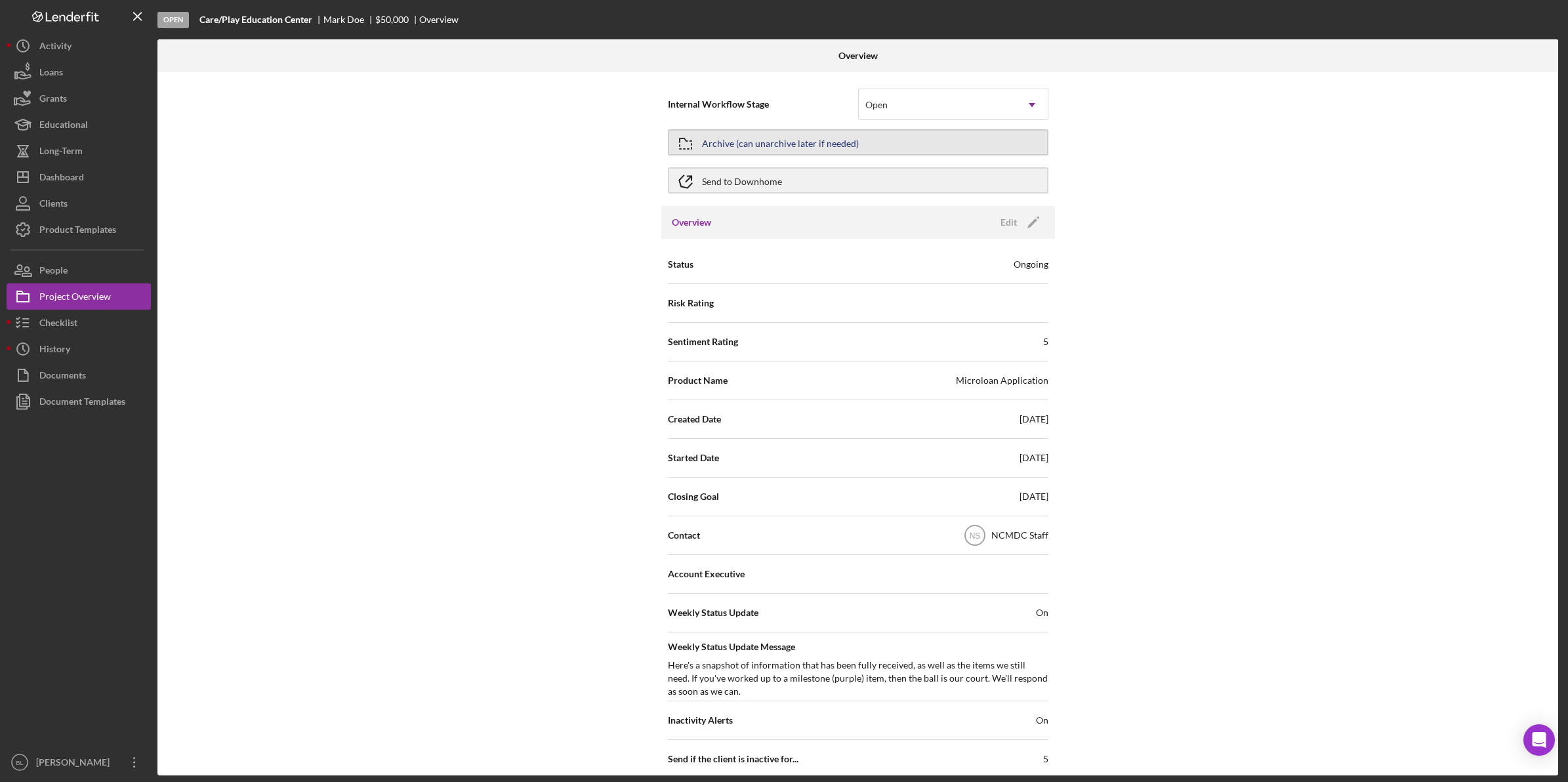
click at [871, 138] on button "Archive (can unarchive later if needed)" at bounding box center [858, 142] width 380 height 26
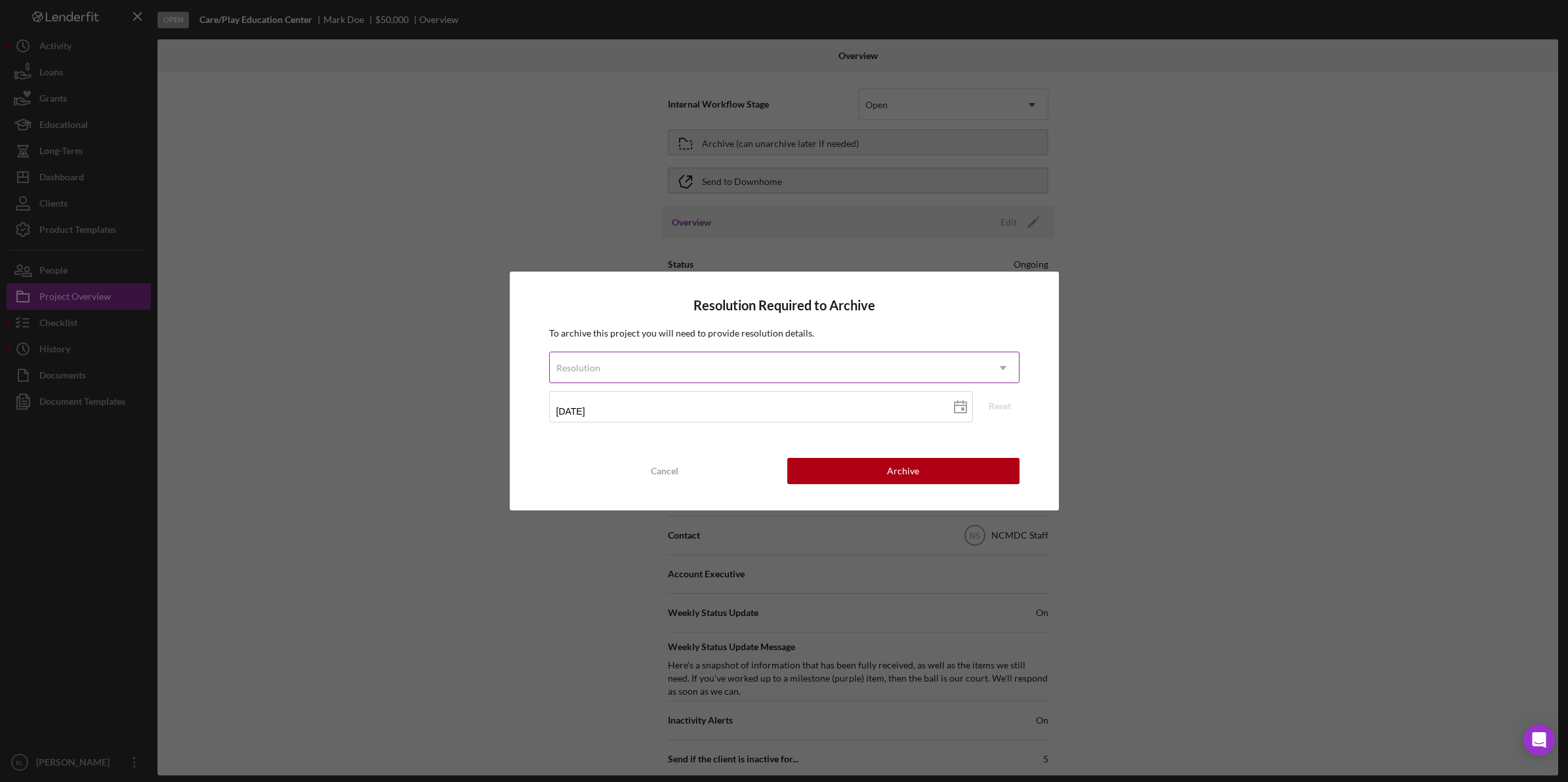
click at [724, 368] on div "Resolution" at bounding box center [768, 368] width 437 height 31
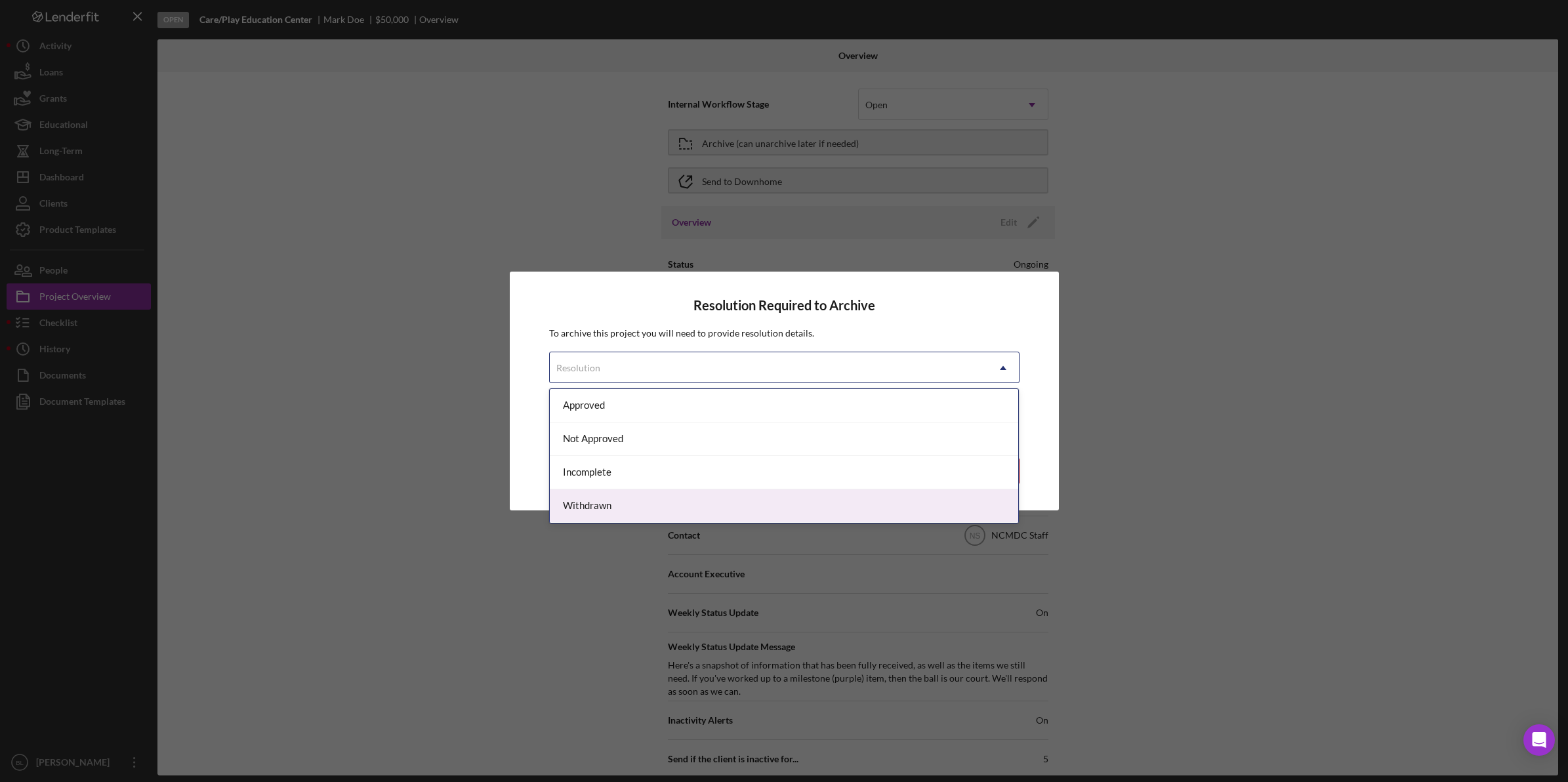
click at [686, 501] on div "Withdrawn" at bounding box center [784, 506] width 469 height 33
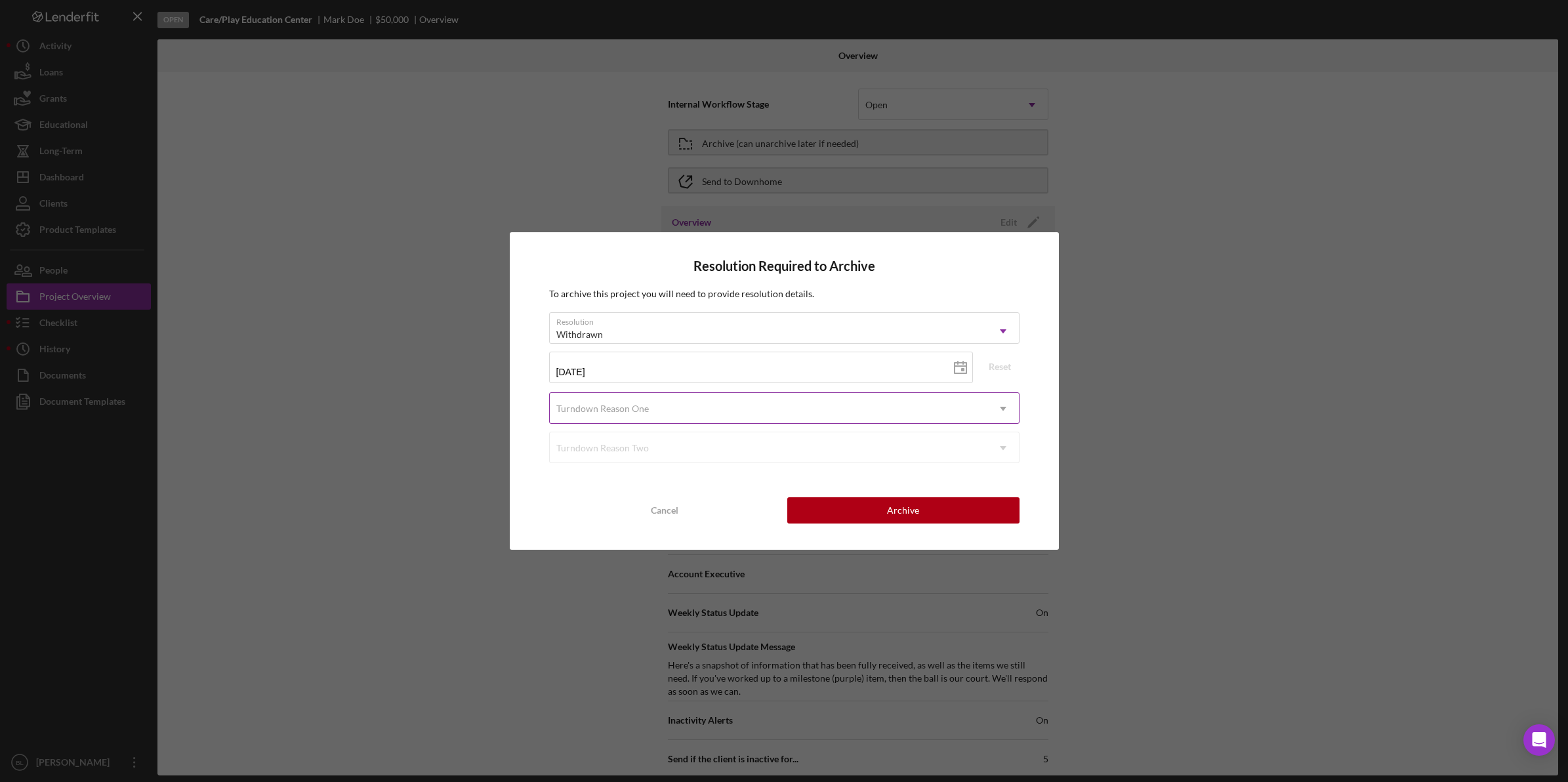
click at [641, 402] on div "Turndown Reason One" at bounding box center [768, 408] width 437 height 31
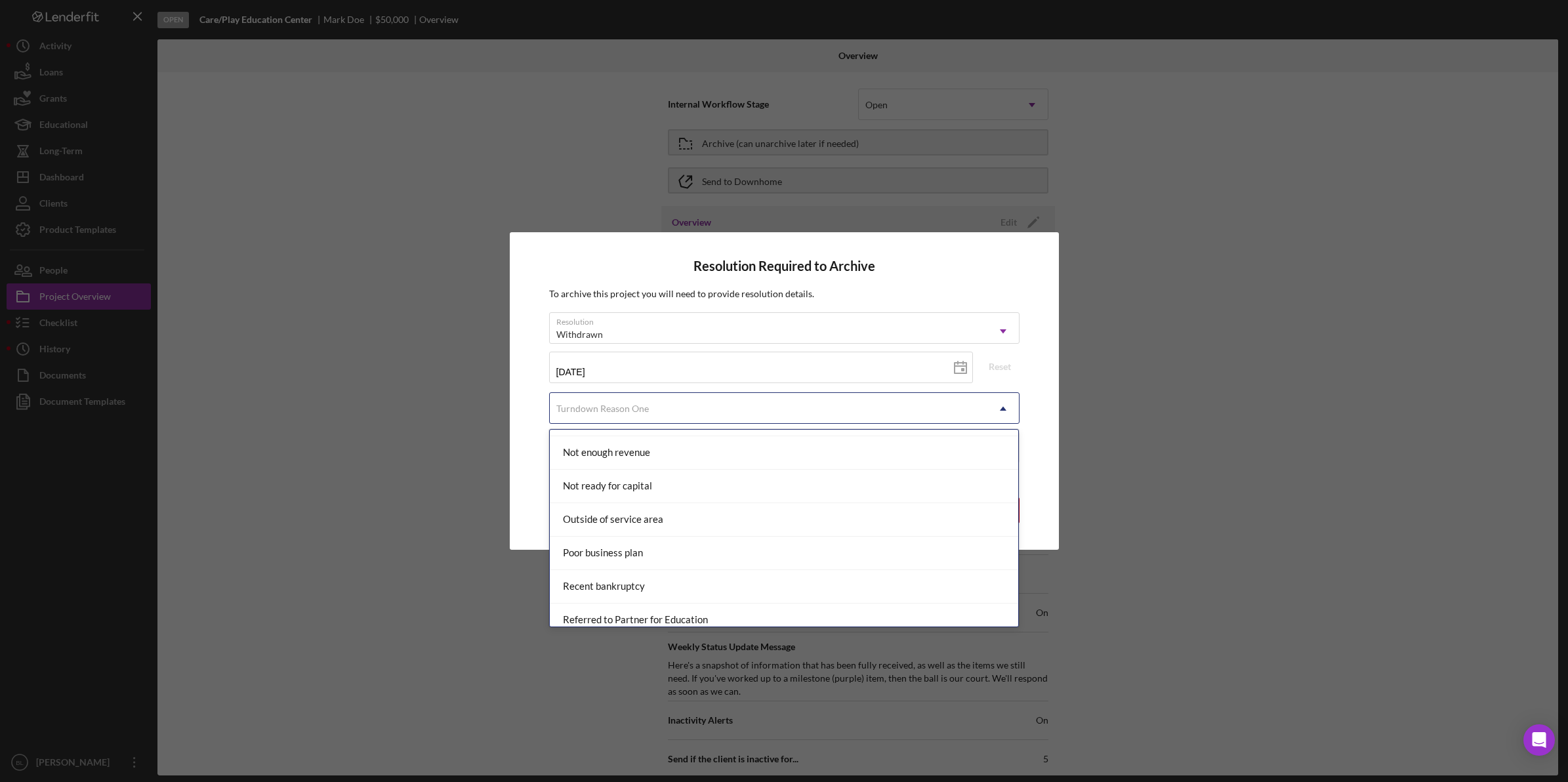
scroll to position [1066, 0]
click at [756, 517] on div "Outside of service area" at bounding box center [784, 518] width 469 height 33
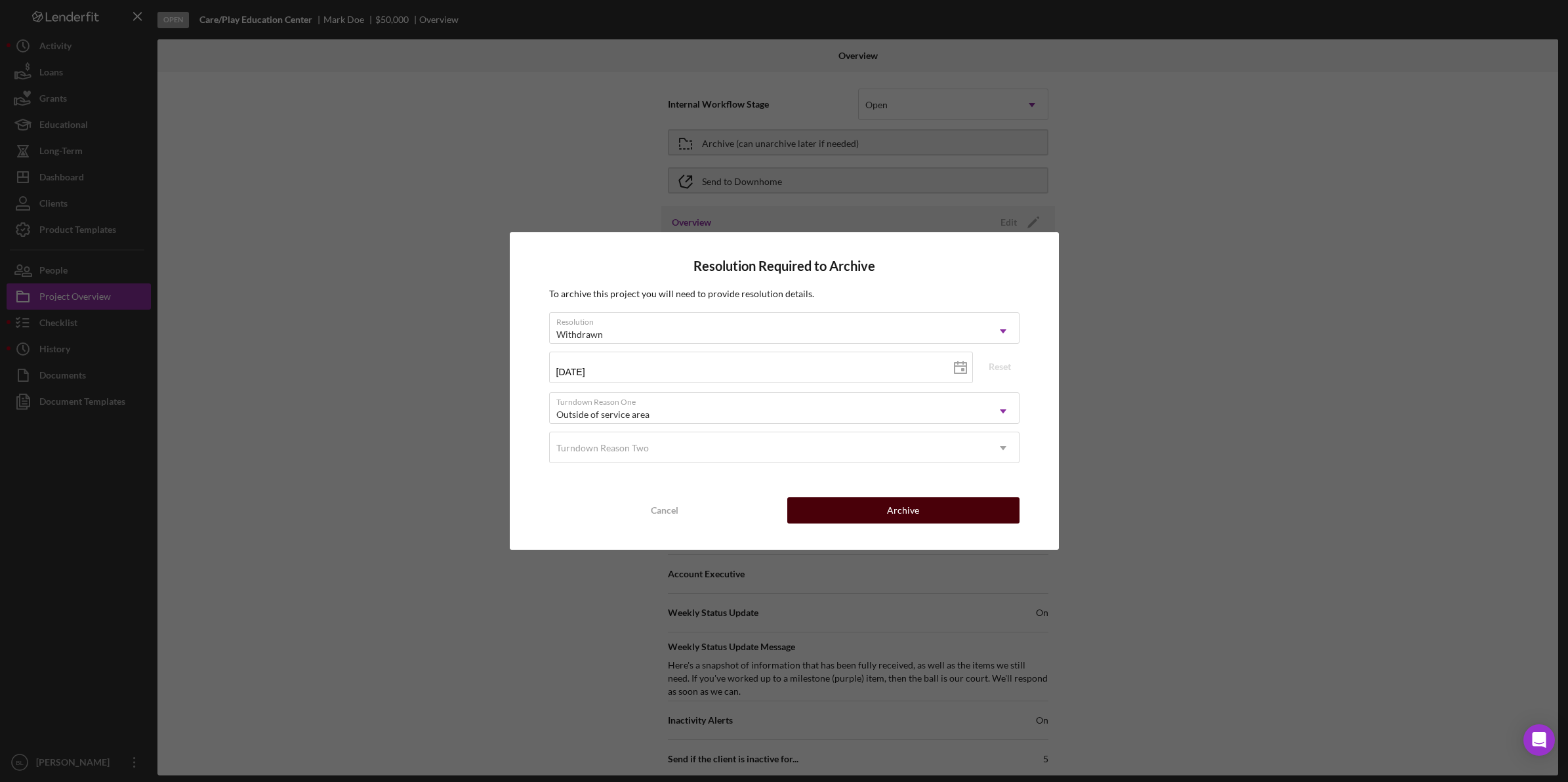
click at [909, 513] on div "Archive" at bounding box center [902, 510] width 32 height 26
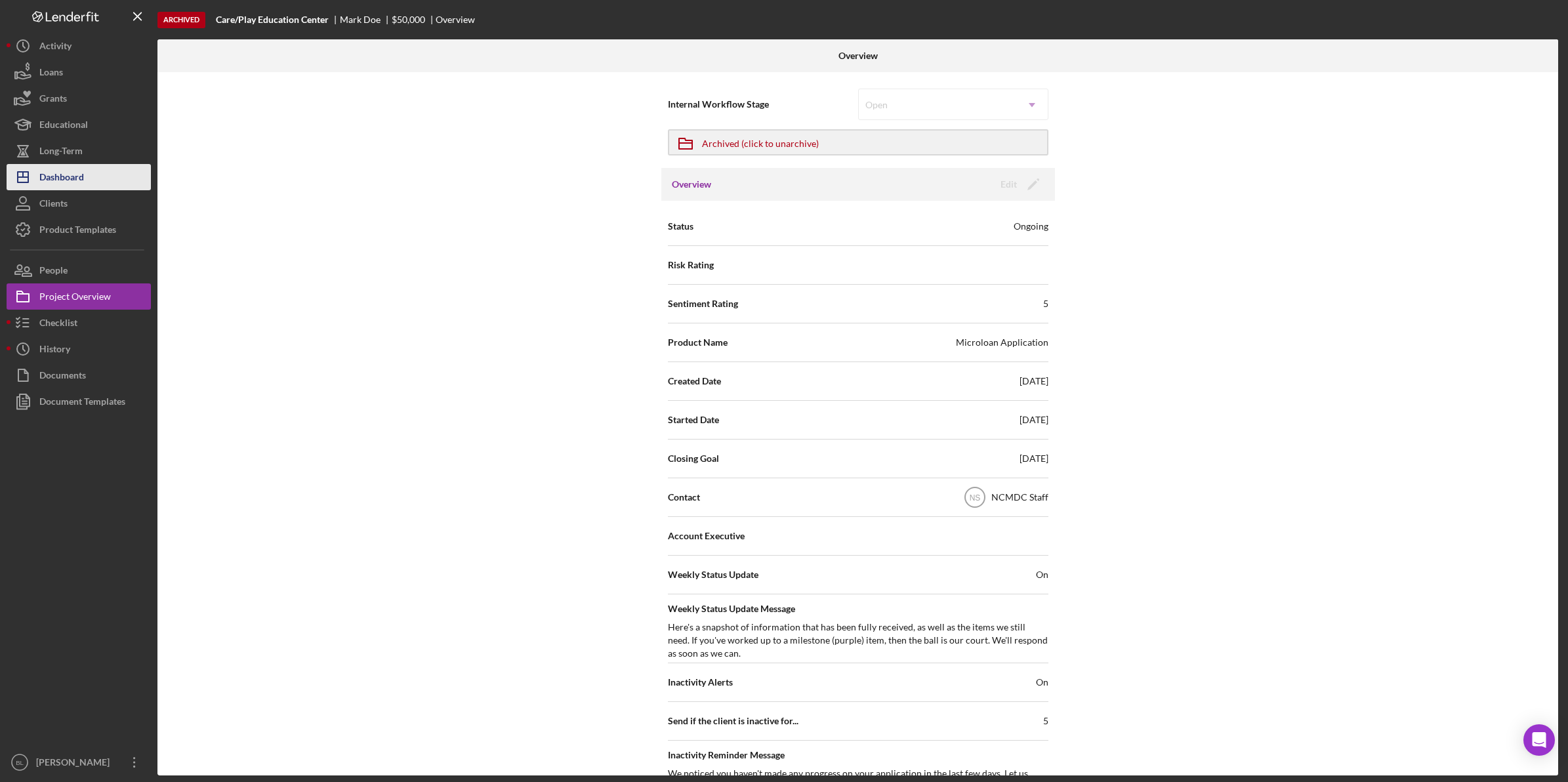
click at [110, 170] on button "Icon/Dashboard Dashboard" at bounding box center [79, 176] width 144 height 26
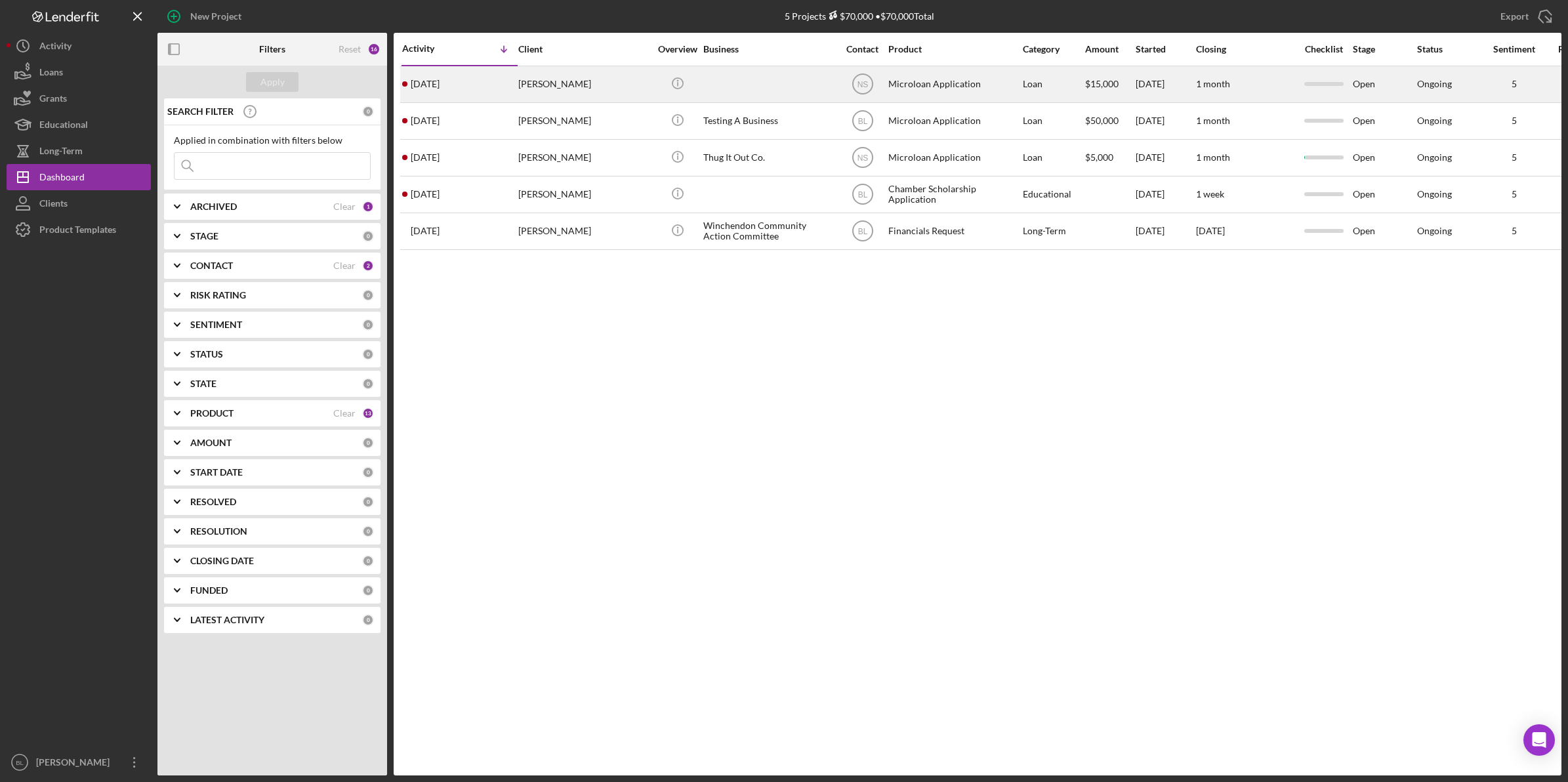
click at [774, 82] on div at bounding box center [768, 84] width 131 height 35
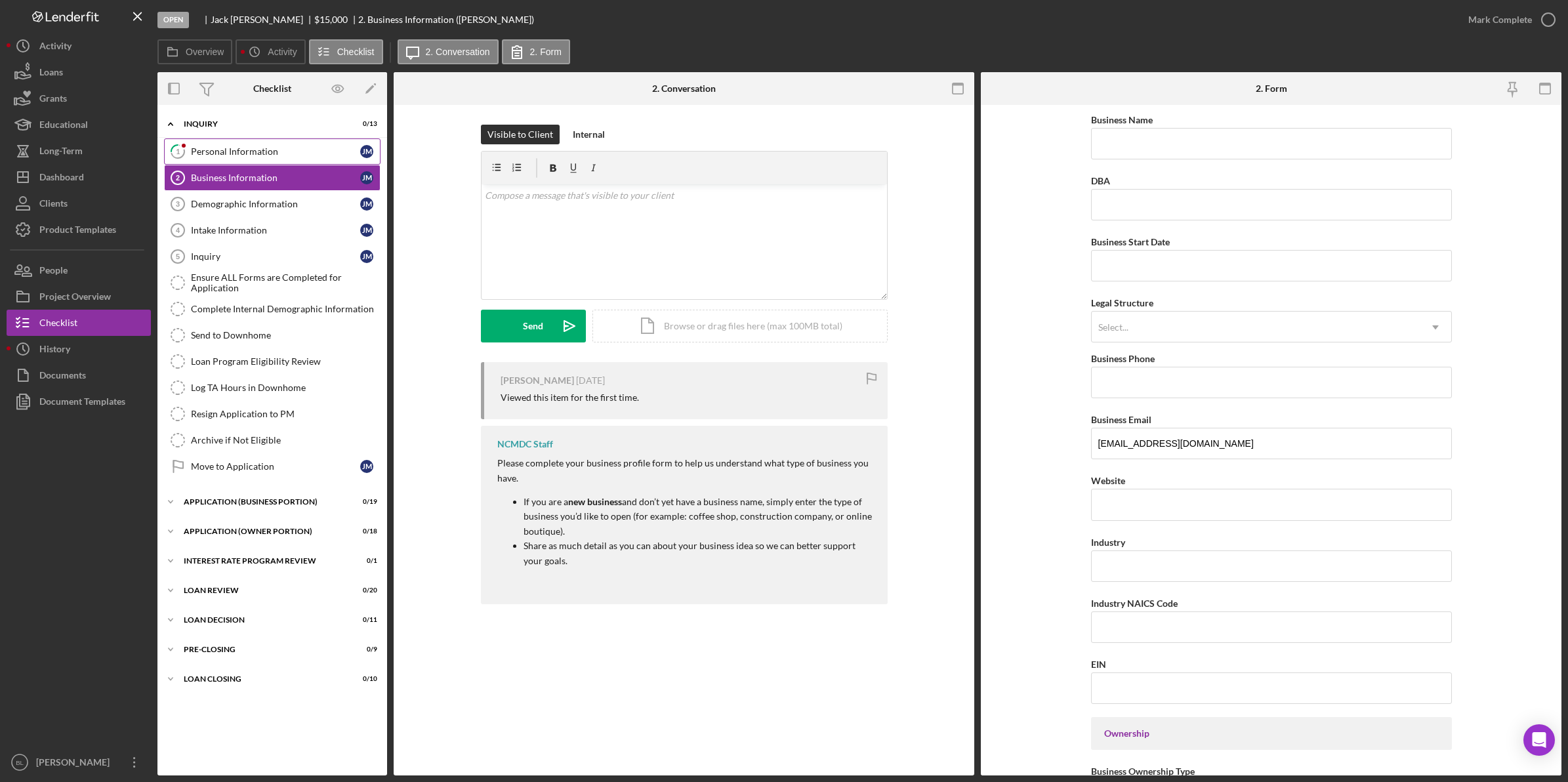
click at [207, 158] on link "1 Personal Information [PERSON_NAME]" at bounding box center [271, 151] width 216 height 26
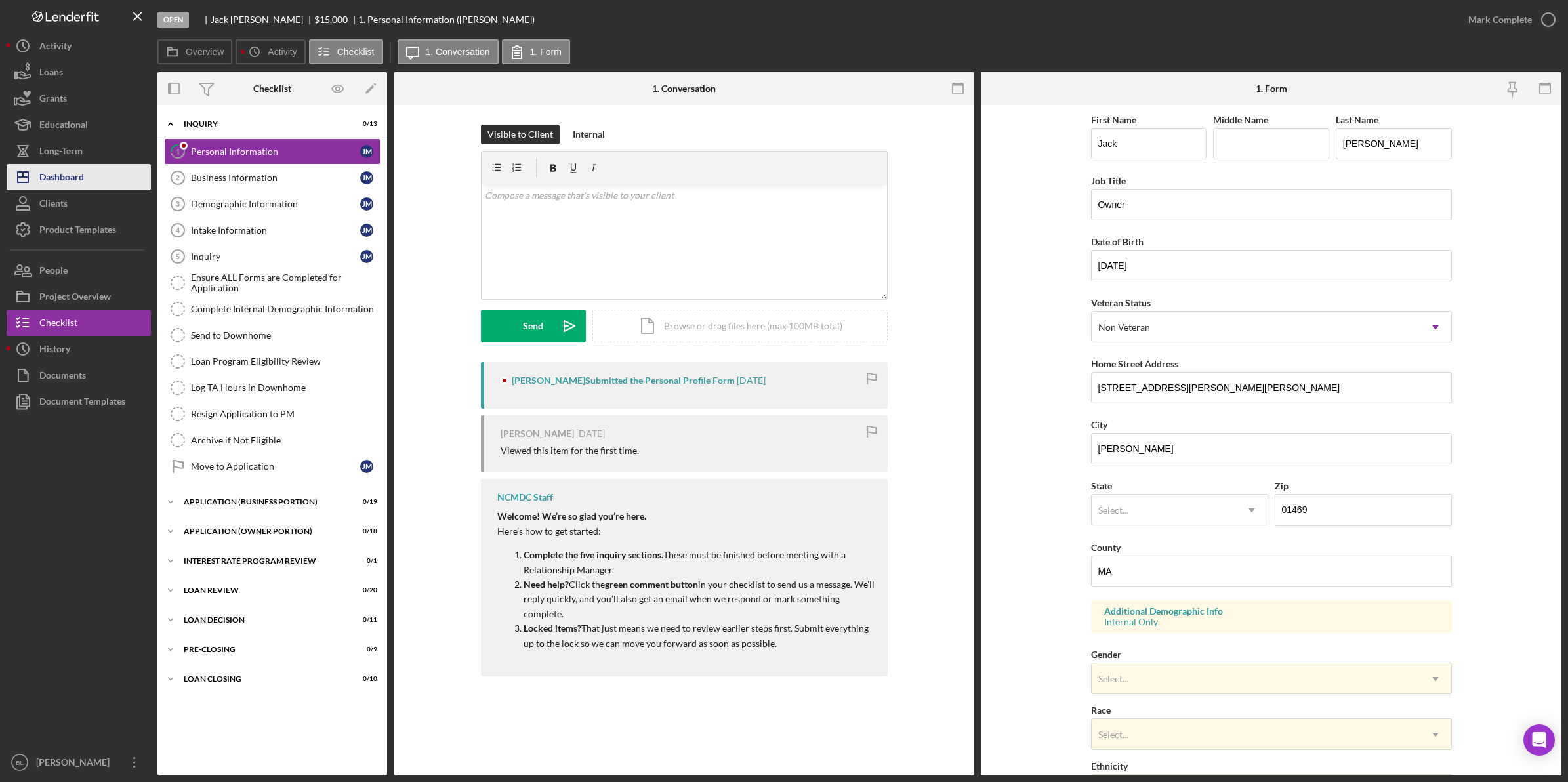
click at [107, 179] on button "Icon/Dashboard Dashboard" at bounding box center [79, 176] width 144 height 26
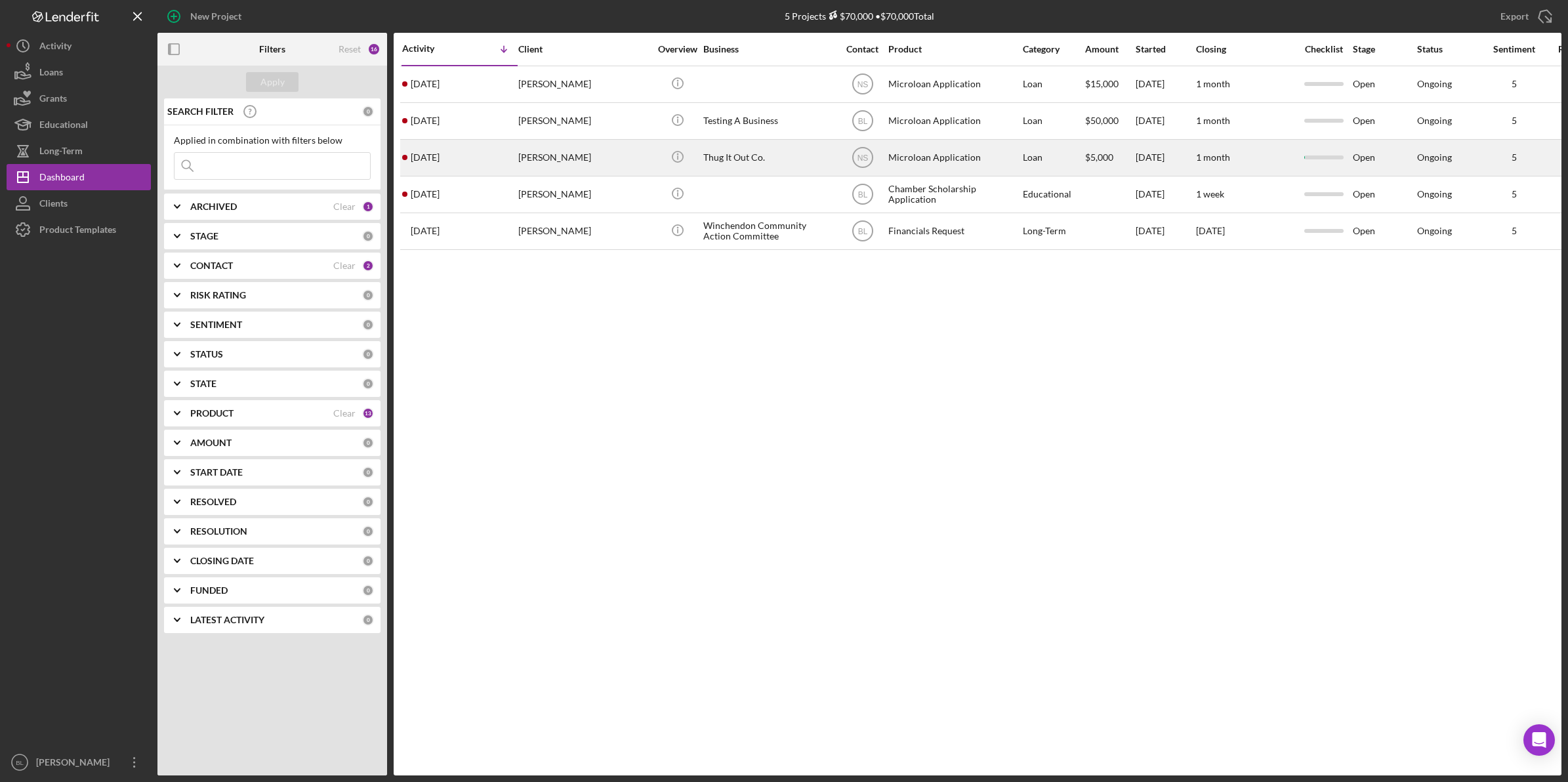
click at [797, 154] on div "Thug It Out Co." at bounding box center [768, 158] width 131 height 35
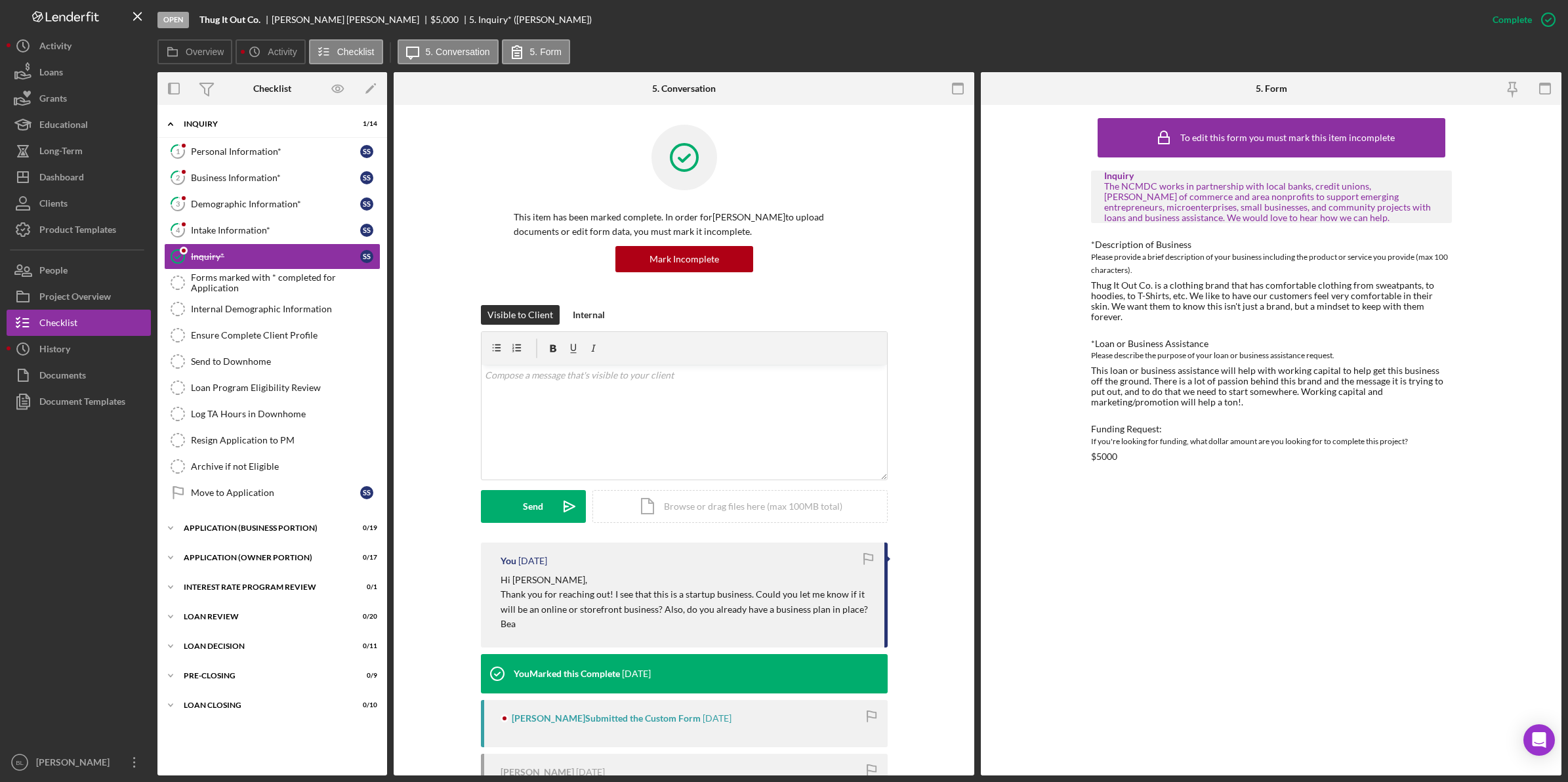
scroll to position [82, 0]
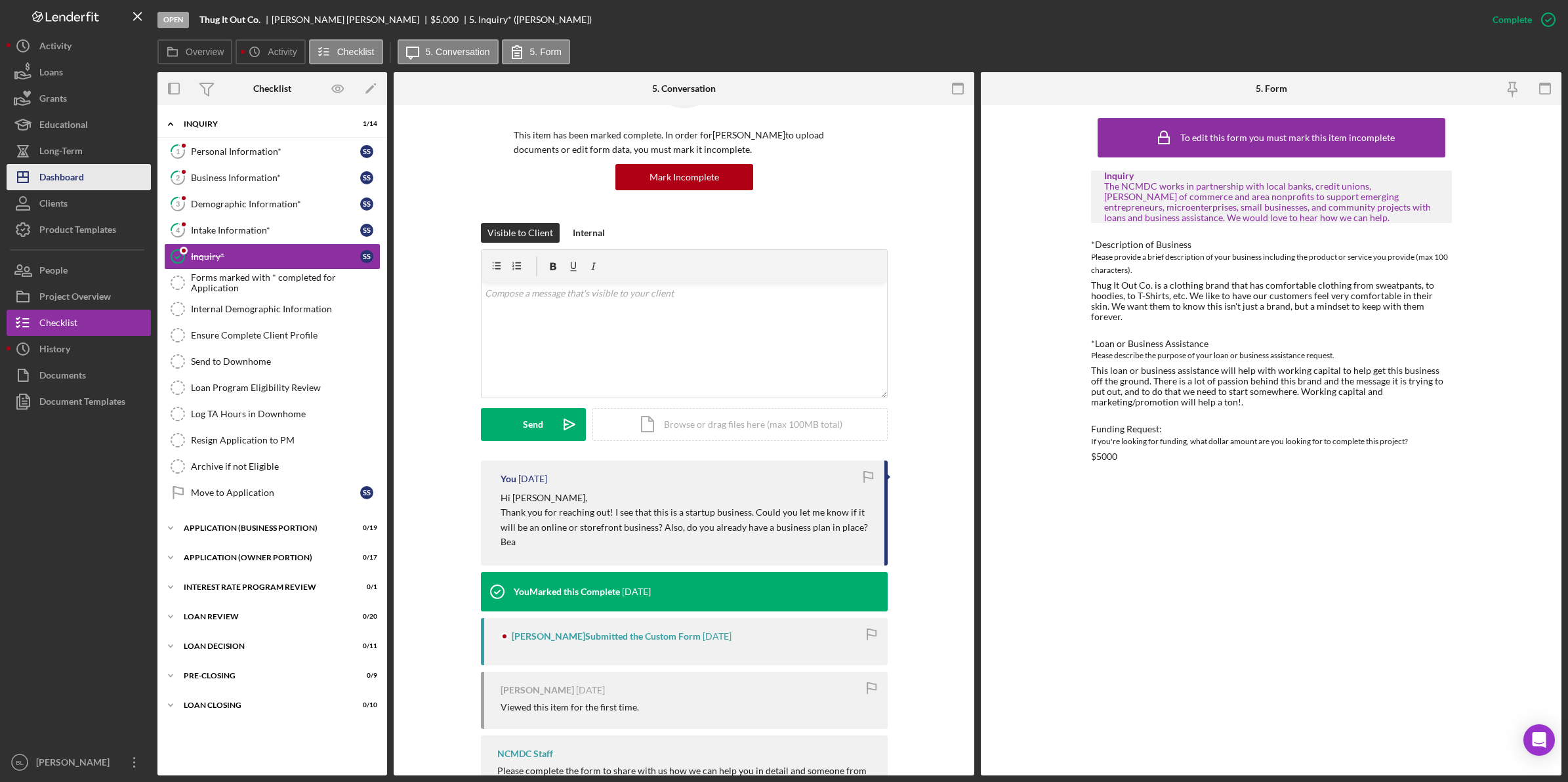
click at [92, 179] on button "Icon/Dashboard Dashboard" at bounding box center [79, 176] width 144 height 26
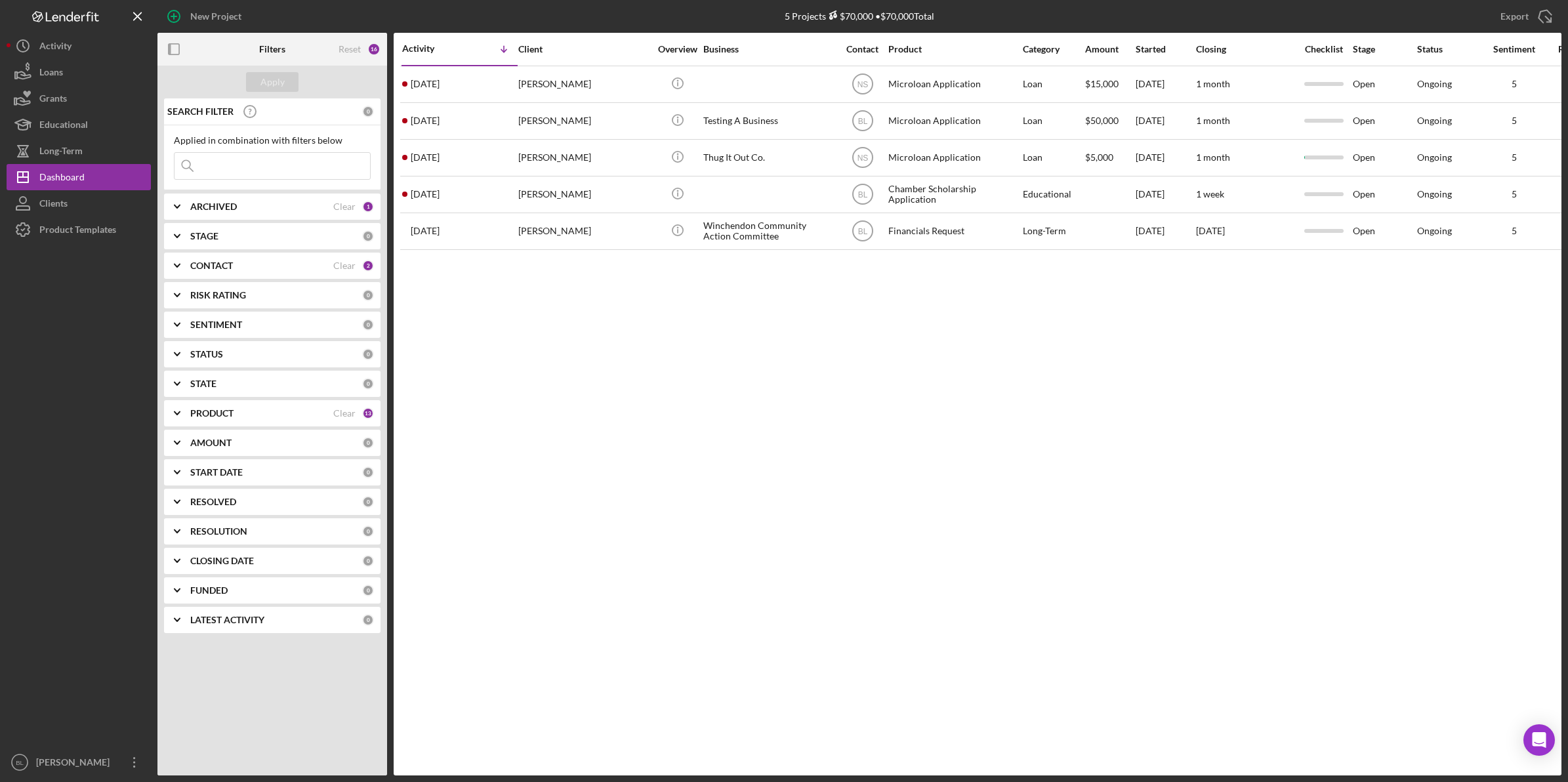
drag, startPoint x: 742, startPoint y: 376, endPoint x: 743, endPoint y: 369, distance: 7.1
click at [743, 369] on div "Activity Icon/Table Sort Arrow Client Overview Business Contact Product Categor…" at bounding box center [977, 404] width 1168 height 743
click at [738, 430] on div "Activity Icon/Table Sort Arrow Client Overview Business Contact Product Categor…" at bounding box center [977, 404] width 1168 height 743
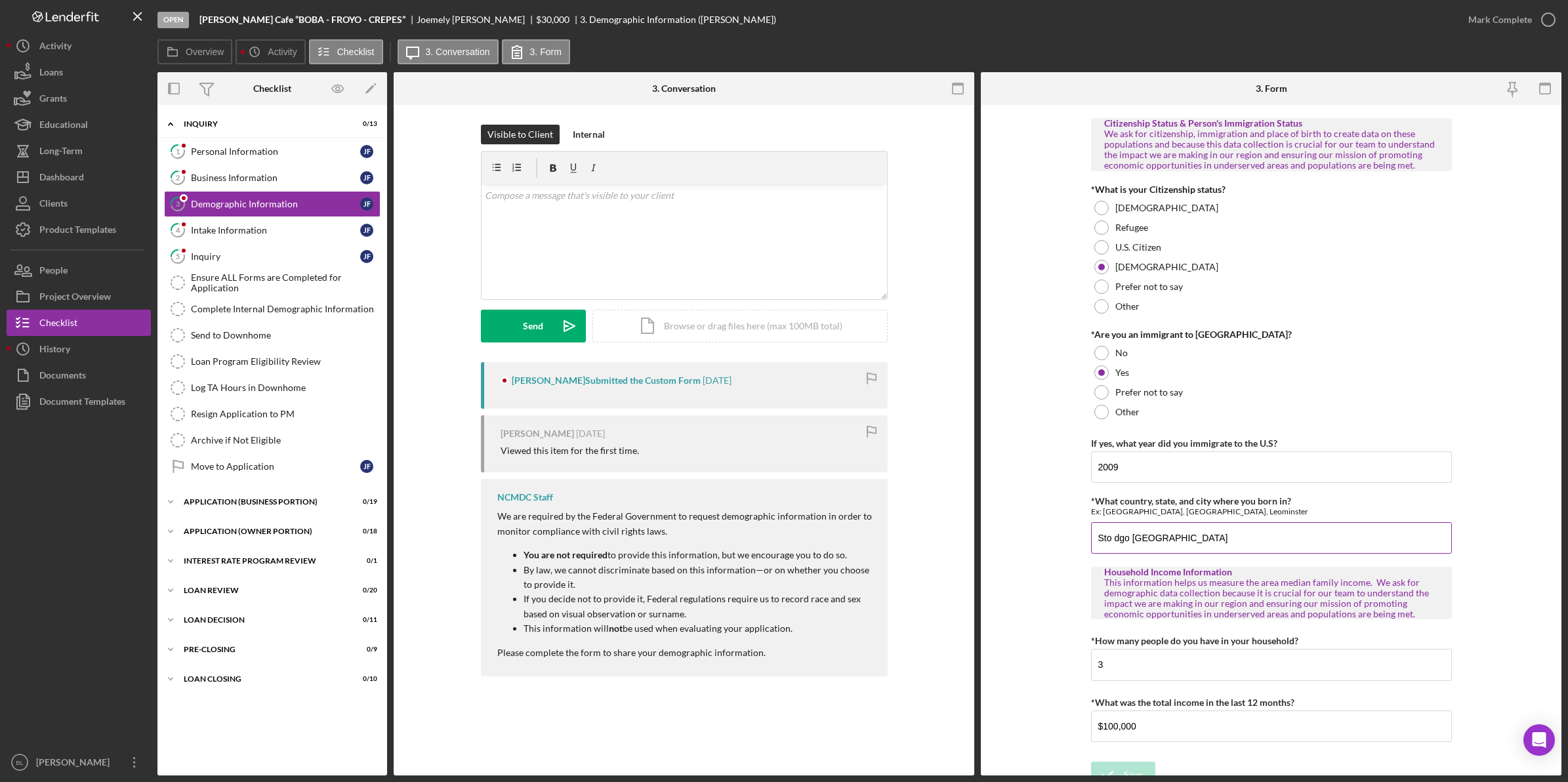
scroll to position [1109, 0]
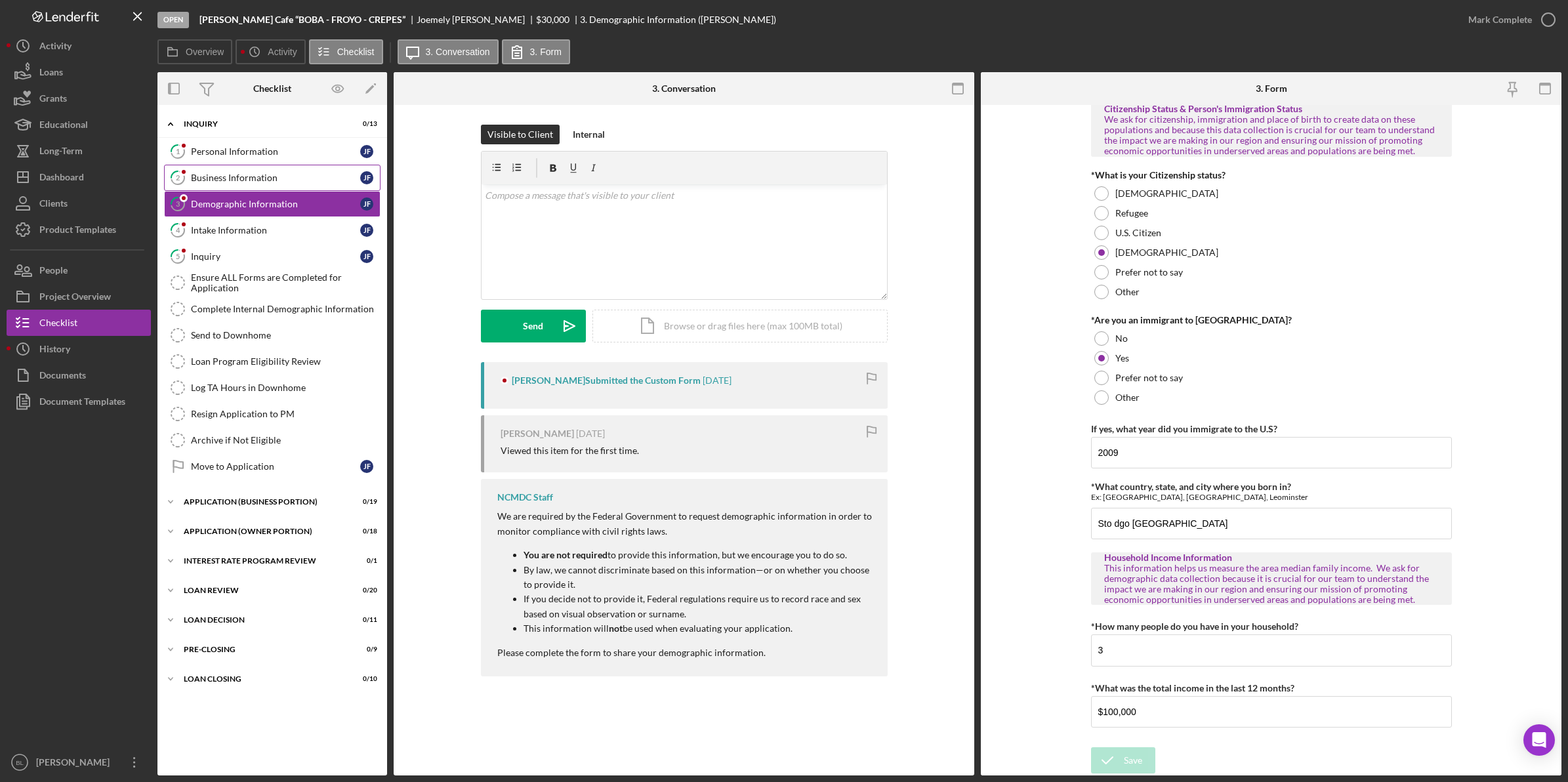
click at [260, 175] on div "Business Information" at bounding box center [276, 178] width 170 height 10
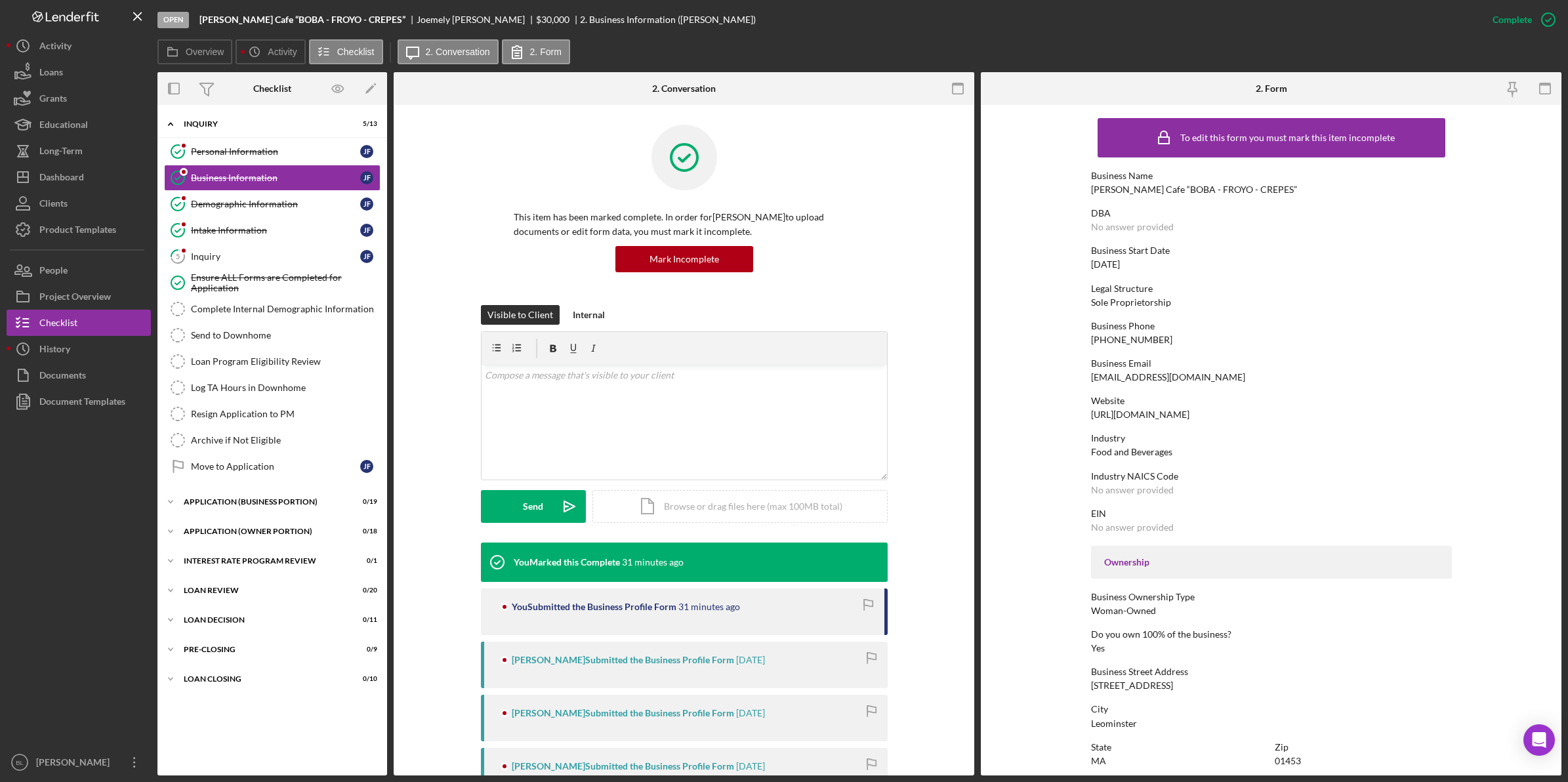
drag, startPoint x: 228, startPoint y: 263, endPoint x: 396, endPoint y: 342, distance: 185.6
click at [228, 262] on div "Inquiry" at bounding box center [276, 257] width 170 height 10
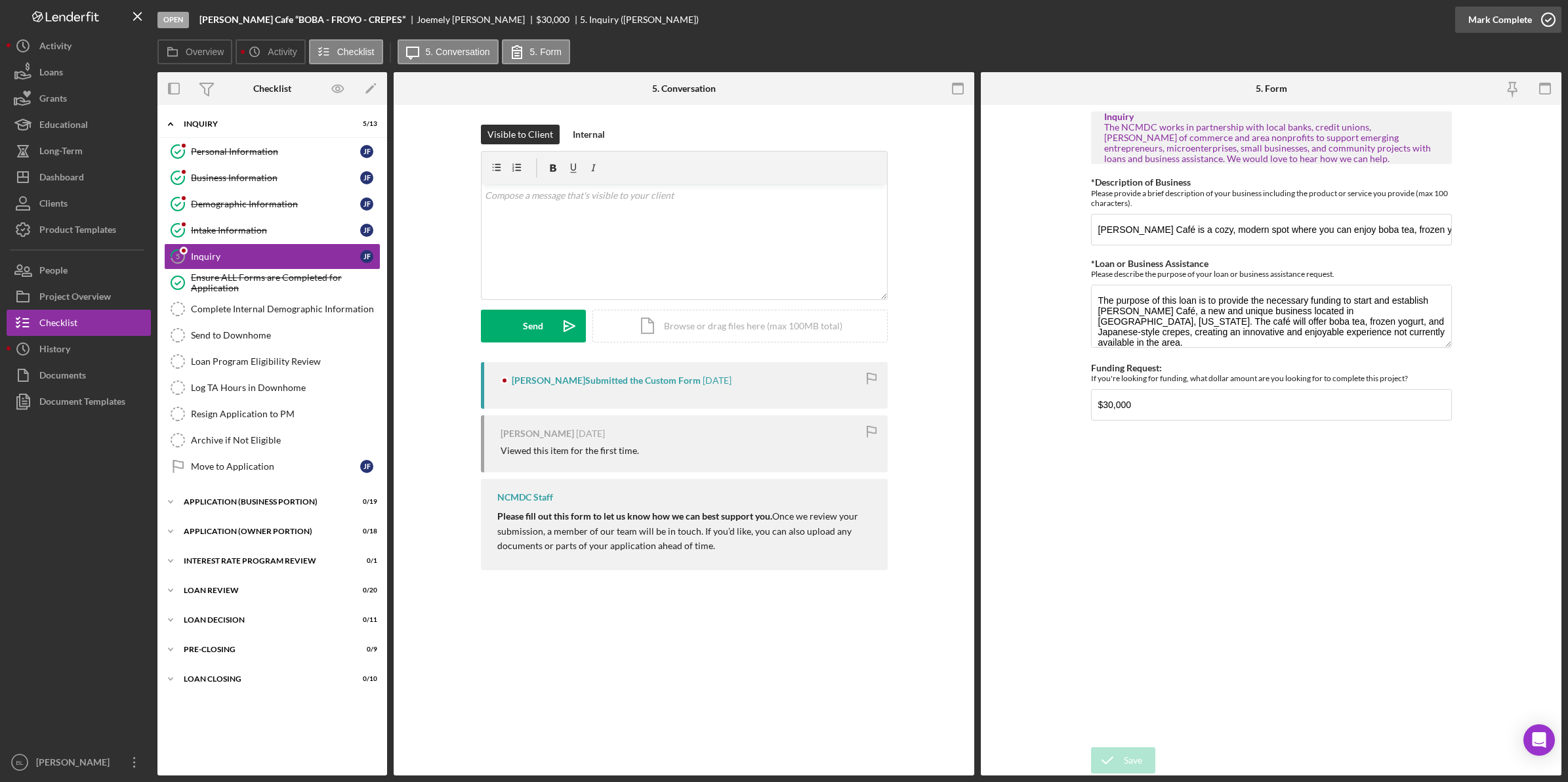
click at [1546, 15] on icon "button" at bounding box center [1548, 19] width 33 height 33
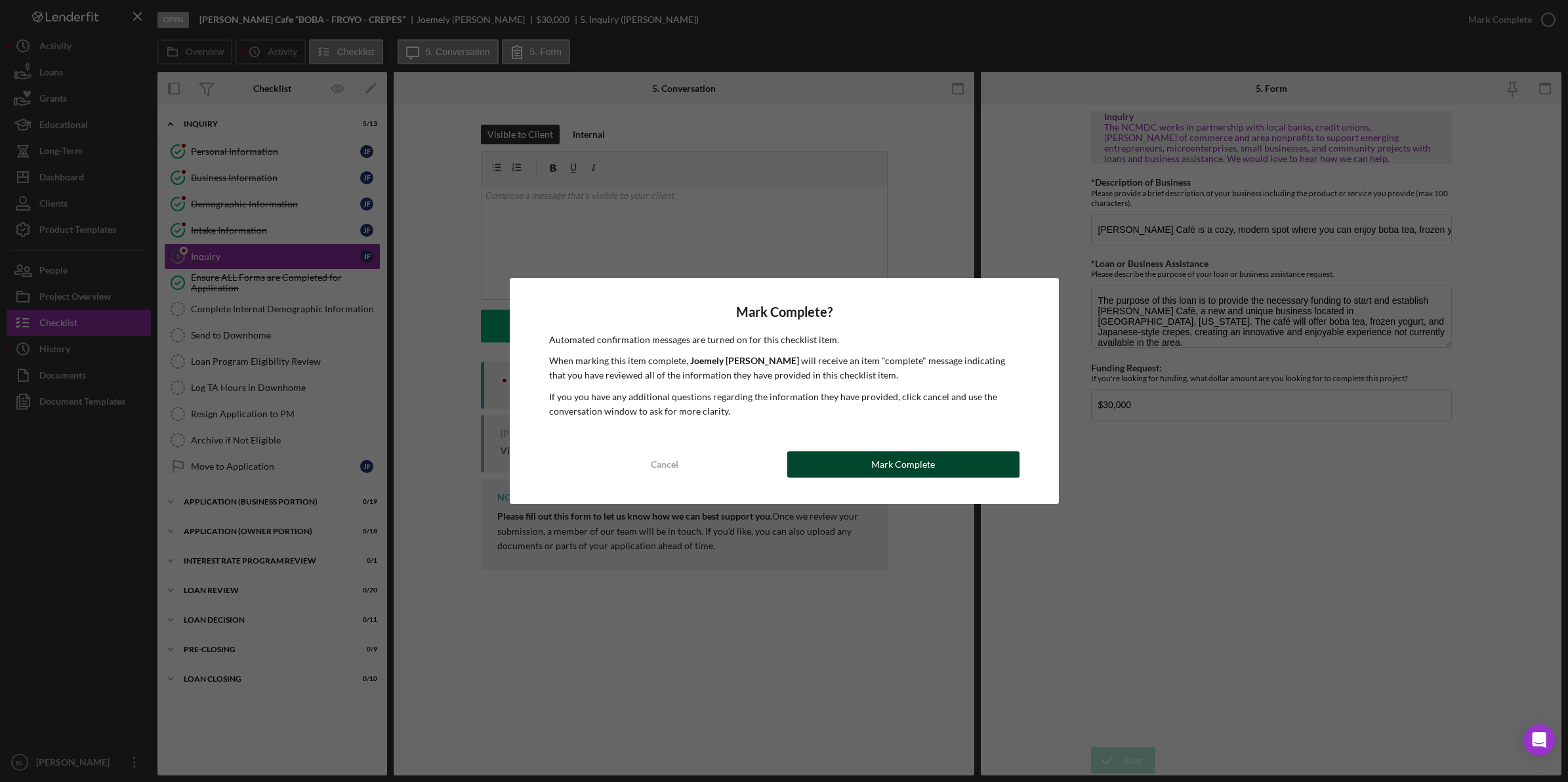
click at [948, 459] on button "Mark Complete" at bounding box center [903, 464] width 232 height 26
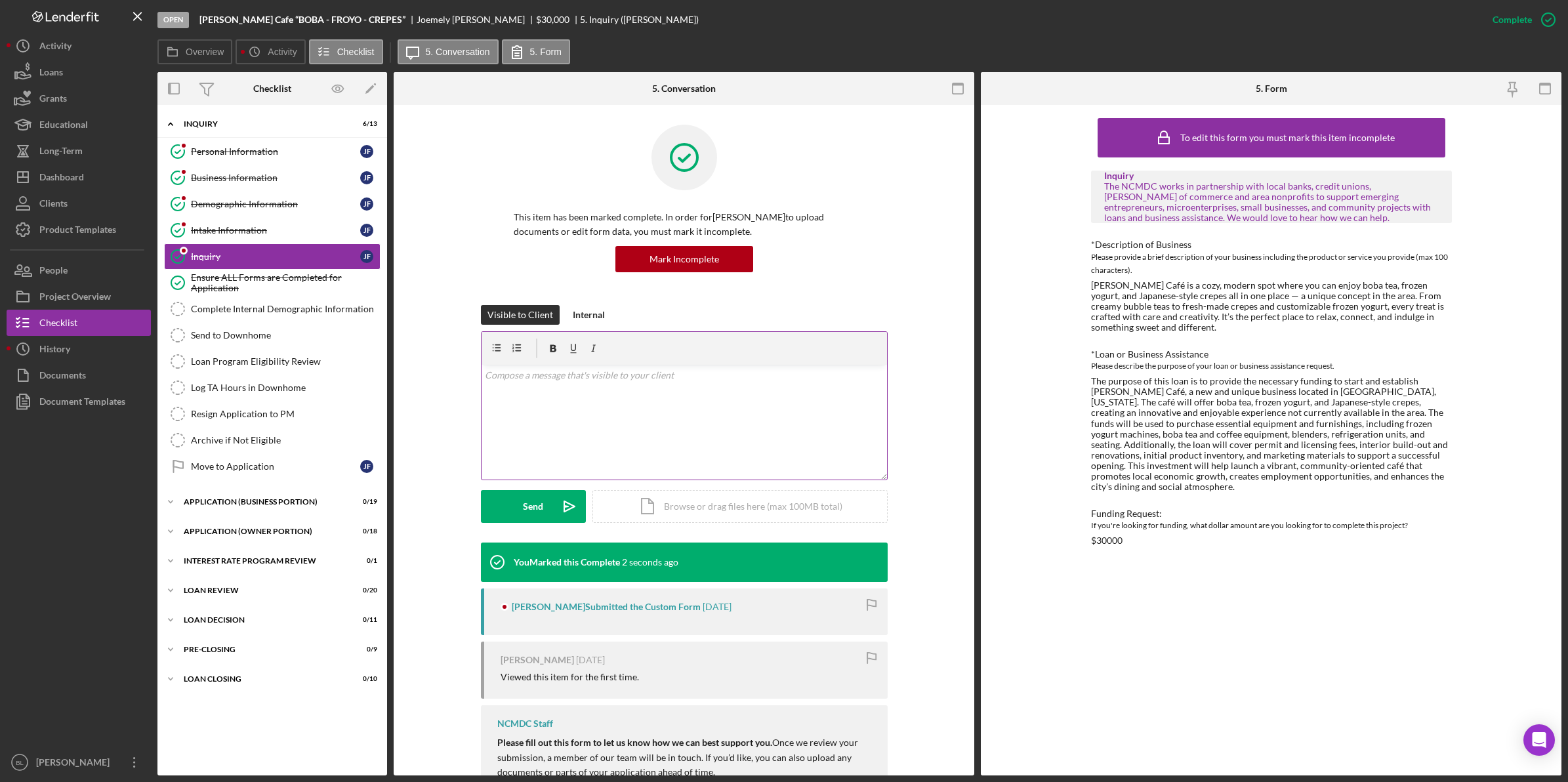
scroll to position [47, 0]
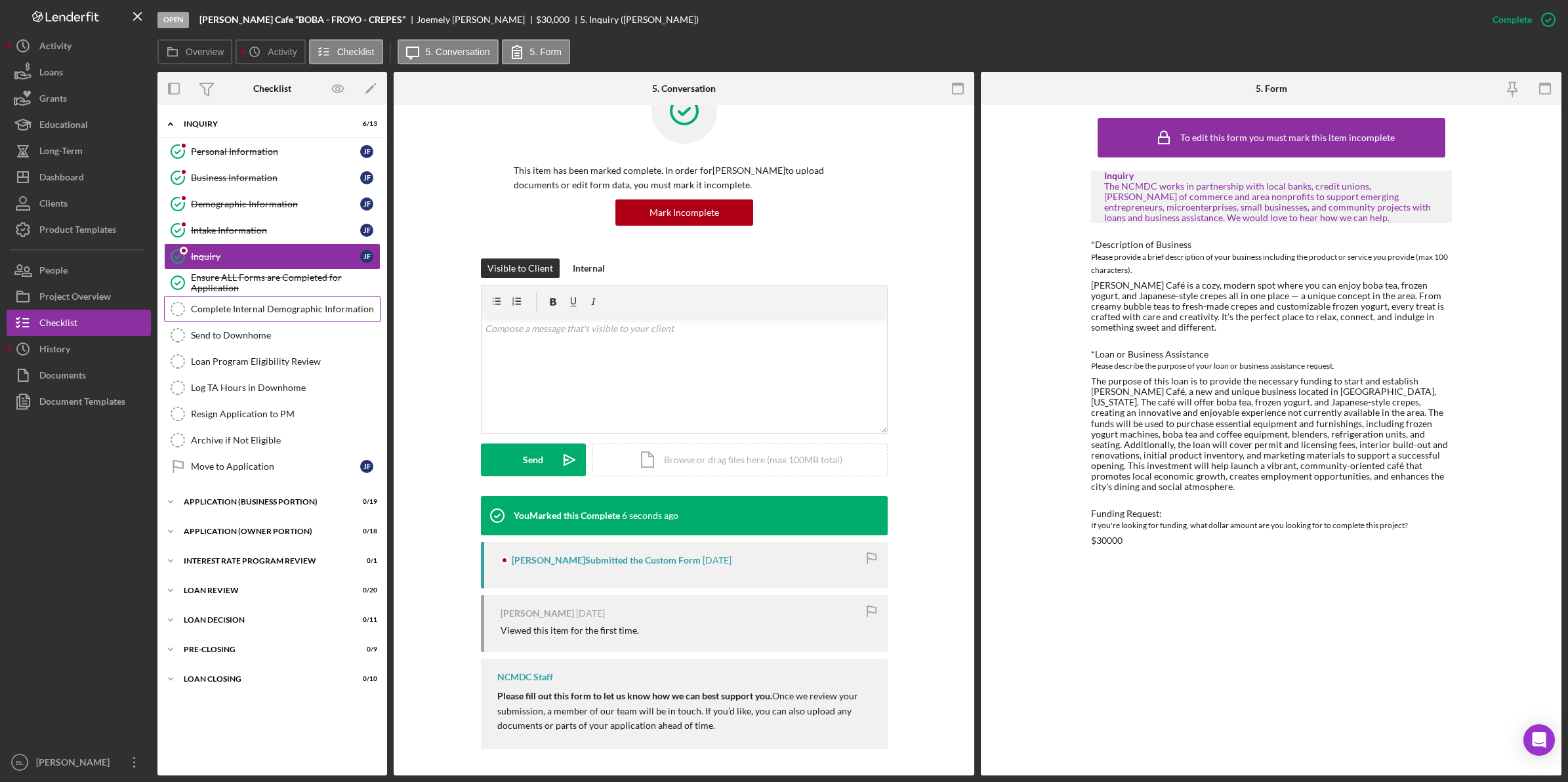
drag, startPoint x: 283, startPoint y: 308, endPoint x: 305, endPoint y: 309, distance: 22.0
click at [283, 308] on div "Complete Internal Demographic Information" at bounding box center [286, 309] width 189 height 10
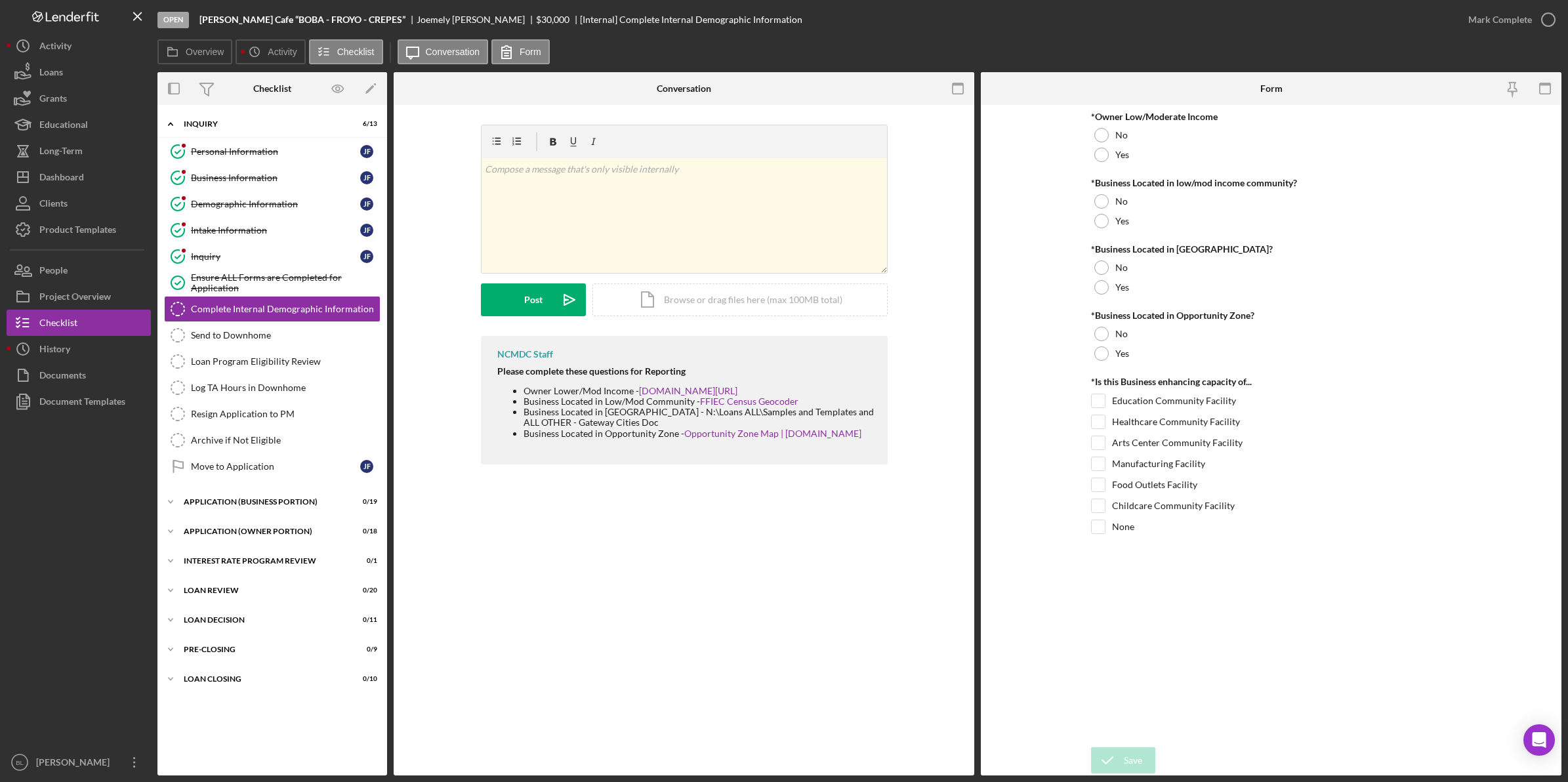
click at [801, 614] on div "Complete Internal Demographic Information Complete Internal Demographic Informa…" at bounding box center [684, 440] width 580 height 670
click at [417, 19] on div "Joemely Figueroa" at bounding box center [476, 19] width 119 height 10
drag, startPoint x: 394, startPoint y: 19, endPoint x: 428, endPoint y: 155, distance: 140.2
click at [428, 158] on div "v Color teal Color pink Remove color Add row above Add row below Add column bef…" at bounding box center [684, 231] width 542 height 211
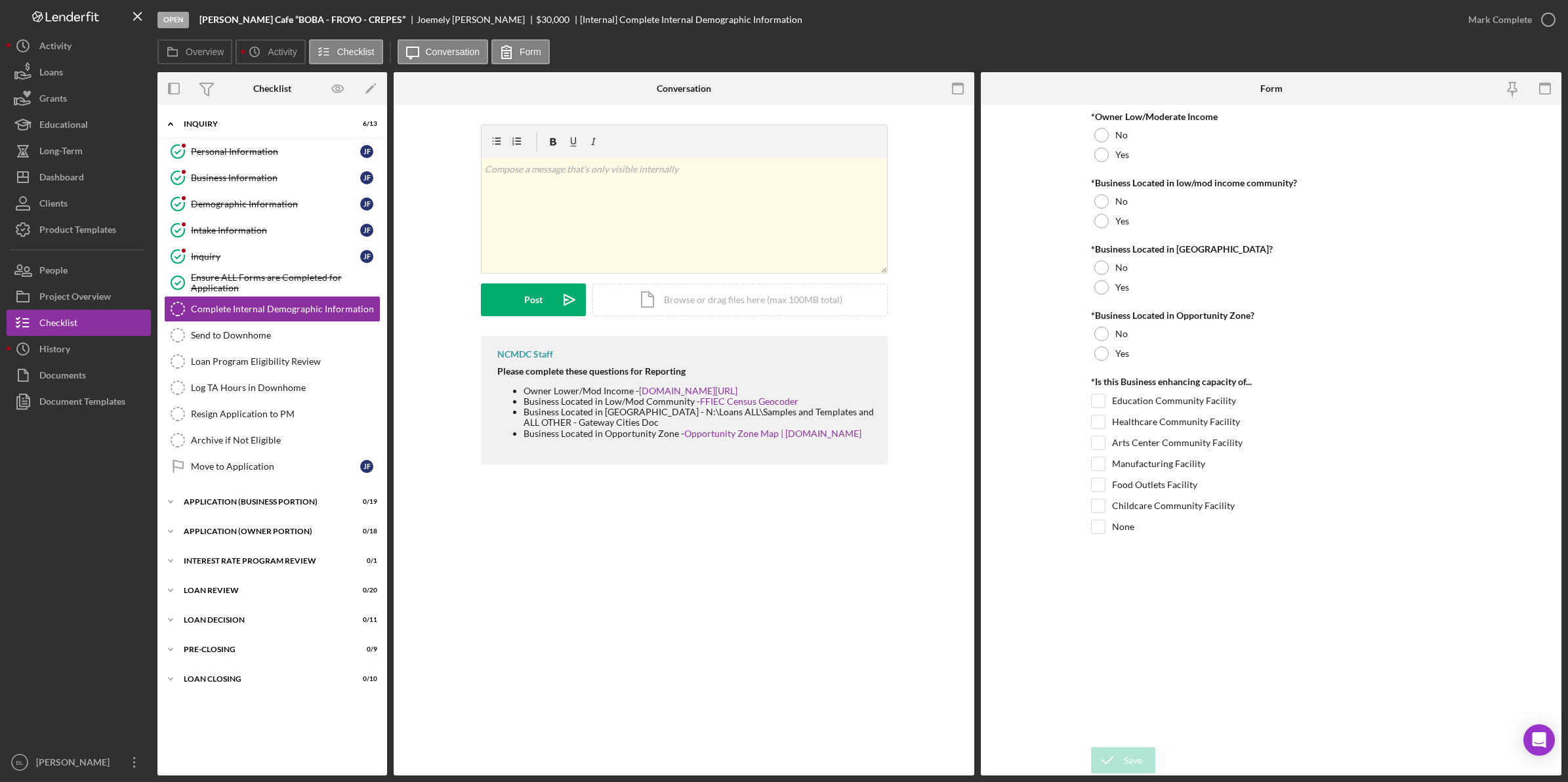
click at [417, 22] on div "Joemely Figueroa" at bounding box center [476, 19] width 119 height 10
drag, startPoint x: 386, startPoint y: 22, endPoint x: 427, endPoint y: 173, distance: 156.5
click at [421, 189] on div "v Color teal Color pink Remove color Add row above Add row below Add column bef…" at bounding box center [684, 231] width 542 height 211
click at [269, 221] on link "Intake Information Intake Information [PERSON_NAME]" at bounding box center [271, 230] width 216 height 26
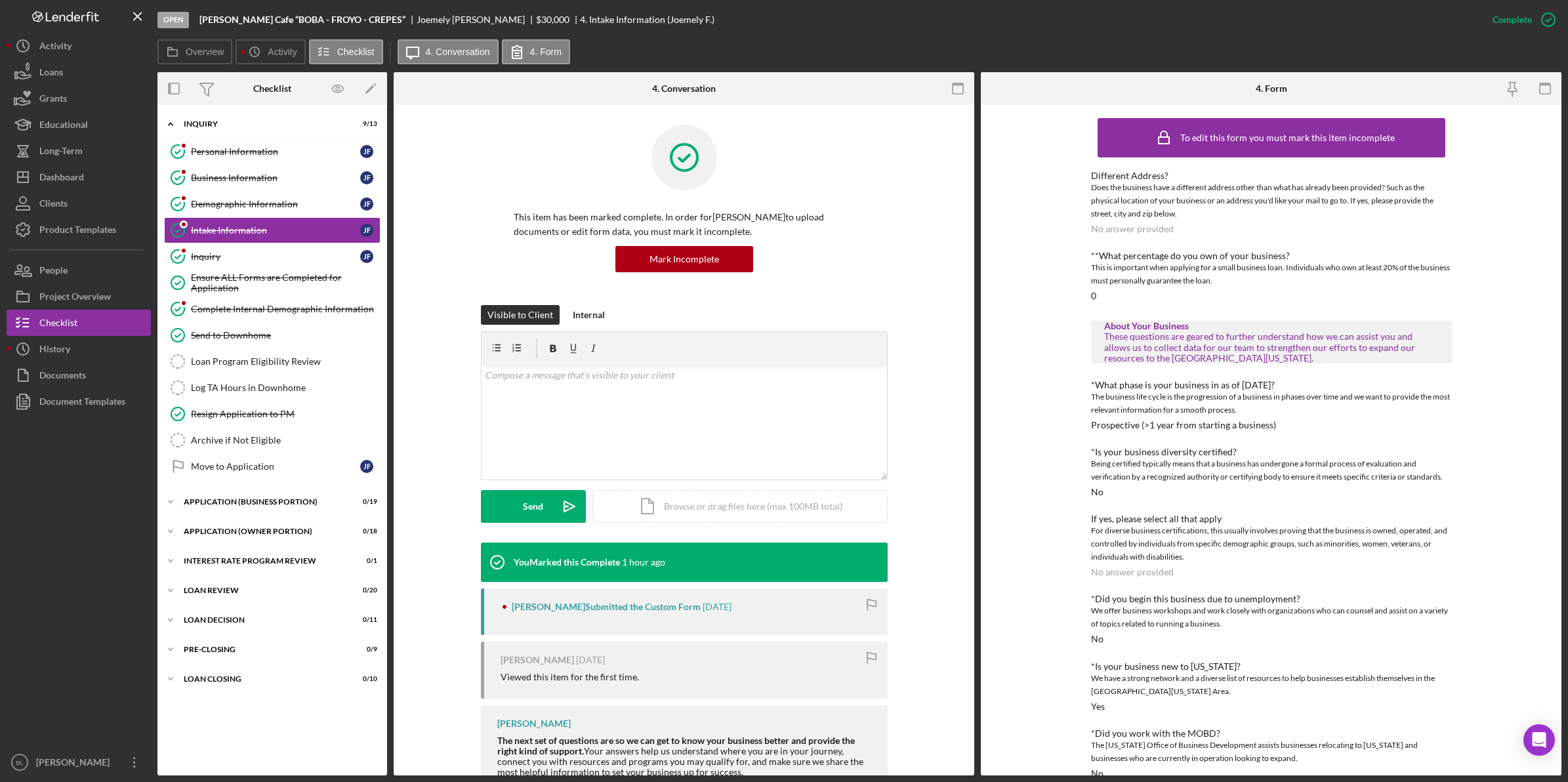
click at [417, 21] on div "Joemely Figueroa" at bounding box center [476, 19] width 119 height 10
click at [417, 20] on div "Joemely Figueroa" at bounding box center [476, 19] width 119 height 10
click at [775, 43] on div "Overview Icon/History Activity Checklist Icon/Message 4. Conversation 4. Form" at bounding box center [859, 52] width 1404 height 26
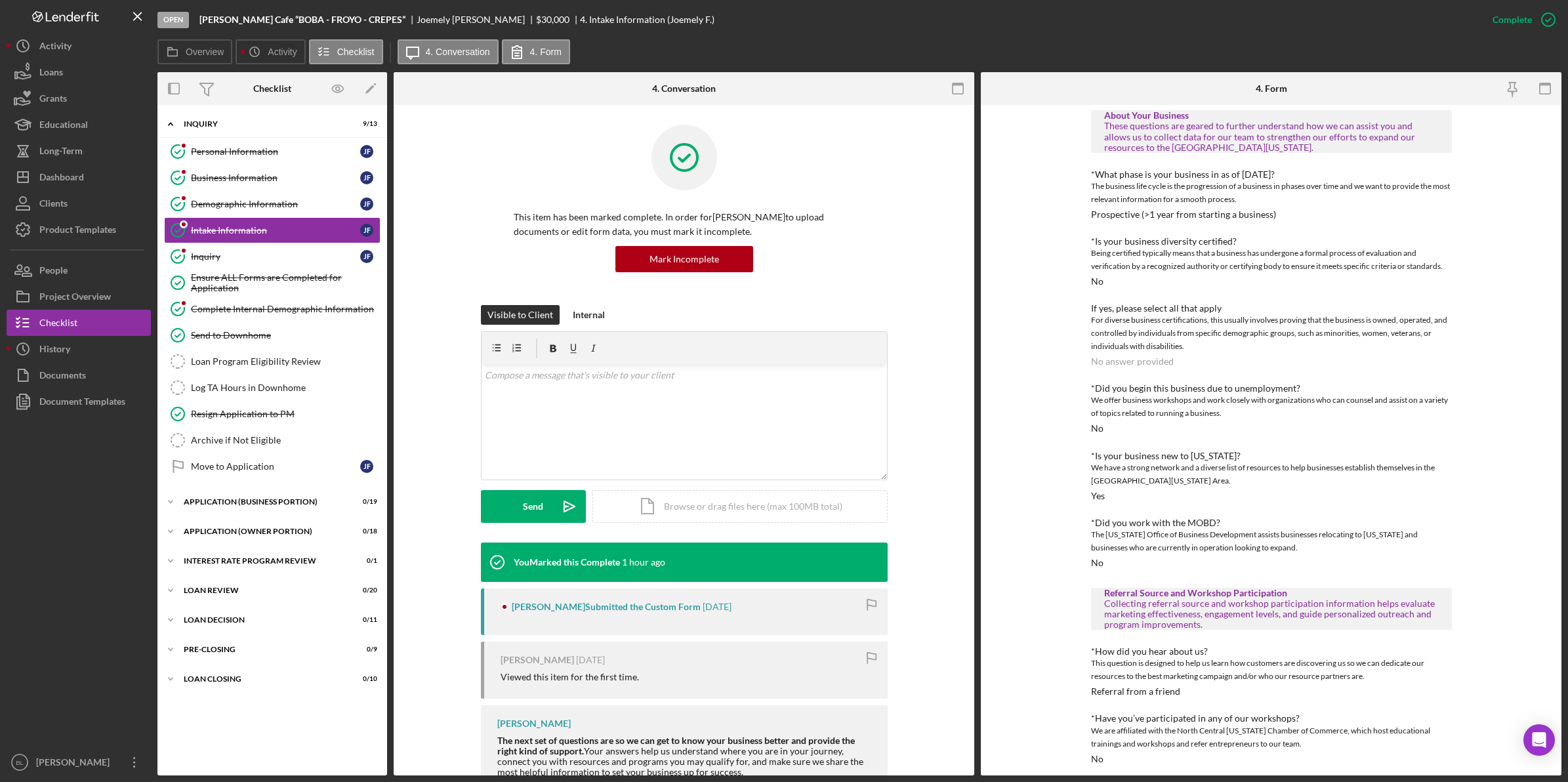
scroll to position [219, 0]
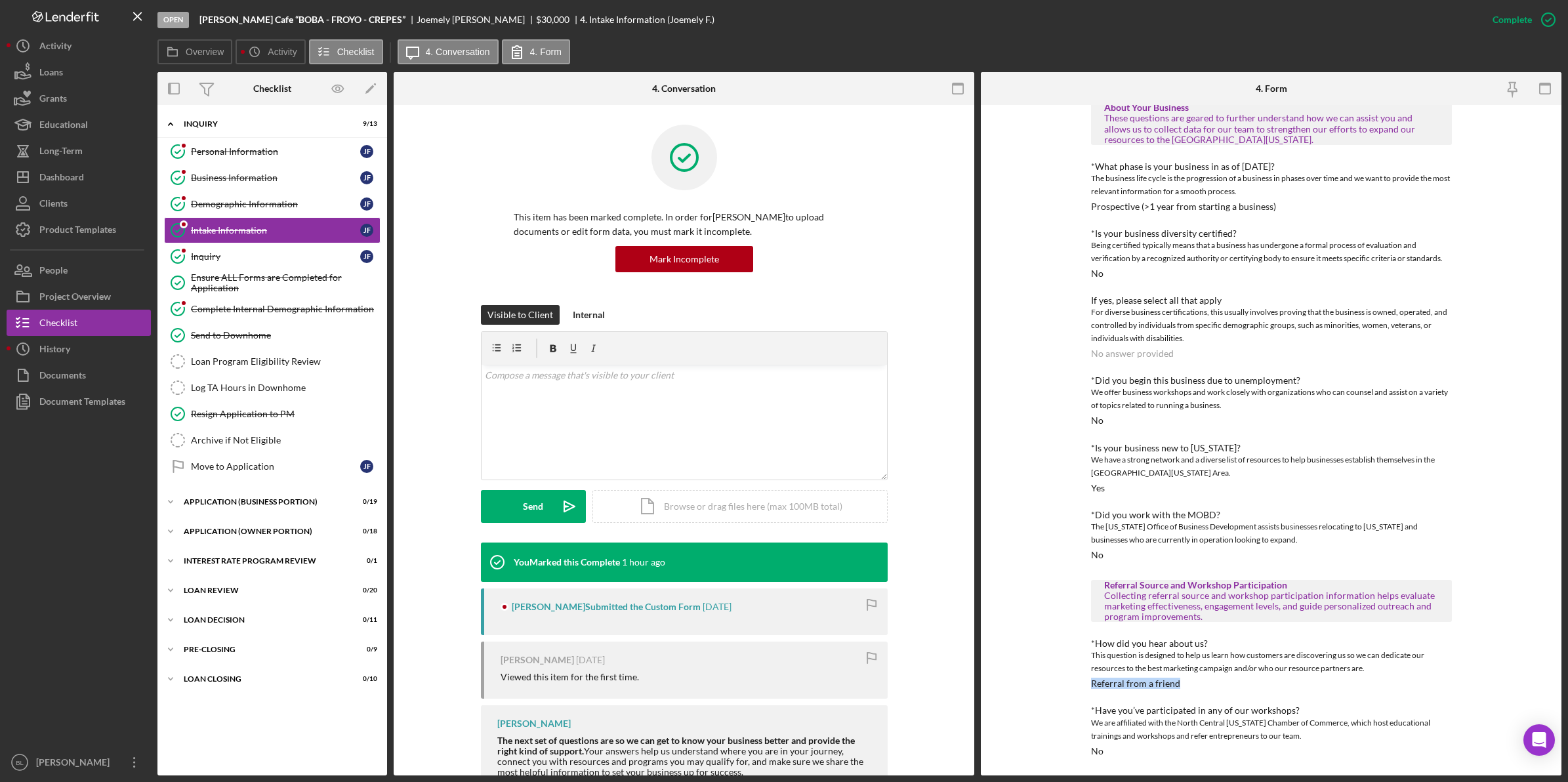
drag, startPoint x: 1196, startPoint y: 683, endPoint x: 1063, endPoint y: 686, distance: 133.0
click at [1063, 686] on div "To edit this form you must mark this item incomplete Different Address? Does th…" at bounding box center [1270, 440] width 580 height 670
drag, startPoint x: 1063, startPoint y: 686, endPoint x: 1269, endPoint y: 685, distance: 206.0
click at [1269, 685] on div "*How did you hear about us? This question is designed to help us learn how cust…" at bounding box center [1271, 664] width 361 height 51
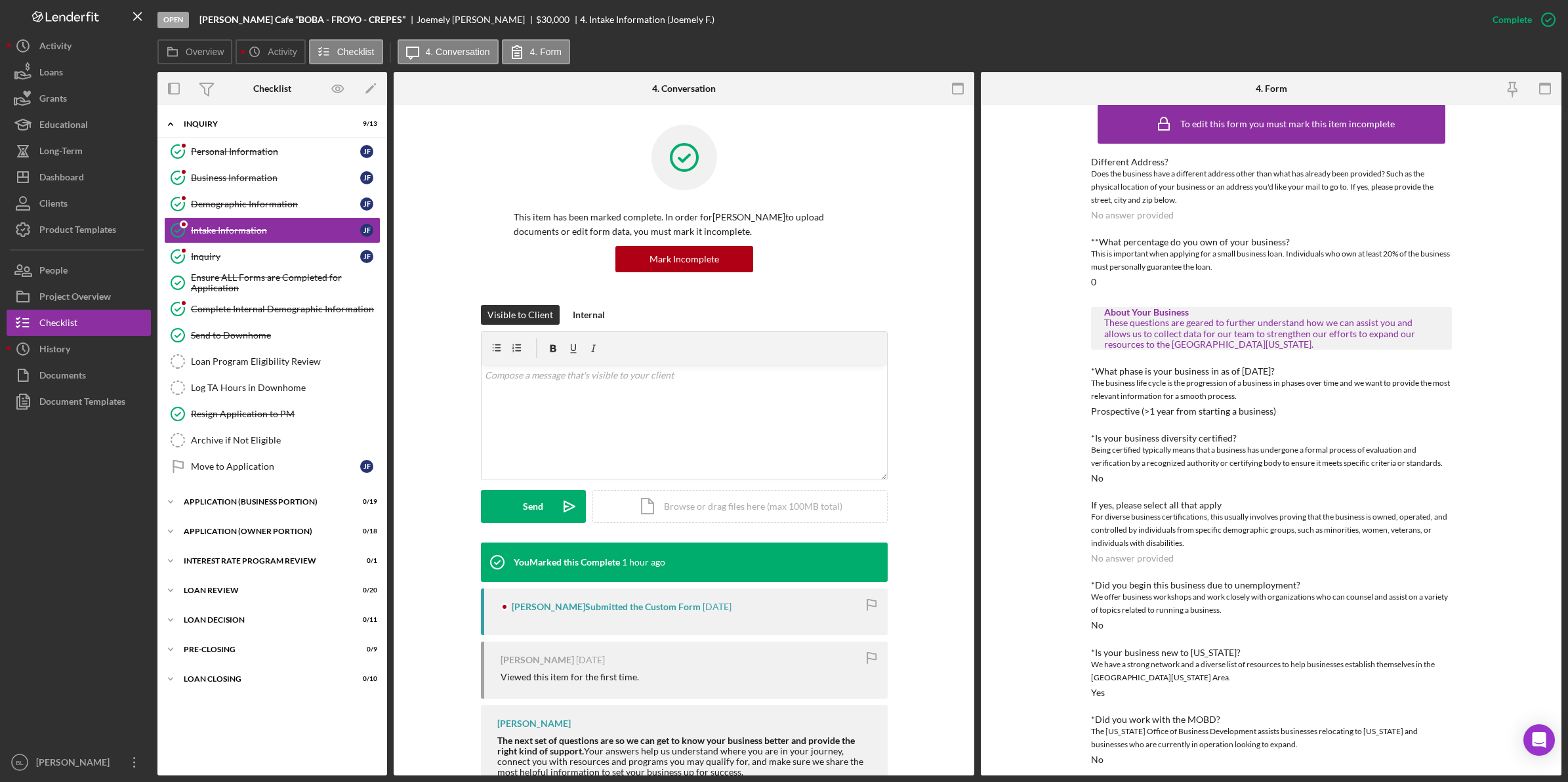
scroll to position [0, 0]
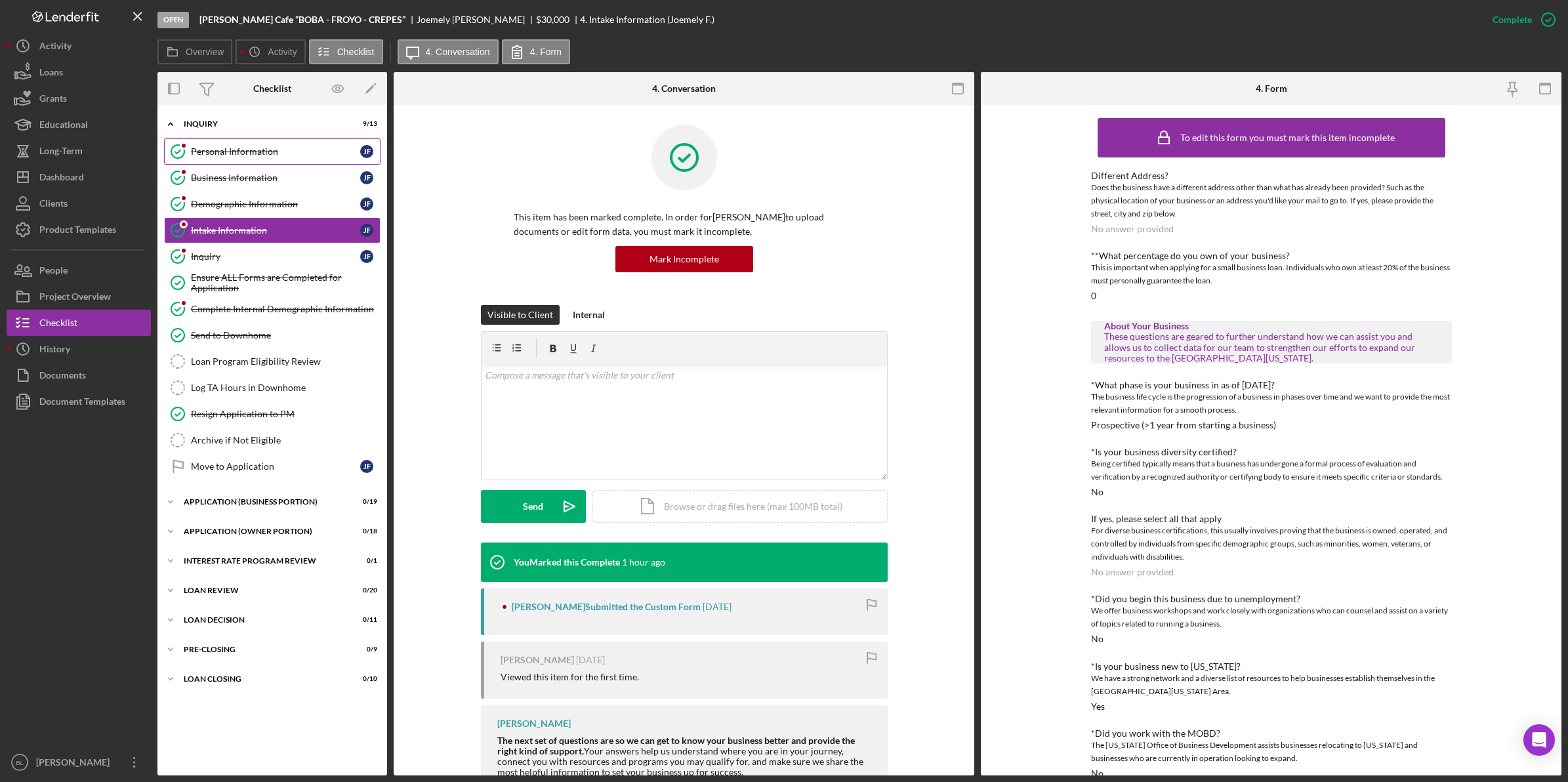
click at [270, 154] on div "Personal Information" at bounding box center [276, 152] width 170 height 10
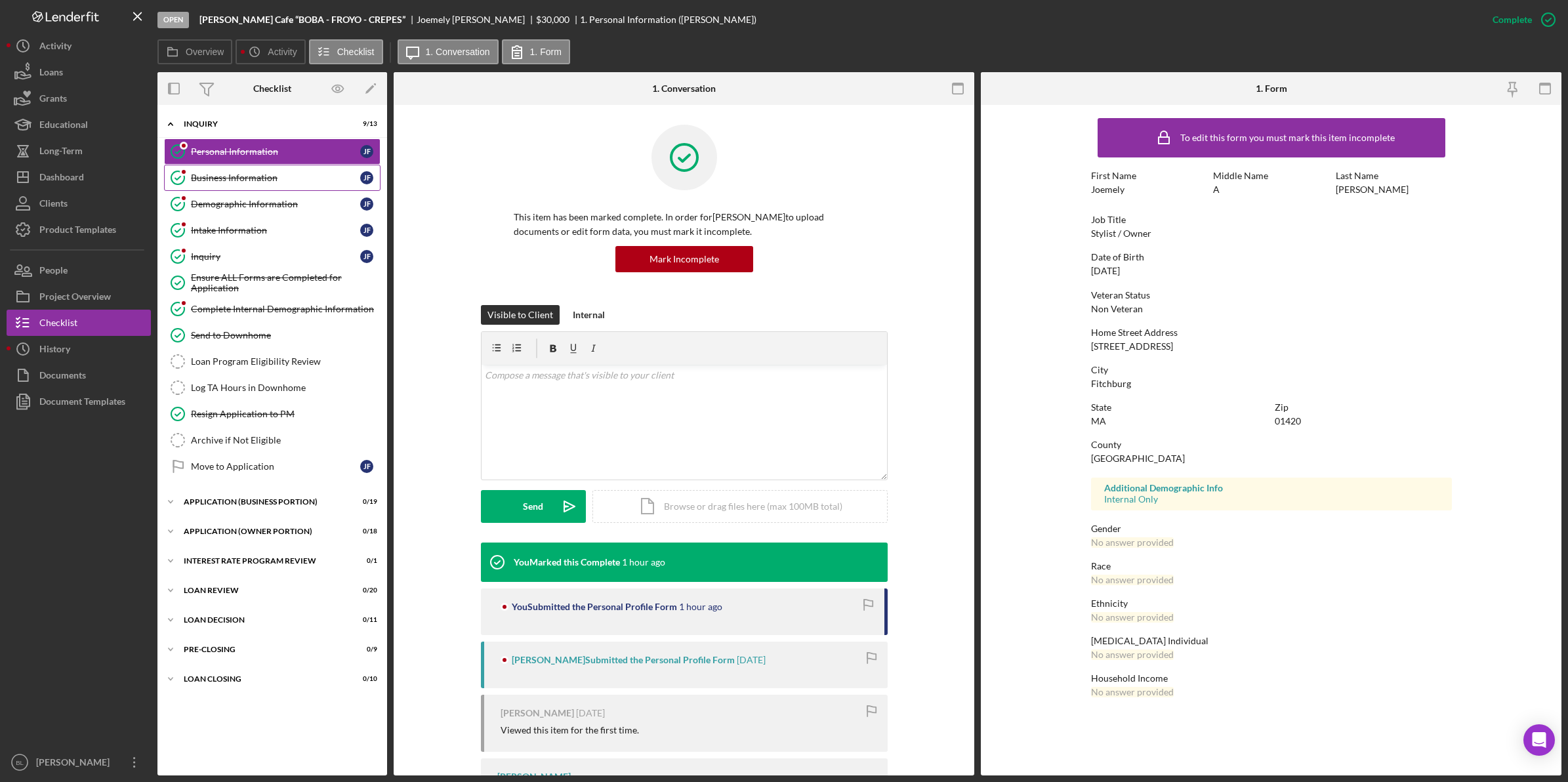
click at [267, 176] on div "Business Information" at bounding box center [276, 178] width 170 height 10
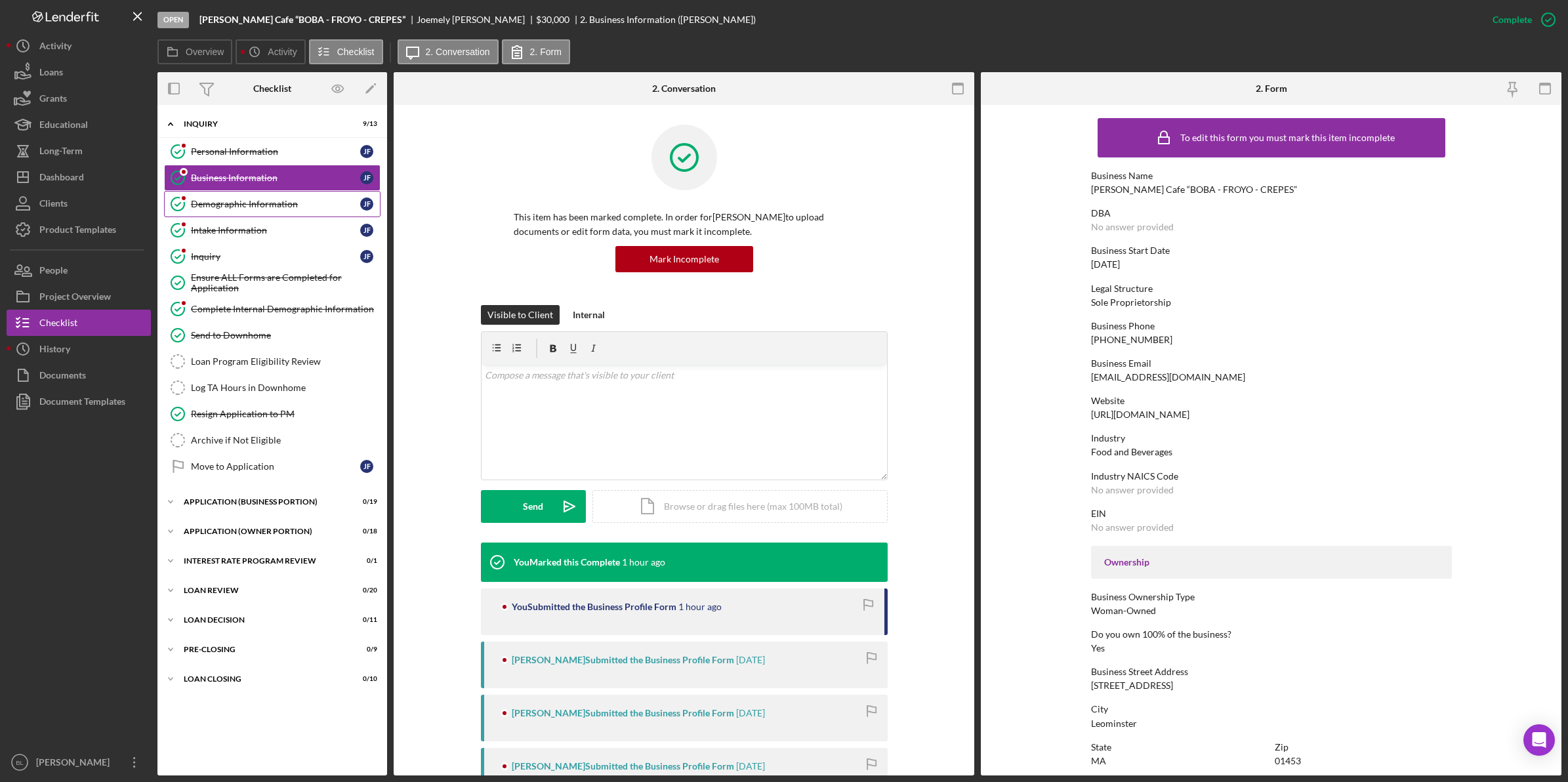
click at [258, 192] on link "Demographic Information Demographic Information J F" at bounding box center [271, 204] width 216 height 26
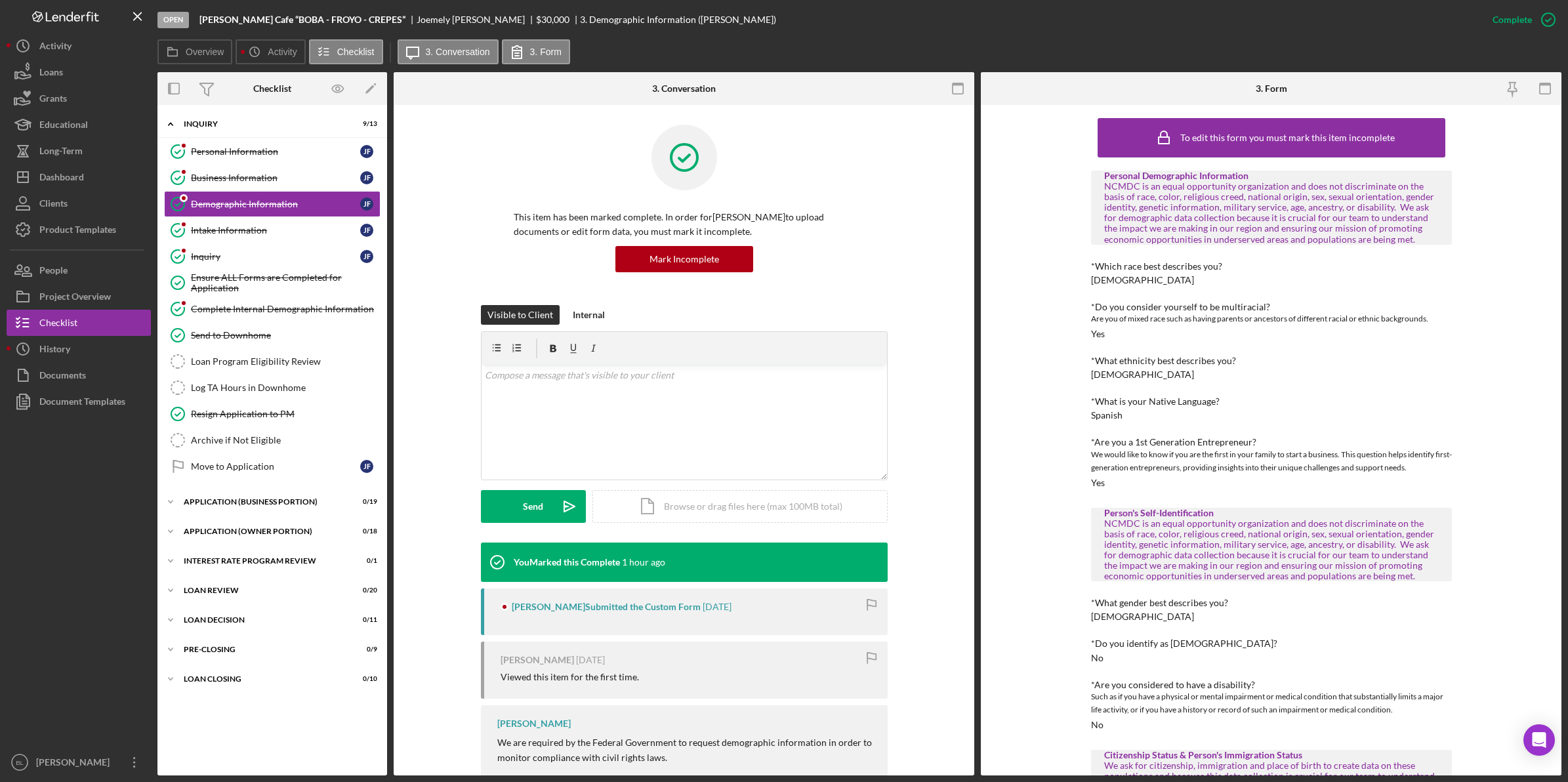
click at [945, 42] on div "Overview Icon/History Activity Checklist Icon/Message 3. Conversation 3. Form" at bounding box center [859, 52] width 1404 height 26
